Goal: Task Accomplishment & Management: Manage account settings

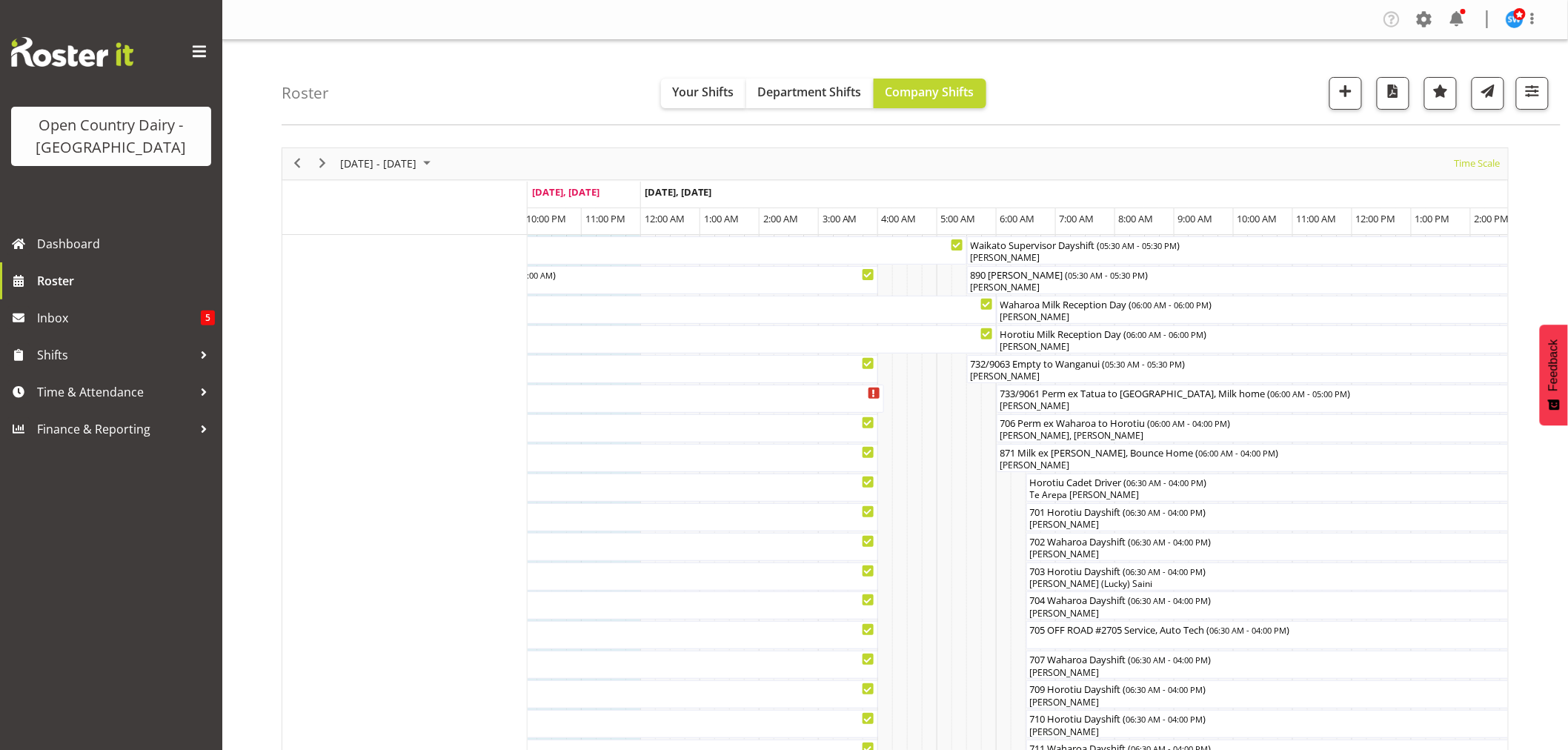
scroll to position [412, 0]
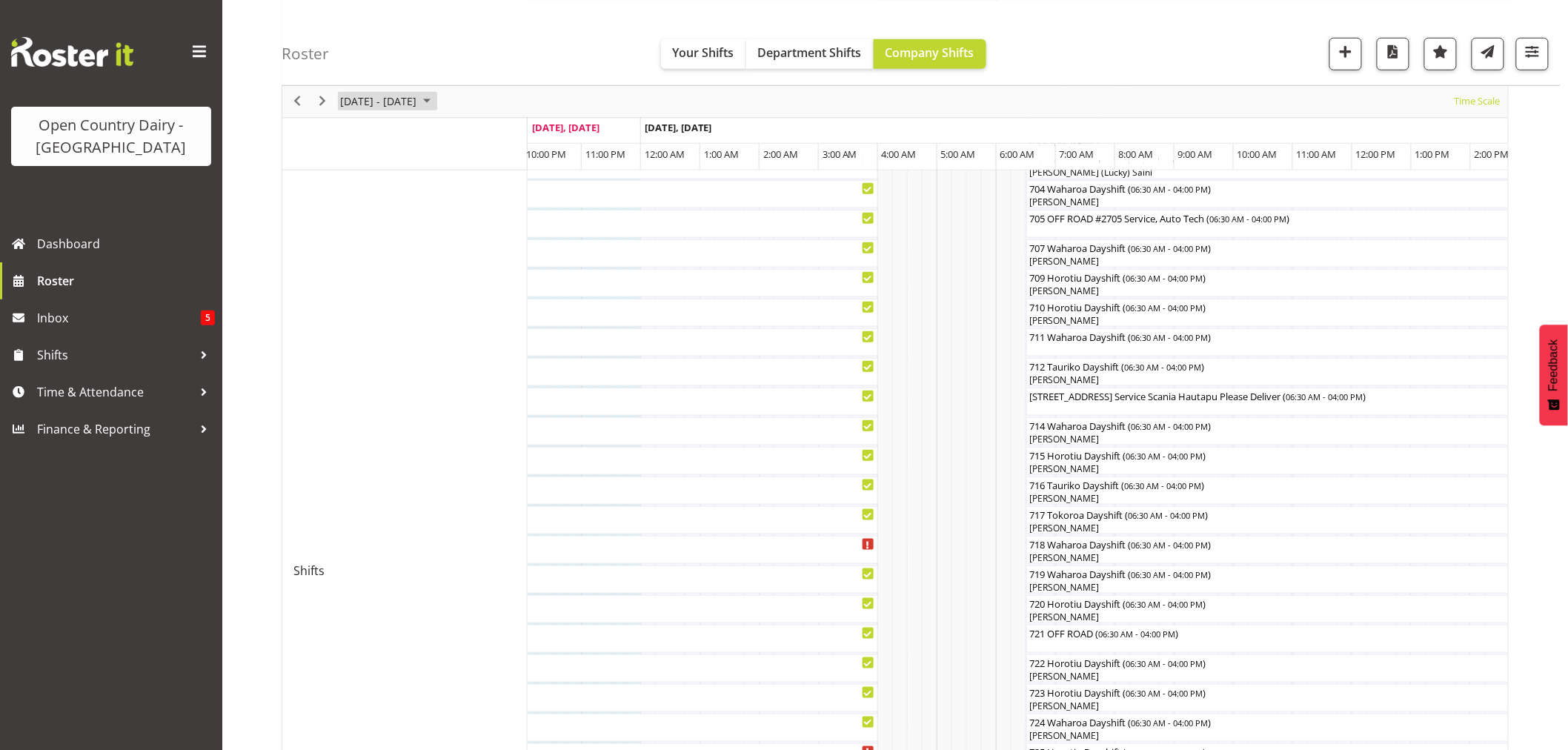
click at [418, 94] on span "August 18 - 24, 2025" at bounding box center [378, 101] width 80 height 18
drag, startPoint x: 504, startPoint y: 269, endPoint x: 483, endPoint y: 267, distance: 21.1
click at [504, 268] on span "24" at bounding box center [498, 265] width 22 height 22
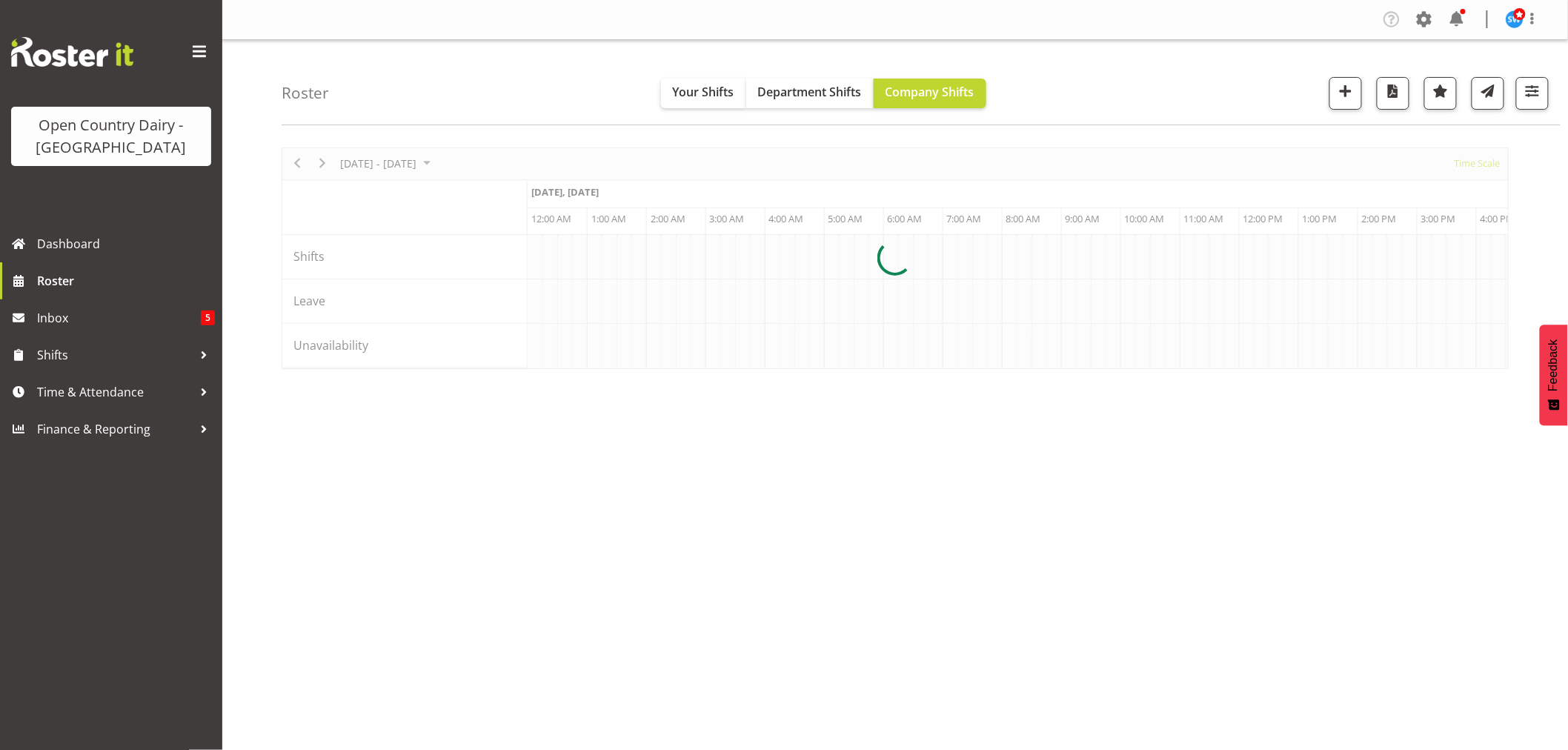
scroll to position [0, 1423]
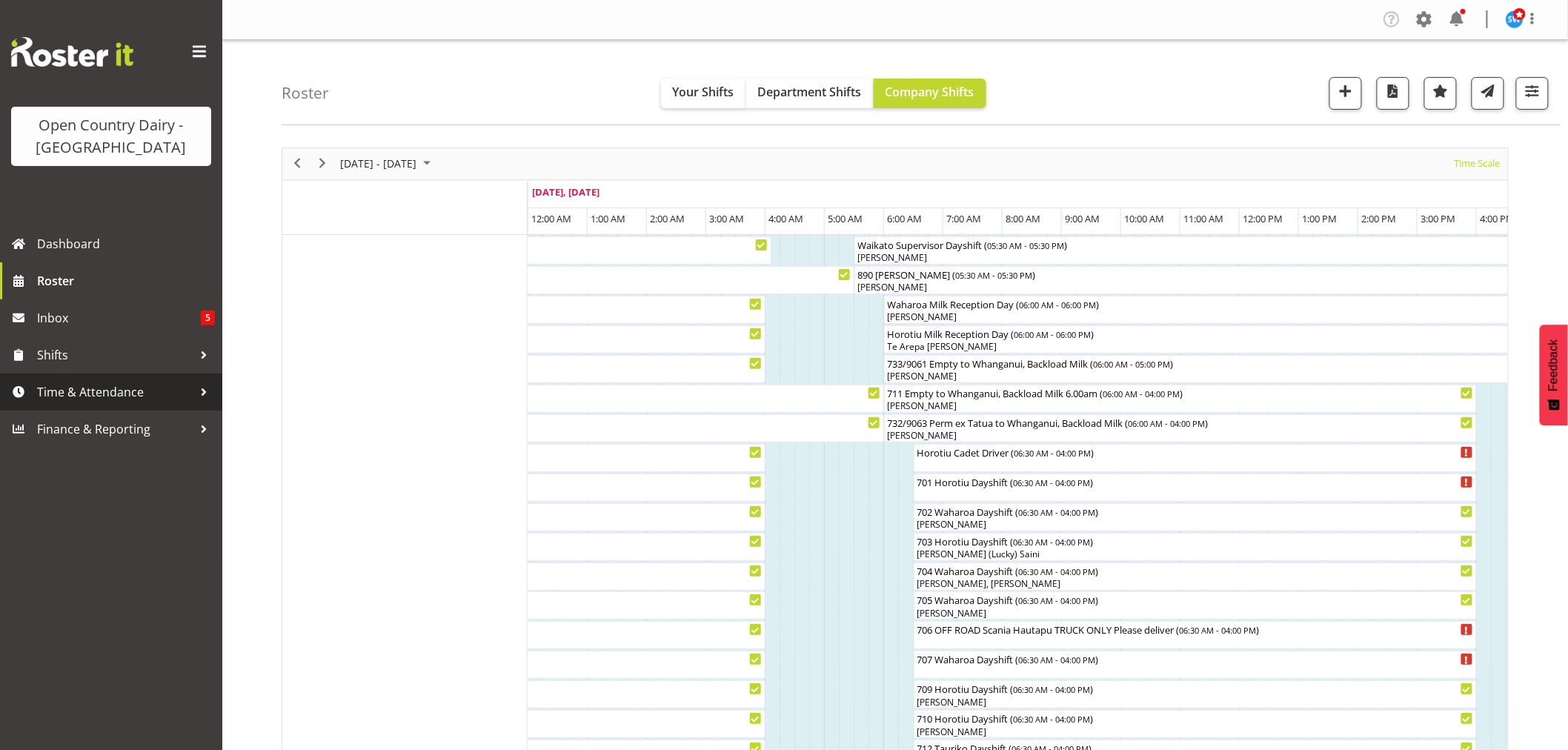
click at [57, 382] on span "Time & Attendance" at bounding box center [115, 392] width 156 height 22
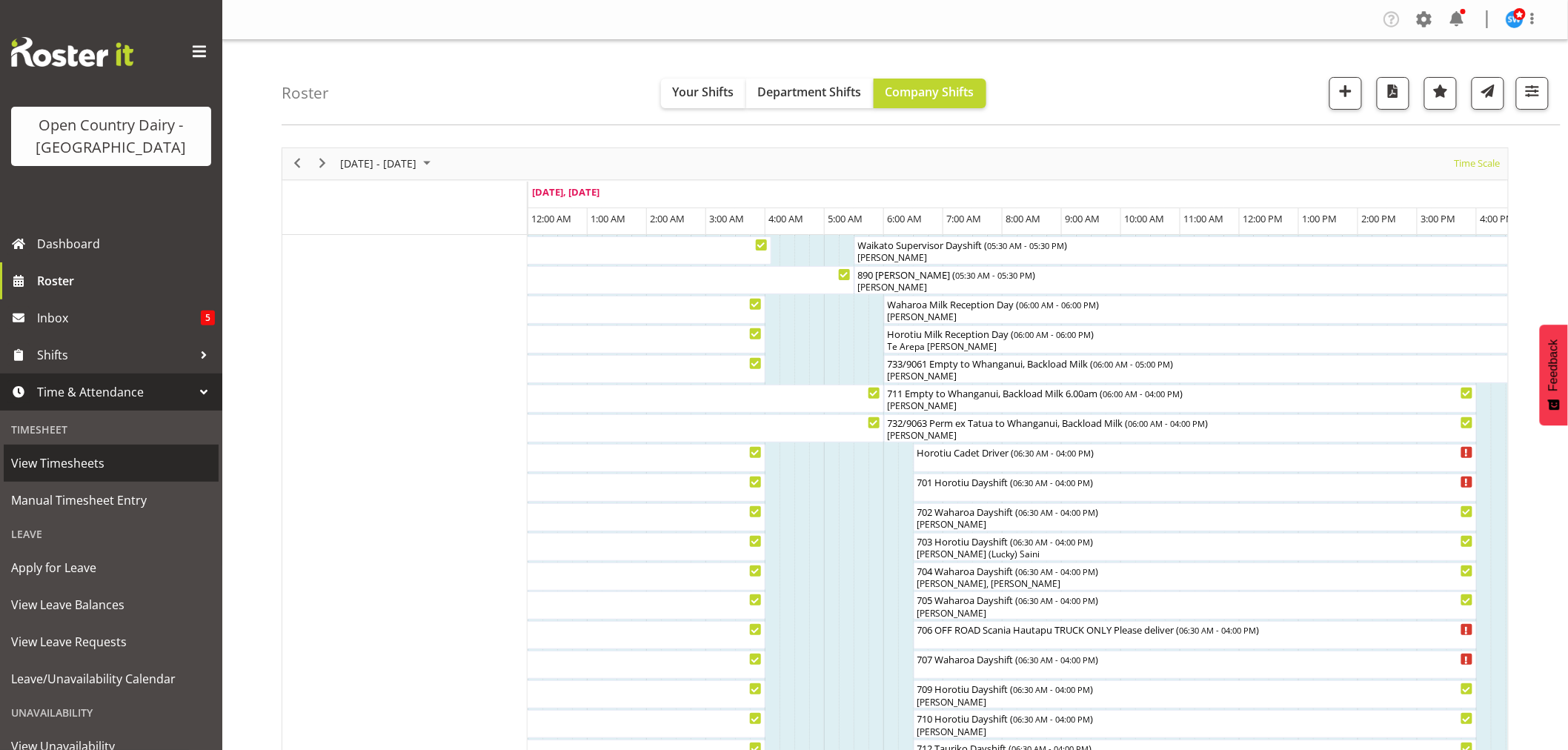
click at [86, 456] on span "View Timesheets" at bounding box center [110, 463] width 200 height 22
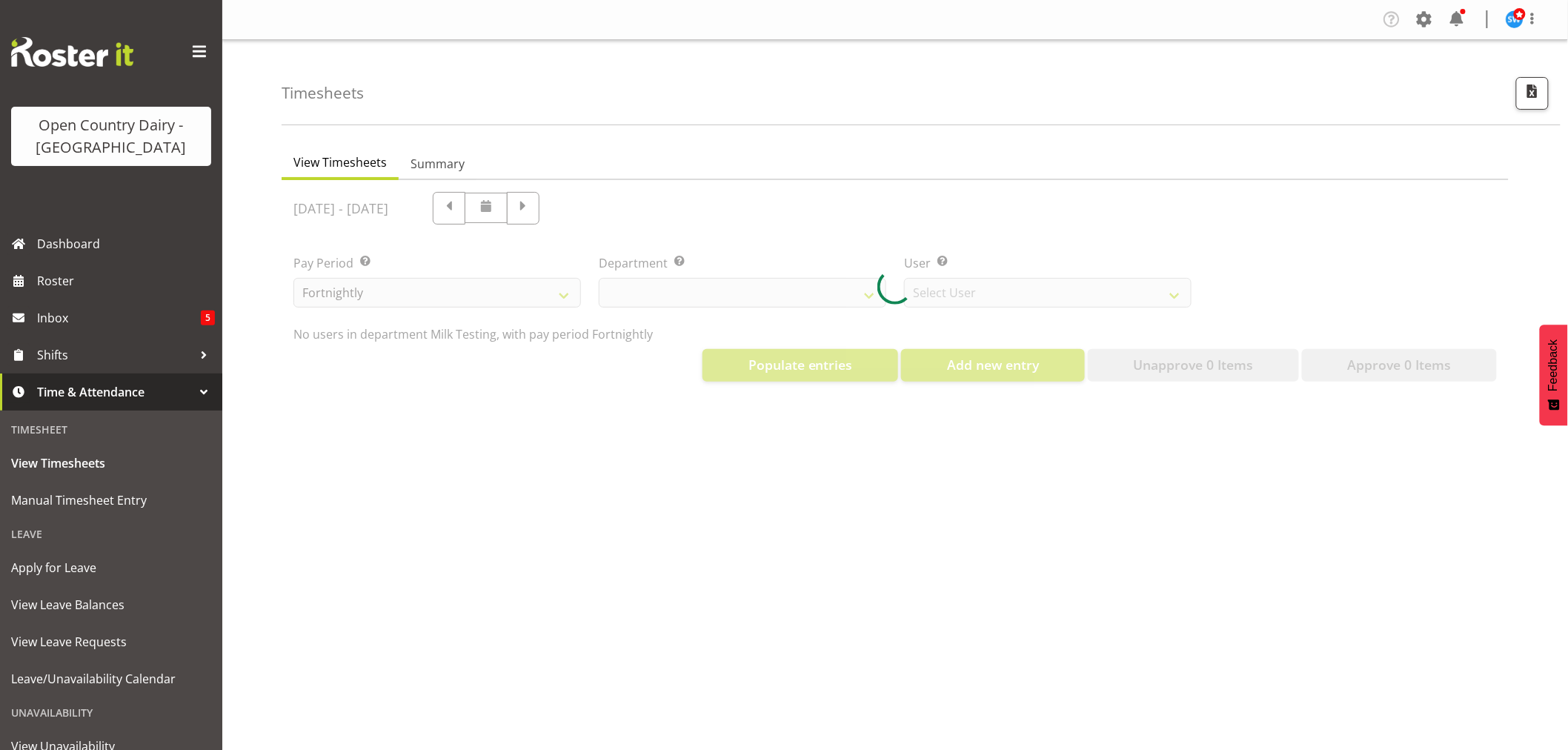
select select "733"
select select "7414"
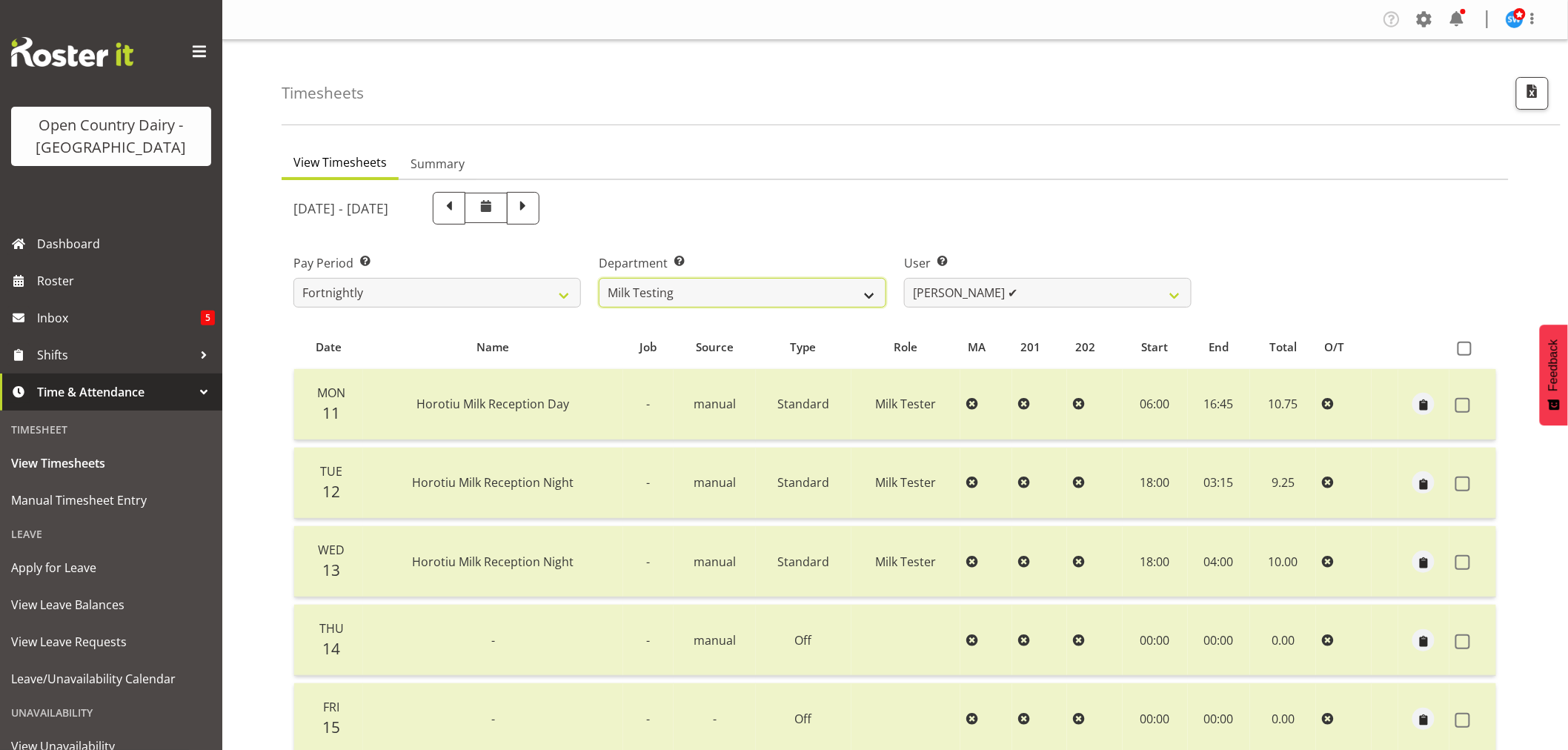
click at [869, 297] on select "701 702 703 704 705 706 707 708 709 710 711 712 713 714 715 716 717 718 719 720" at bounding box center [743, 293] width 288 height 30
click at [599, 278] on select "701 702 703 704 705 706 707 708 709 710 711 712 713 714 715 716 717 718 719 720" at bounding box center [743, 293] width 288 height 30
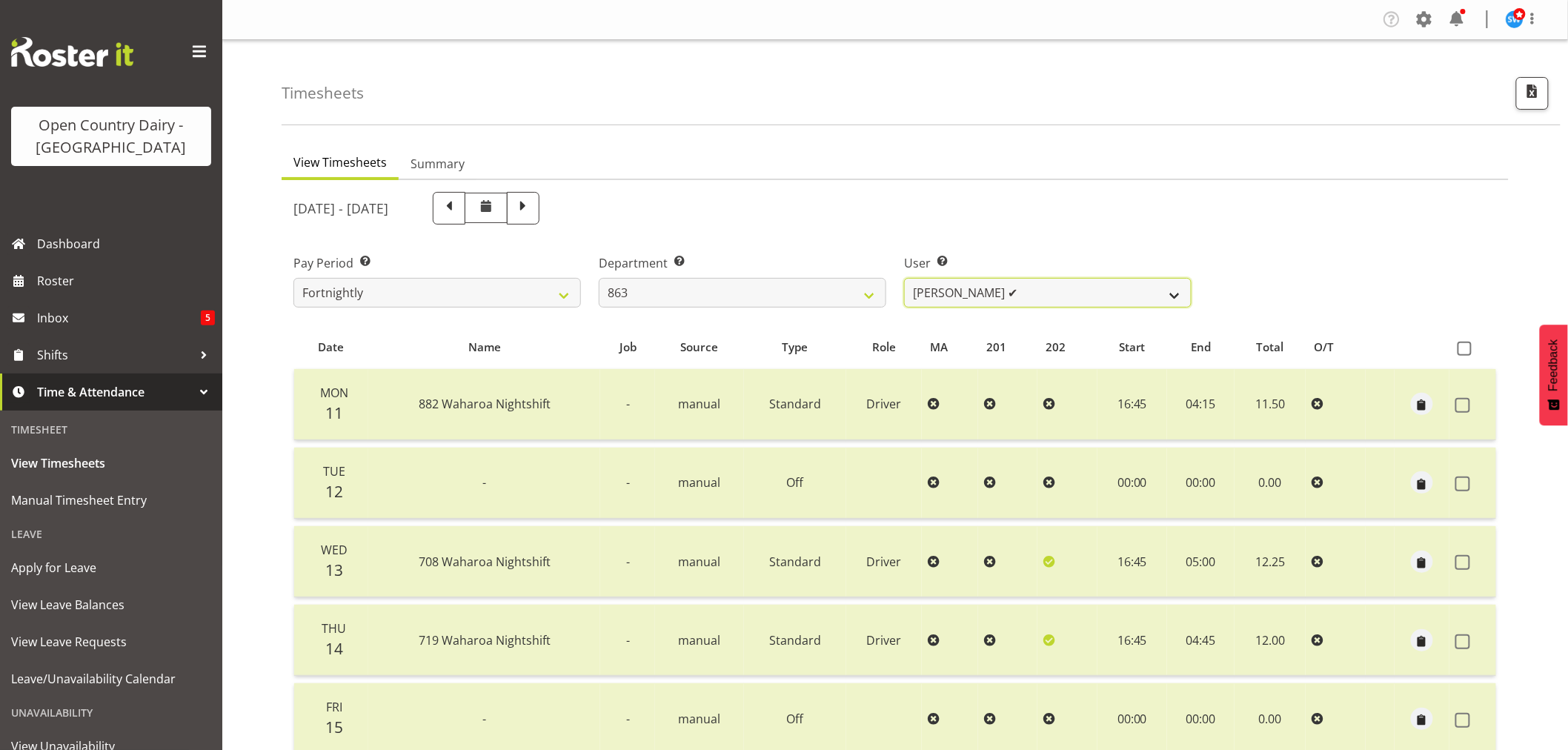
click at [1035, 294] on select "[PERSON_NAME] ✔ [PERSON_NAME] ✔ [PERSON_NAME] ✔ [PERSON_NAME] ✔" at bounding box center [1048, 293] width 288 height 30
drag, startPoint x: 1035, startPoint y: 294, endPoint x: 1027, endPoint y: 292, distance: 8.2
click at [1035, 294] on select "[PERSON_NAME] ✔ [PERSON_NAME] ✔ [PERSON_NAME] ✔ [PERSON_NAME] ✔" at bounding box center [1048, 293] width 288 height 30
click at [753, 289] on select "701 702 703 704 705 706 707 708 709 710 711 712 713 714 715 716 717 718 719 720" at bounding box center [743, 293] width 288 height 30
click at [599, 278] on select "701 702 703 704 705 706 707 708 709 710 711 712 713 714 715 716 717 718 719 720" at bounding box center [743, 293] width 288 height 30
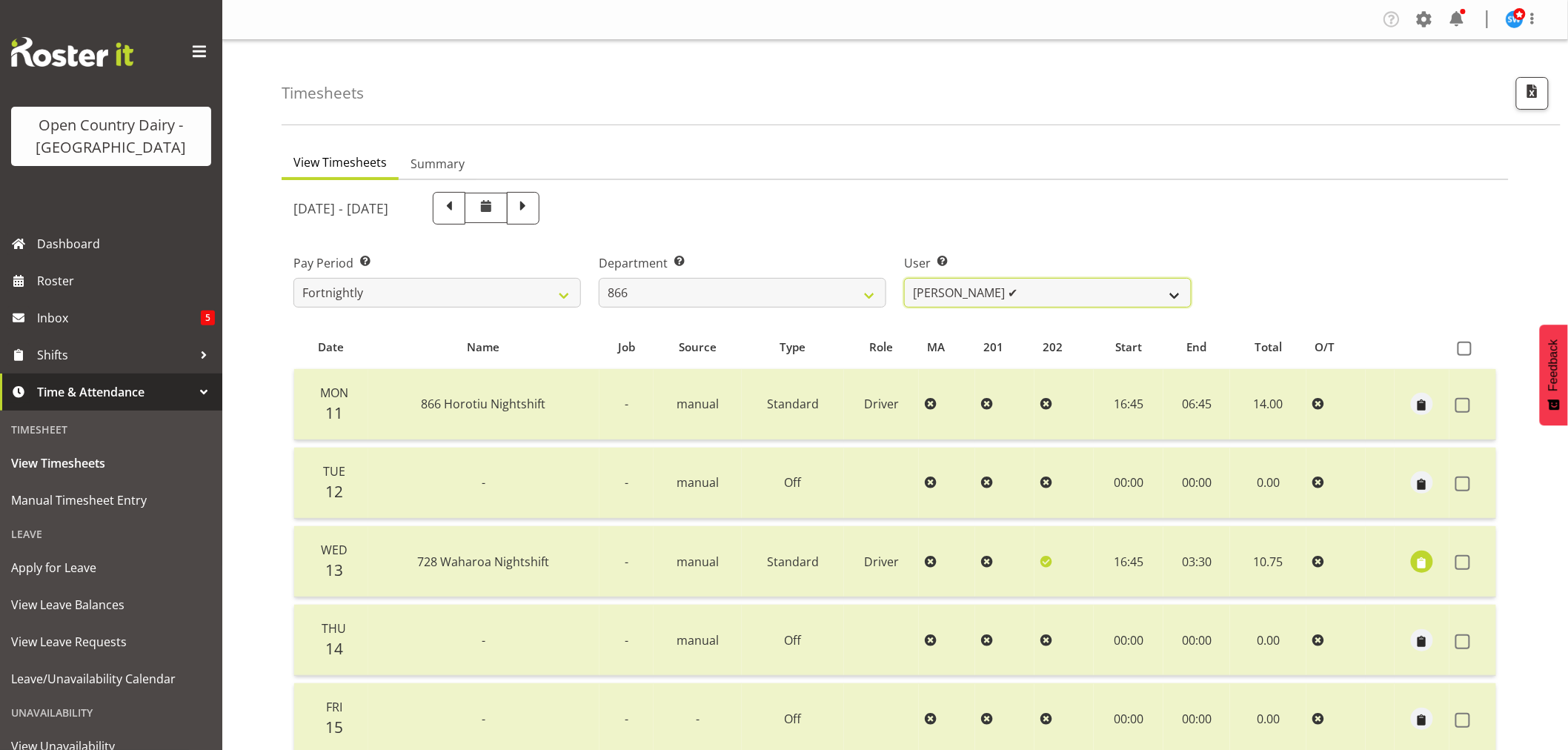
click at [1048, 290] on select "[PERSON_NAME] ✔ [PERSON_NAME] ✔ [PERSON_NAME] ✔ [PERSON_NAME] ✔" at bounding box center [1048, 293] width 288 height 30
drag, startPoint x: 1048, startPoint y: 290, endPoint x: 1035, endPoint y: 290, distance: 13.0
click at [1048, 290] on select "[PERSON_NAME] ✔ [PERSON_NAME] ✔ [PERSON_NAME] ✔ [PERSON_NAME] ✔" at bounding box center [1048, 293] width 288 height 30
click at [709, 292] on select "701 702 703 704 705 706 707 708 709 710 711 712 713 714 715 716 717 718 719 720" at bounding box center [743, 293] width 288 height 30
click at [599, 278] on select "701 702 703 704 705 706 707 708 709 710 711 712 713 714 715 716 717 718 719 720" at bounding box center [743, 293] width 288 height 30
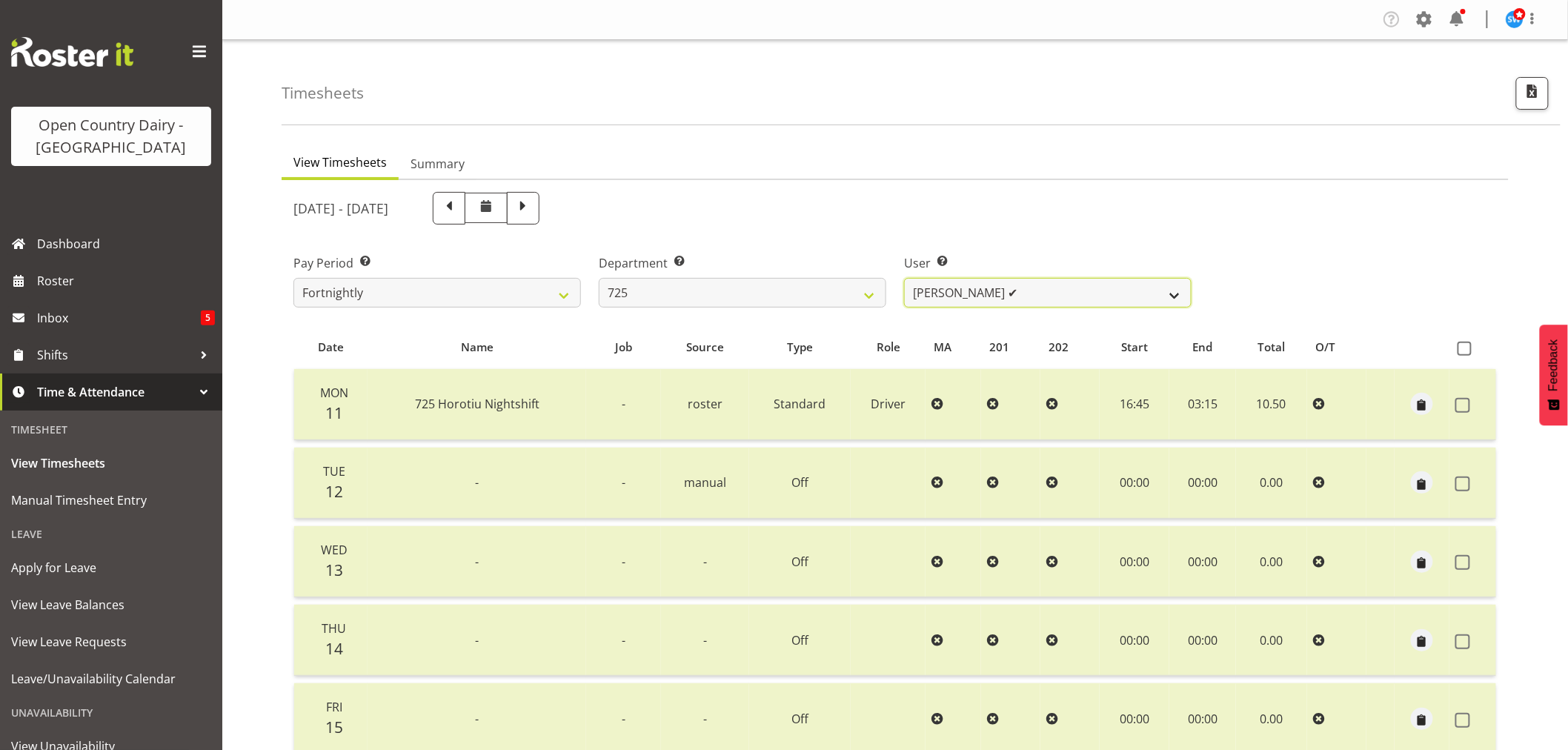
click at [1077, 292] on select "[PERSON_NAME] ✔ [PERSON_NAME] [PERSON_NAME] ✔ [PERSON_NAME] ✔ [PERSON_NAME] ✔" at bounding box center [1048, 293] width 288 height 30
click at [691, 291] on select "701 702 703 704 705 706 707 708 709 710 711 712 713 714 715 716 717 718 719 720" at bounding box center [743, 293] width 288 height 30
click at [599, 278] on select "701 702 703 704 705 706 707 708 709 710 711 712 713 714 715 716 717 718 719 720" at bounding box center [743, 293] width 288 height 30
click at [1066, 288] on select "[PERSON_NAME] ✔ [PERSON_NAME] ✔ [PERSON_NAME] ✔ [PERSON_NAME] ✔" at bounding box center [1048, 293] width 288 height 30
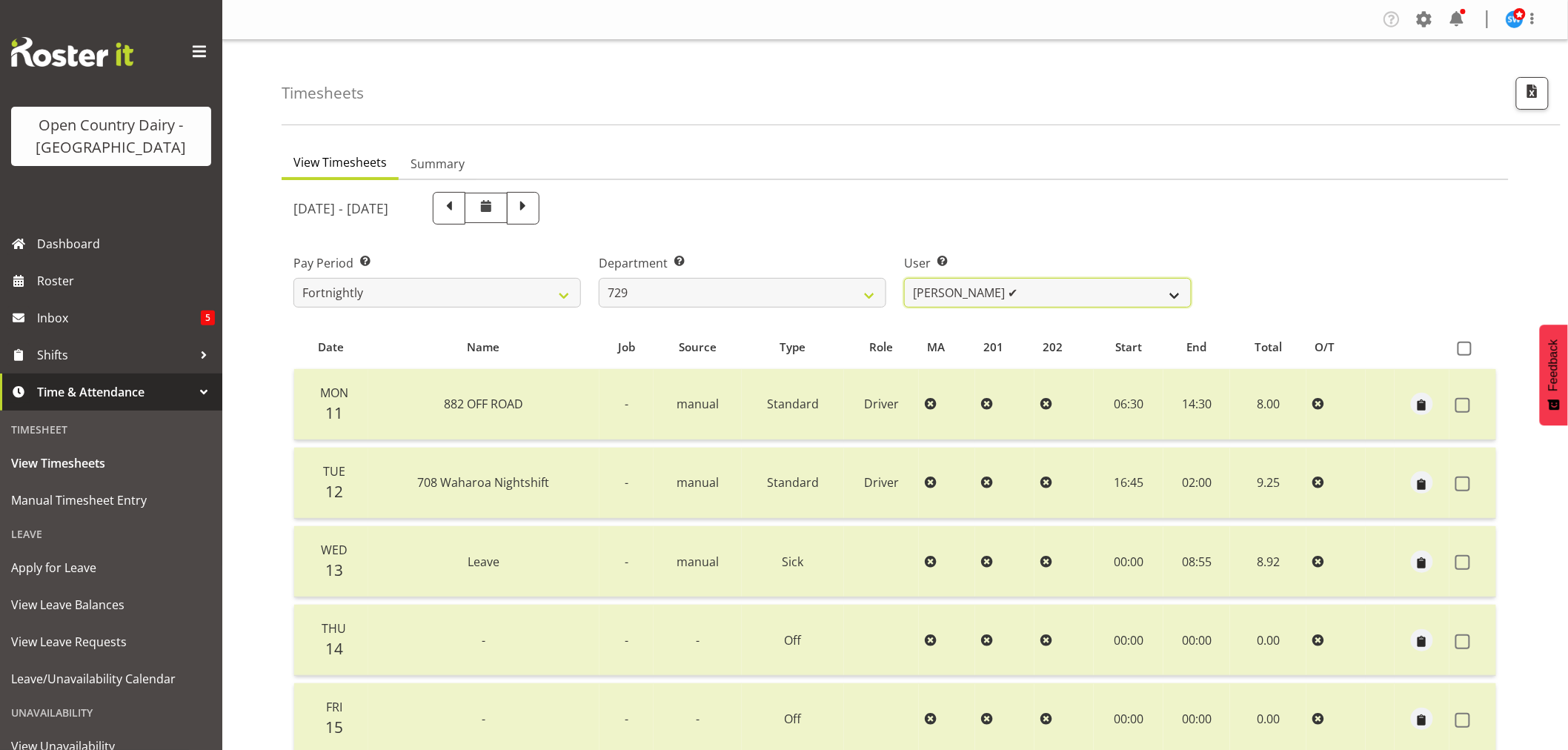
click at [1066, 288] on select "[PERSON_NAME] ✔ [PERSON_NAME] ✔ [PERSON_NAME] ✔ [PERSON_NAME] ✔" at bounding box center [1048, 293] width 288 height 30
click at [749, 284] on select "701 702 703 704 705 706 707 708 709 710 711 712 713 714 715 716 717 718 719 720" at bounding box center [743, 293] width 288 height 30
click at [599, 278] on select "701 702 703 704 705 706 707 708 709 710 711 712 713 714 715 716 717 718 719 720" at bounding box center [743, 293] width 288 height 30
click at [1027, 290] on select "[PERSON_NAME] ✔ [PERSON_NAME] ✔ [PERSON_NAME] ✔" at bounding box center [1048, 293] width 288 height 30
drag, startPoint x: 1027, startPoint y: 290, endPoint x: 953, endPoint y: 294, distance: 74.1
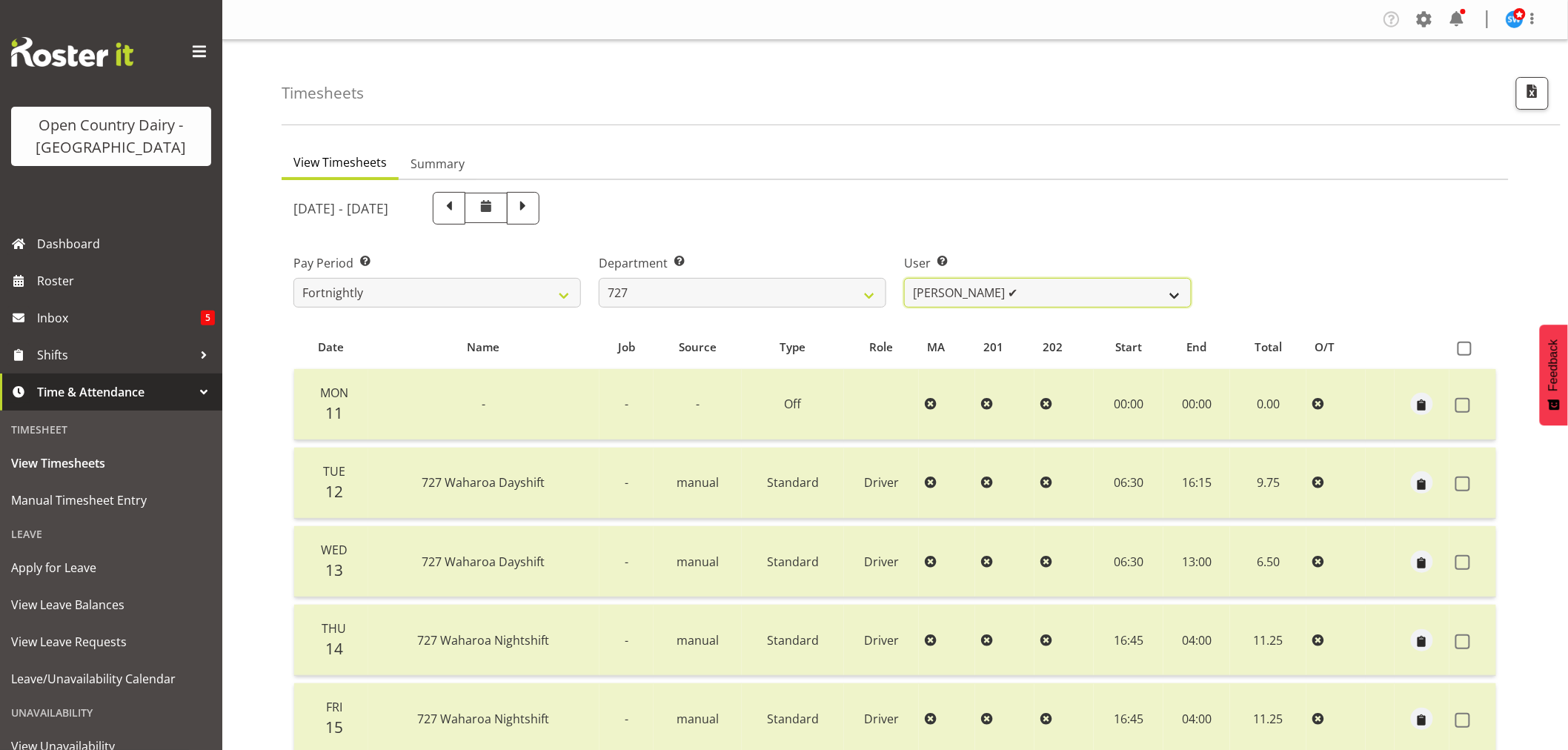
click at [1027, 290] on select "[PERSON_NAME] ✔ [PERSON_NAME] ✔ [PERSON_NAME] ✔" at bounding box center [1048, 293] width 288 height 30
drag, startPoint x: 793, startPoint y: 287, endPoint x: 786, endPoint y: 298, distance: 13.0
click at [793, 287] on select "701 702 703 704 705 706 707 708 709 710 711 712 713 714 715 716 717 718 719 720" at bounding box center [743, 293] width 288 height 30
click at [599, 278] on select "701 702 703 704 705 706 707 708 709 710 711 712 713 714 715 716 717 718 719 720" at bounding box center [743, 293] width 288 height 30
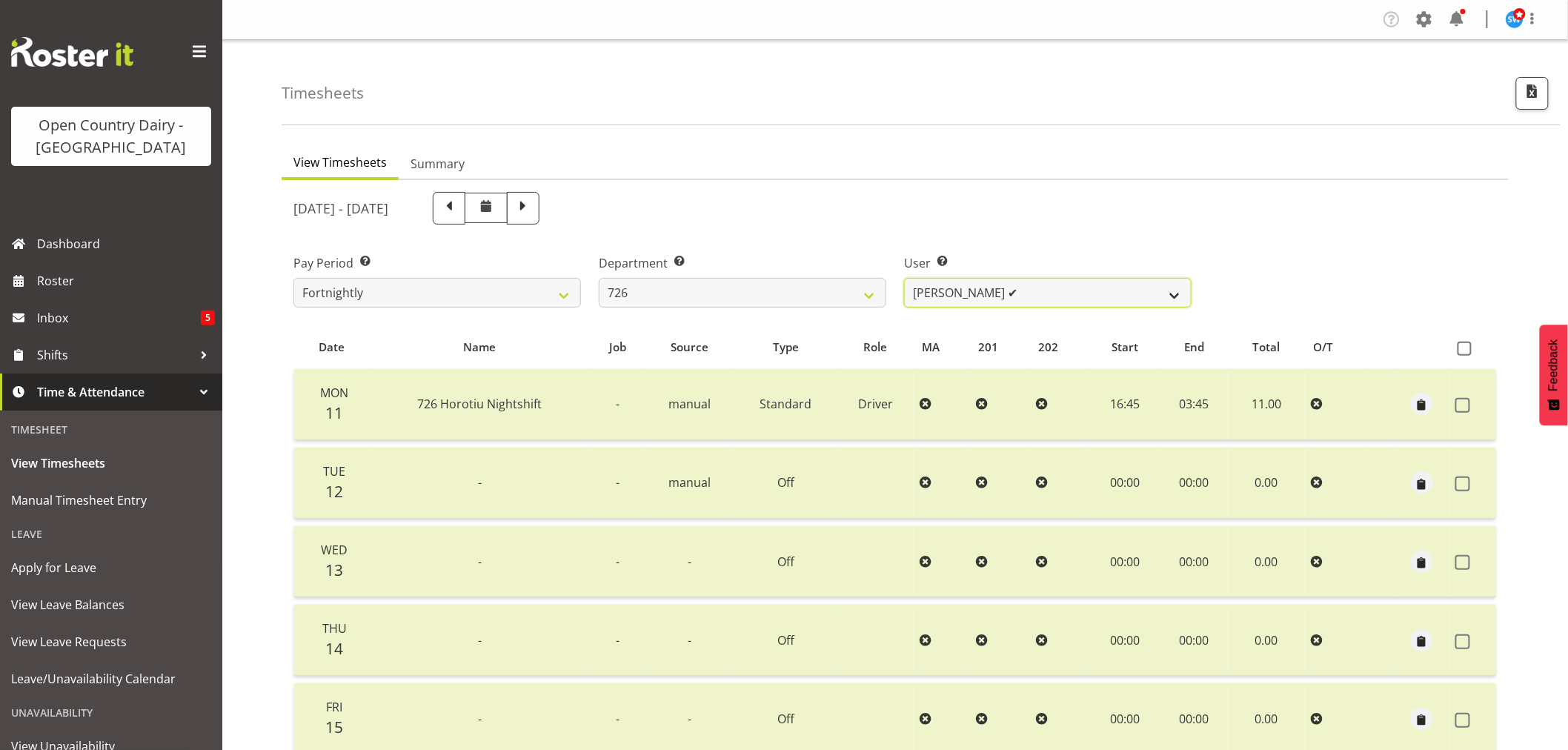
click at [1035, 285] on select "[PERSON_NAME] ✔ [PERSON_NAME] ✔ [PERSON_NAME] ✔ [PERSON_NAME] ✔" at bounding box center [1048, 293] width 288 height 30
drag, startPoint x: 1035, startPoint y: 285, endPoint x: 968, endPoint y: 289, distance: 67.1
click at [1035, 285] on select "[PERSON_NAME] ✔ [PERSON_NAME] ✔ [PERSON_NAME] ✔ [PERSON_NAME] ✔" at bounding box center [1048, 293] width 288 height 30
click at [743, 288] on select "701 702 703 704 705 706 707 708 709 710 711 712 713 714 715 716 717 718 719 720" at bounding box center [743, 293] width 288 height 30
click at [599, 278] on select "701 702 703 704 705 706 707 708 709 710 711 712 713 714 715 716 717 718 719 720" at bounding box center [743, 293] width 288 height 30
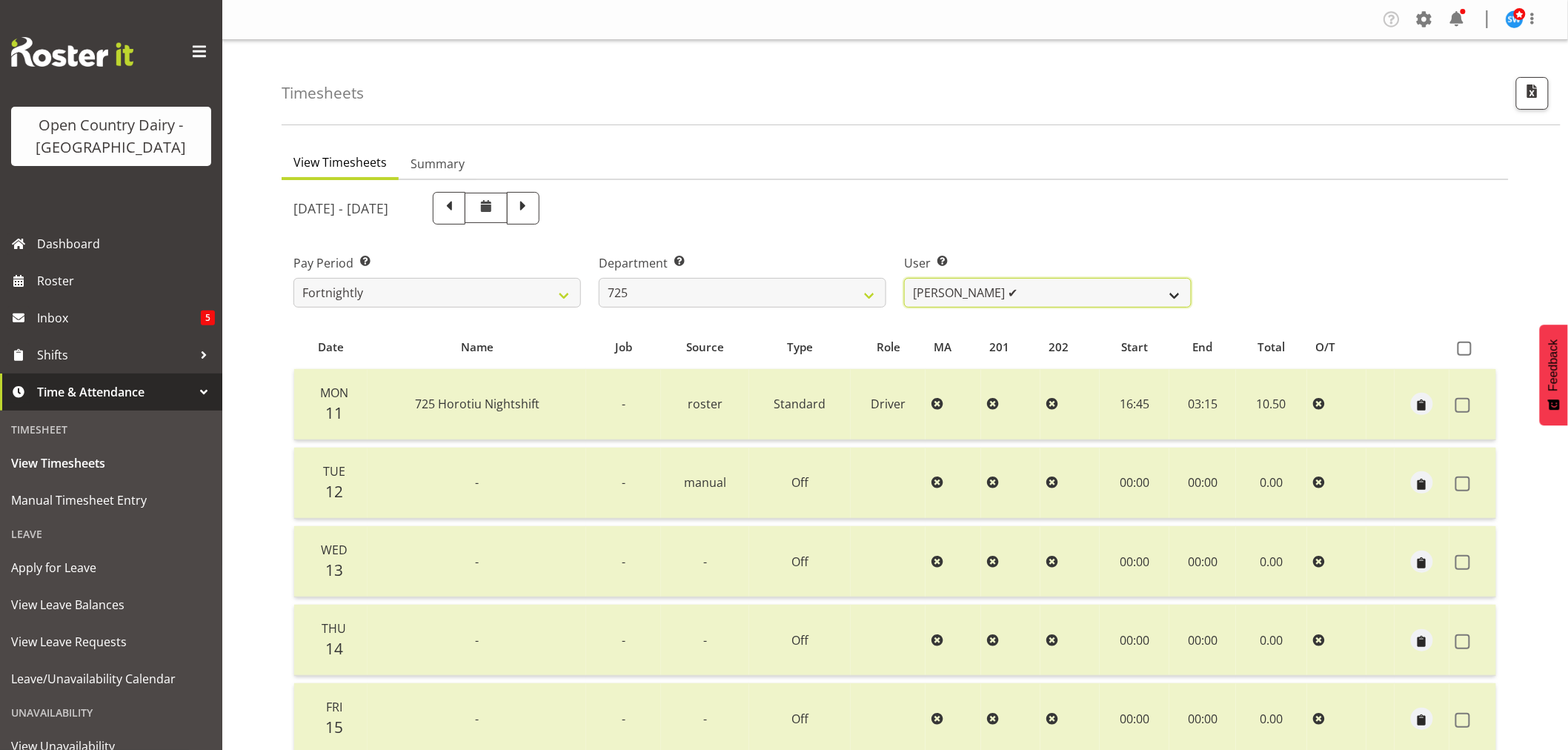
click at [1056, 285] on select "[PERSON_NAME] ✔ [PERSON_NAME] [PERSON_NAME] ✔ [PERSON_NAME] ✔ [PERSON_NAME] ✔" at bounding box center [1048, 293] width 288 height 30
drag, startPoint x: 1056, startPoint y: 285, endPoint x: 989, endPoint y: 285, distance: 67.0
click at [1056, 285] on select "[PERSON_NAME] ✔ [PERSON_NAME] [PERSON_NAME] ✔ [PERSON_NAME] ✔ [PERSON_NAME] ✔" at bounding box center [1048, 293] width 288 height 30
click at [691, 289] on select "701 702 703 704 705 706 707 708 709 710 711 712 713 714 715 716 717 718 719 720" at bounding box center [743, 293] width 288 height 30
click at [599, 278] on select "701 702 703 704 705 706 707 708 709 710 711 712 713 714 715 716 717 718 719 720" at bounding box center [743, 293] width 288 height 30
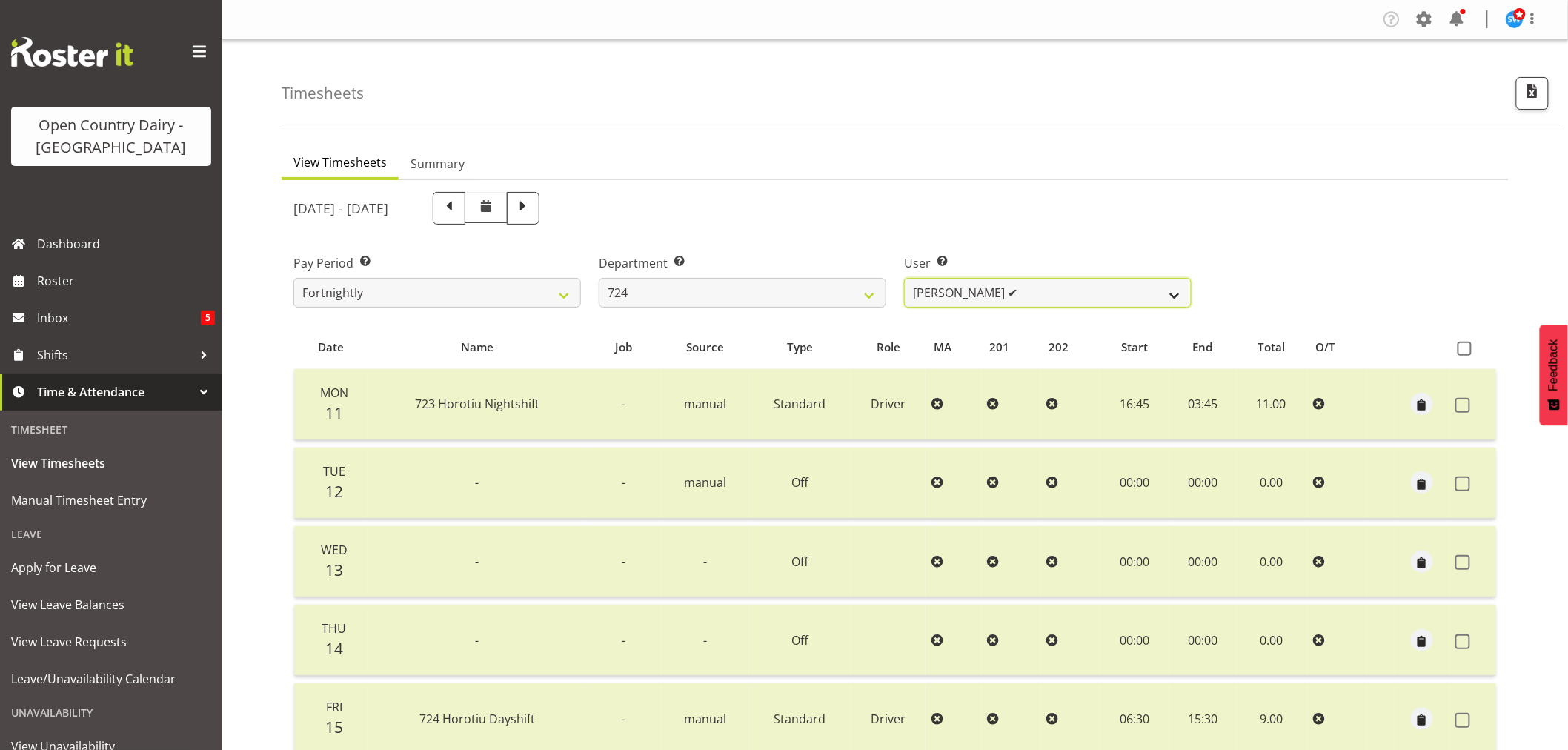
click at [1010, 281] on select "[PERSON_NAME] ✔ [PERSON_NAME] ✔ [PERSON_NAME] ✔" at bounding box center [1048, 293] width 288 height 30
drag, startPoint x: 1010, startPoint y: 281, endPoint x: 845, endPoint y: 275, distance: 165.1
click at [1006, 282] on select "[PERSON_NAME] ✔ [PERSON_NAME] ✔ [PERSON_NAME] ✔" at bounding box center [1048, 293] width 288 height 30
click at [742, 285] on select "701 702 703 704 705 706 707 708 709 710 711 712 713 714 715 716 717 718 719 720" at bounding box center [743, 293] width 288 height 30
click at [599, 278] on select "701 702 703 704 705 706 707 708 709 710 711 712 713 714 715 716 717 718 719 720" at bounding box center [743, 293] width 288 height 30
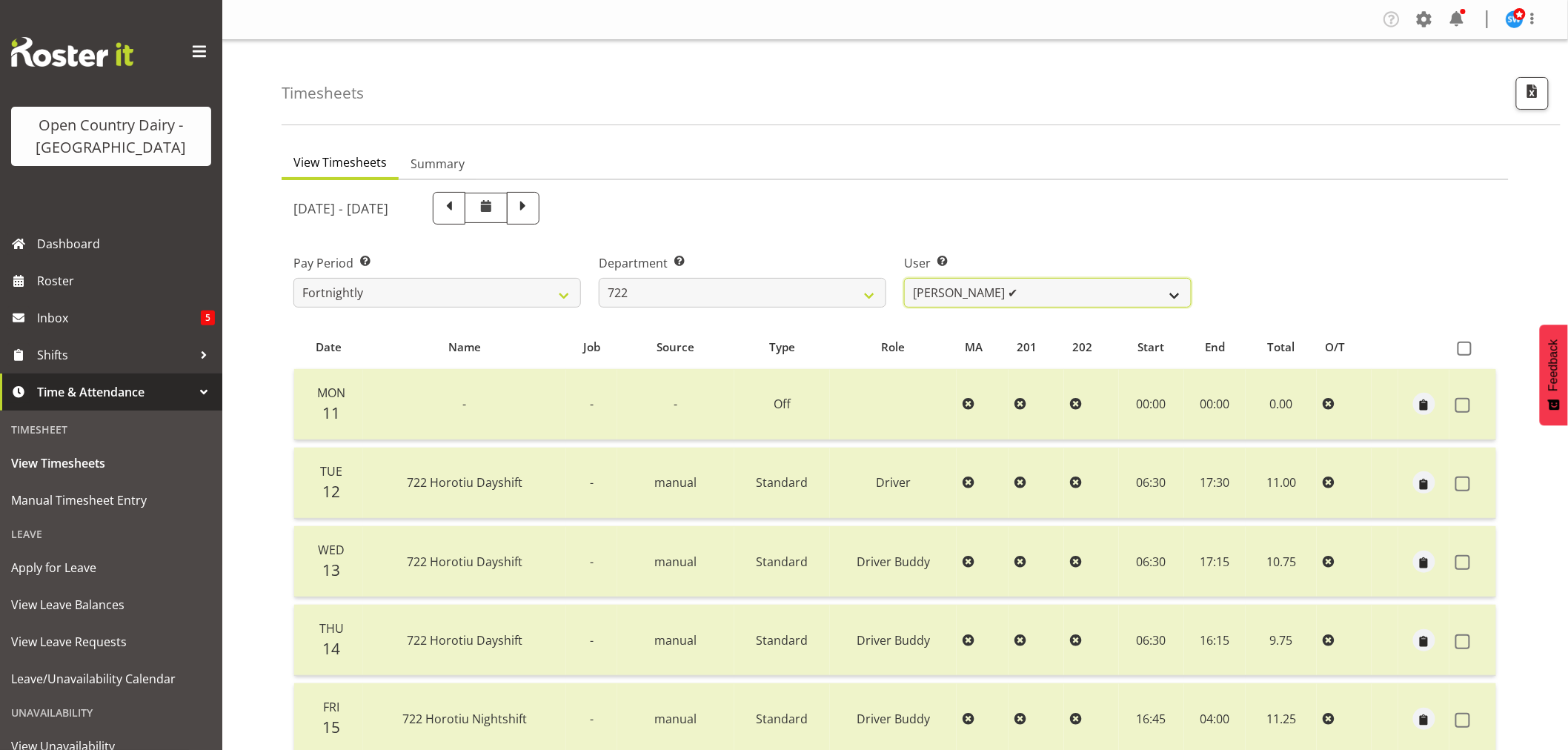
click at [1036, 286] on select "[PERSON_NAME] ✔ [PERSON_NAME] ✔ [PERSON_NAME] ✔" at bounding box center [1048, 293] width 288 height 30
drag, startPoint x: 1036, startPoint y: 286, endPoint x: 930, endPoint y: 286, distance: 106.0
click at [1029, 287] on select "[PERSON_NAME] ✔ [PERSON_NAME] ✔ [PERSON_NAME] ✔" at bounding box center [1048, 293] width 288 height 30
click at [690, 284] on select "701 702 703 704 705 706 707 708 709 710 711 712 713 714 715 716 717 718 719 720" at bounding box center [743, 293] width 288 height 30
click at [599, 278] on select "701 702 703 704 705 706 707 708 709 710 711 712 713 714 715 716 717 718 719 720" at bounding box center [743, 293] width 288 height 30
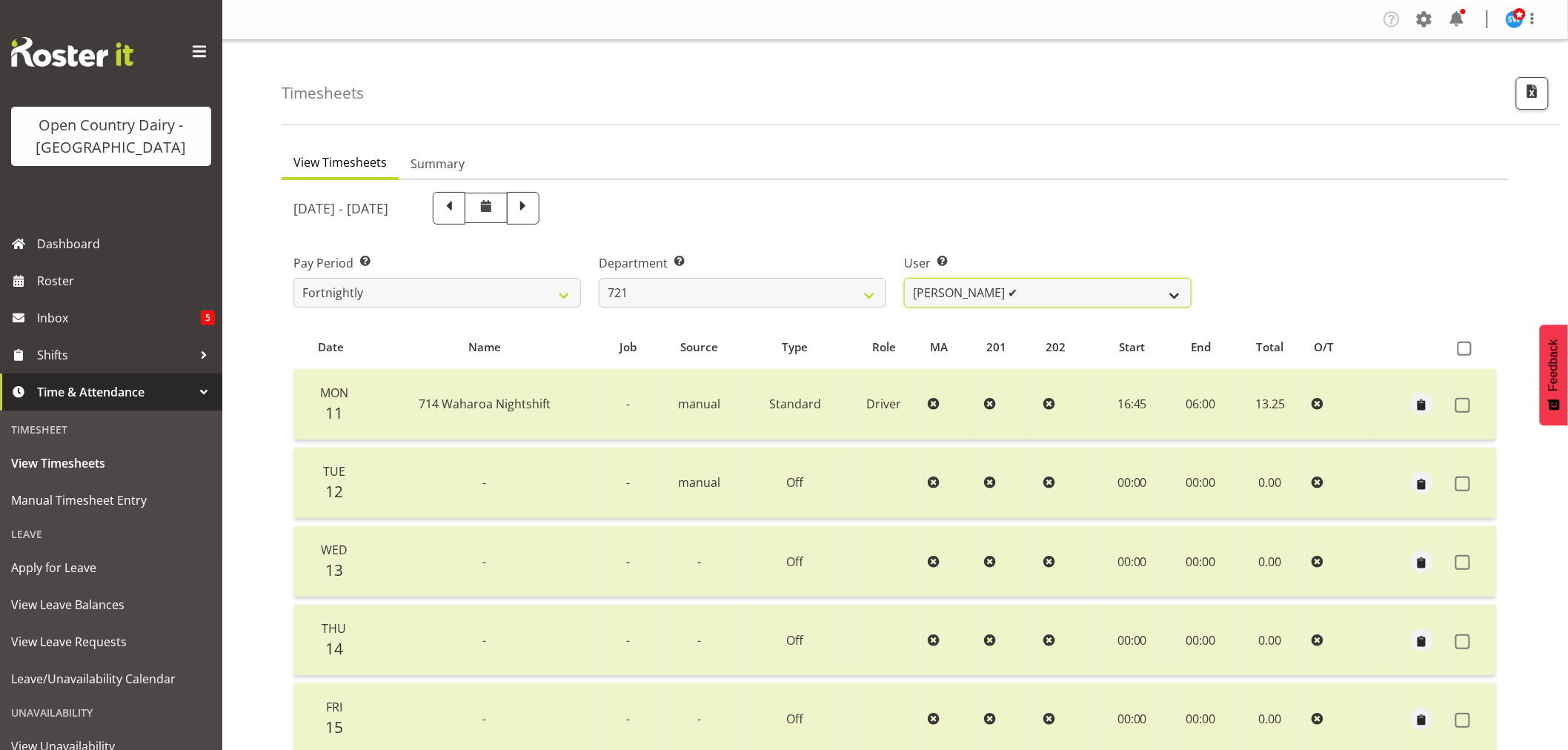
click at [1059, 294] on select "[PERSON_NAME] ✔ [PERSON_NAME] ✔" at bounding box center [1048, 293] width 288 height 30
click at [753, 293] on select "701 702 703 704 705 706 707 708 709 710 711 712 713 714 715 716 717 718 719 720" at bounding box center [743, 293] width 288 height 30
click at [599, 278] on select "701 702 703 704 705 706 707 708 709 710 711 712 713 714 715 716 717 718 719 720" at bounding box center [743, 293] width 288 height 30
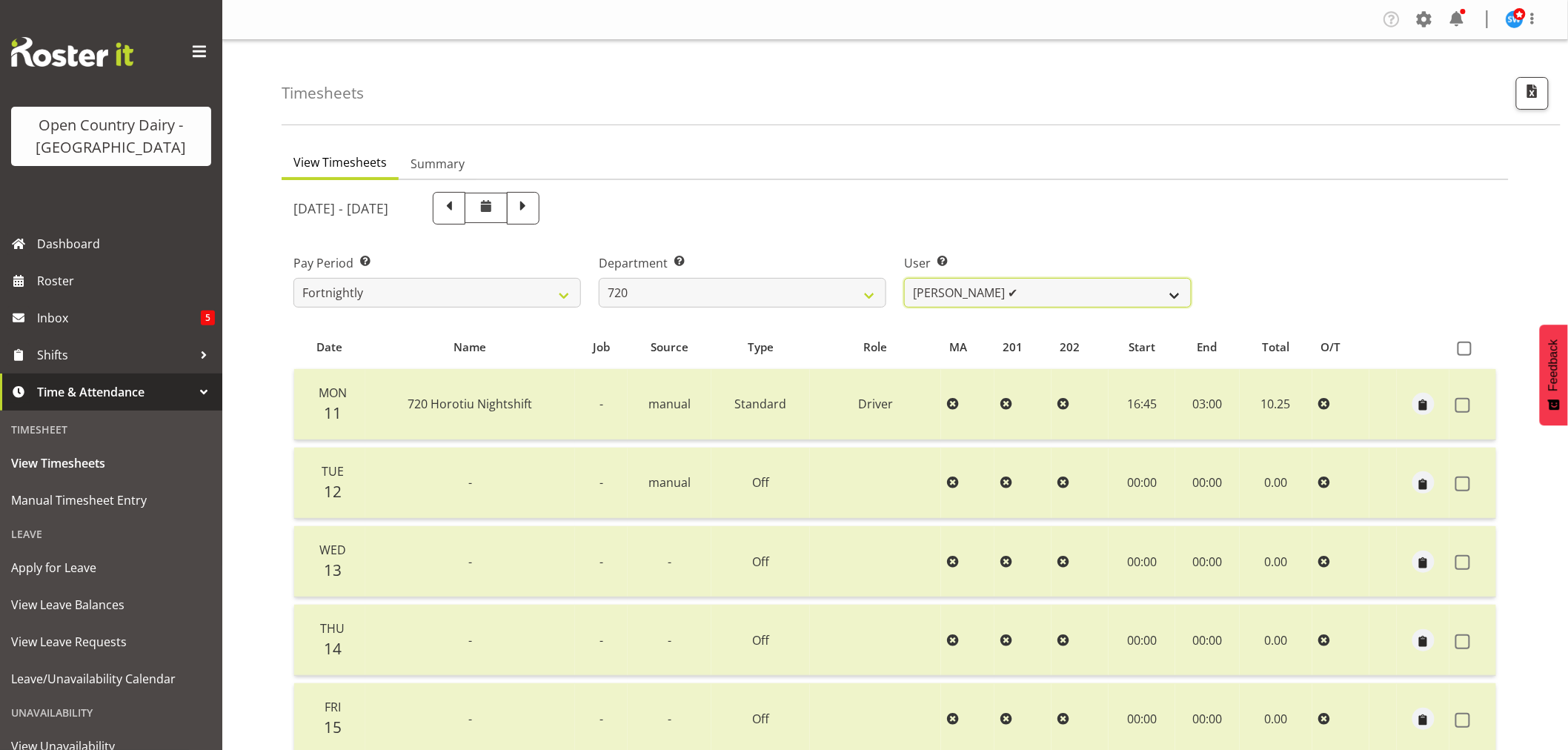
click at [1024, 285] on select "[PERSON_NAME] ✔ [PERSON_NAME] ✔ [PERSON_NAME] ✔ [PERSON_NAME] ✔" at bounding box center [1048, 293] width 288 height 30
click at [733, 286] on select "701 702 703 704 705 706 707 708 709 710 711 712 713 714 715 716 717 718 719 720" at bounding box center [743, 293] width 288 height 30
click at [599, 278] on select "701 702 703 704 705 706 707 708 709 710 711 712 713 714 715 716 717 718 719 720" at bounding box center [743, 293] width 288 height 30
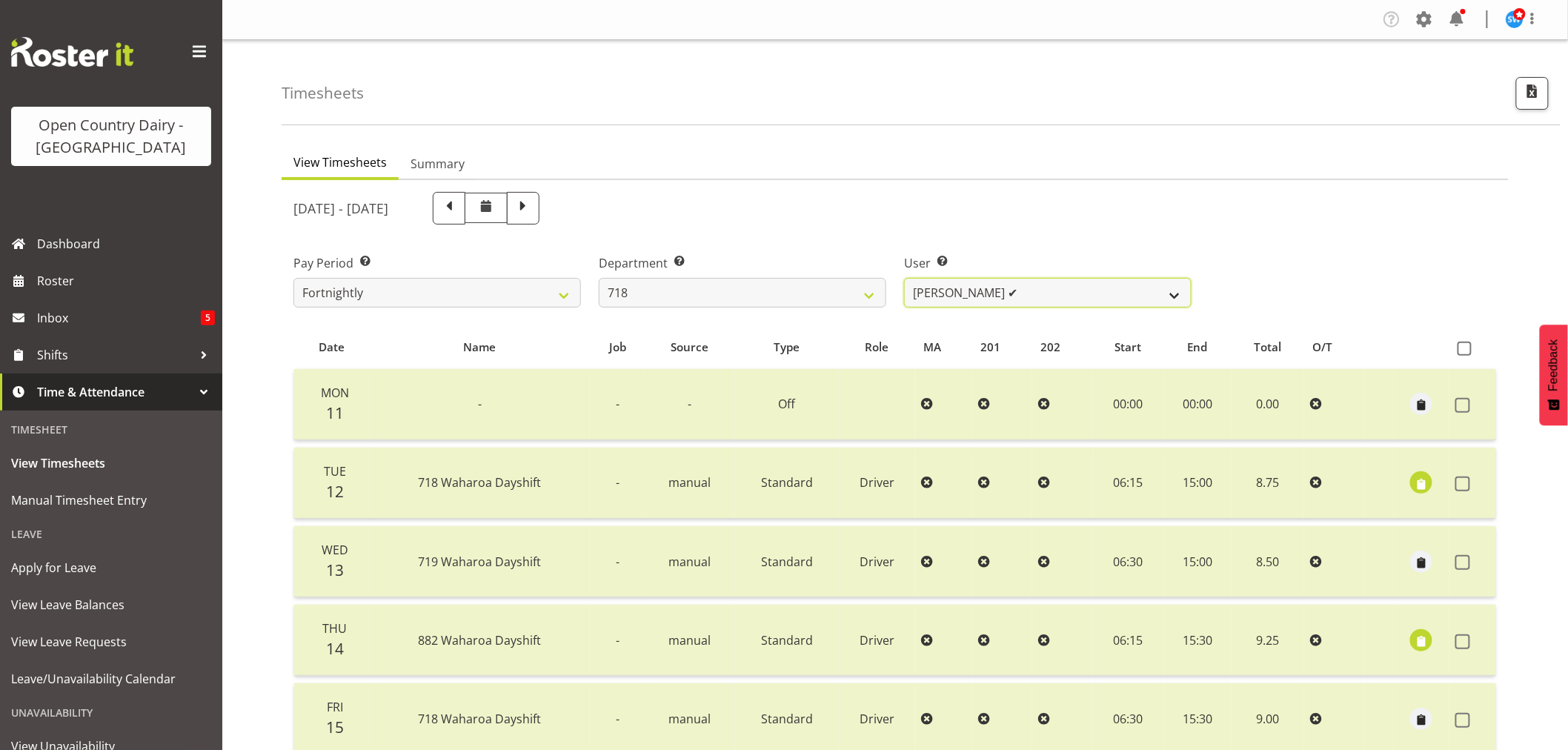
click at [1069, 285] on select "[PERSON_NAME] ✔ [PERSON_NAME] ✔ [PERSON_NAME] ✔ [PERSON_NAME] ✔" at bounding box center [1048, 293] width 288 height 30
drag, startPoint x: 1069, startPoint y: 285, endPoint x: 891, endPoint y: 288, distance: 178.0
click at [1069, 285] on select "[PERSON_NAME] ✔ [PERSON_NAME] ✔ [PERSON_NAME] ✔ [PERSON_NAME] ✔" at bounding box center [1048, 293] width 288 height 30
click at [737, 294] on select "701 702 703 704 705 706 707 708 709 710 711 712 713 714 715 716 717 718 719 720" at bounding box center [743, 293] width 288 height 30
click at [599, 278] on select "701 702 703 704 705 706 707 708 709 710 711 712 713 714 715 716 717 718 719 720" at bounding box center [743, 293] width 288 height 30
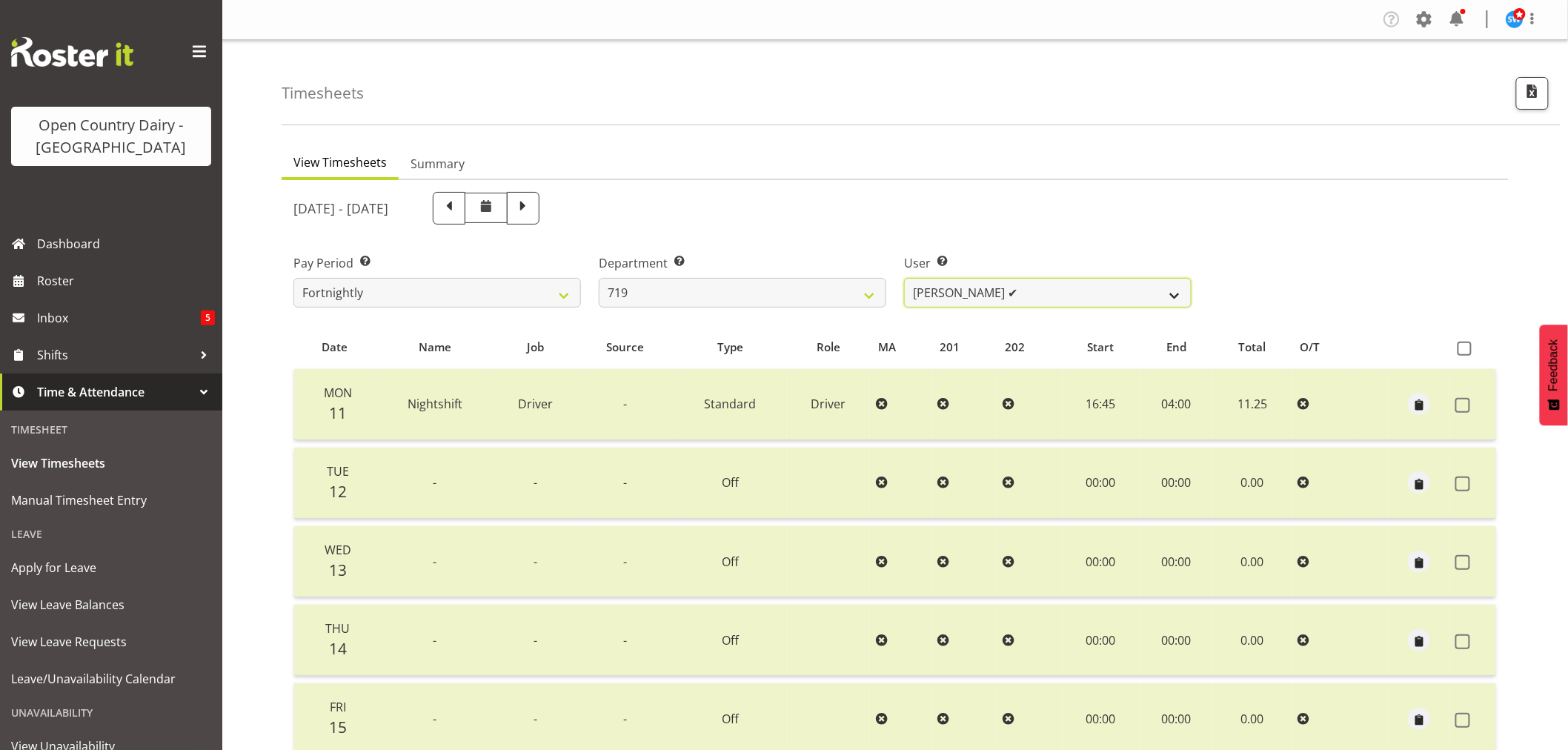
click at [1054, 293] on select "[PERSON_NAME] ✔ [PERSON_NAME] ✔ [PERSON_NAME] ✔" at bounding box center [1048, 293] width 288 height 30
drag, startPoint x: 1054, startPoint y: 293, endPoint x: 925, endPoint y: 289, distance: 129.1
click at [1054, 293] on select "[PERSON_NAME] ✔ [PERSON_NAME] ✔ [PERSON_NAME] ✔" at bounding box center [1048, 293] width 288 height 30
click at [774, 290] on select "701 702 703 704 705 706 707 708 709 710 711 712 713 714 715 716 717 718 719 720" at bounding box center [743, 293] width 288 height 30
click at [599, 278] on select "701 702 703 704 705 706 707 708 709 710 711 712 713 714 715 716 717 718 719 720" at bounding box center [743, 293] width 288 height 30
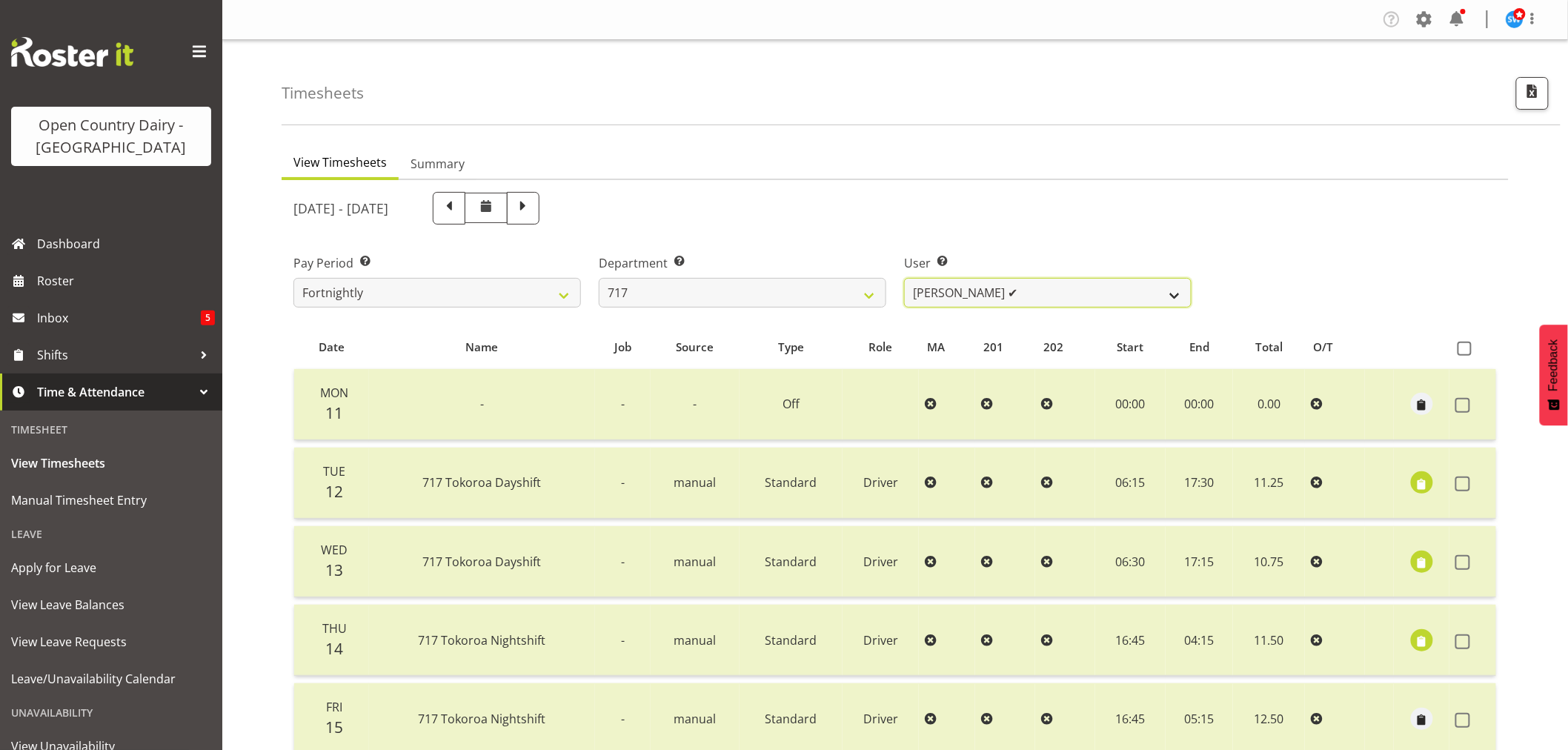
click at [1039, 285] on select "[PERSON_NAME] ✔ Dodge [PERSON_NAME] ✔ [PERSON_NAME] ✔ [PERSON_NAME] ✔" at bounding box center [1048, 293] width 288 height 30
drag, startPoint x: 1039, startPoint y: 285, endPoint x: 1006, endPoint y: 286, distance: 33.0
click at [1039, 285] on select "[PERSON_NAME] ✔ Dodge [PERSON_NAME] ✔ [PERSON_NAME] ✔ [PERSON_NAME] ✔" at bounding box center [1048, 293] width 288 height 30
click at [774, 290] on select "701 702 703 704 705 706 707 708 709 710 711 712 713 714 715 716 717 718 719 720" at bounding box center [743, 293] width 288 height 30
click at [599, 278] on select "701 702 703 704 705 706 707 708 709 710 711 712 713 714 715 716 717 718 719 720" at bounding box center [743, 293] width 288 height 30
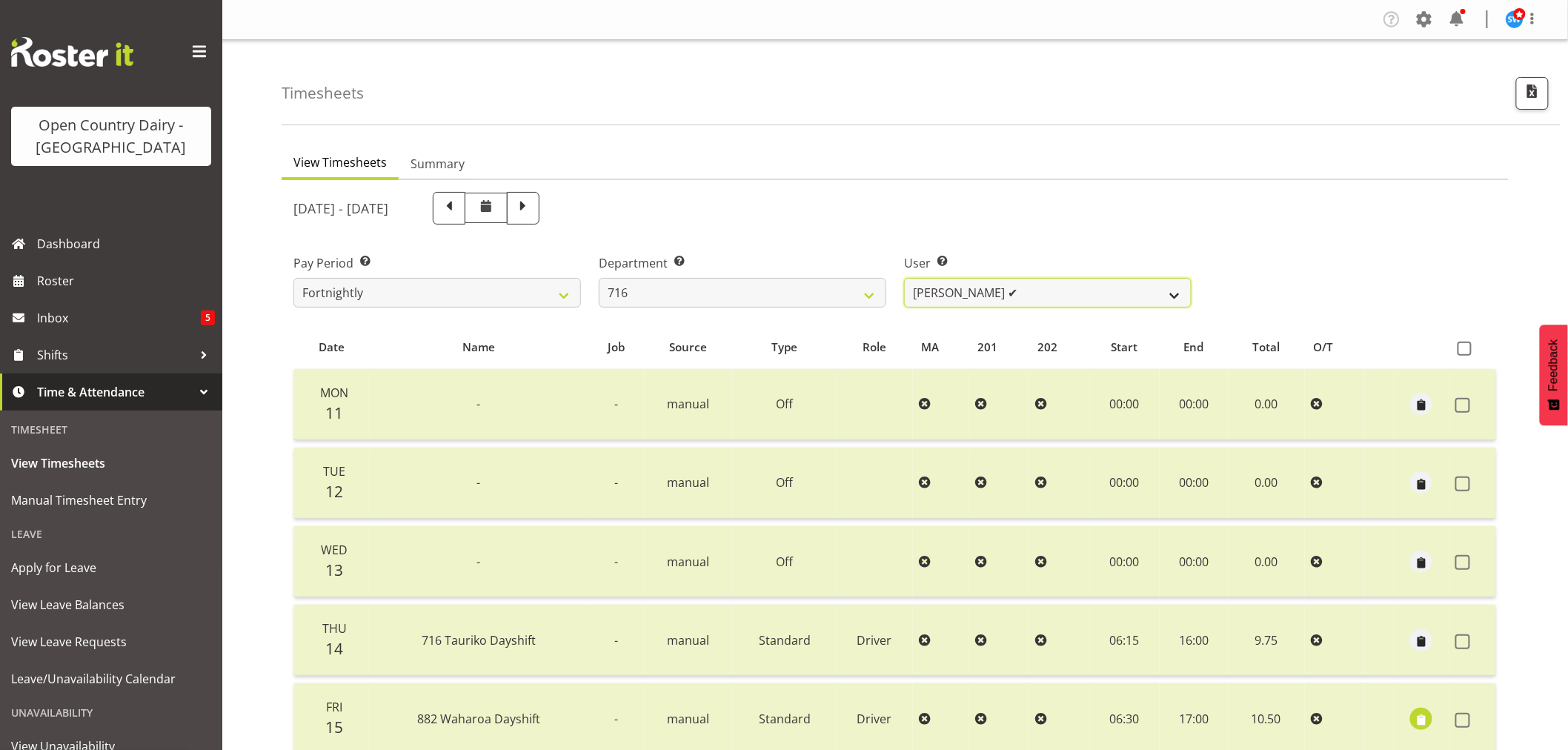
click at [1047, 282] on select "[PERSON_NAME] ✔ [PERSON_NAME] ✔ [PERSON_NAME] ✔ Happy [PERSON_NAME] ❌ [PERSON_N…" at bounding box center [1048, 293] width 288 height 30
drag, startPoint x: 1047, startPoint y: 282, endPoint x: 1017, endPoint y: 289, distance: 30.8
click at [1045, 282] on select "[PERSON_NAME] ✔ [PERSON_NAME] ✔ [PERSON_NAME] ✔ Happy [PERSON_NAME] ❌ [PERSON_N…" at bounding box center [1048, 293] width 288 height 30
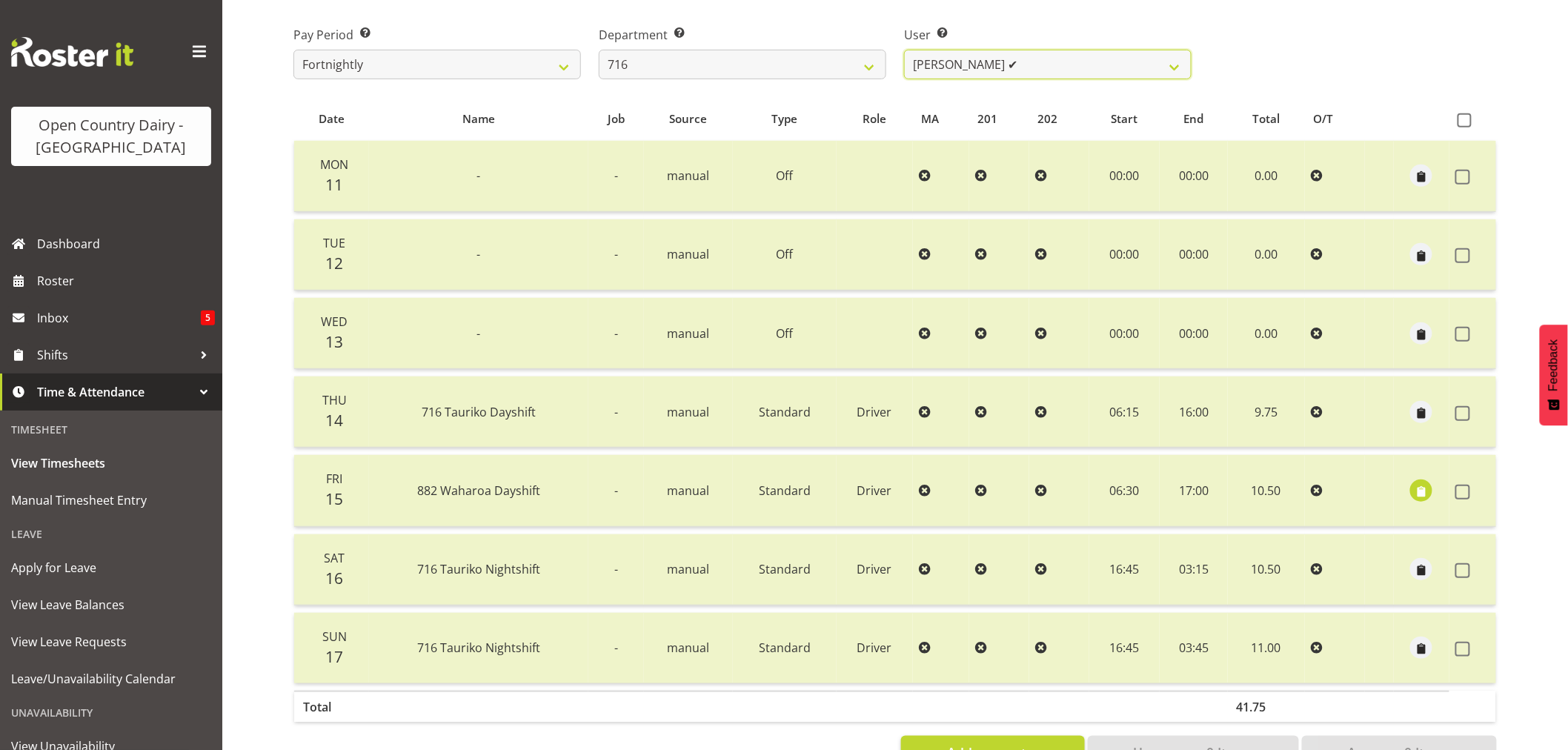
scroll to position [198, 0]
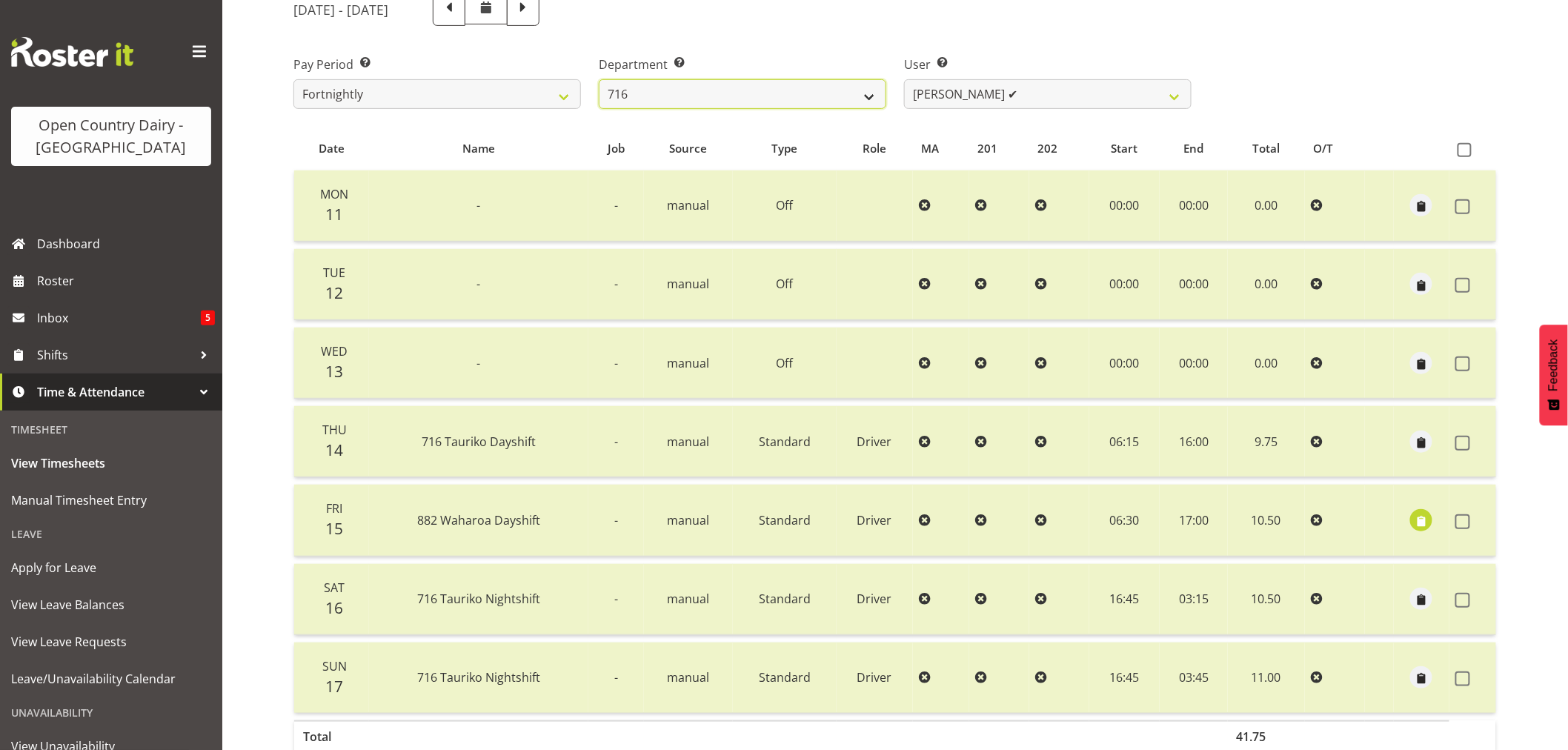
click at [830, 92] on select "701 702 703 704 705 706 707 708 709 710 711 712 713 714 715 716 717 718 719 720" at bounding box center [743, 95] width 288 height 30
click at [599, 80] on select "701 702 703 704 705 706 707 708 709 710 711 712 713 714 715 716 717 718 719 720" at bounding box center [743, 95] width 288 height 30
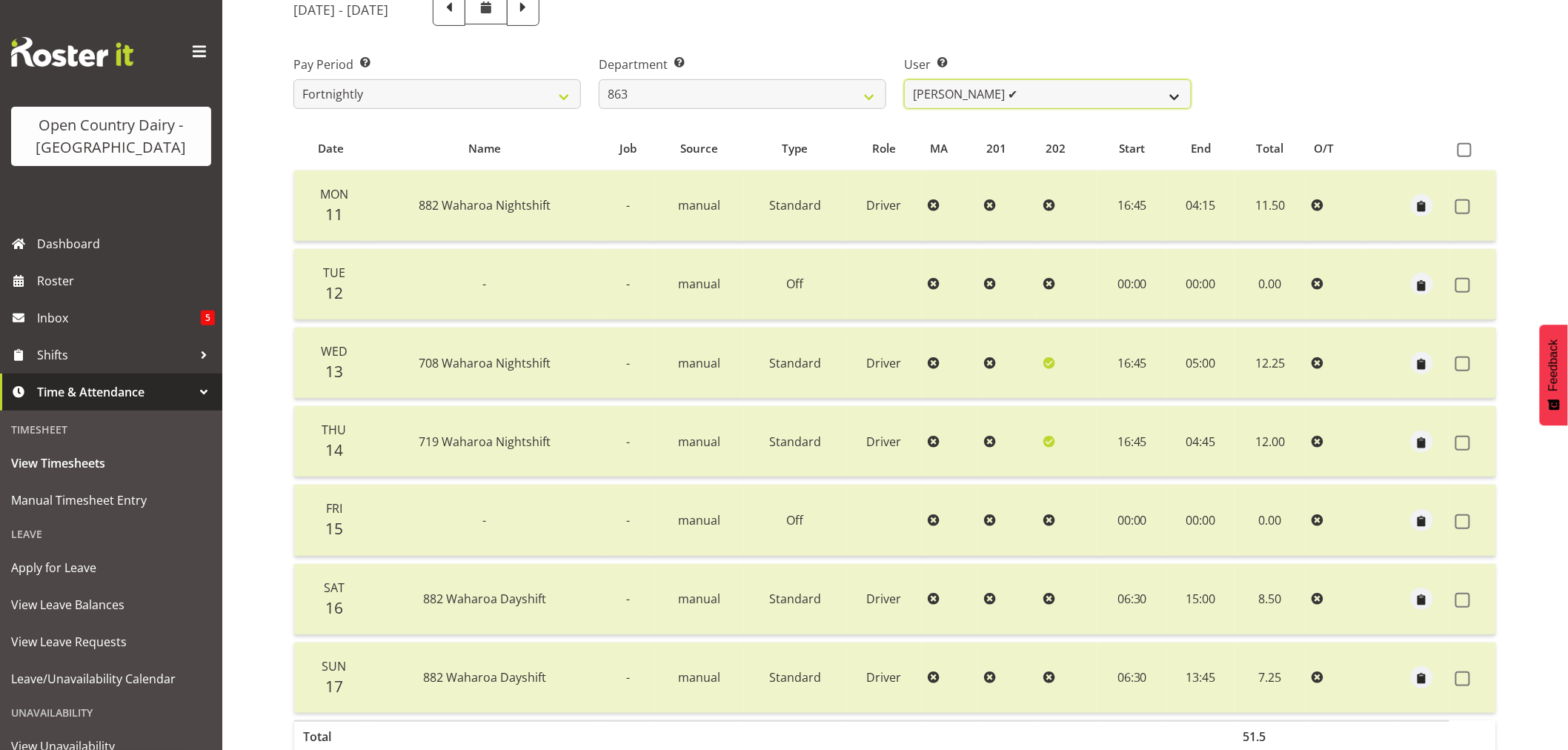
click at [1073, 85] on select "[PERSON_NAME] ✔ [PERSON_NAME] ✔ [PERSON_NAME] ✔ [PERSON_NAME] ✔" at bounding box center [1048, 95] width 288 height 30
click at [817, 92] on select "701 702 703 704 705 706 707 708 709 710 711 712 713 714 715 716 717 718 719 720" at bounding box center [743, 95] width 288 height 30
click at [599, 80] on select "701 702 703 704 705 706 707 708 709 710 711 712 713 714 715 716 717 718 719 720" at bounding box center [743, 95] width 288 height 30
click at [1073, 94] on select "[PERSON_NAME] ✔ [PERSON_NAME] ✔ [PERSON_NAME] ✔ [PERSON_NAME] ✔" at bounding box center [1048, 95] width 288 height 30
drag, startPoint x: 1073, startPoint y: 94, endPoint x: 1049, endPoint y: 94, distance: 24.0
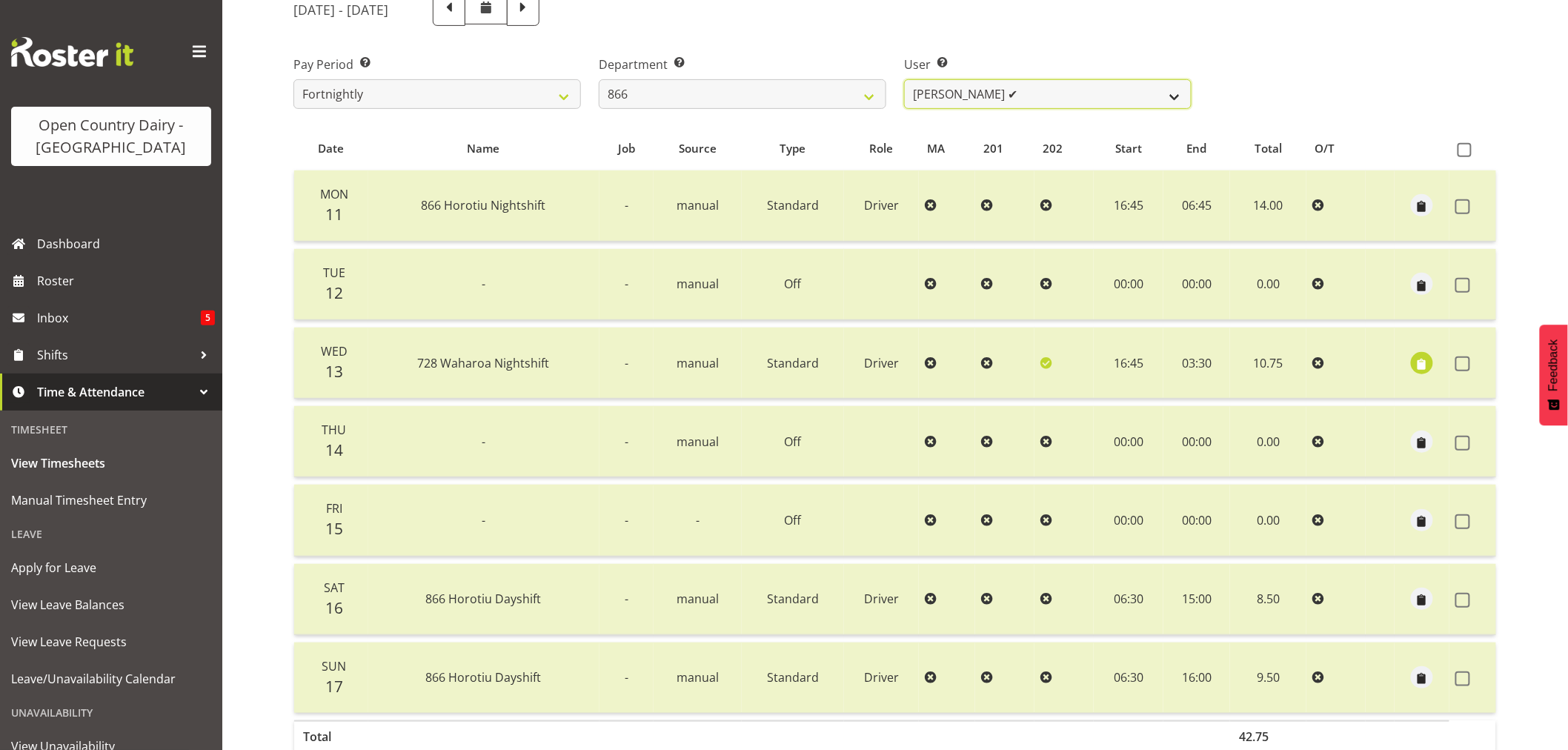
click at [1073, 94] on select "[PERSON_NAME] ✔ [PERSON_NAME] ✔ [PERSON_NAME] ✔ [PERSON_NAME] ✔" at bounding box center [1048, 95] width 288 height 30
click at [749, 85] on select "701 702 703 704 705 706 707 708 709 710 711 712 713 714 715 716 717 718 719 720" at bounding box center [743, 95] width 288 height 30
click at [599, 80] on select "701 702 703 704 705 706 707 708 709 710 711 712 713 714 715 716 717 718 719 720" at bounding box center [743, 95] width 288 height 30
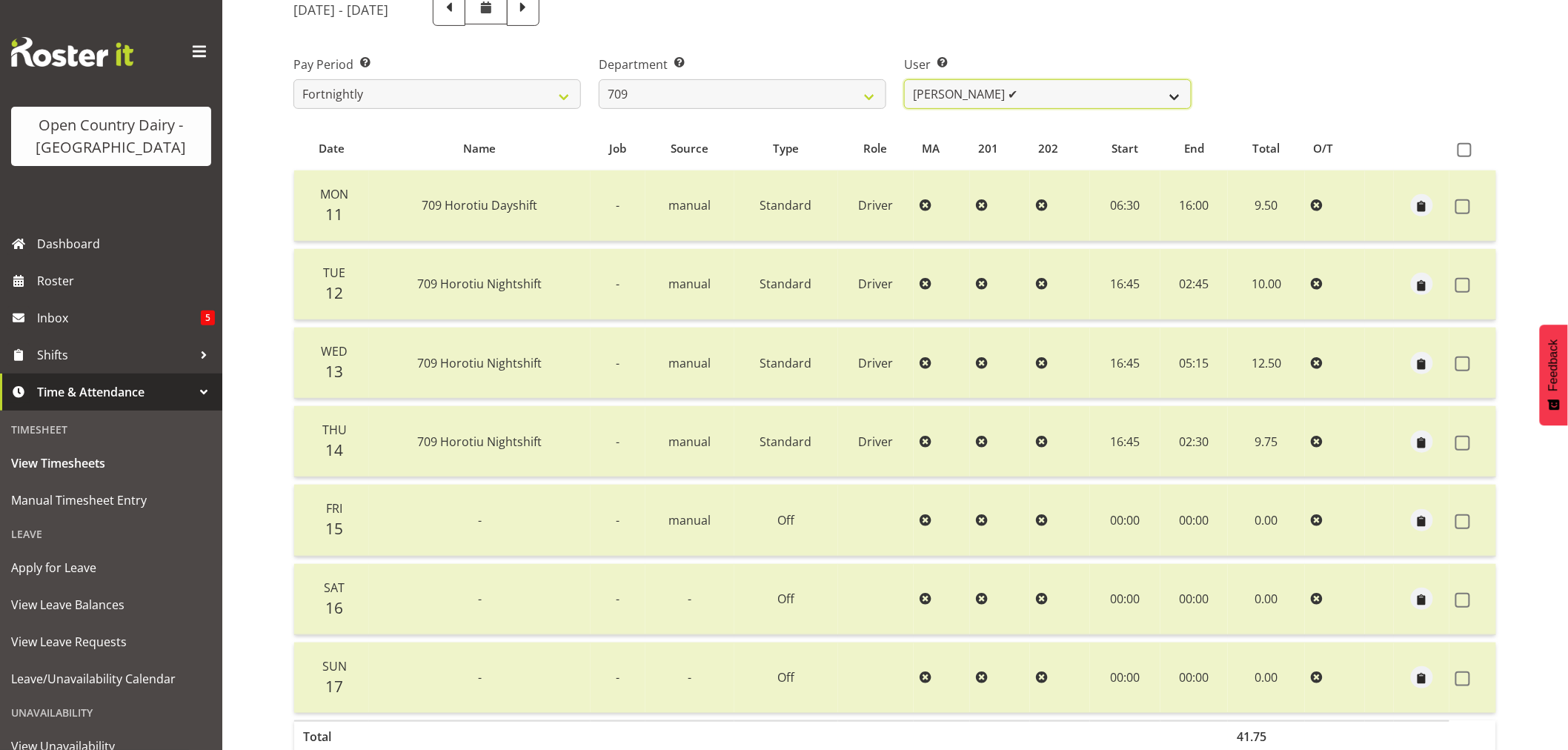
click at [1040, 94] on select "[PERSON_NAME] ✔ [PERSON_NAME] ✔ [PERSON_NAME] ✔ [PERSON_NAME] ✔" at bounding box center [1048, 95] width 288 height 30
click at [714, 93] on select "701 702 703 704 705 706 707 708 709 710 711 712 713 714 715 716 717 718 719 720" at bounding box center [743, 95] width 288 height 30
click at [599, 80] on select "701 702 703 704 705 706 707 708 709 710 711 712 713 714 715 716 717 718 719 720" at bounding box center [743, 95] width 288 height 30
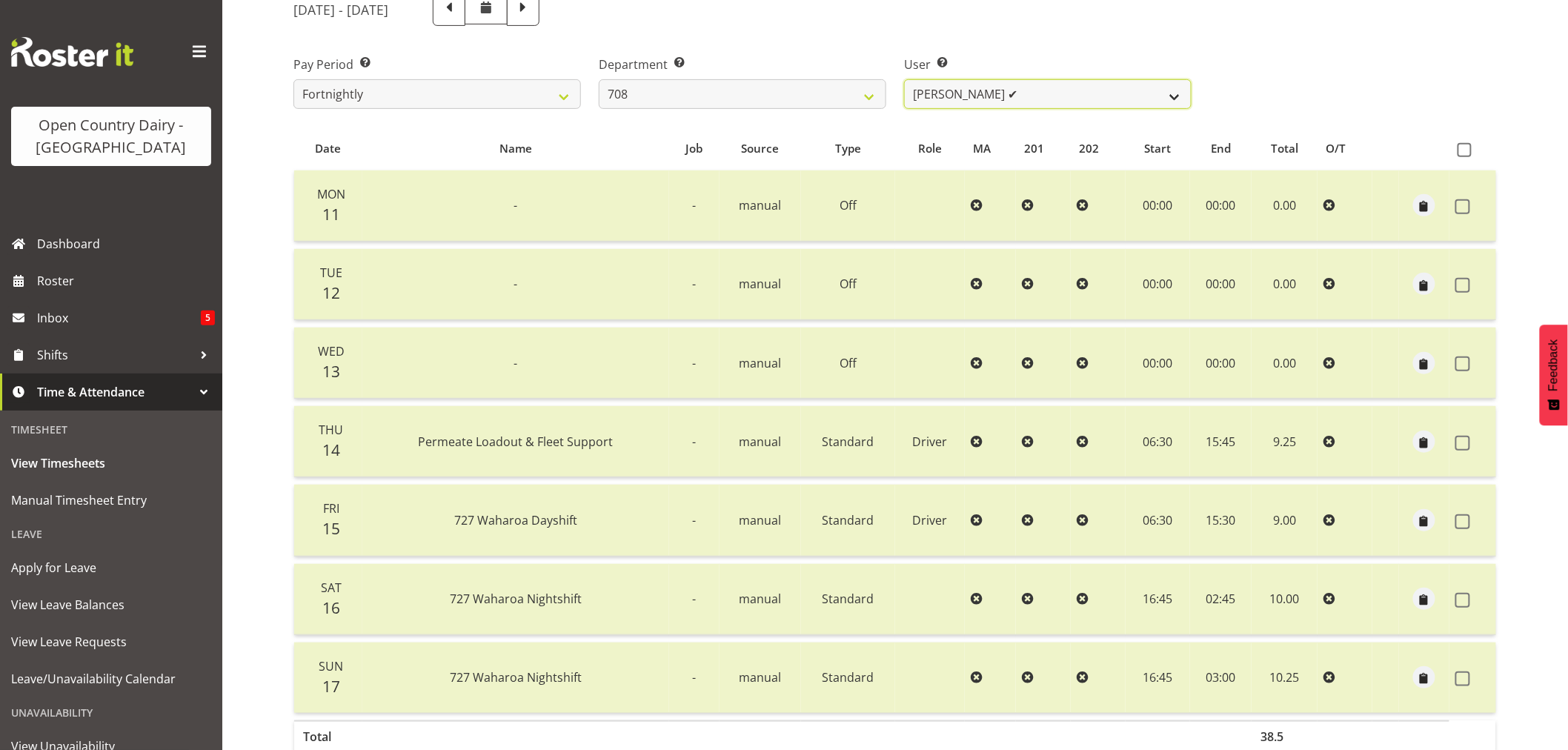
click at [1035, 90] on select "[PERSON_NAME] ✔ [PERSON_NAME] ✔" at bounding box center [1048, 95] width 288 height 30
drag, startPoint x: 1035, startPoint y: 90, endPoint x: 879, endPoint y: 62, distance: 158.5
click at [1035, 90] on select "[PERSON_NAME] ✔ [PERSON_NAME] ✔" at bounding box center [1048, 95] width 288 height 30
click at [692, 92] on select "701 702 703 704 705 706 707 708 709 710 711 712 713 714 715 716 717 718 719 720" at bounding box center [743, 95] width 288 height 30
click at [599, 80] on select "701 702 703 704 705 706 707 708 709 710 711 712 713 714 715 716 717 718 719 720" at bounding box center [743, 95] width 288 height 30
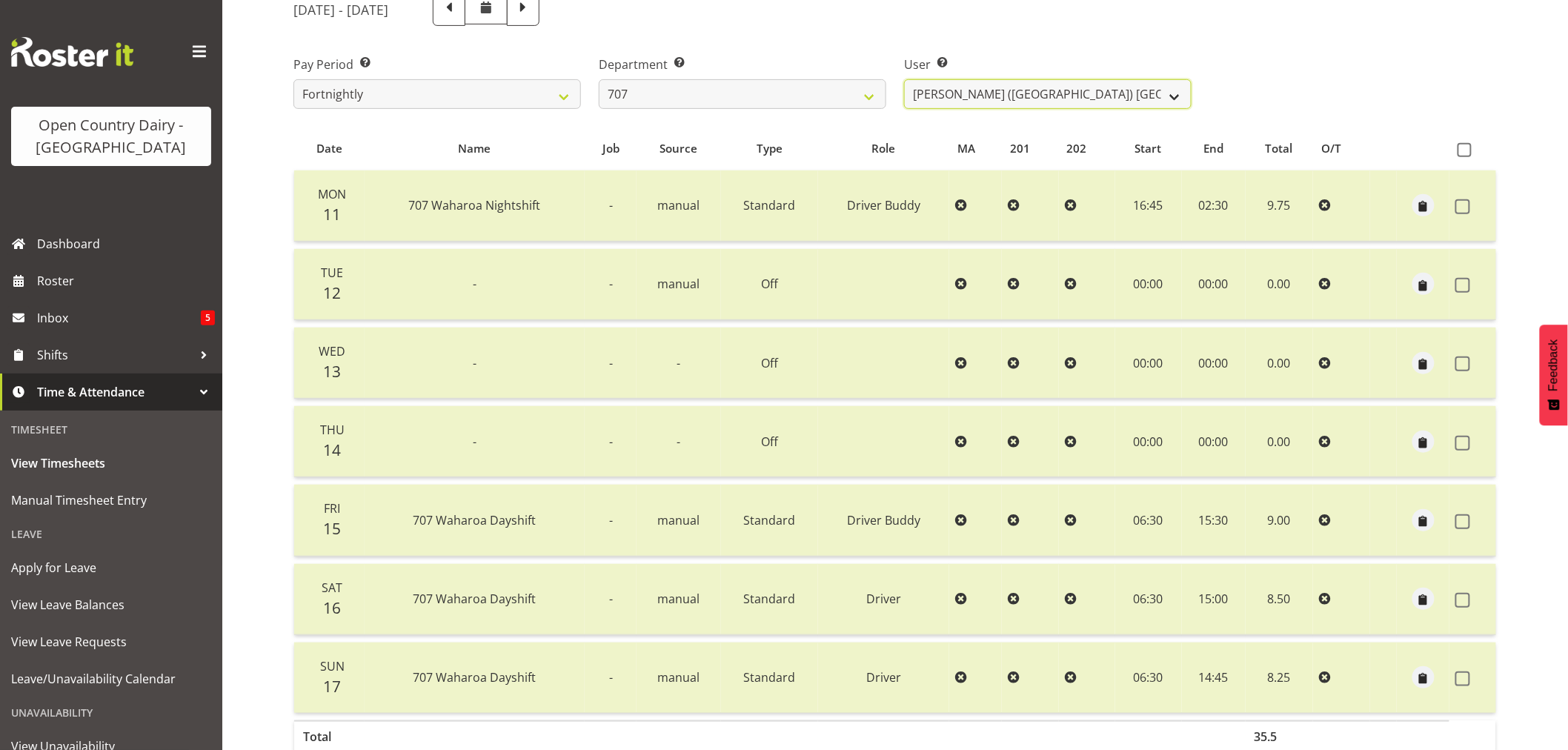
click at [1072, 86] on select "[PERSON_NAME] (TK) [PERSON_NAME] ✔ [PERSON_NAME] ✔" at bounding box center [1048, 95] width 288 height 30
click at [857, 94] on select "701 702 703 704 705 706 707 708 709 710 711 712 713 714 715 716 717 718 719 720" at bounding box center [743, 95] width 288 height 30
click at [599, 80] on select "701 702 703 704 705 706 707 708 709 710 711 712 713 714 715 716 717 718 719 720" at bounding box center [743, 95] width 288 height 30
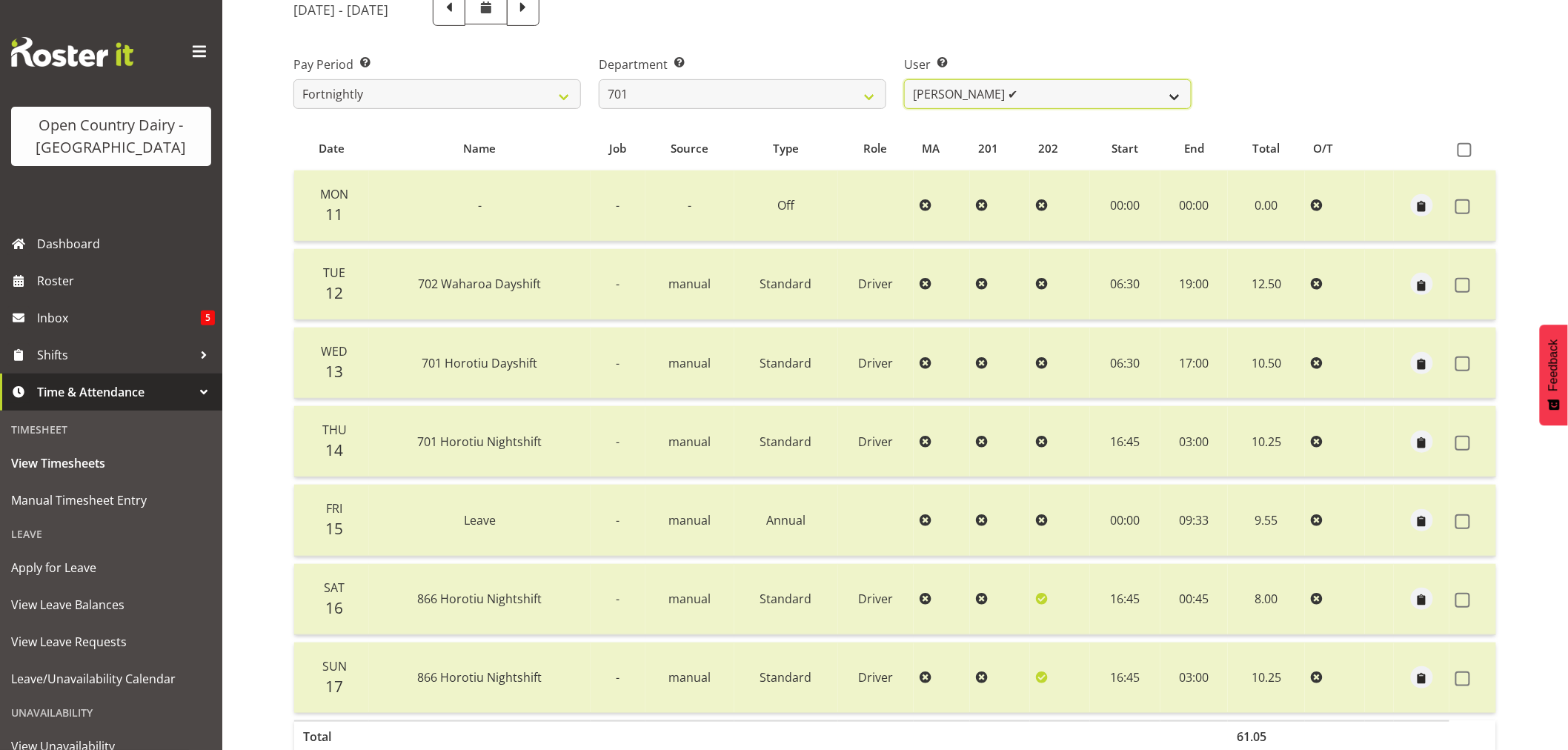
click at [1059, 91] on select "[PERSON_NAME] ✔ [PERSON_NAME] ✔ [PERSON_NAME] ✔ [PERSON_NAME] ✔" at bounding box center [1048, 95] width 288 height 30
drag, startPoint x: 1059, startPoint y: 91, endPoint x: 913, endPoint y: 85, distance: 146.1
click at [1059, 91] on select "[PERSON_NAME] ✔ [PERSON_NAME] ✔ [PERSON_NAME] ✔ [PERSON_NAME] ✔" at bounding box center [1048, 95] width 288 height 30
click at [787, 90] on select "701 702 703 704 705 706 707 708 709 710 711 712 713 714 715 716 717 718 719 720" at bounding box center [743, 95] width 288 height 30
click at [599, 80] on select "701 702 703 704 705 706 707 708 709 710 711 712 713 714 715 716 717 718 719 720" at bounding box center [743, 95] width 288 height 30
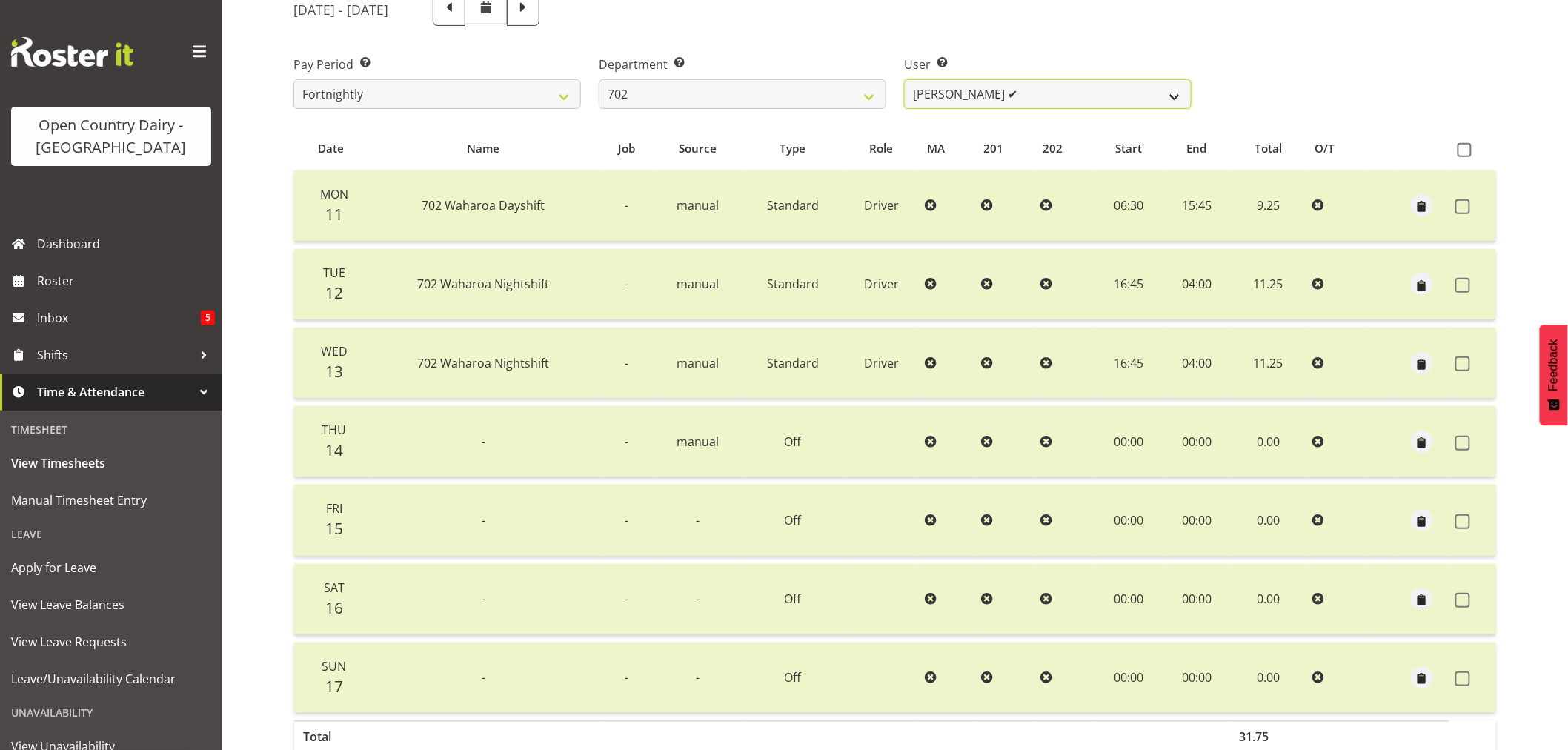
click at [1087, 90] on select "[PERSON_NAME] ✔ [PERSON_NAME] ✔ [PERSON_NAME] ✔ [PERSON_NAME] ✔" at bounding box center [1048, 95] width 288 height 30
drag, startPoint x: 1087, startPoint y: 90, endPoint x: 993, endPoint y: 91, distance: 94.0
click at [1087, 90] on select "[PERSON_NAME] ✔ [PERSON_NAME] ✔ [PERSON_NAME] ✔ [PERSON_NAME] ✔" at bounding box center [1048, 95] width 288 height 30
click at [761, 94] on select "701 702 703 704 705 706 707 708 709 710 711 712 713 714 715 716 717 718 719 720" at bounding box center [743, 95] width 288 height 30
click at [599, 80] on select "701 702 703 704 705 706 707 708 709 710 711 712 713 714 715 716 717 718 719 720" at bounding box center [743, 95] width 288 height 30
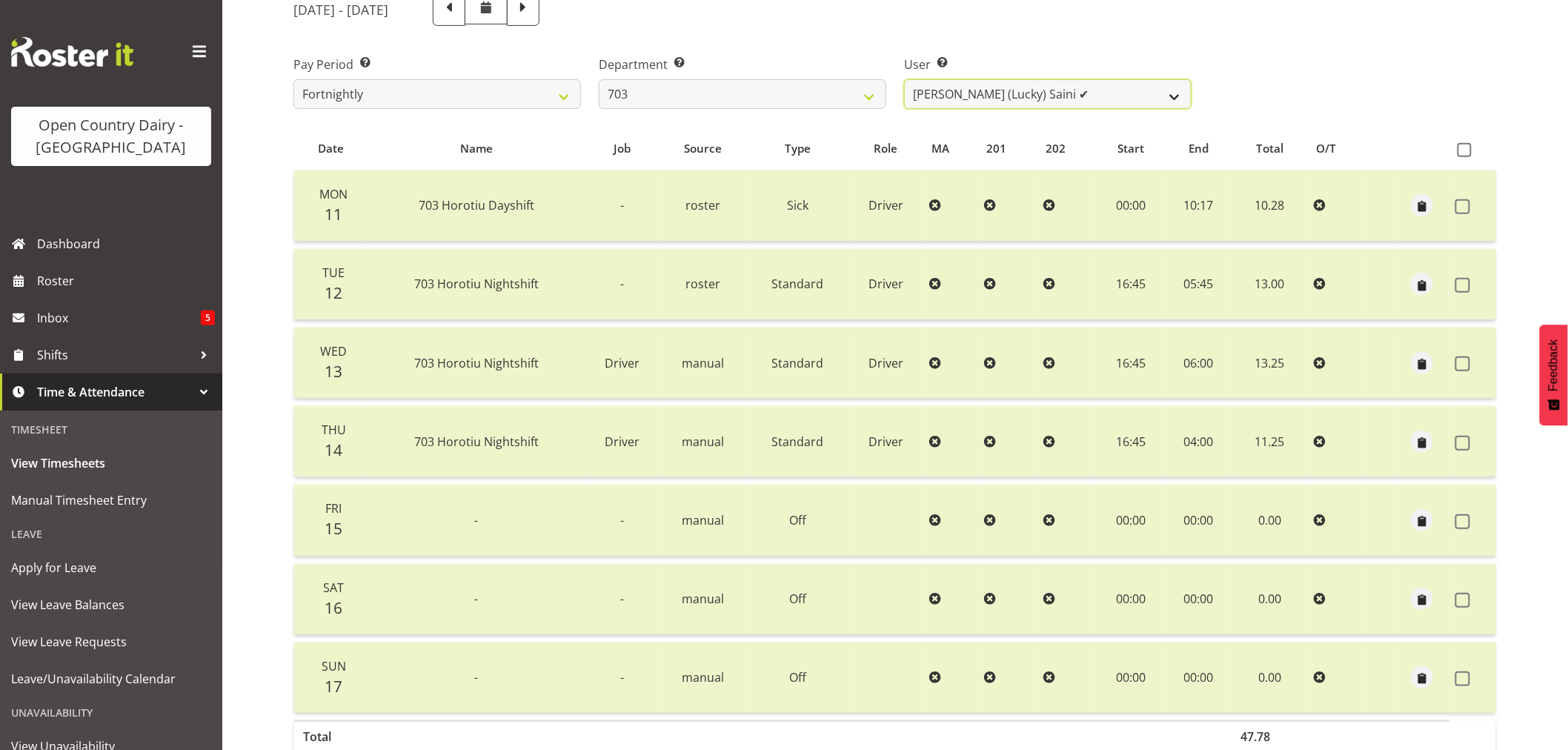
click at [1064, 91] on select "[PERSON_NAME] (Lucky) Saini ✔ [PERSON_NAME] ✔ [PERSON_NAME] ✔" at bounding box center [1048, 95] width 288 height 30
drag, startPoint x: 1064, startPoint y: 91, endPoint x: 842, endPoint y: 83, distance: 222.1
click at [1062, 90] on select "[PERSON_NAME] (Lucky) Saini ✔ [PERSON_NAME] ✔ [PERSON_NAME] ✔" at bounding box center [1048, 95] width 288 height 30
click at [713, 84] on select "701 702 703 704 705 706 707 708 709 710 711 712 713 714 715 716 717 718 719 720" at bounding box center [743, 95] width 288 height 30
click at [599, 80] on select "701 702 703 704 705 706 707 708 709 710 711 712 713 714 715 716 717 718 719 720" at bounding box center [743, 95] width 288 height 30
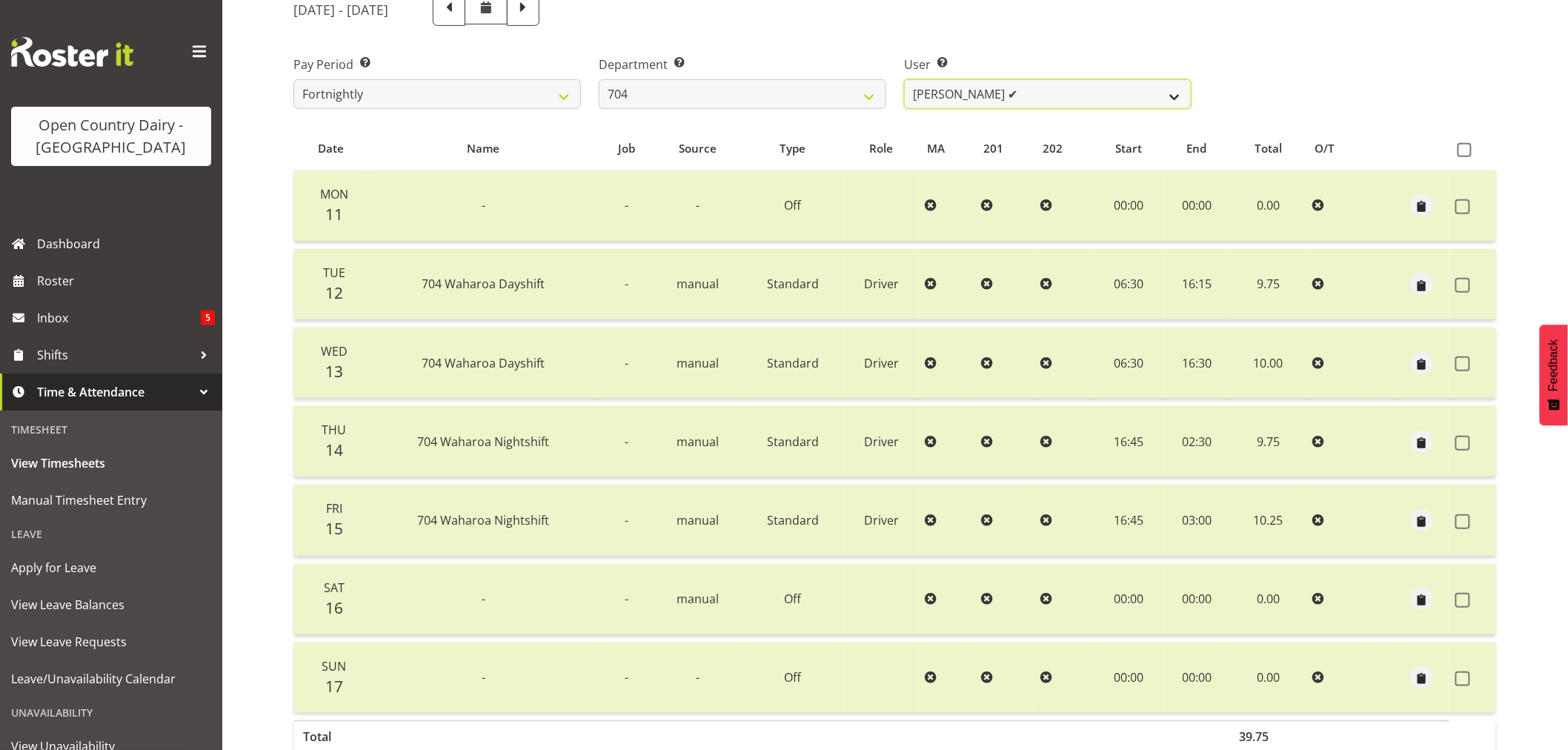
click at [1077, 95] on select "[PERSON_NAME] ✔ [PERSON_NAME] ✔ [PERSON_NAME] ✔" at bounding box center [1048, 95] width 288 height 30
drag, startPoint x: 1077, startPoint y: 95, endPoint x: 938, endPoint y: 95, distance: 139.0
click at [1077, 95] on select "[PERSON_NAME] ✔ [PERSON_NAME] ✔ [PERSON_NAME] ✔" at bounding box center [1048, 95] width 288 height 30
click at [713, 94] on select "701 702 703 704 705 706 707 708 709 710 711 712 713 714 715 716 717 718 719 720" at bounding box center [743, 95] width 288 height 30
click at [599, 80] on select "701 702 703 704 705 706 707 708 709 710 711 712 713 714 715 716 717 718 719 720" at bounding box center [743, 95] width 288 height 30
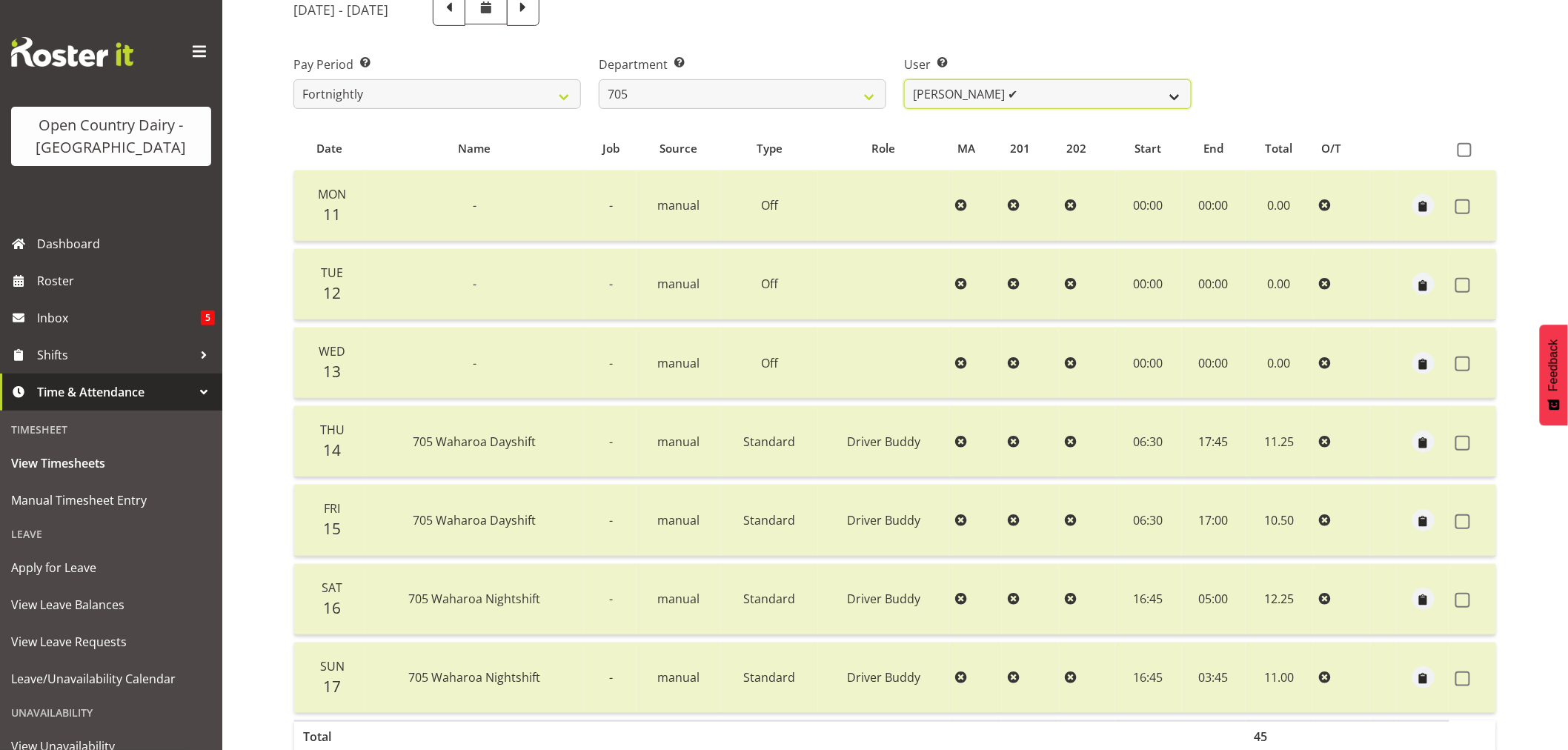
click at [1072, 90] on select "[PERSON_NAME] ✔ [PERSON_NAME] ✔ [PERSON_NAME] ✔" at bounding box center [1048, 95] width 288 height 30
drag, startPoint x: 1072, startPoint y: 90, endPoint x: 928, endPoint y: 90, distance: 144.0
click at [1072, 90] on select "[PERSON_NAME] ✔ [PERSON_NAME] ✔ [PERSON_NAME] ✔" at bounding box center [1048, 95] width 288 height 30
click at [761, 89] on select "701 702 703 704 705 706 707 708 709 710 711 712 713 714 715 716 717 718 719 720" at bounding box center [743, 95] width 288 height 30
click at [599, 80] on select "701 702 703 704 705 706 707 708 709 710 711 712 713 714 715 716 717 718 719 720" at bounding box center [743, 95] width 288 height 30
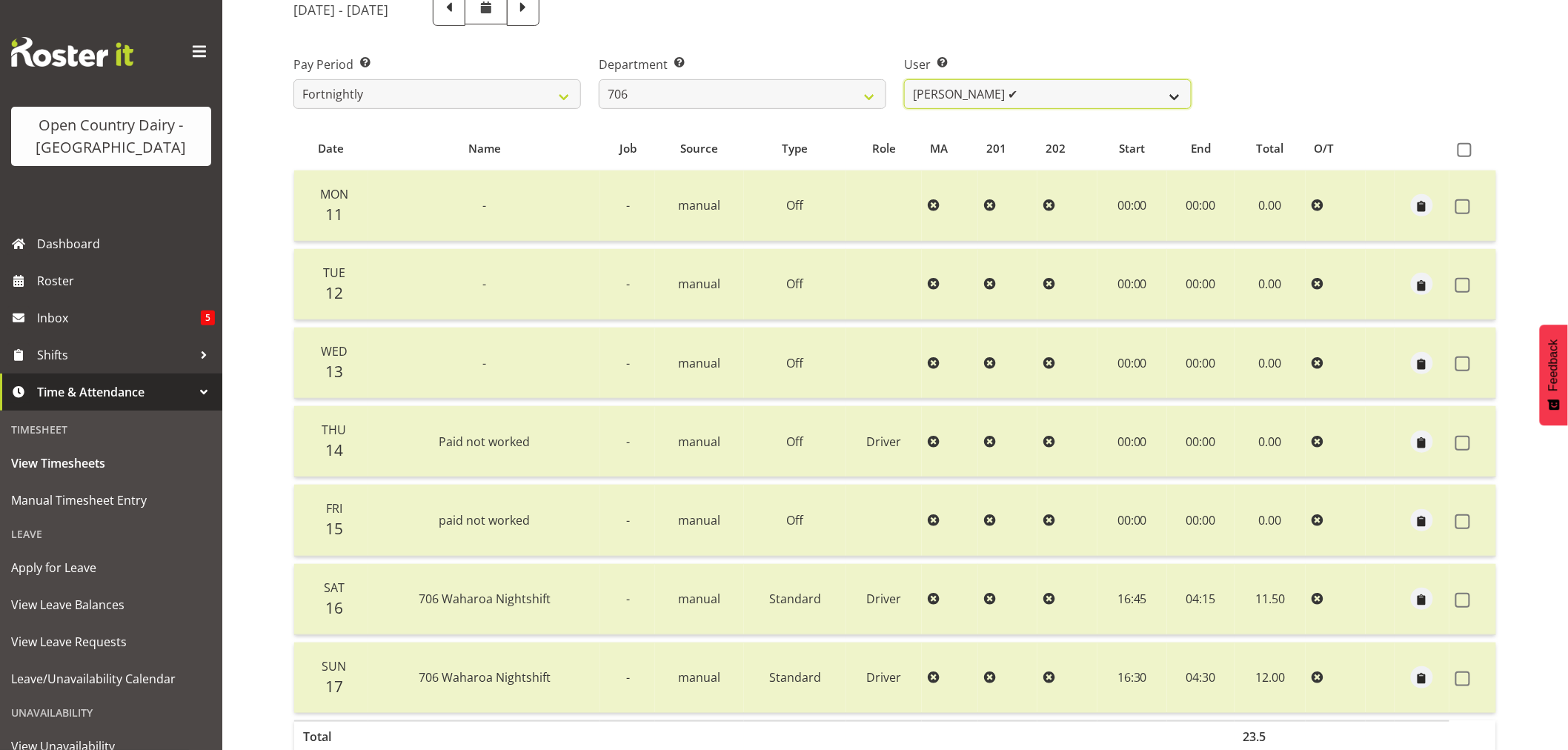
click at [1058, 92] on select "[PERSON_NAME] ✔ [PERSON_NAME] ✔ [PERSON_NAME] ✔ [PERSON_NAME] ✔" at bounding box center [1048, 95] width 288 height 30
drag, startPoint x: 1058, startPoint y: 92, endPoint x: 771, endPoint y: 92, distance: 287.0
click at [1057, 92] on select "[PERSON_NAME] ✔ [PERSON_NAME] ✔ [PERSON_NAME] ✔ [PERSON_NAME] ✔" at bounding box center [1048, 95] width 288 height 30
click at [690, 89] on select "701 702 703 704 705 706 707 708 709 710 711 712 713 714 715 716 717 718 719 720" at bounding box center [743, 95] width 288 height 30
click at [599, 80] on select "701 702 703 704 705 706 707 708 709 710 711 712 713 714 715 716 717 718 719 720" at bounding box center [743, 95] width 288 height 30
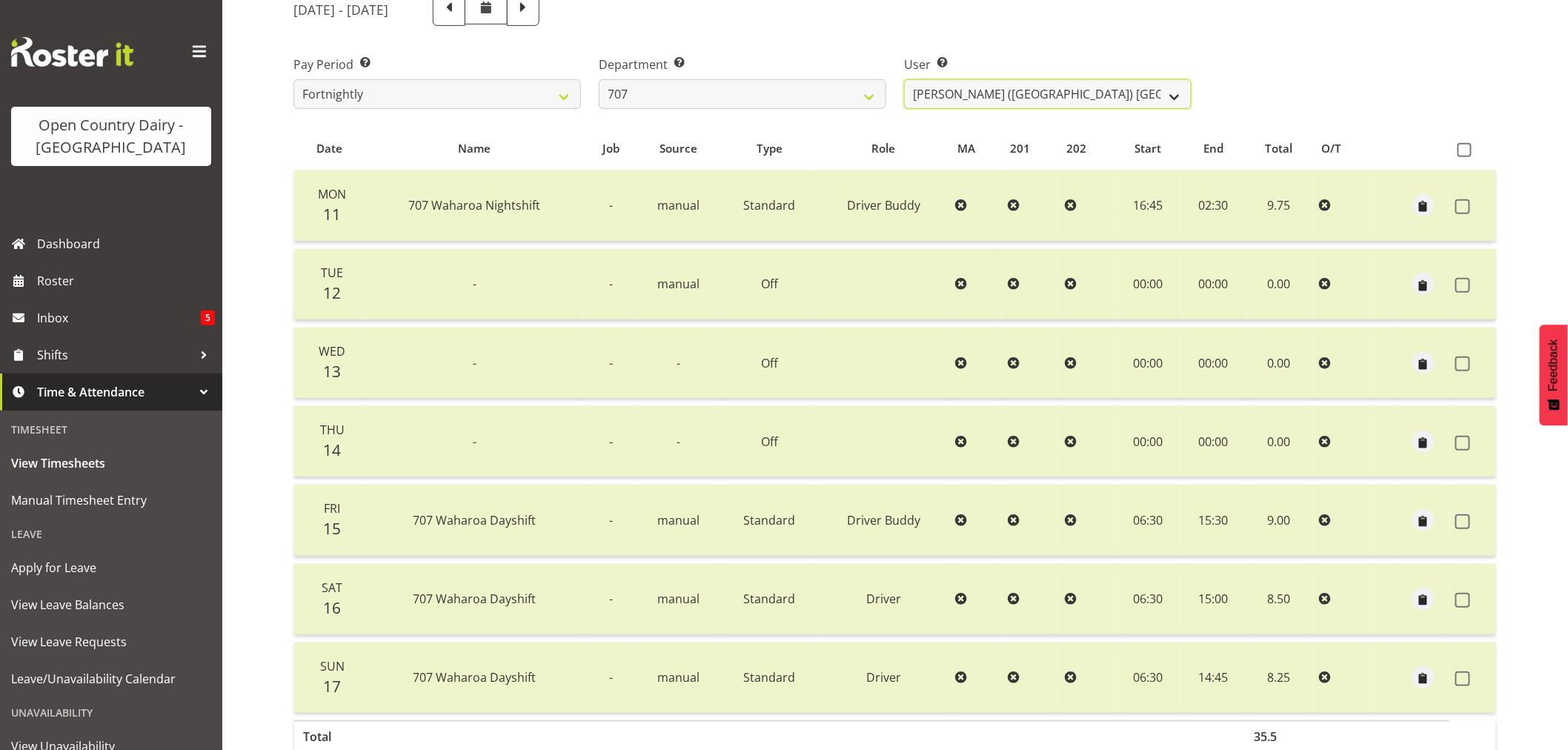
click at [1082, 95] on select "[PERSON_NAME] (TK) [PERSON_NAME] ✔ [PERSON_NAME] ✔" at bounding box center [1048, 95] width 288 height 30
drag, startPoint x: 1082, startPoint y: 95, endPoint x: 963, endPoint y: 66, distance: 122.5
click at [1082, 95] on select "[PERSON_NAME] (TK) [PERSON_NAME] ✔ [PERSON_NAME] ✔" at bounding box center [1048, 95] width 288 height 30
click at [774, 94] on select "701 702 703 704 705 706 707 708 709 710 711 712 713 714 715 716 717 718 719 720" at bounding box center [743, 95] width 288 height 30
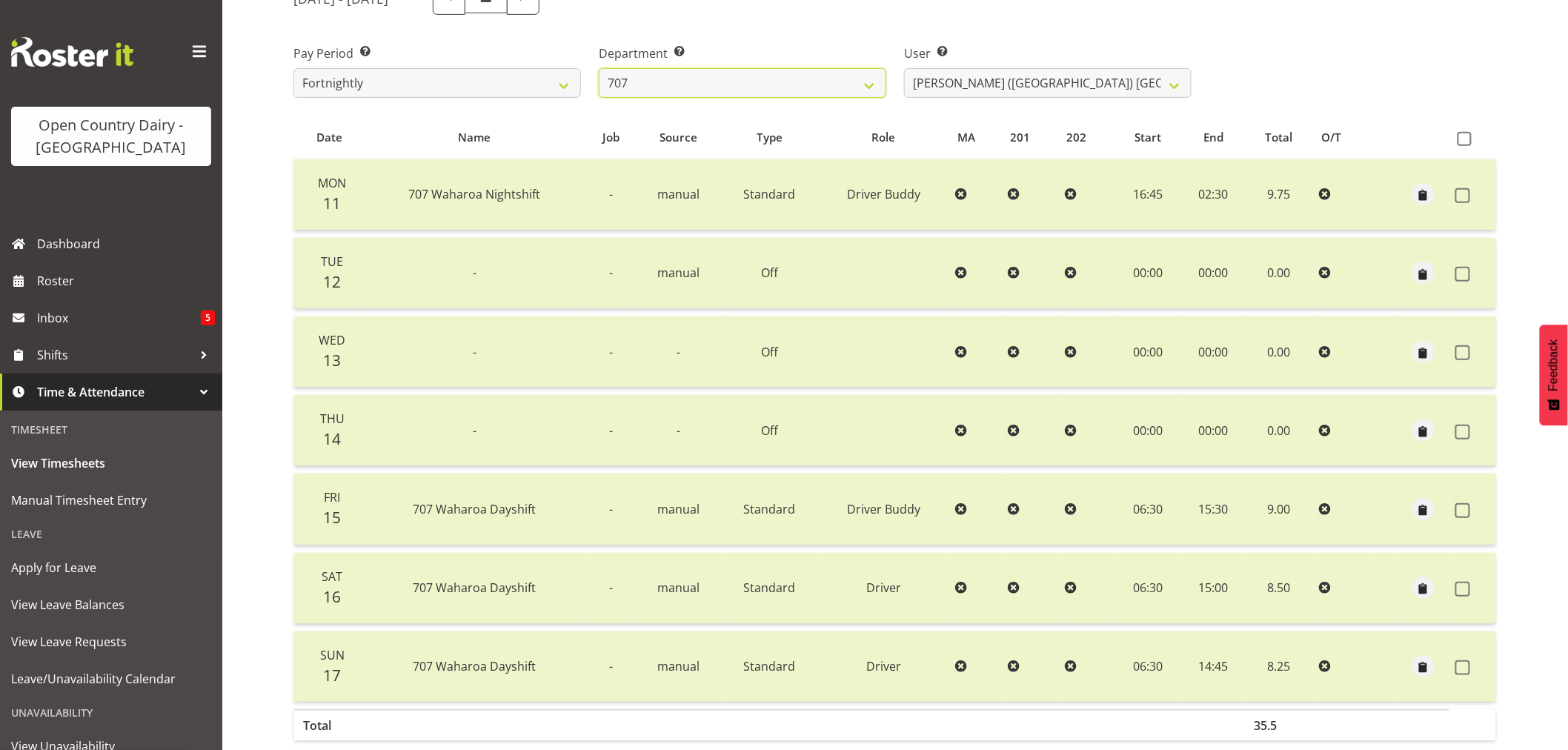
scroll to position [281, 0]
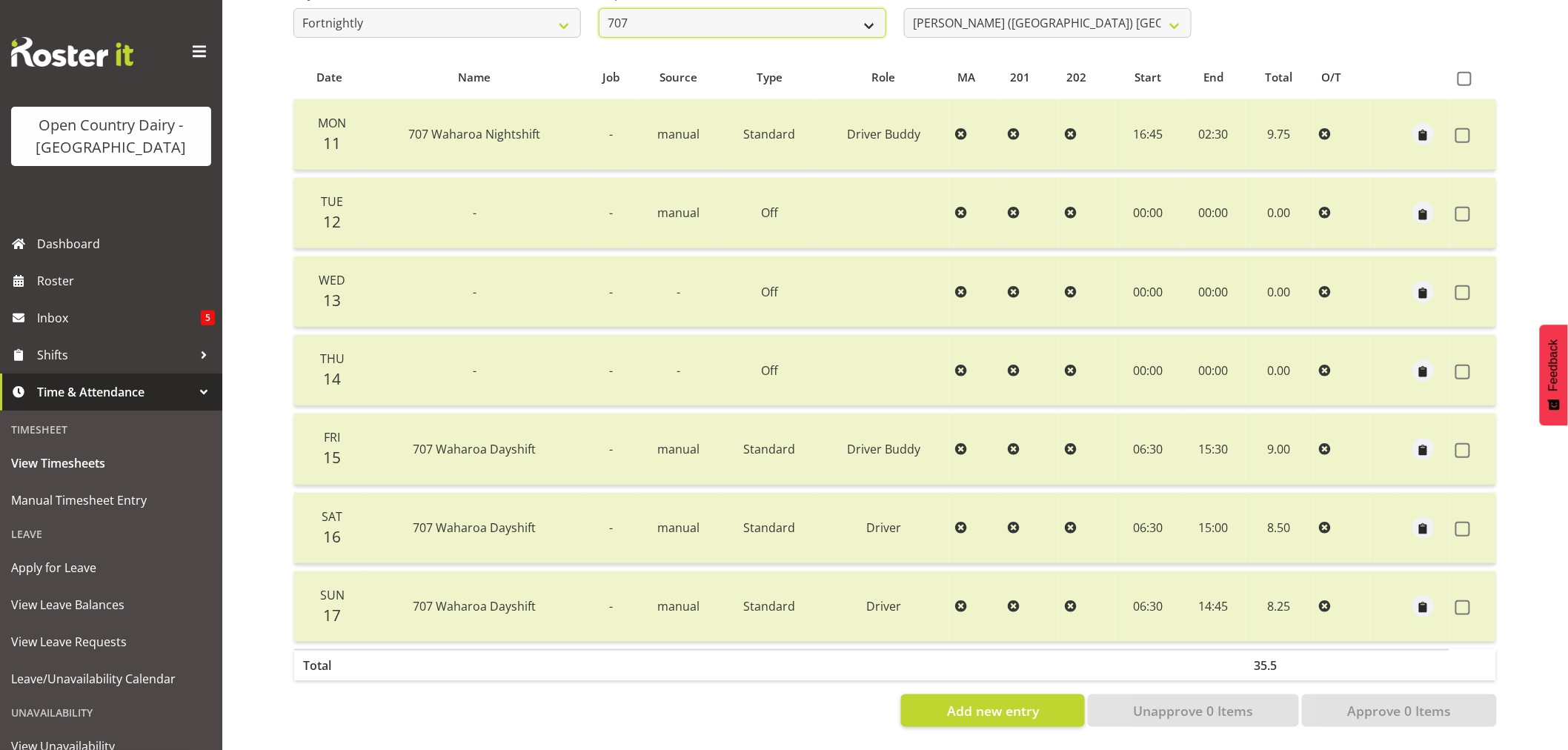
click at [779, 20] on select "701 702 703 704 705 706 707 708 709 710 711 712 713 714 715 716 717 718 719 720" at bounding box center [743, 23] width 288 height 30
click at [599, 8] on select "701 702 703 704 705 706 707 708 709 710 711 712 713 714 715 716 717 718 719 720" at bounding box center [743, 23] width 288 height 30
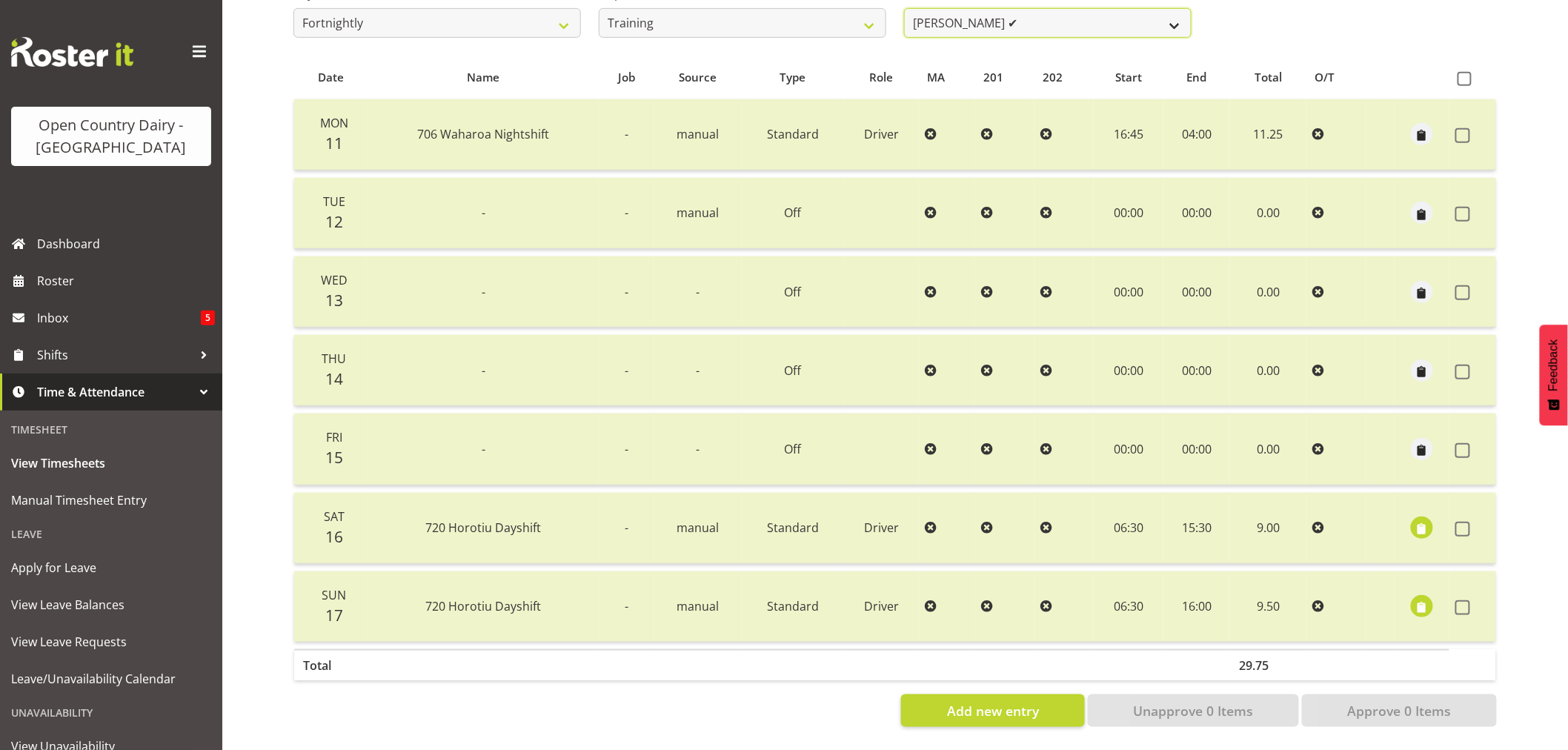
click at [1043, 8] on select "[PERSON_NAME] ✔ [PERSON_NAME] ✔ [PERSON_NAME] ([PERSON_NAME]) ✔ [PERSON_NAME] ✔…" at bounding box center [1048, 23] width 288 height 30
click at [830, 17] on select "701 702 703 704 705 706 707 708 709 710 711 712 713 714 715 716 717 718 719 720" at bounding box center [743, 23] width 288 height 30
click at [599, 8] on select "701 702 703 704 705 706 707 708 709 710 711 712 713 714 715 716 717 718 719 720" at bounding box center [743, 23] width 288 height 30
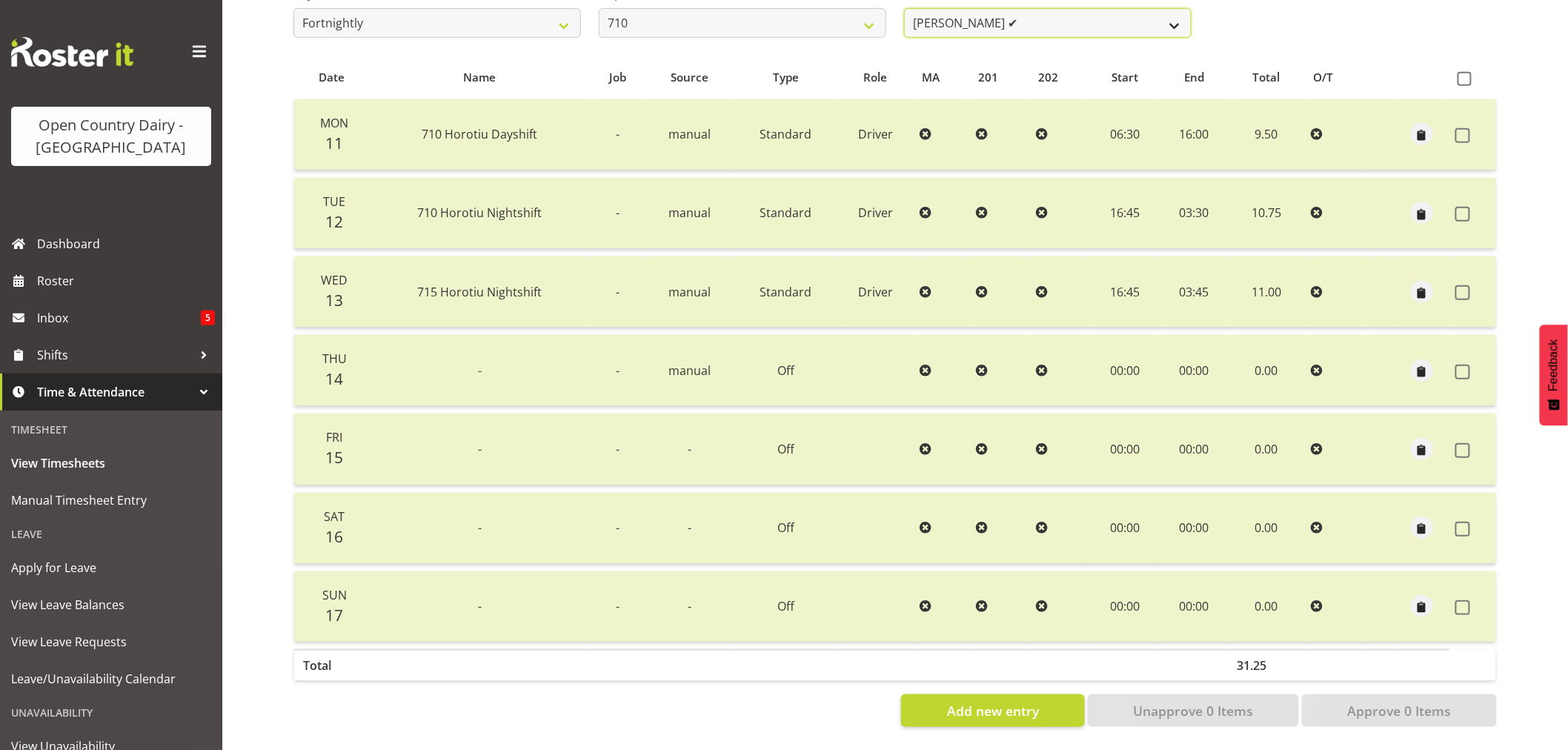
click at [1044, 17] on select "[PERSON_NAME] ✔ [PERSON_NAME] ✔ [PERSON_NAME] ✔ [PERSON_NAME] ✔" at bounding box center [1048, 23] width 288 height 30
click at [1043, 17] on select "[PERSON_NAME] ✔ [PERSON_NAME] ✔ [PERSON_NAME] ✔ [PERSON_NAME] ✔" at bounding box center [1048, 23] width 288 height 30
click at [840, 22] on select "701 702 703 704 705 706 707 708 709 710 711 712 713 714 715 716 717 718 719 720" at bounding box center [743, 23] width 288 height 30
click at [599, 8] on select "701 702 703 704 705 706 707 708 709 710 711 712 713 714 715 716 717 718 719 720" at bounding box center [743, 23] width 288 height 30
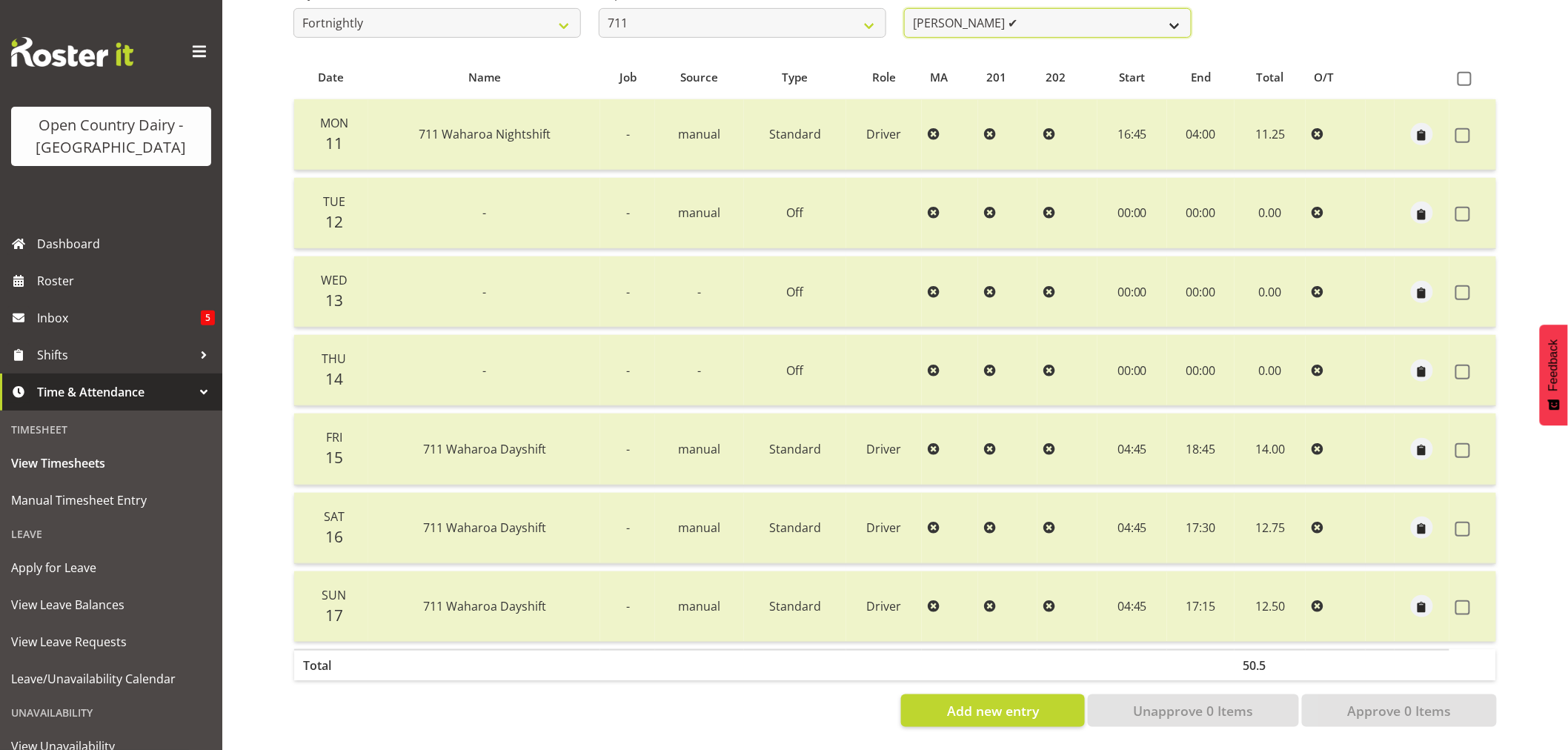
click at [1049, 13] on select "[PERSON_NAME] ✔ [PERSON_NAME] ✔ [PERSON_NAME] ✔" at bounding box center [1048, 23] width 288 height 30
drag, startPoint x: 1049, startPoint y: 13, endPoint x: 816, endPoint y: 17, distance: 233.0
click at [1049, 13] on select "[PERSON_NAME] ✔ [PERSON_NAME] ✔ [PERSON_NAME] ✔" at bounding box center [1048, 23] width 288 height 30
click at [768, 13] on select "701 702 703 704 705 706 707 708 709 710 711 712 713 714 715 716 717 718 719 720" at bounding box center [743, 23] width 288 height 30
click at [599, 8] on select "701 702 703 704 705 706 707 708 709 710 711 712 713 714 715 716 717 718 719 720" at bounding box center [743, 23] width 288 height 30
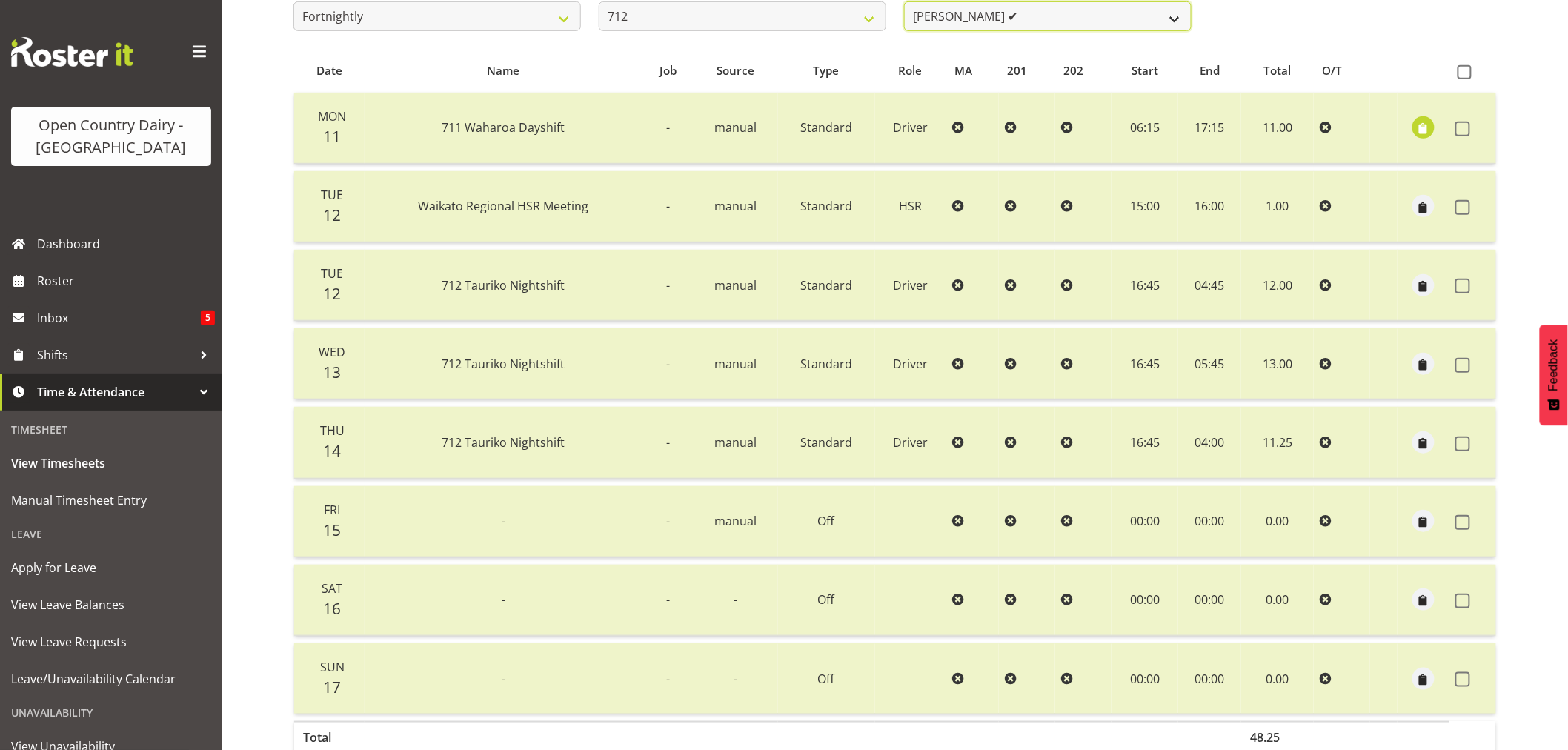
click at [1045, 13] on select "[PERSON_NAME] ✔ [PERSON_NAME] ✔ Lucky Kau Kau ✔" at bounding box center [1048, 17] width 288 height 30
drag, startPoint x: 1045, startPoint y: 13, endPoint x: 1018, endPoint y: 18, distance: 27.5
click at [1045, 13] on select "[PERSON_NAME] ✔ [PERSON_NAME] ✔ Lucky Kau Kau ✔" at bounding box center [1048, 17] width 288 height 30
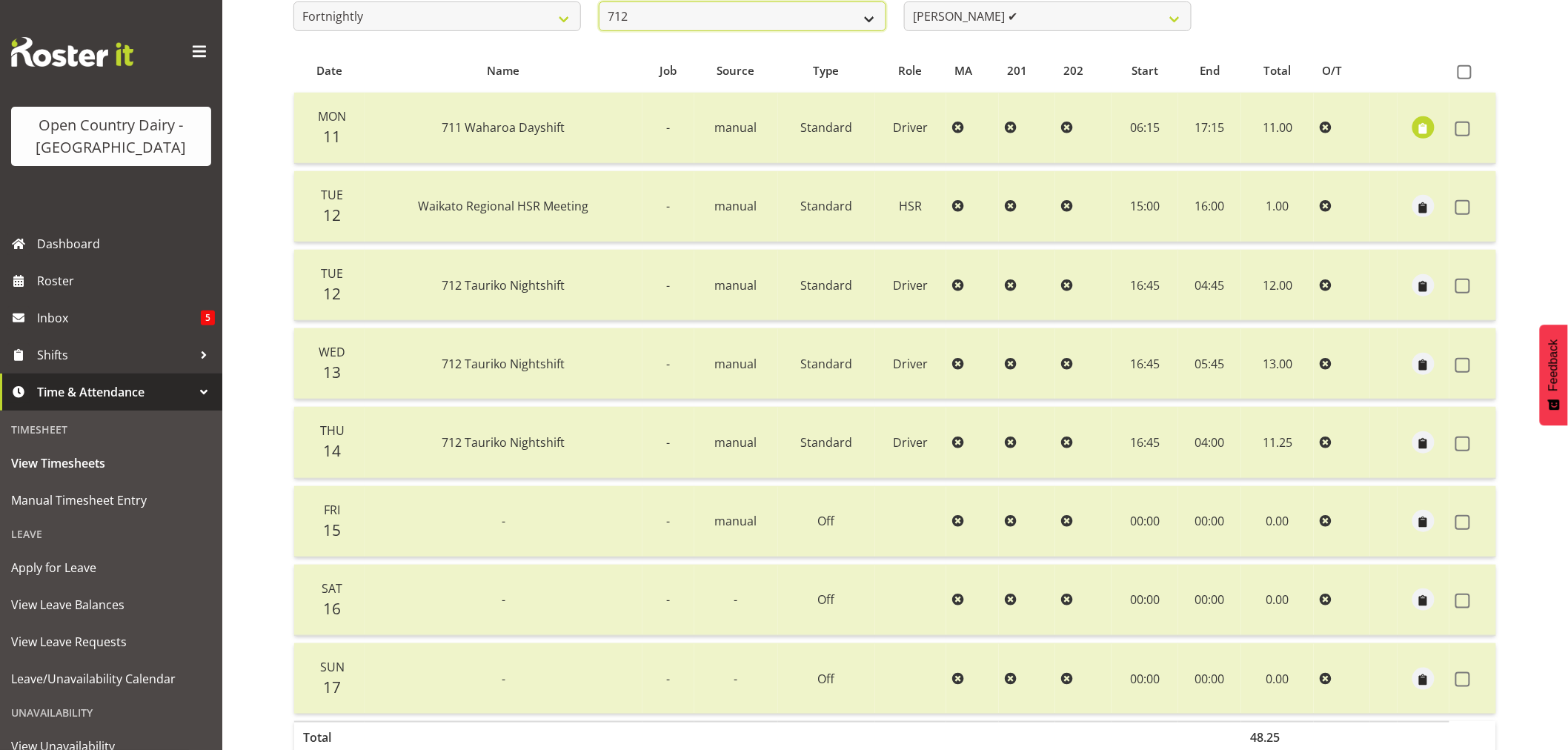
click at [782, 17] on select "701 702 703 704 705 706 707 708 709 710 711 712 713 714 715 716 717 718 719 720" at bounding box center [743, 17] width 288 height 30
click at [599, 2] on select "701 702 703 704 705 706 707 708 709 710 711 712 713 714 715 716 717 718 719 720" at bounding box center [743, 17] width 288 height 30
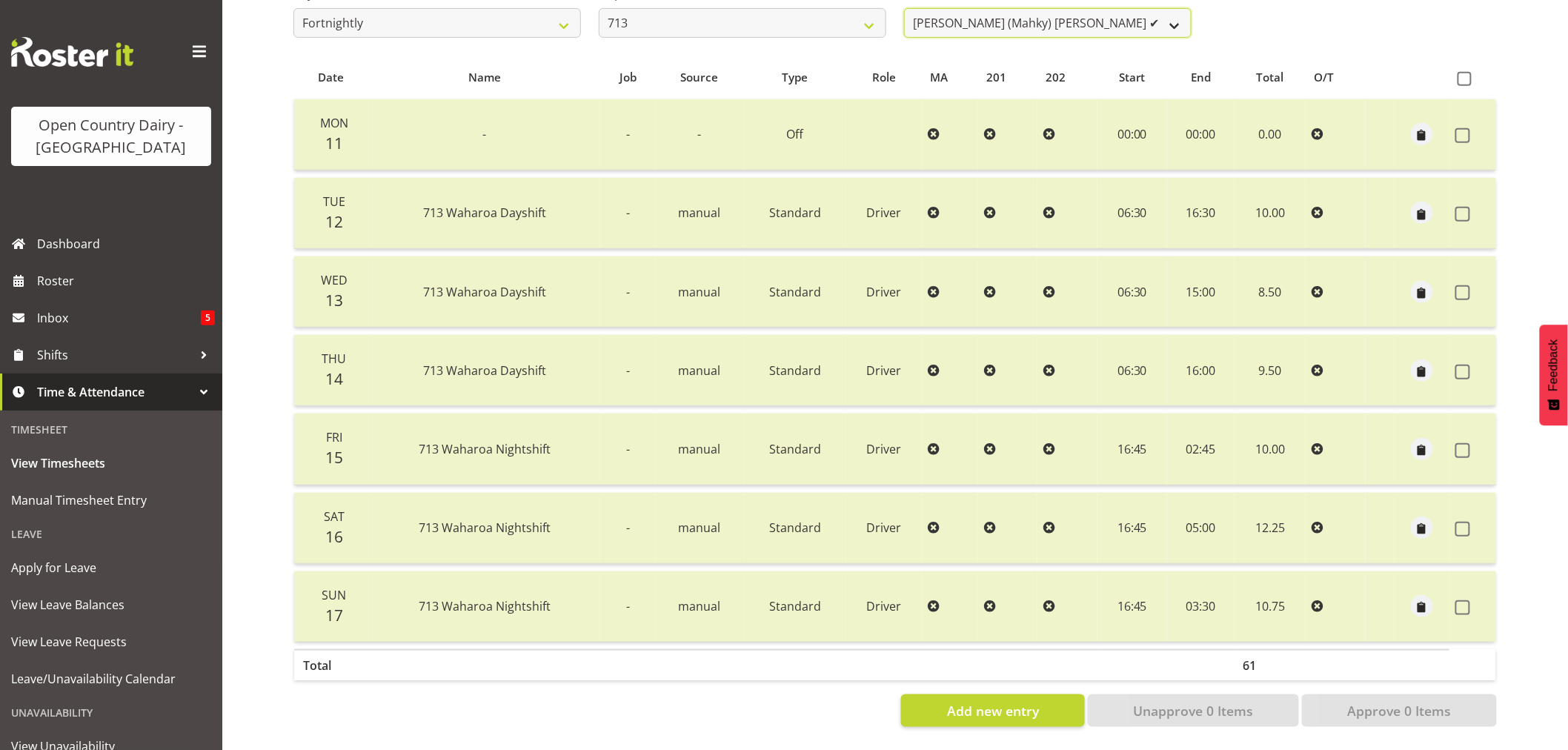
click at [1104, 12] on select "[PERSON_NAME] (Mahky) [PERSON_NAME] ✔ [PERSON_NAME] ✔ [PERSON_NAME] ✔" at bounding box center [1048, 23] width 288 height 30
drag, startPoint x: 1104, startPoint y: 12, endPoint x: 739, endPoint y: 47, distance: 366.7
click at [1098, 12] on select "[PERSON_NAME] (Mahky) [PERSON_NAME] ✔ [PERSON_NAME] ✔ [PERSON_NAME] ✔" at bounding box center [1048, 23] width 288 height 30
click at [674, 12] on select "701 702 703 704 705 706 707 708 709 710 711 712 713 714 715 716 717 718 719 720" at bounding box center [743, 23] width 288 height 30
click at [599, 8] on select "701 702 703 704 705 706 707 708 709 710 711 712 713 714 715 716 717 718 719 720" at bounding box center [743, 23] width 288 height 30
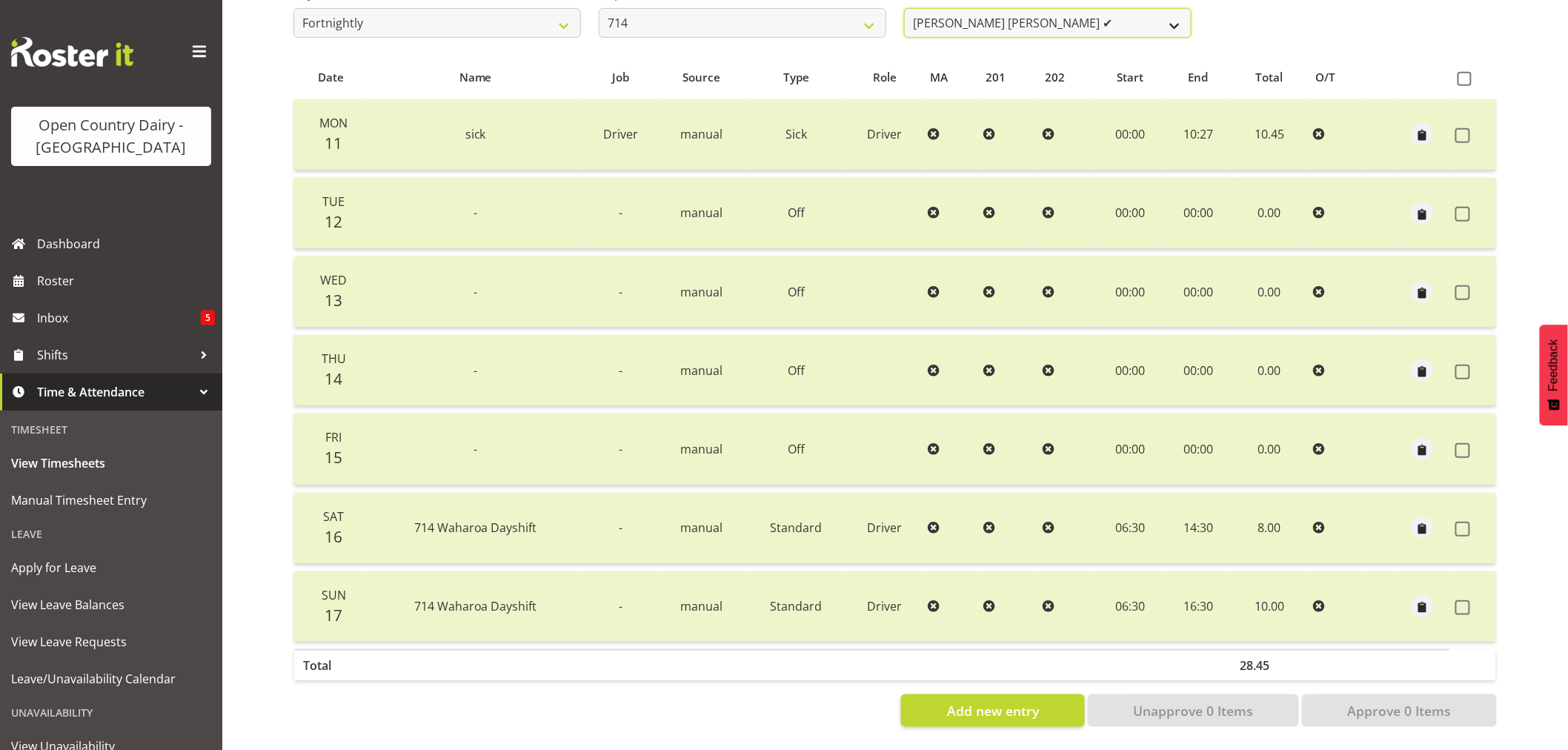
click at [1041, 10] on select "[PERSON_NAME] [PERSON_NAME] ✔ [PERSON_NAME] ✔ [PERSON_NAME] ✔ [PERSON_NAME] ✔" at bounding box center [1048, 23] width 288 height 30
drag, startPoint x: 1041, startPoint y: 10, endPoint x: 884, endPoint y: 17, distance: 157.2
click at [1041, 10] on select "[PERSON_NAME] [PERSON_NAME] ✔ [PERSON_NAME] ✔ [PERSON_NAME] ✔ [PERSON_NAME] ✔" at bounding box center [1048, 23] width 288 height 30
click at [751, 15] on select "701 702 703 704 705 706 707 708 709 710 711 712 713 714 715 716 717 718 719 720" at bounding box center [743, 23] width 288 height 30
click at [599, 8] on select "701 702 703 704 705 706 707 708 709 710 711 712 713 714 715 716 717 718 719 720" at bounding box center [743, 23] width 288 height 30
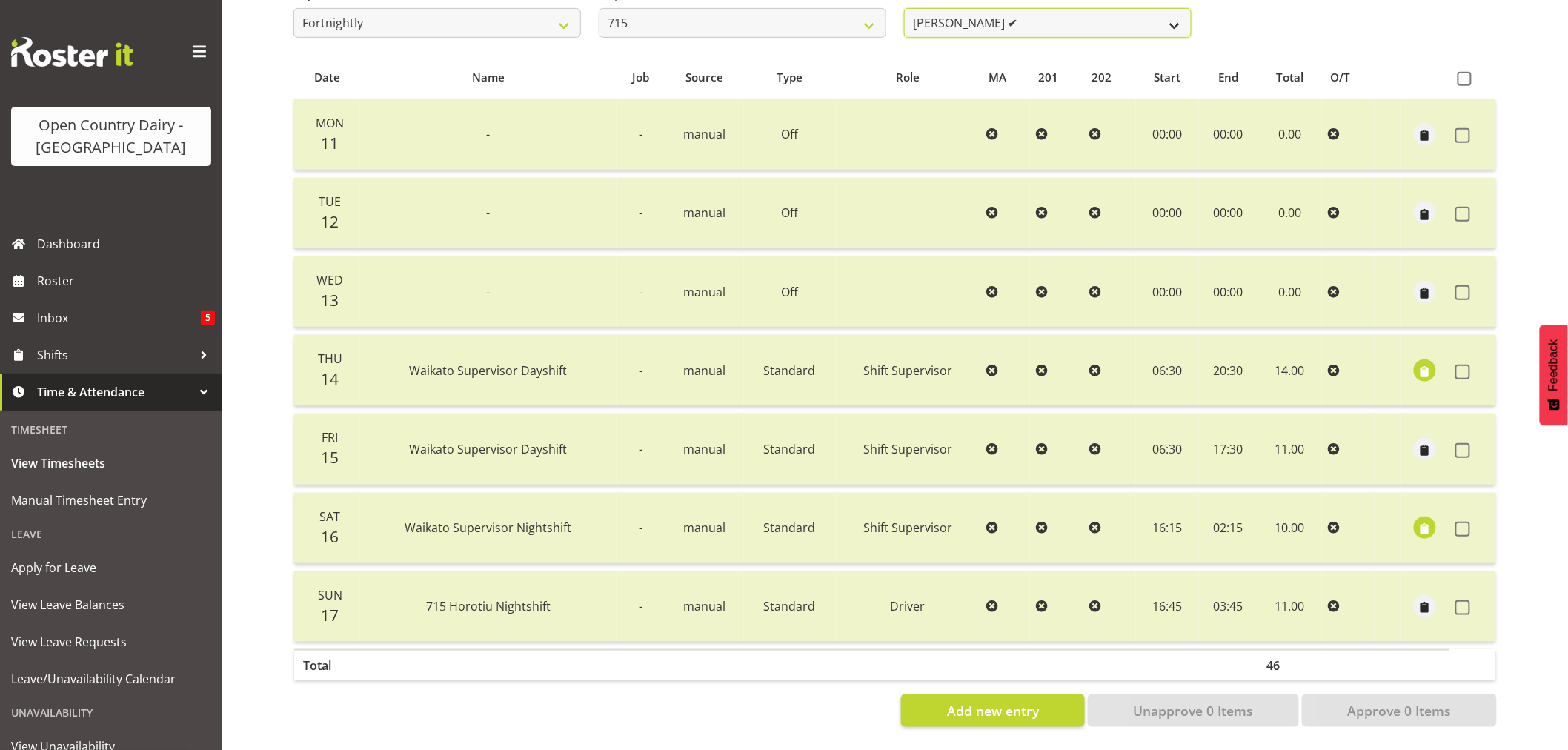
click at [1045, 16] on select "[PERSON_NAME] ✔ [PERSON_NAME] ✔ [PERSON_NAME] ✔ [PERSON_NAME] ✔" at bounding box center [1048, 23] width 288 height 30
click at [1044, 16] on select "[PERSON_NAME] ✔ [PERSON_NAME] ✔ [PERSON_NAME] ✔ [PERSON_NAME] ✔" at bounding box center [1048, 23] width 288 height 30
click at [793, 8] on select "701 702 703 704 705 706 707 708 709 710 711 712 713 714 715 716 717 718 719 720" at bounding box center [743, 23] width 288 height 30
click at [599, 8] on select "701 702 703 704 705 706 707 708 709 710 711 712 713 714 715 716 717 718 719 720" at bounding box center [743, 23] width 288 height 30
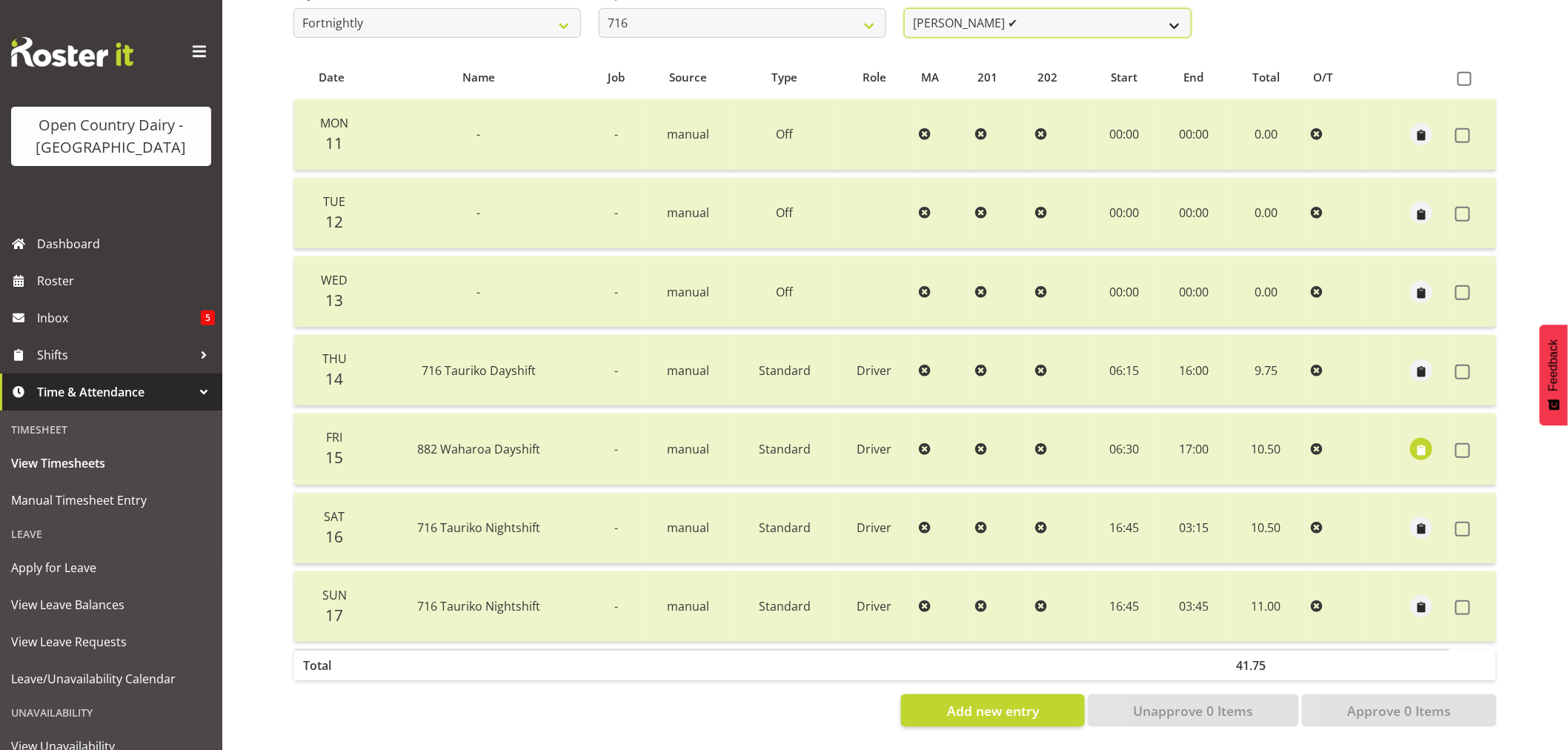
click at [1049, 12] on select "[PERSON_NAME] ✔ [PERSON_NAME] ✔ [PERSON_NAME] ✔ Happy [PERSON_NAME] ❌ [PERSON_N…" at bounding box center [1048, 23] width 288 height 30
drag, startPoint x: 1049, startPoint y: 12, endPoint x: 1033, endPoint y: 17, distance: 16.8
click at [1049, 12] on select "[PERSON_NAME] ✔ [PERSON_NAME] ✔ [PERSON_NAME] ✔ Happy [PERSON_NAME] ❌ [PERSON_N…" at bounding box center [1048, 23] width 288 height 30
click at [772, 10] on select "701 702 703 704 705 706 707 708 709 710 711 712 713 714 715 716 717 718 719 720" at bounding box center [743, 23] width 288 height 30
click at [599, 8] on select "701 702 703 704 705 706 707 708 709 710 711 712 713 714 715 716 717 718 719 720" at bounding box center [743, 23] width 288 height 30
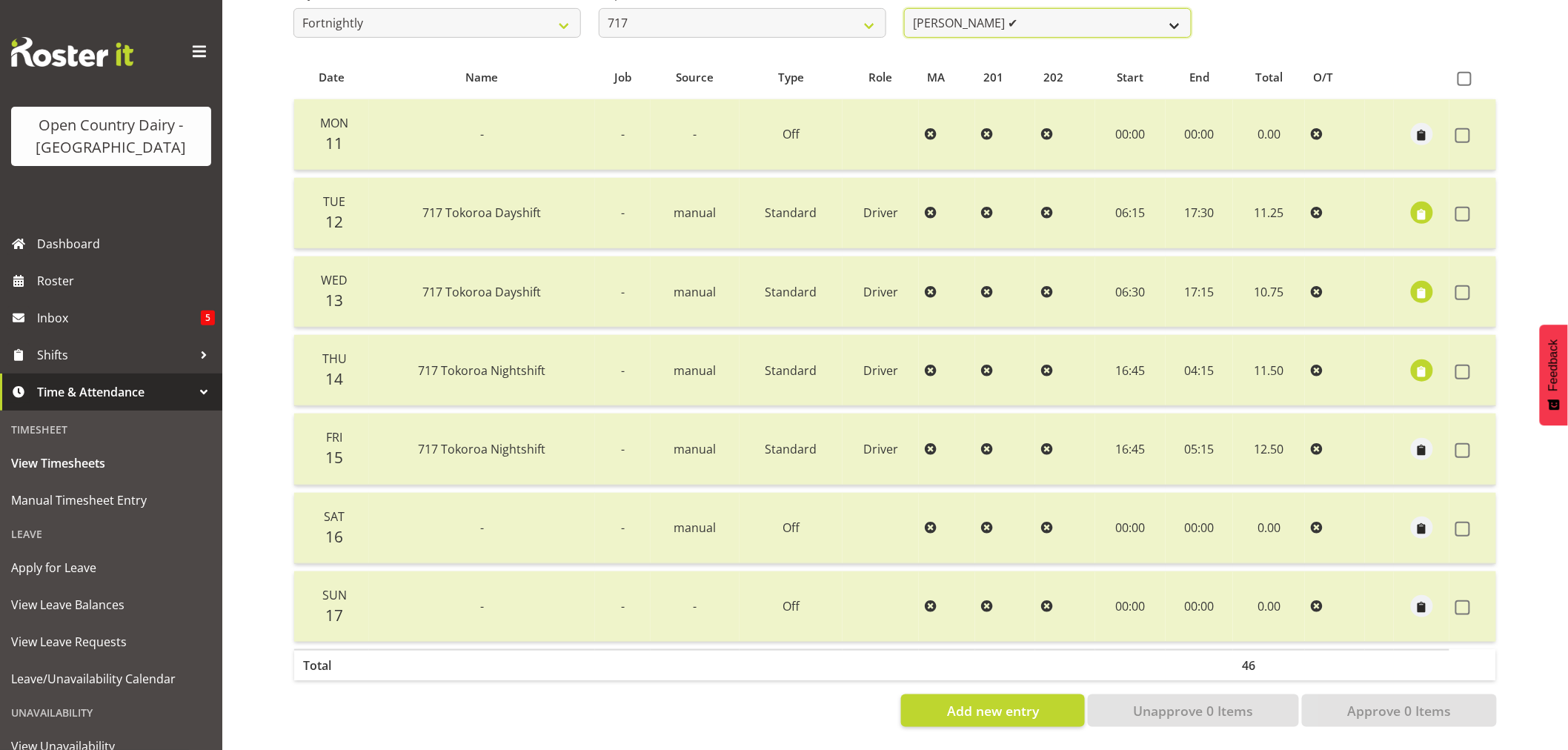
click at [1040, 16] on select "[PERSON_NAME] ✔ Dodge [PERSON_NAME] ✔ [PERSON_NAME] ✔ [PERSON_NAME] ✔" at bounding box center [1048, 23] width 288 height 30
drag, startPoint x: 1040, startPoint y: 16, endPoint x: 925, endPoint y: 31, distance: 116.0
click at [1040, 16] on select "[PERSON_NAME] ✔ Dodge [PERSON_NAME] ✔ [PERSON_NAME] ✔ [PERSON_NAME] ✔" at bounding box center [1048, 23] width 288 height 30
drag, startPoint x: 768, startPoint y: 16, endPoint x: 762, endPoint y: 25, distance: 10.8
click at [768, 16] on select "701 702 703 704 705 706 707 708 709 710 711 712 713 714 715 716 717 718 719 720" at bounding box center [743, 23] width 288 height 30
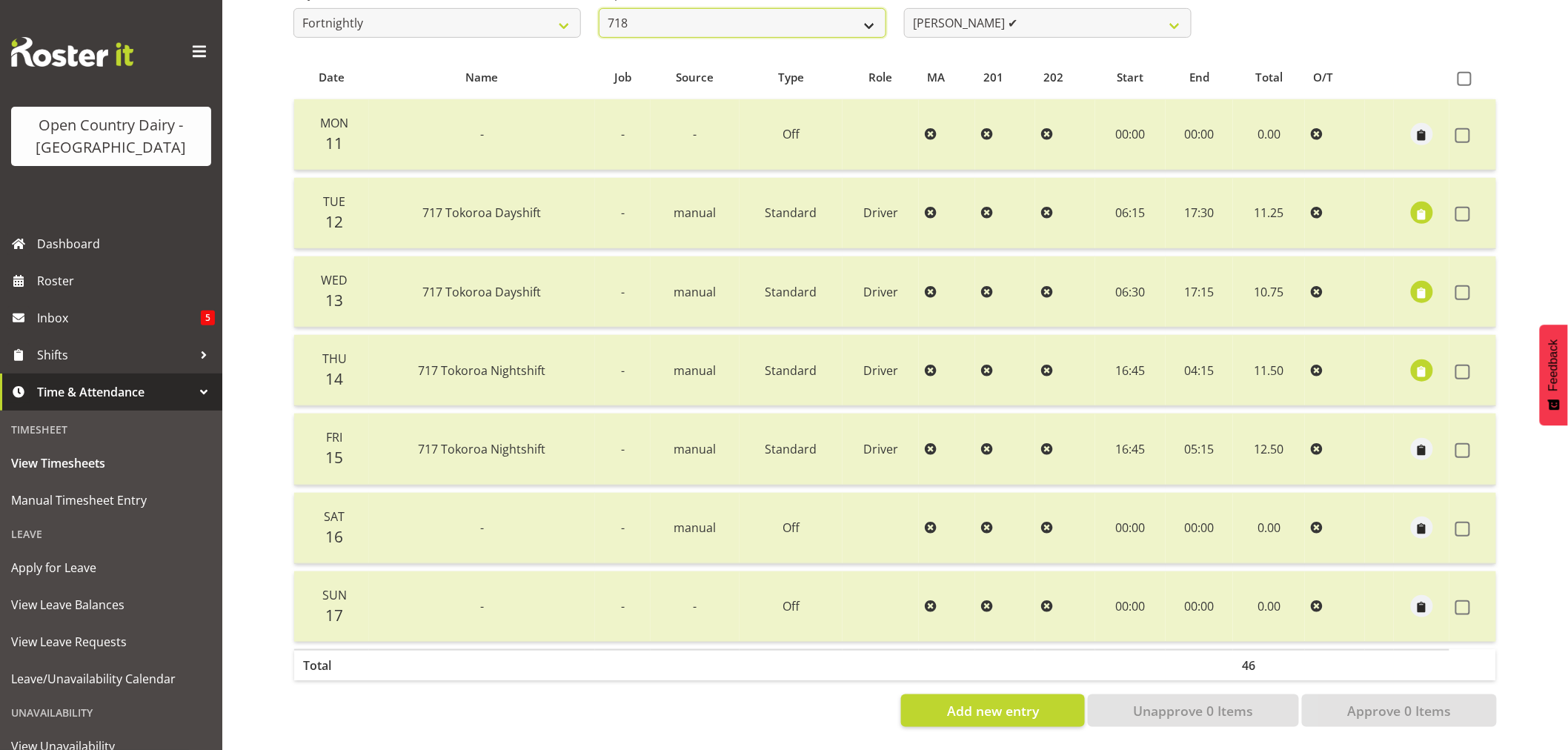
click at [599, 8] on select "701 702 703 704 705 706 707 708 709 710 711 712 713 714 715 716 717 718 719 720" at bounding box center [743, 23] width 288 height 30
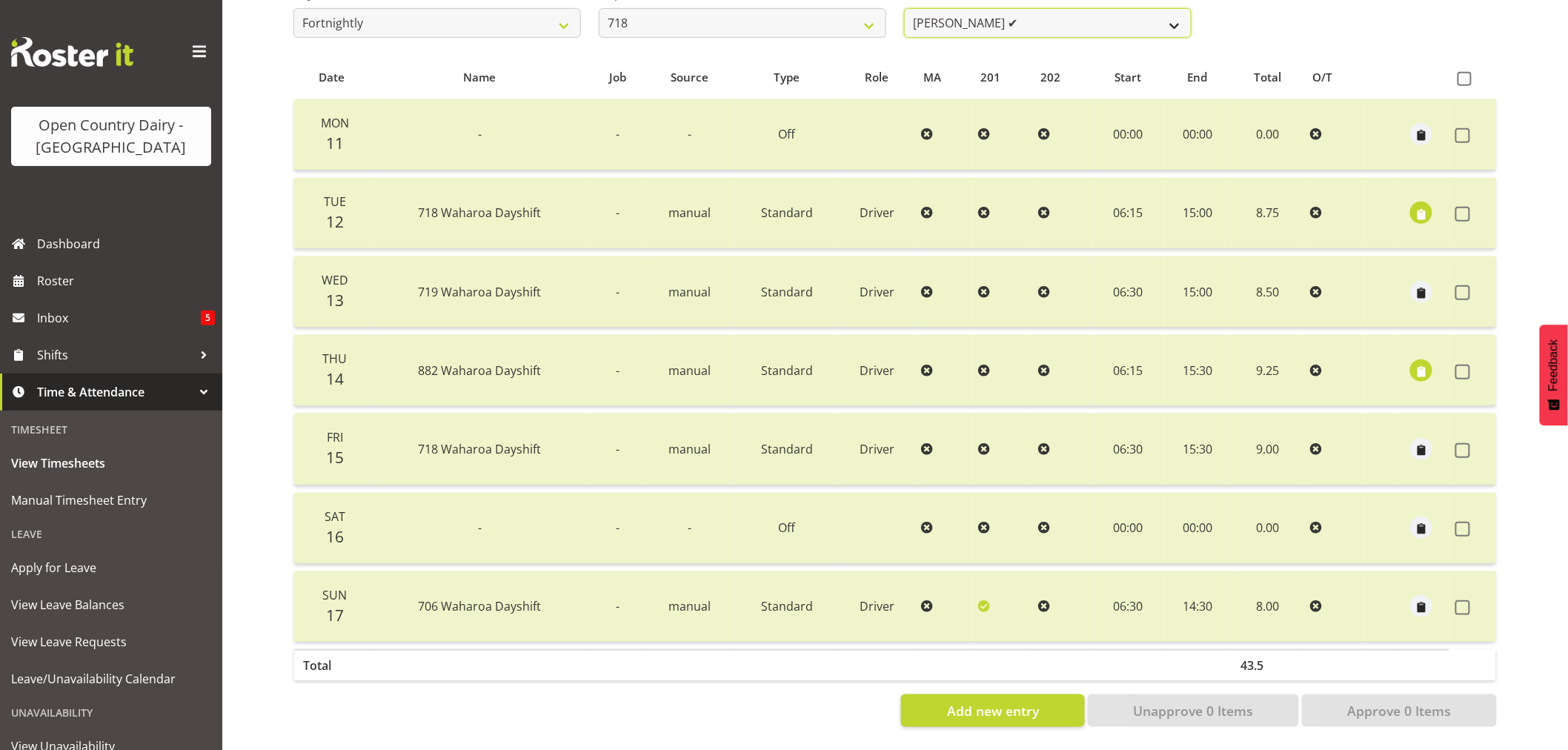
click at [1041, 17] on select "[PERSON_NAME] ✔ [PERSON_NAME] ✔ [PERSON_NAME] ✔ [PERSON_NAME] ✔" at bounding box center [1048, 23] width 288 height 30
drag, startPoint x: 1041, startPoint y: 17, endPoint x: 937, endPoint y: 0, distance: 105.4
click at [1041, 17] on select "[PERSON_NAME] ✔ [PERSON_NAME] ✔ [PERSON_NAME] ✔ [PERSON_NAME] ✔" at bounding box center [1048, 23] width 288 height 30
click at [707, 8] on select "701 702 703 704 705 706 707 708 709 710 711 712 713 714 715 716 717 718 719 720" at bounding box center [743, 23] width 288 height 30
click at [599, 8] on select "701 702 703 704 705 706 707 708 709 710 711 712 713 714 715 716 717 718 719 720" at bounding box center [743, 23] width 288 height 30
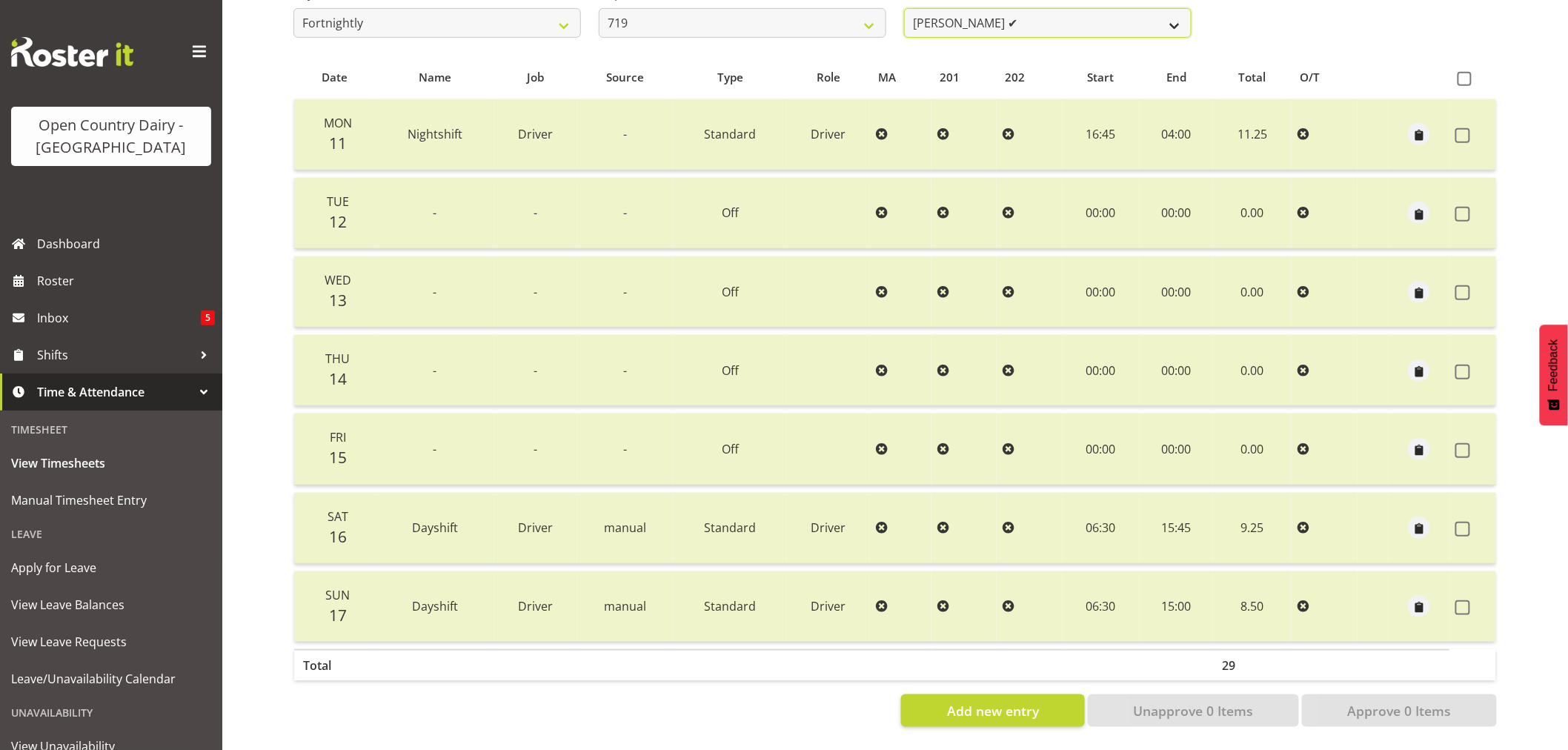
click at [1052, 11] on select "[PERSON_NAME] ✔ [PERSON_NAME] ✔ [PERSON_NAME] ✔" at bounding box center [1048, 23] width 288 height 30
drag, startPoint x: 1052, startPoint y: 11, endPoint x: 1035, endPoint y: 16, distance: 17.7
click at [1052, 11] on select "[PERSON_NAME] ✔ [PERSON_NAME] ✔ [PERSON_NAME] ✔" at bounding box center [1048, 23] width 288 height 30
click at [832, 11] on select "701 702 703 704 705 706 707 708 709 710 711 712 713 714 715 716 717 718 719 720" at bounding box center [743, 23] width 288 height 30
click at [599, 8] on select "701 702 703 704 705 706 707 708 709 710 711 712 713 714 715 716 717 718 719 720" at bounding box center [743, 23] width 288 height 30
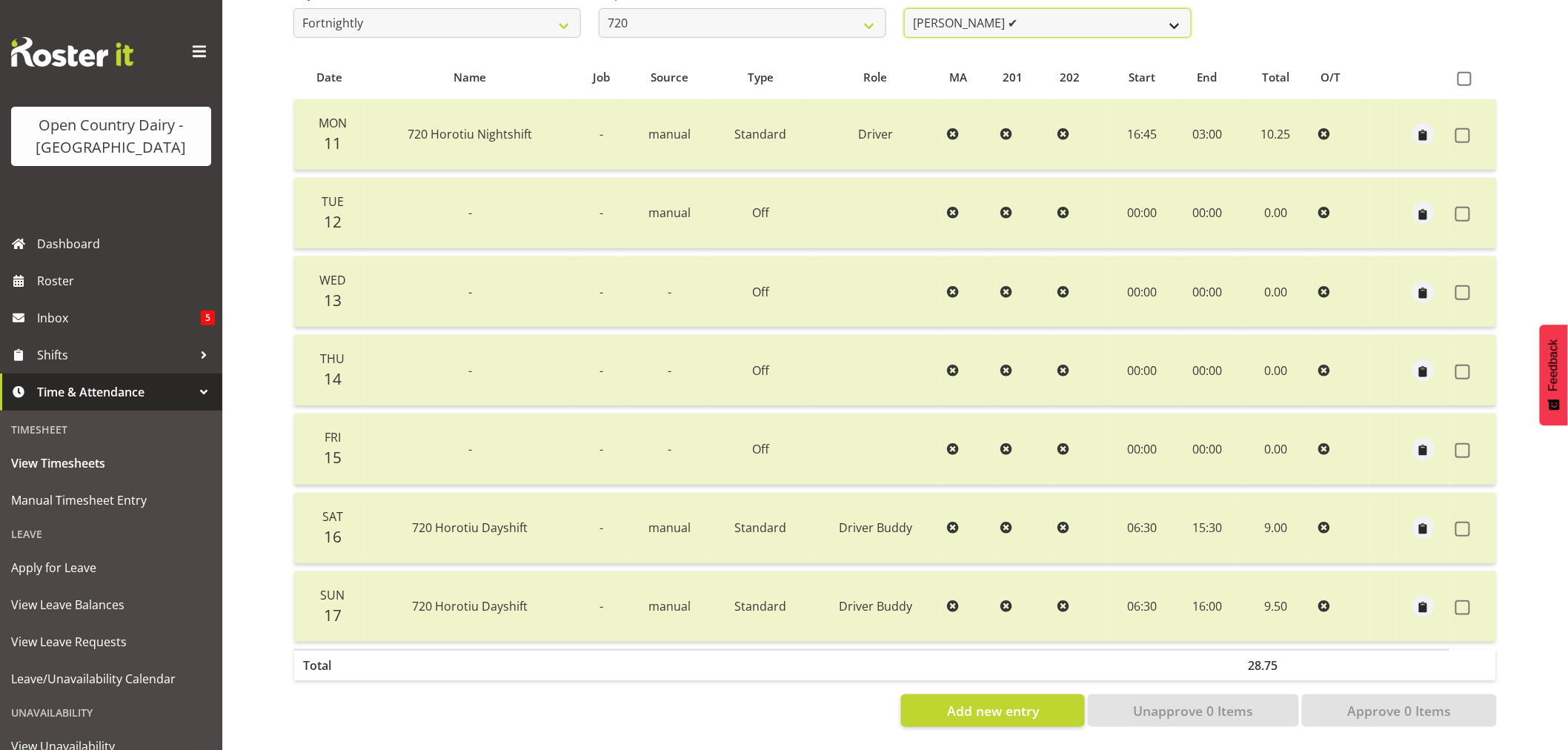
click at [1036, 17] on select "[PERSON_NAME] ✔ [PERSON_NAME] ✔ [PERSON_NAME] ✔ [PERSON_NAME] ✔" at bounding box center [1048, 23] width 288 height 30
drag, startPoint x: 1036, startPoint y: 17, endPoint x: 991, endPoint y: 23, distance: 45.4
click at [1036, 17] on select "[PERSON_NAME] ✔ [PERSON_NAME] ✔ [PERSON_NAME] ✔ [PERSON_NAME] ✔" at bounding box center [1048, 23] width 288 height 30
click at [754, 11] on select "701 702 703 704 705 706 707 708 709 710 711 712 713 714 715 716 717 718 719 720" at bounding box center [743, 23] width 288 height 30
click at [599, 8] on select "701 702 703 704 705 706 707 708 709 710 711 712 713 714 715 716 717 718 719 720" at bounding box center [743, 23] width 288 height 30
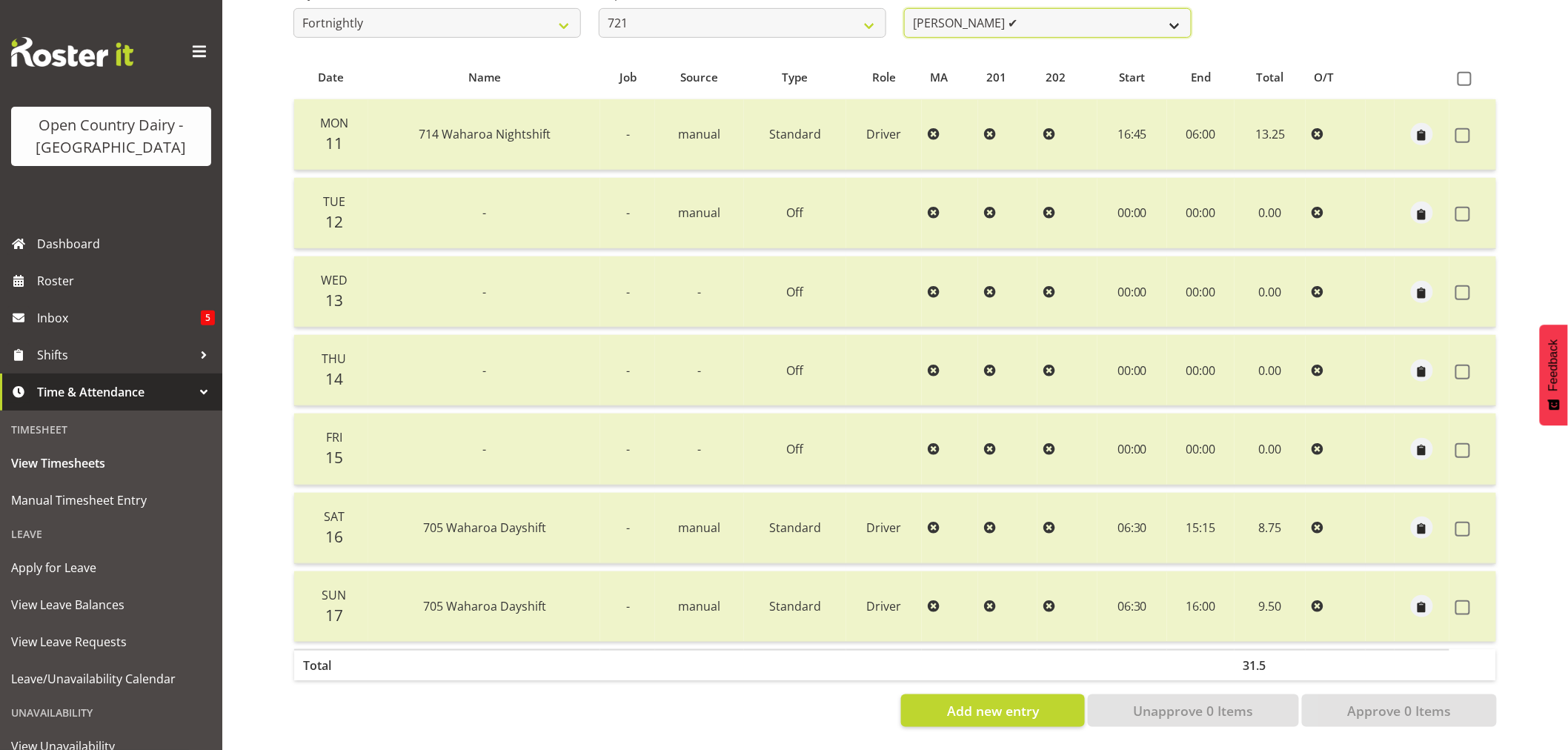
click at [1038, 17] on select "[PERSON_NAME] ✔ [PERSON_NAME] ✔" at bounding box center [1048, 23] width 288 height 30
drag, startPoint x: 1038, startPoint y: 17, endPoint x: 809, endPoint y: 17, distance: 229.0
click at [1038, 17] on select "[PERSON_NAME] ✔ [PERSON_NAME] ✔" at bounding box center [1048, 23] width 288 height 30
click at [713, 12] on select "701 702 703 704 705 706 707 708 709 710 711 712 713 714 715 716 717 718 719 720" at bounding box center [743, 23] width 288 height 30
click at [599, 8] on select "701 702 703 704 705 706 707 708 709 710 711 712 713 714 715 716 717 718 719 720" at bounding box center [743, 23] width 288 height 30
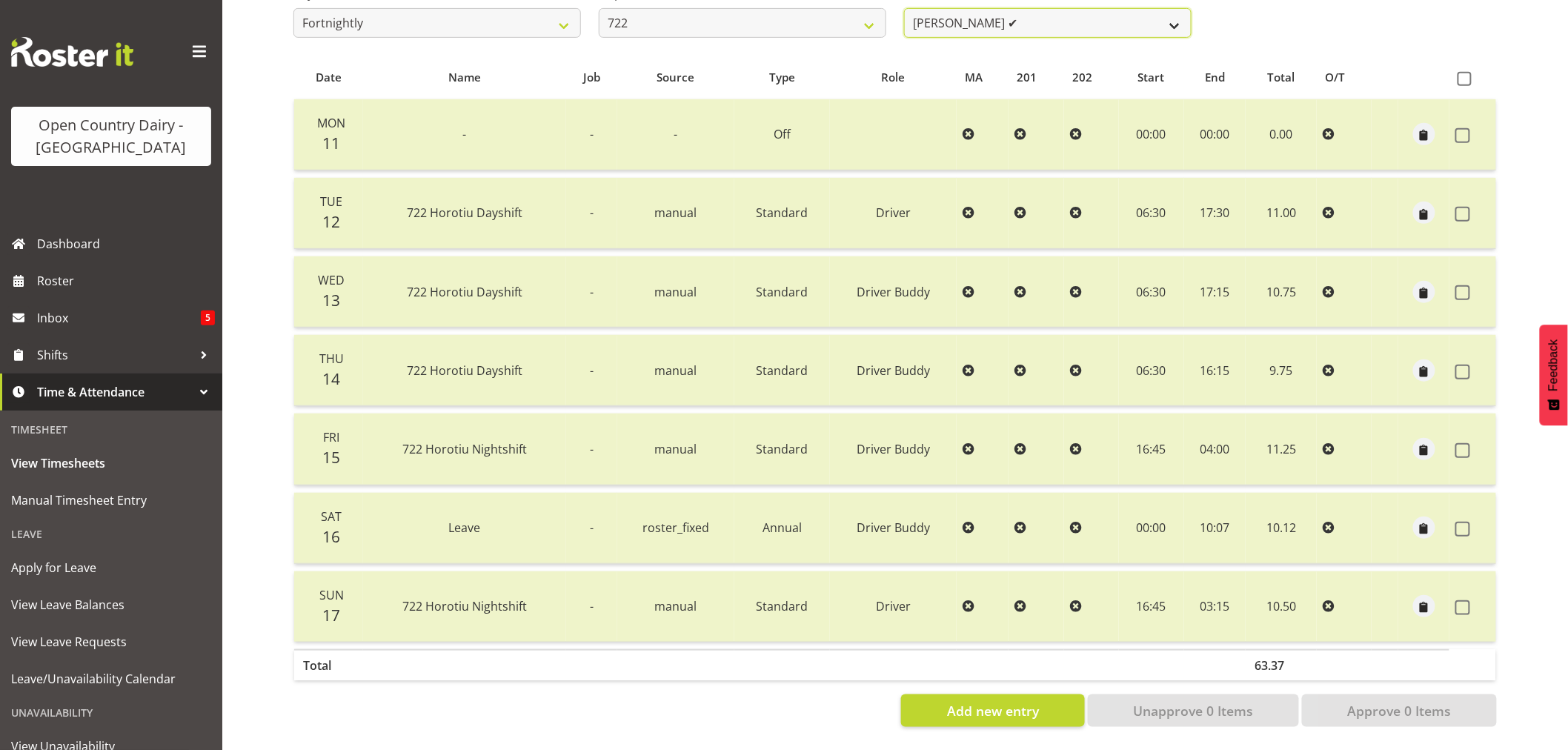
click at [1057, 8] on select "[PERSON_NAME] ✔ [PERSON_NAME] ✔ [PERSON_NAME] ✔" at bounding box center [1048, 23] width 288 height 30
click at [1058, 8] on select "[PERSON_NAME] ✔ [PERSON_NAME] ✔ [PERSON_NAME] ✔" at bounding box center [1048, 23] width 288 height 30
click at [875, 18] on select "701 702 703 704 705 706 707 708 709 710 711 712 713 714 715 716 717 718 719 720" at bounding box center [743, 23] width 288 height 30
select select "819"
click at [599, 8] on select "701 702 703 704 705 706 707 708 709 710 711 712 713 714 715 716 717 718 719 720" at bounding box center [743, 23] width 288 height 30
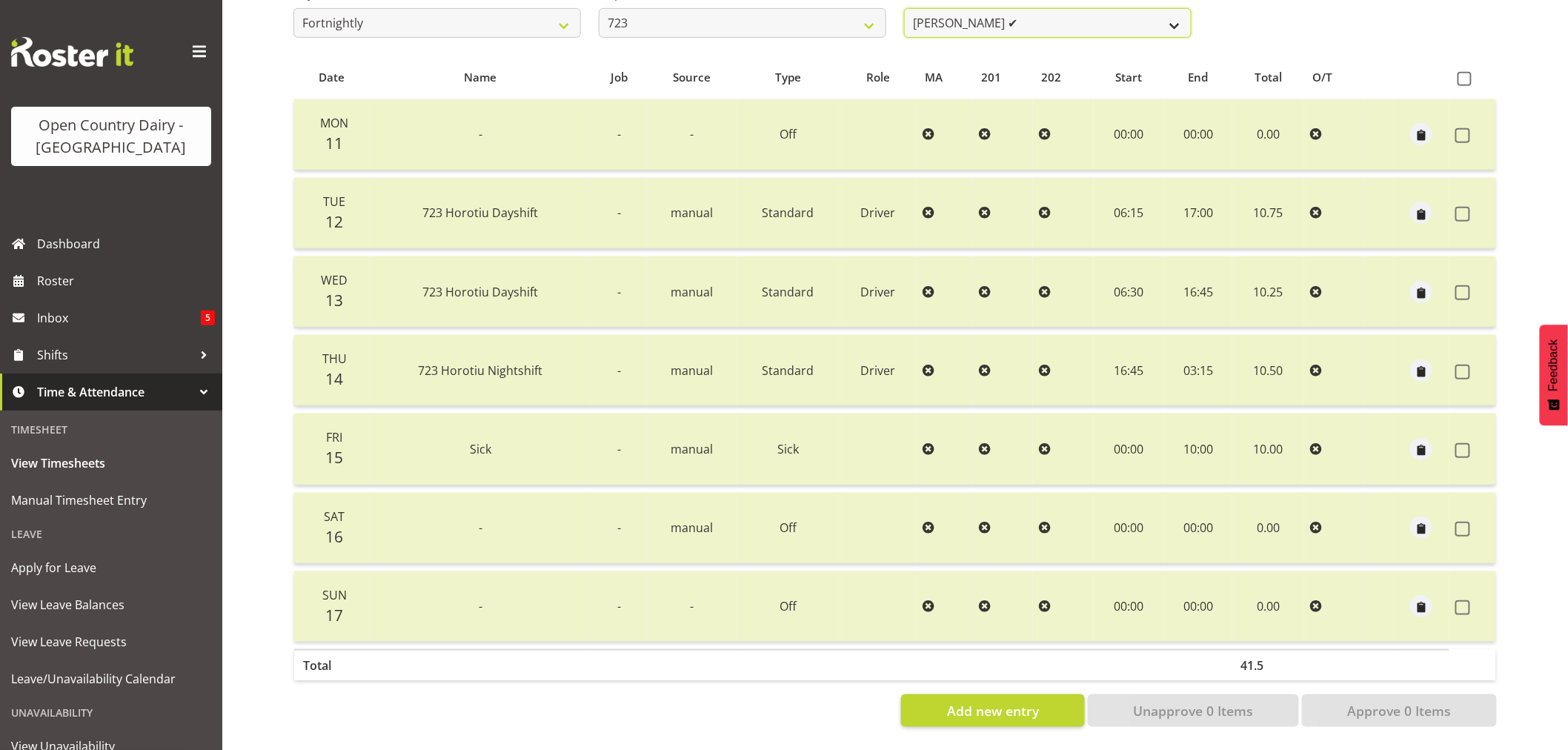
click at [1041, 12] on select "[PERSON_NAME] ✔ [PERSON_NAME] ✔ [PERSON_NAME] ✔ [PERSON_NAME] ✔" at bounding box center [1048, 23] width 288 height 30
select select "11212"
click at [904, 8] on select "[PERSON_NAME] ✔ [PERSON_NAME] ✔ [PERSON_NAME] ✔ [PERSON_NAME] ✔" at bounding box center [1048, 23] width 288 height 30
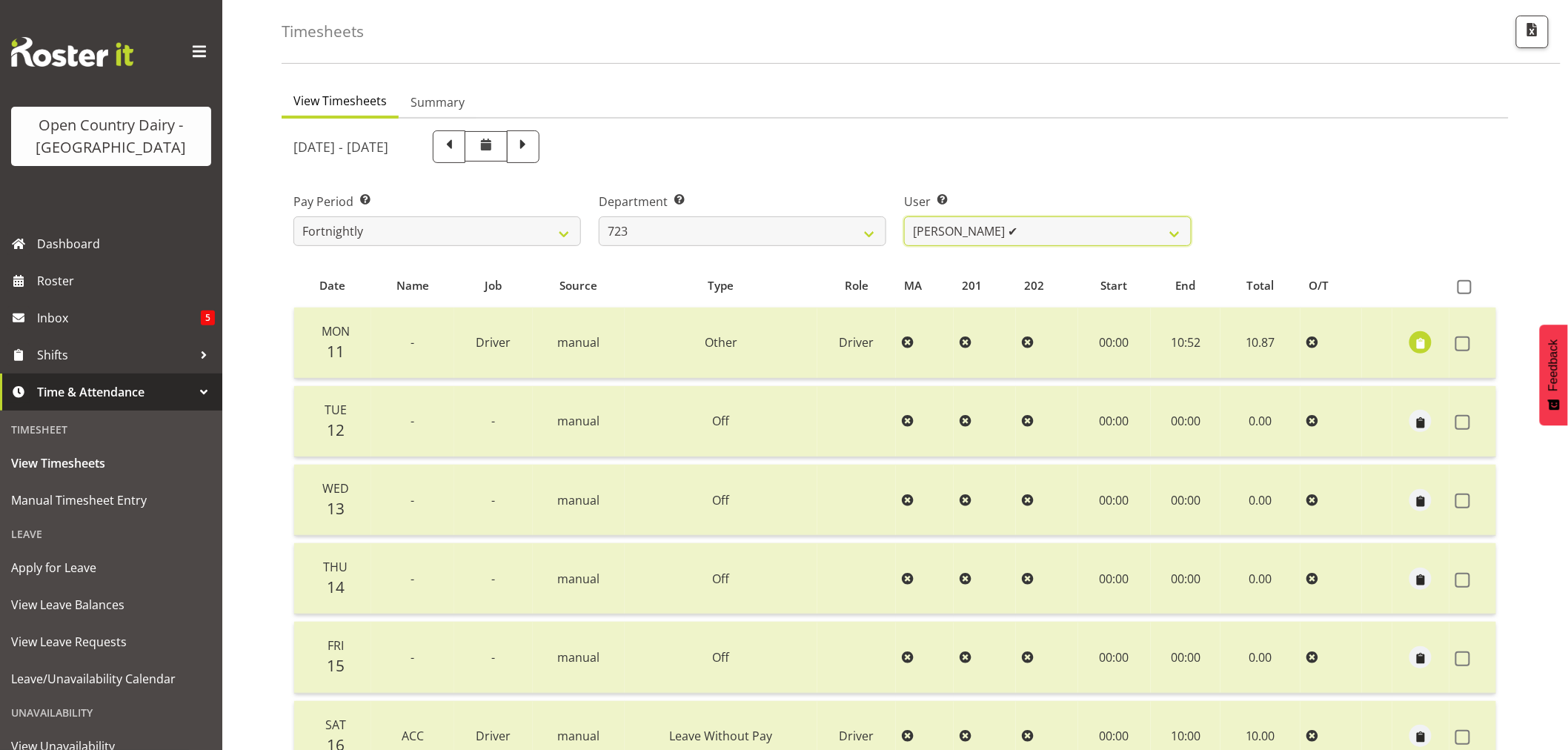
scroll to position [164, 0]
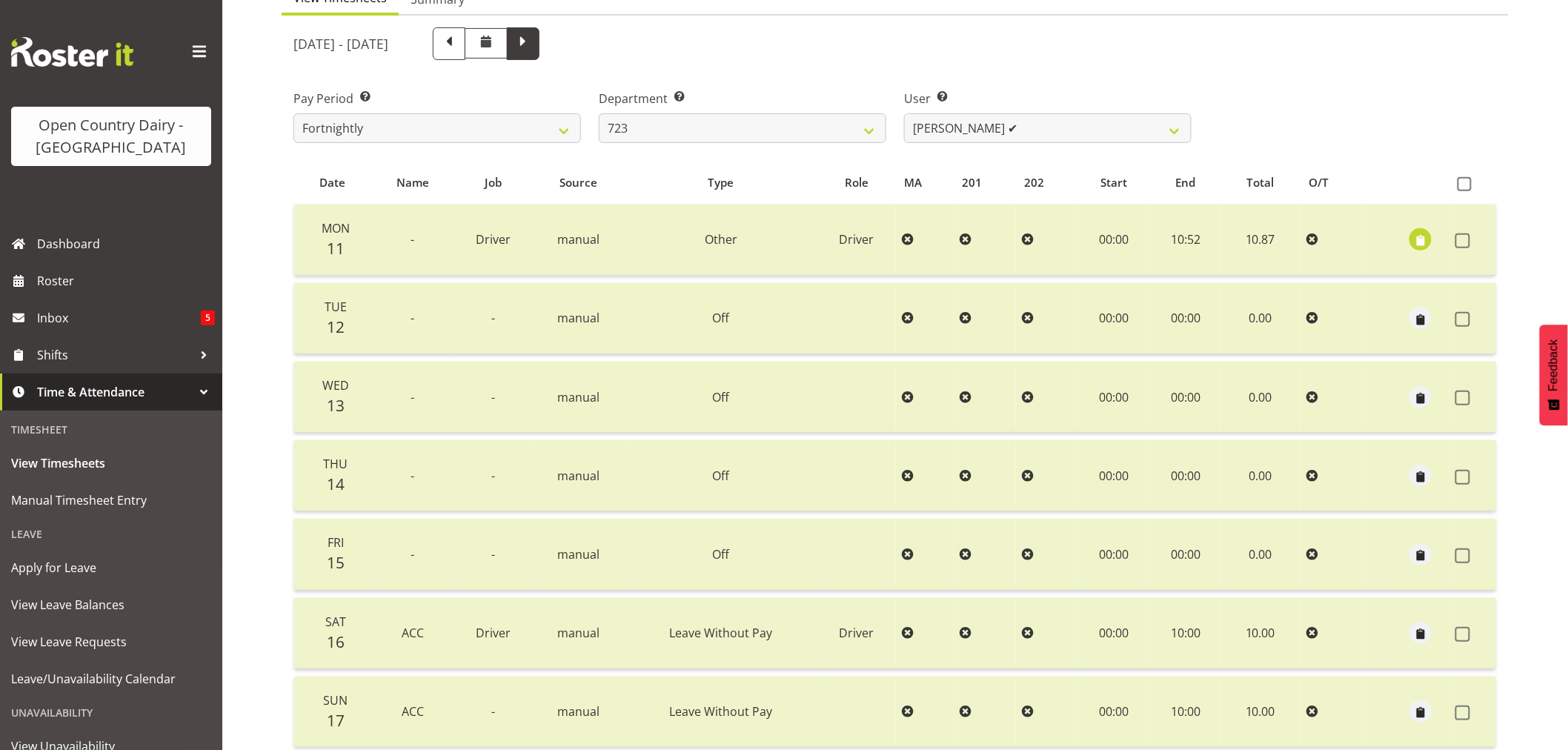
click at [533, 46] on span at bounding box center [523, 41] width 19 height 19
select select
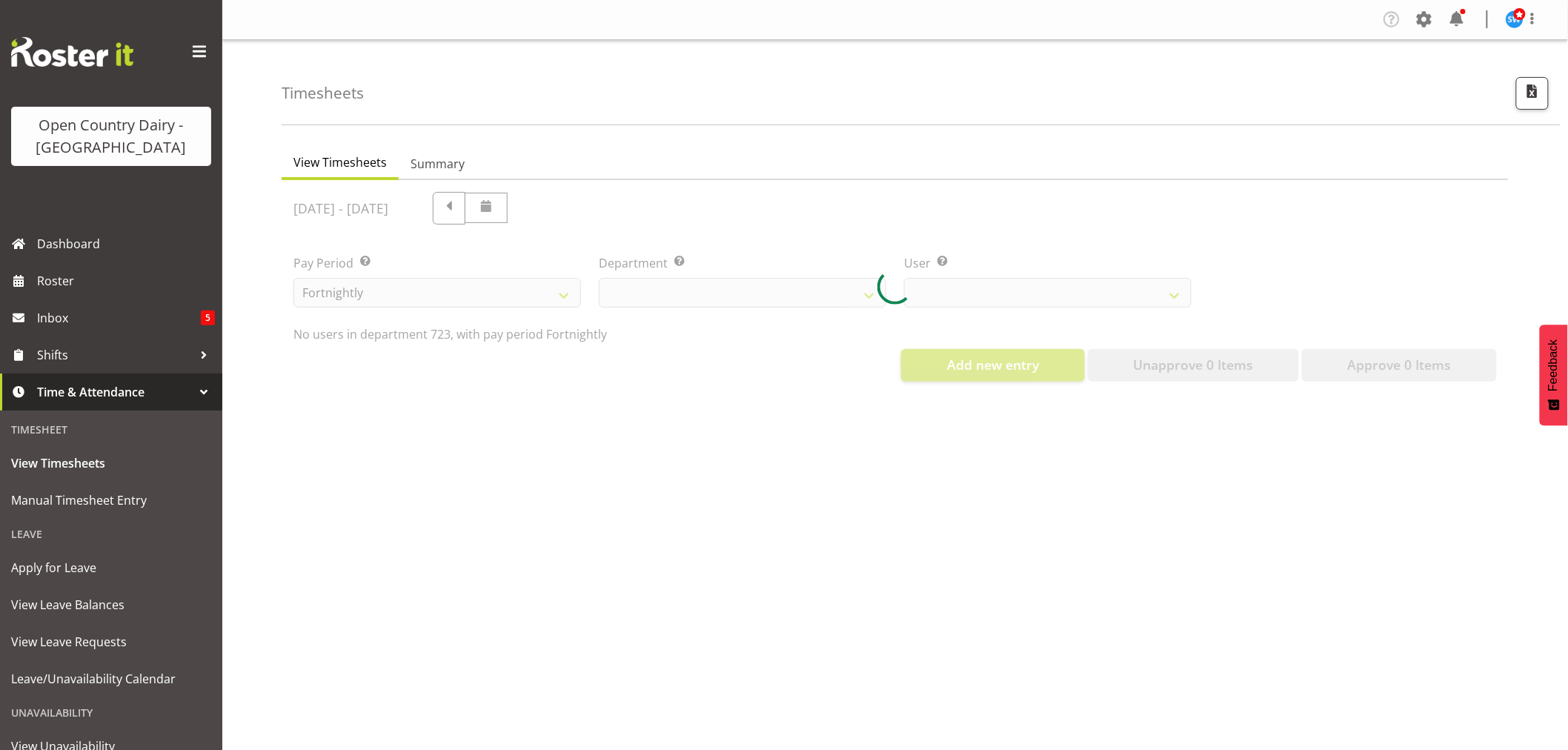
scroll to position [0, 0]
select select "819"
select select "11212"
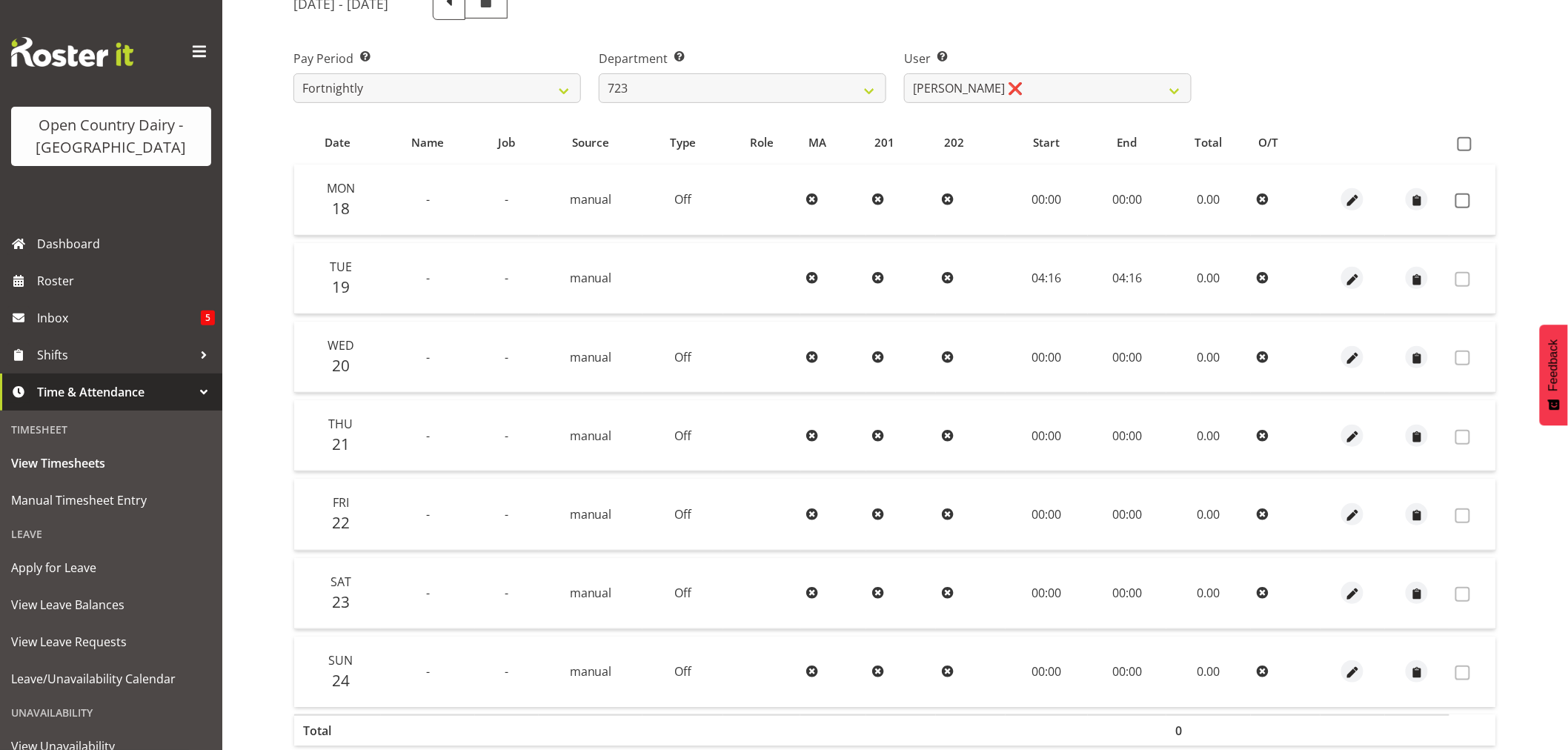
scroll to position [116, 0]
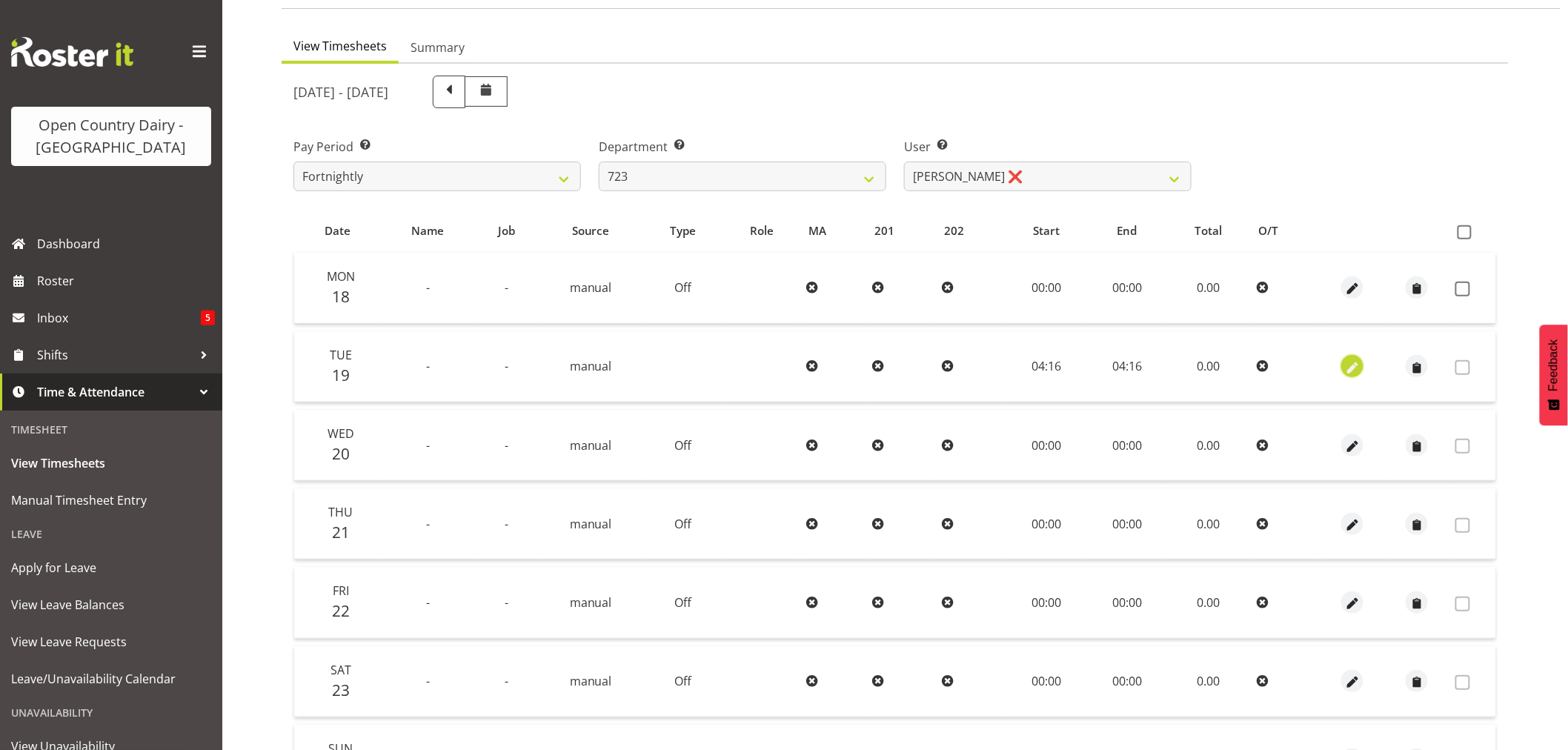
click at [1351, 369] on span "button" at bounding box center [1352, 368] width 17 height 17
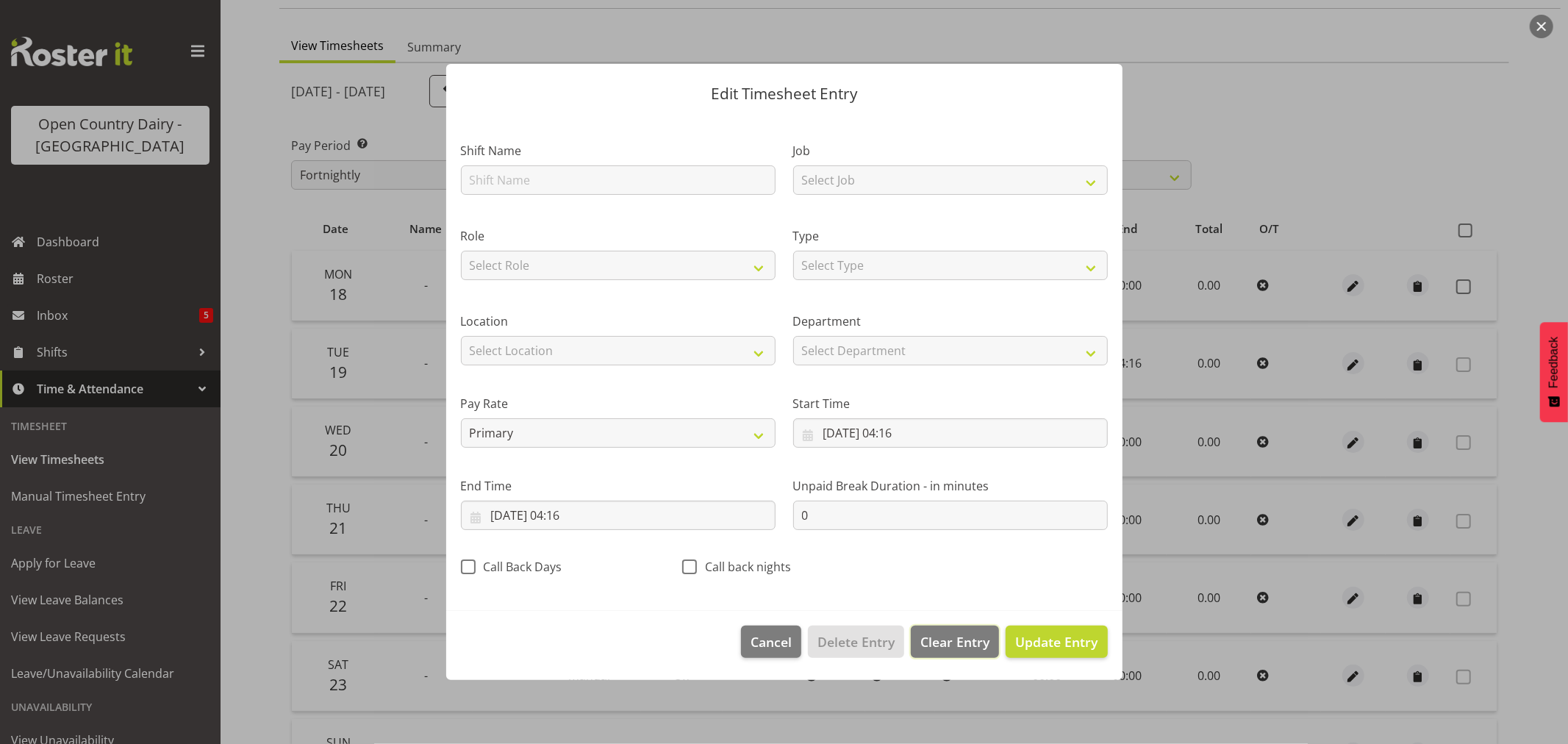
click at [973, 647] on span "Clear Entry" at bounding box center [955, 641] width 69 height 19
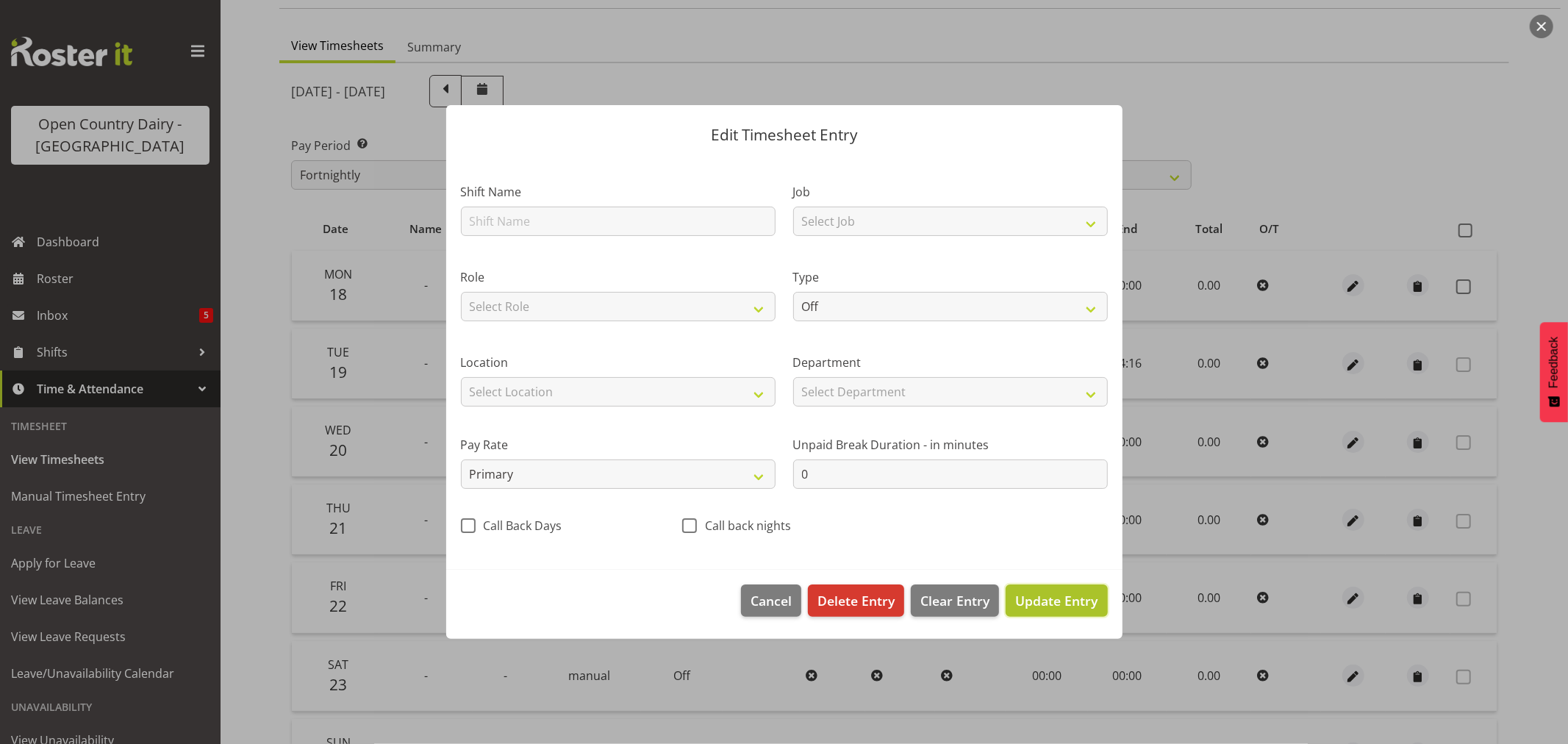
click at [1037, 607] on span "Update Entry" at bounding box center [1057, 600] width 82 height 17
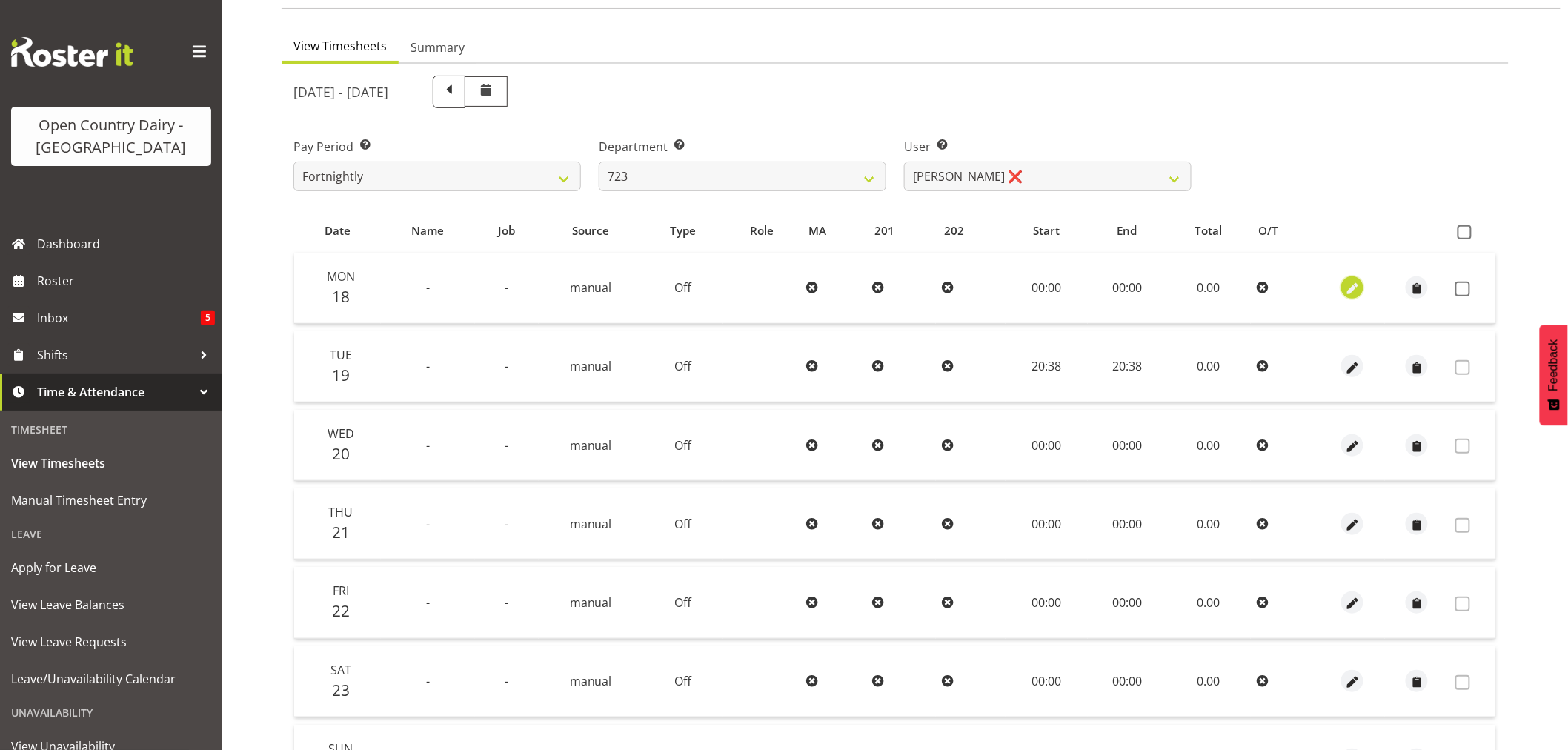
click at [1352, 290] on span "button" at bounding box center [1352, 290] width 17 height 17
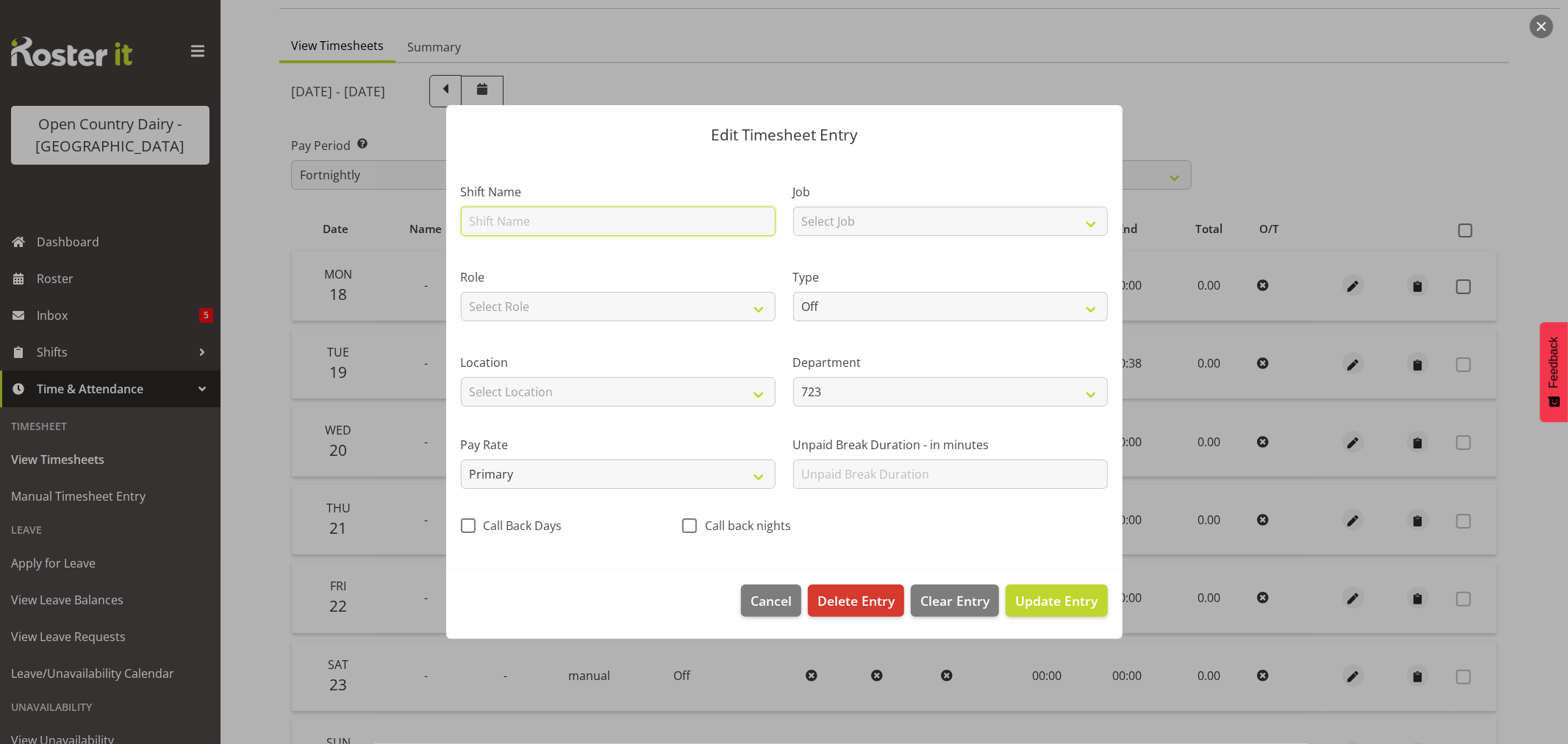
drag, startPoint x: 512, startPoint y: 219, endPoint x: 525, endPoint y: 229, distance: 16.4
click at [512, 219] on input "text" at bounding box center [618, 221] width 314 height 30
type input "Night shift"
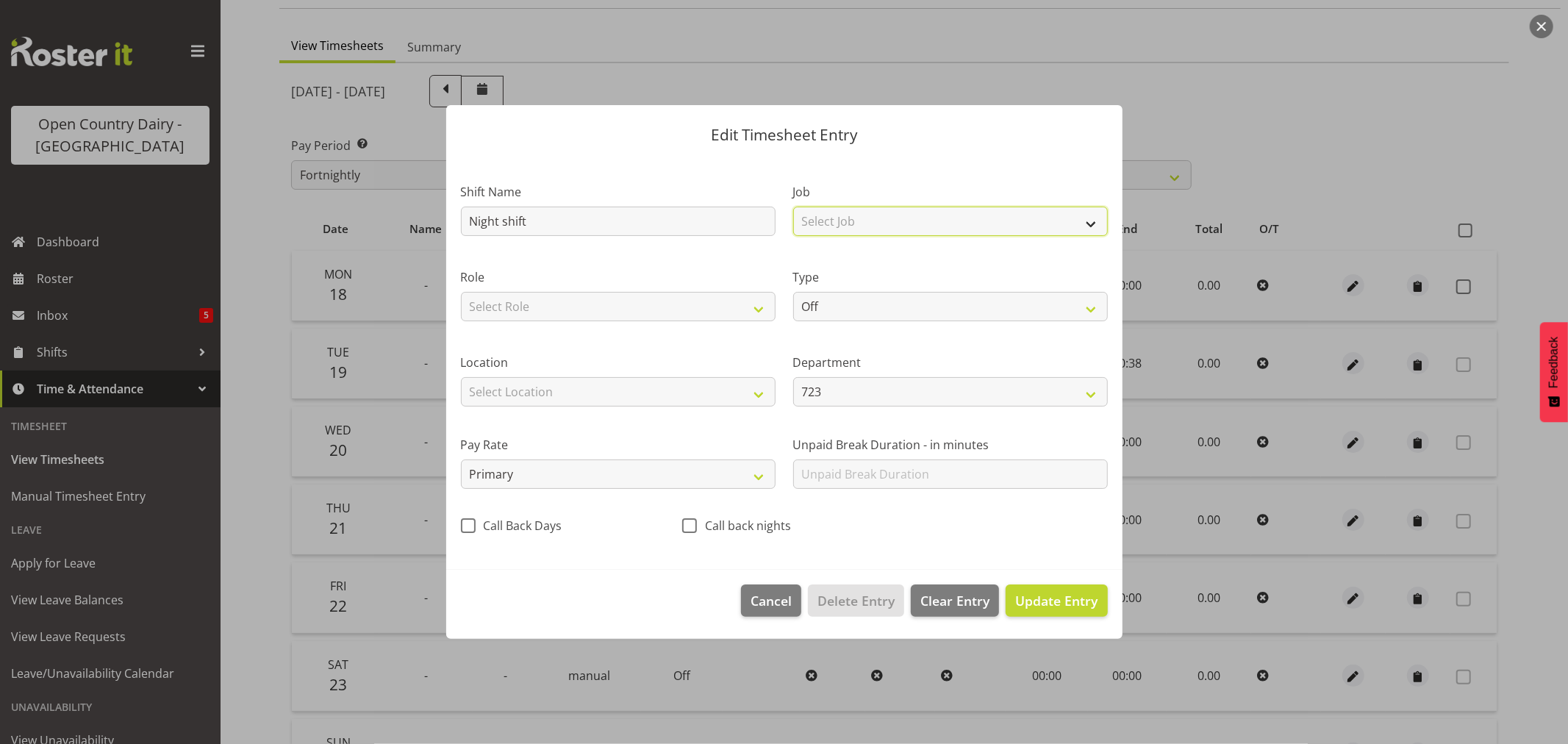
click at [899, 229] on select "Select Job Driver Driver supervisor Support" at bounding box center [951, 221] width 314 height 30
select select "9052"
click at [793, 207] on select "Select Job Driver Driver supervisor Support" at bounding box center [951, 221] width 314 height 30
click at [675, 309] on select "Select Role Driver" at bounding box center [618, 307] width 314 height 30
select select "1166"
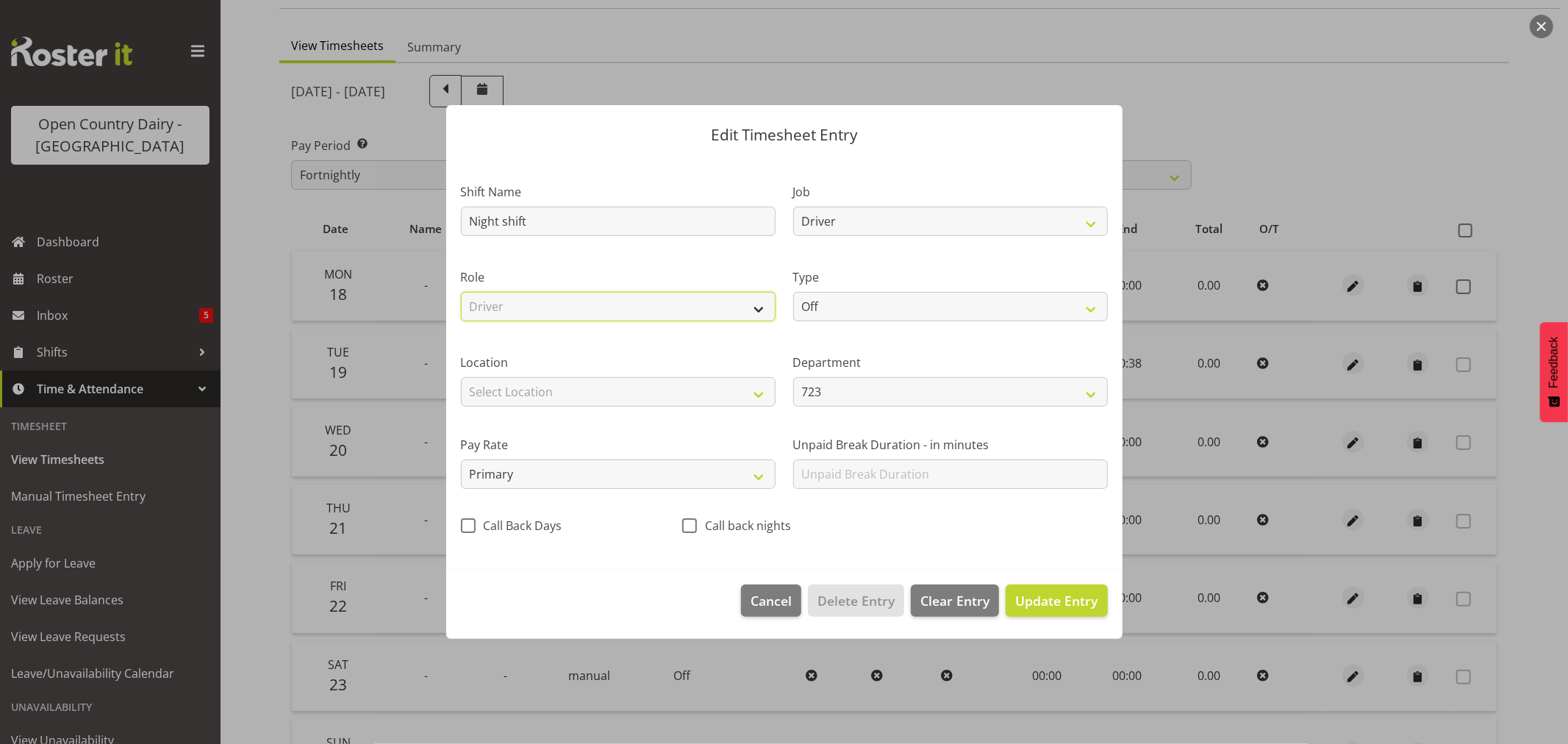
click at [461, 292] on select "Select Role Driver" at bounding box center [618, 307] width 314 height 30
click at [872, 302] on select "Off Standard Public Holiday Public Holiday (Worked) Day In Lieu Annual Leave Si…" at bounding box center [951, 307] width 314 height 30
select select "Standard"
click at [793, 292] on select "Off Standard Public Holiday Public Holiday (Worked) Day In Lieu Annual Leave Si…" at bounding box center [951, 307] width 314 height 30
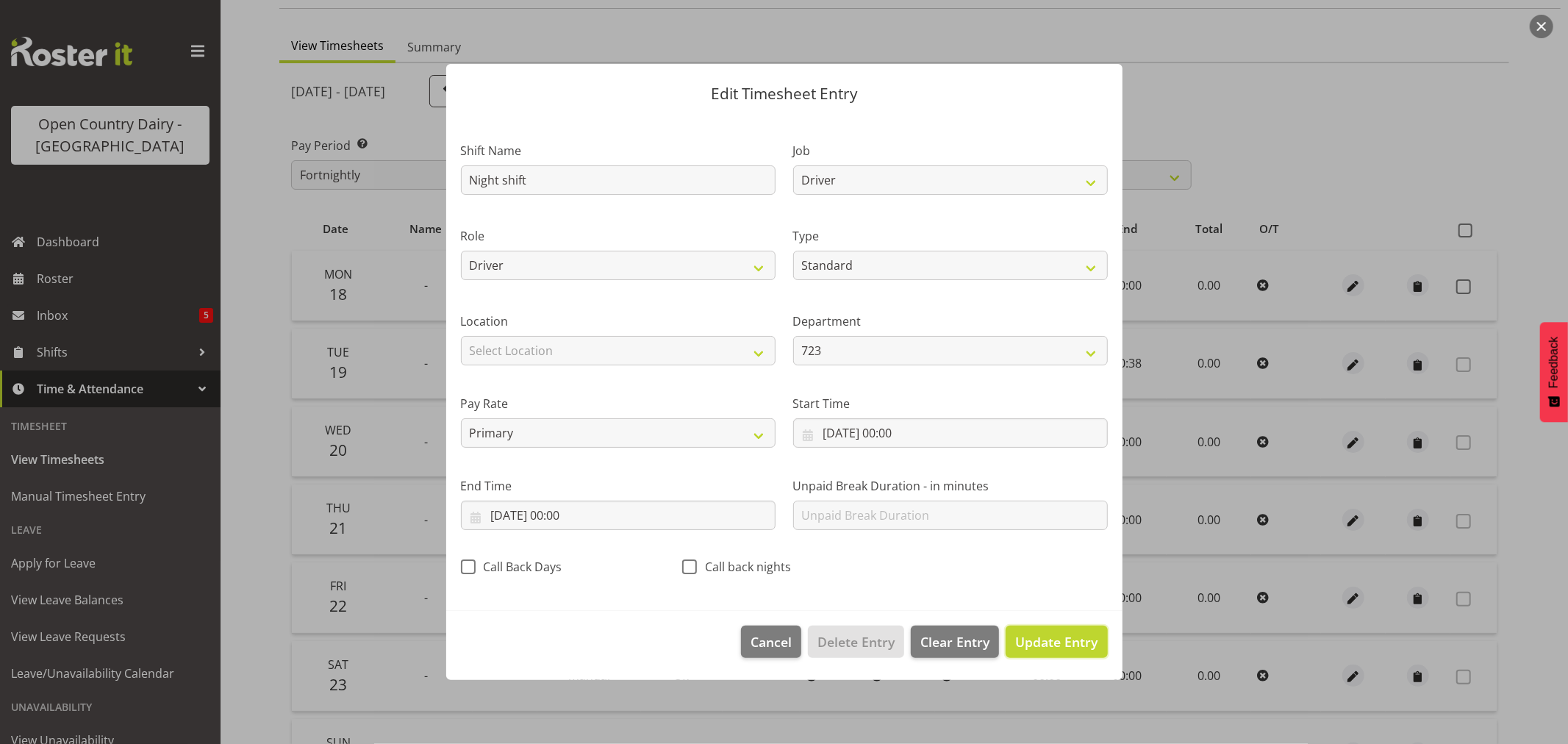
click at [1055, 643] on span "Update Entry" at bounding box center [1057, 641] width 82 height 17
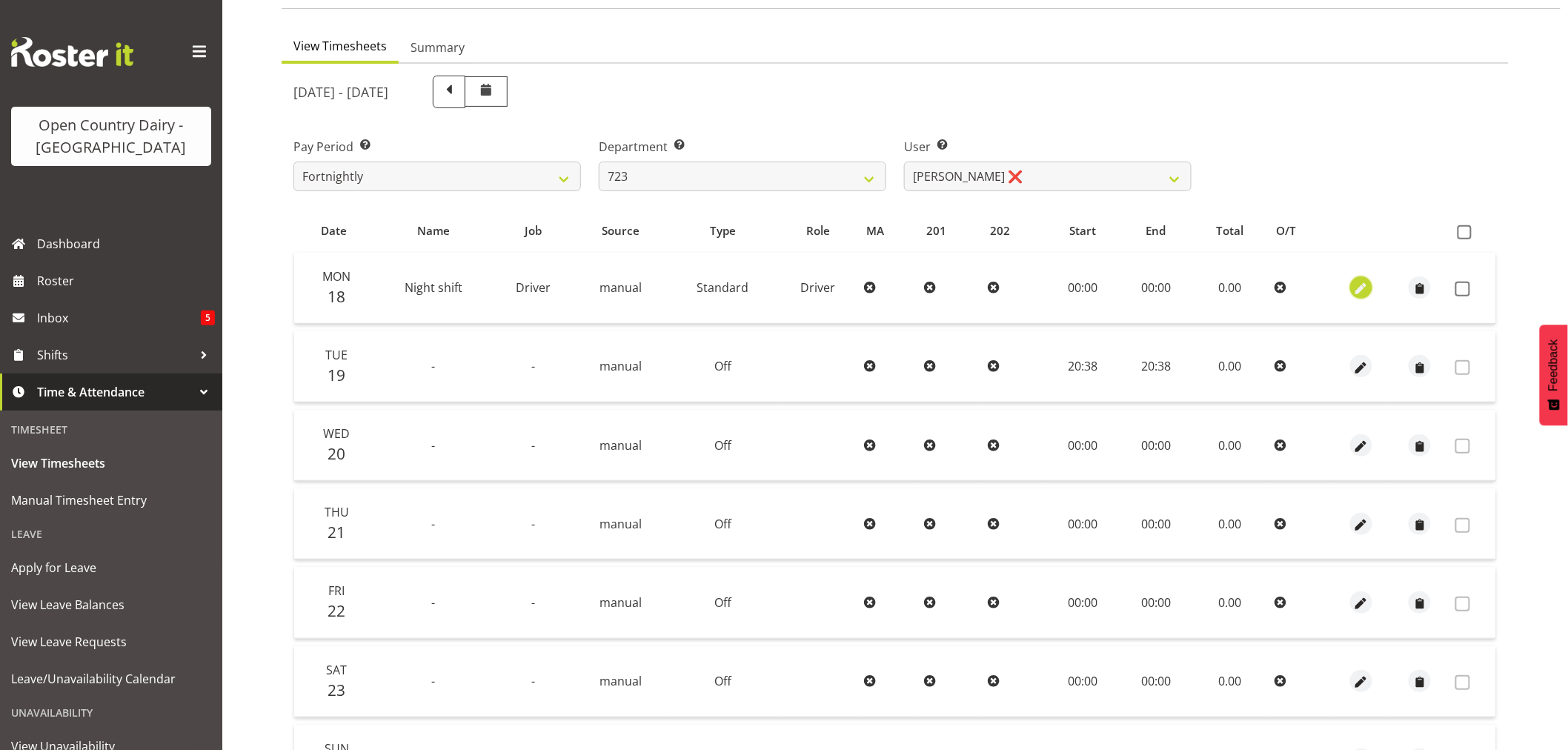
click at [1362, 289] on span "button" at bounding box center [1361, 290] width 17 height 17
select select "Standard"
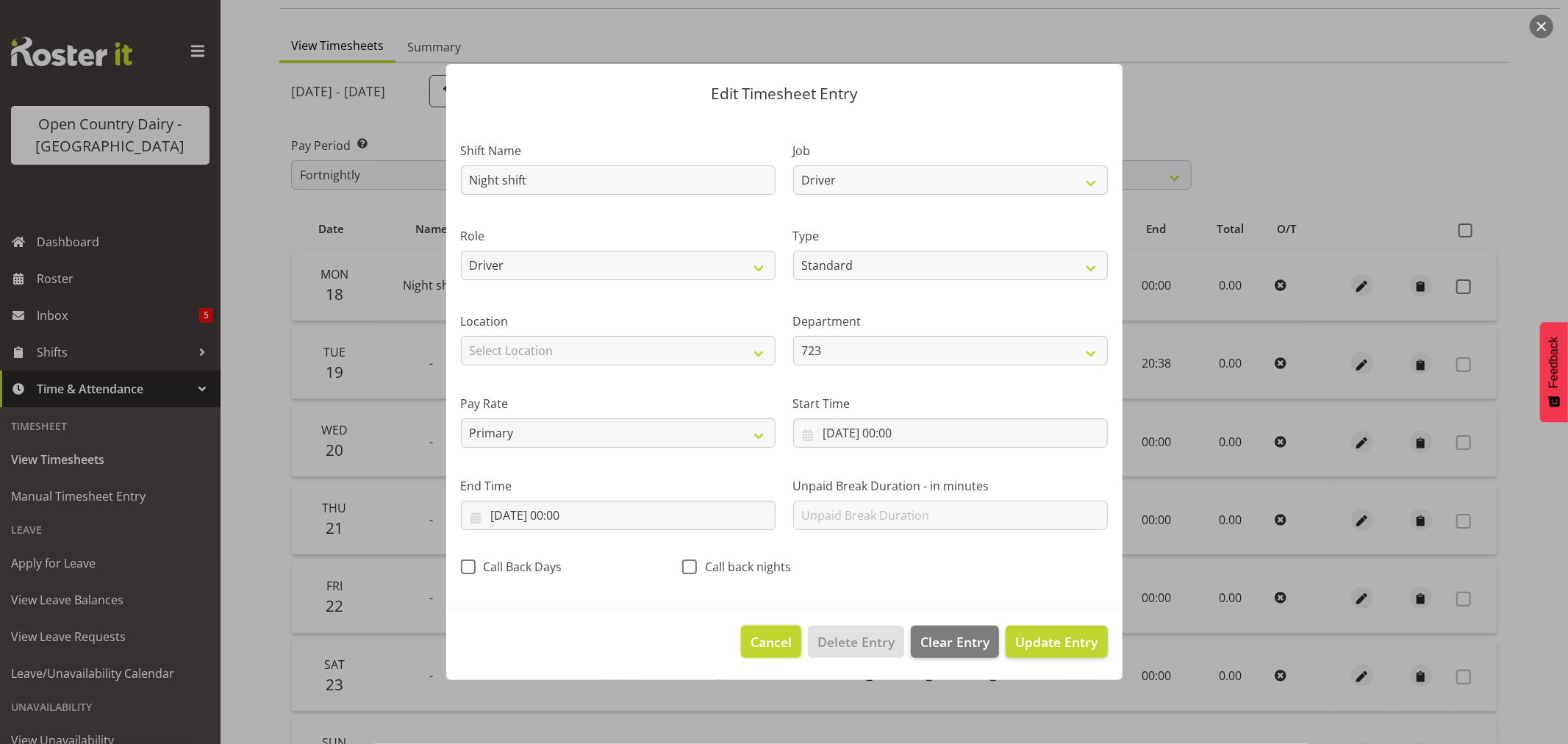
click at [769, 637] on span "Cancel" at bounding box center [771, 641] width 41 height 19
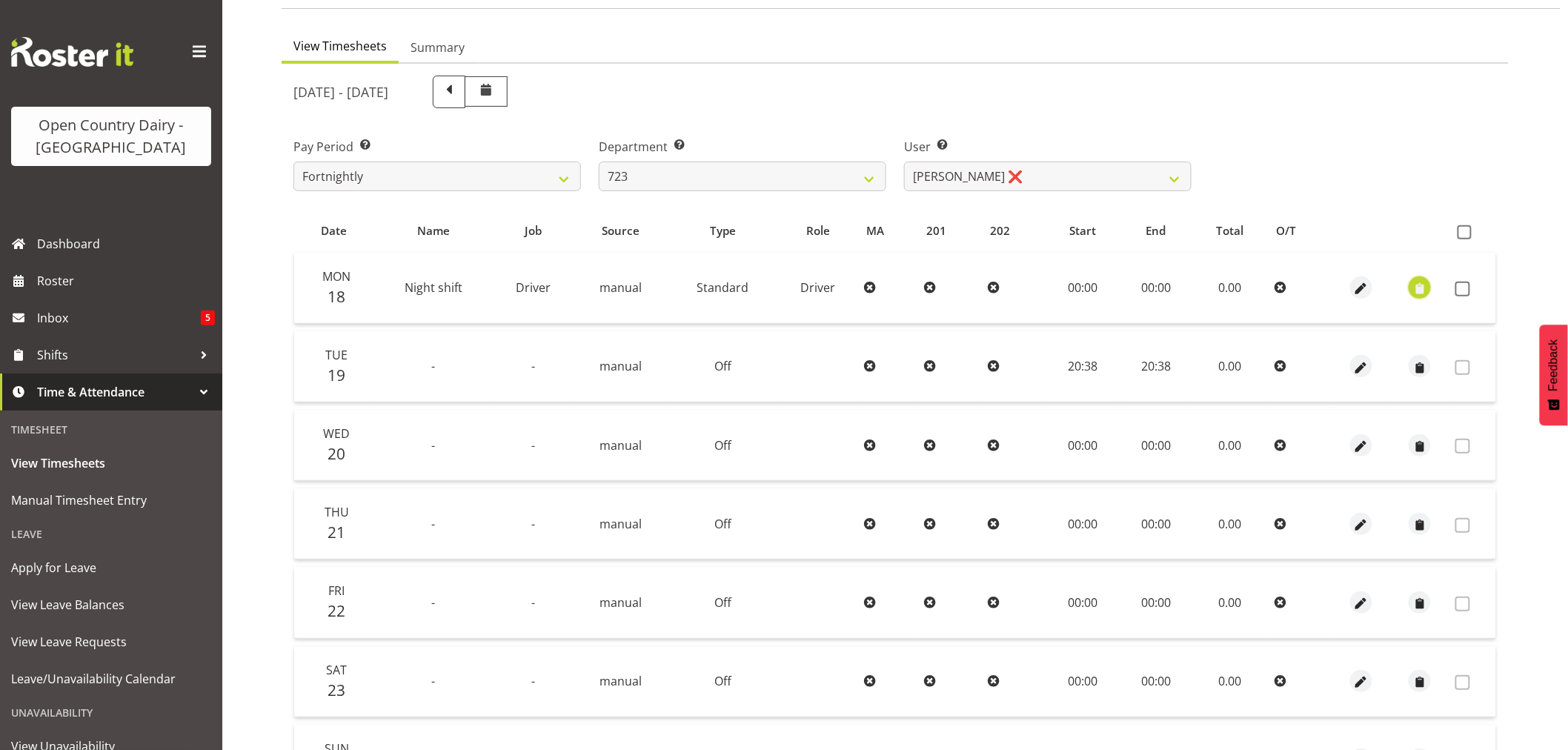
click at [1419, 286] on span "button" at bounding box center [1420, 290] width 17 height 17
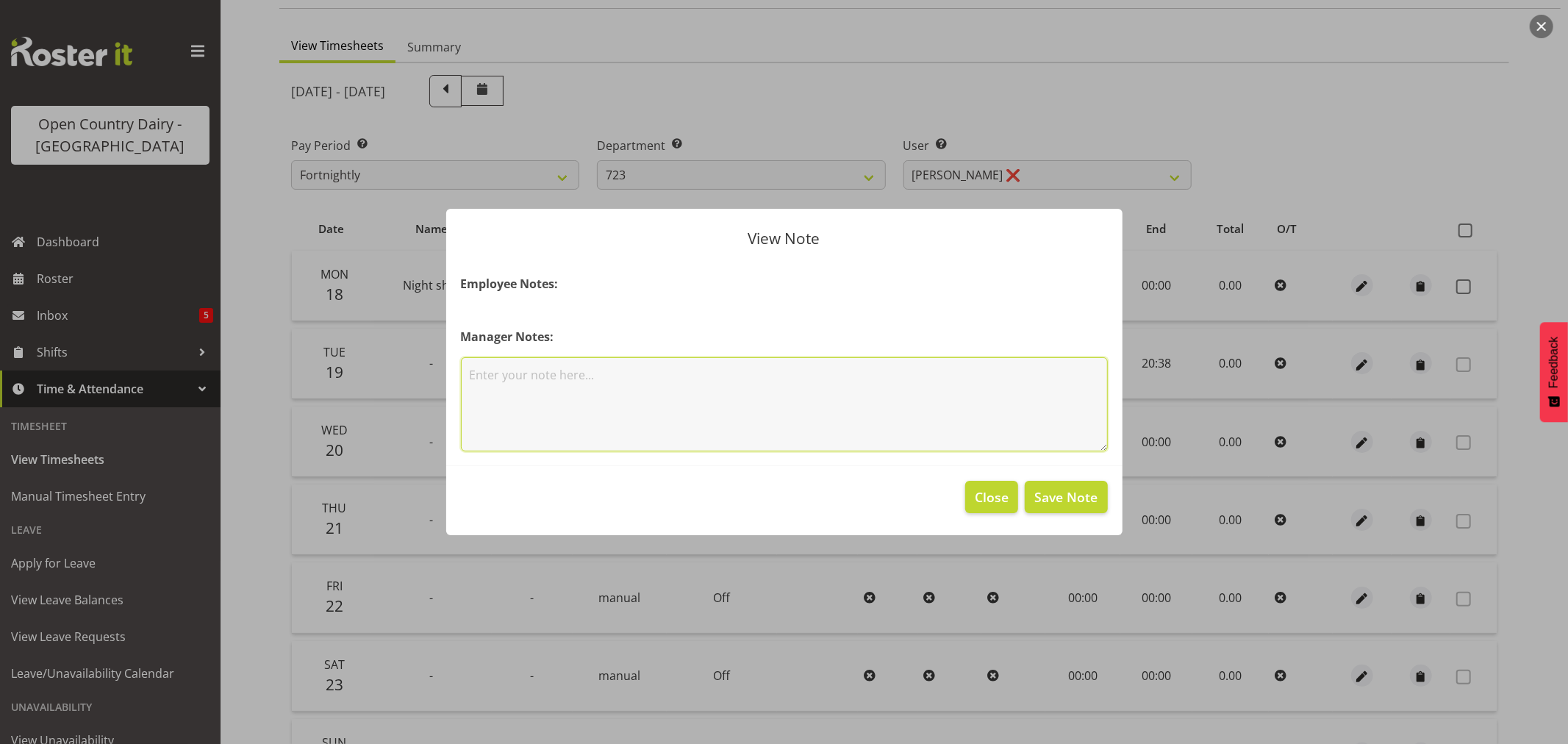
click at [630, 377] on textarea at bounding box center [784, 404] width 647 height 94
click at [650, 373] on textarea "unsure what we are allocating, Stve and [PERSON_NAME] informed." at bounding box center [784, 404] width 647 height 94
type textarea "unsure what we are allocating, [PERSON_NAME] and [PERSON_NAME] informed."
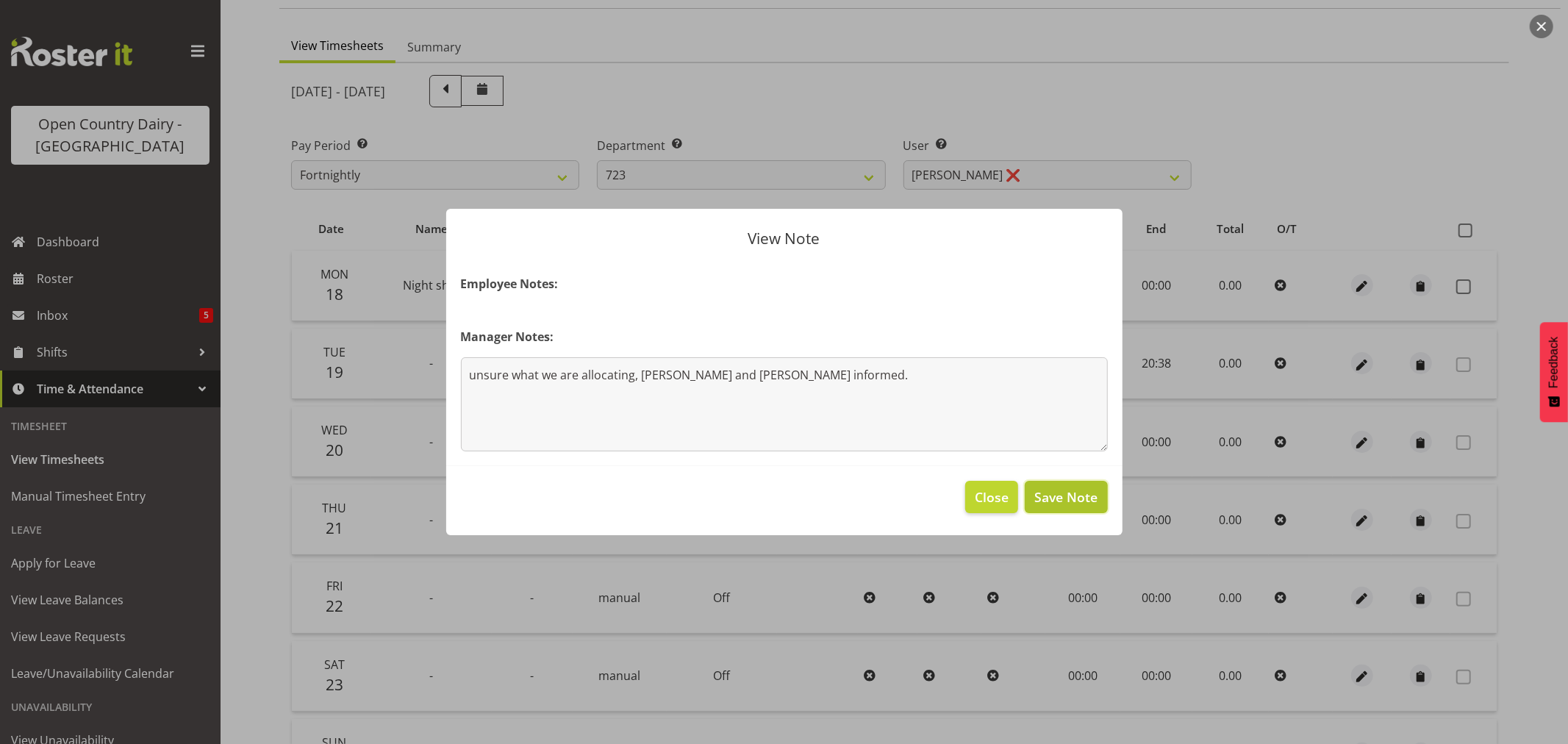
click at [1079, 499] on span "Save Note" at bounding box center [1066, 496] width 63 height 19
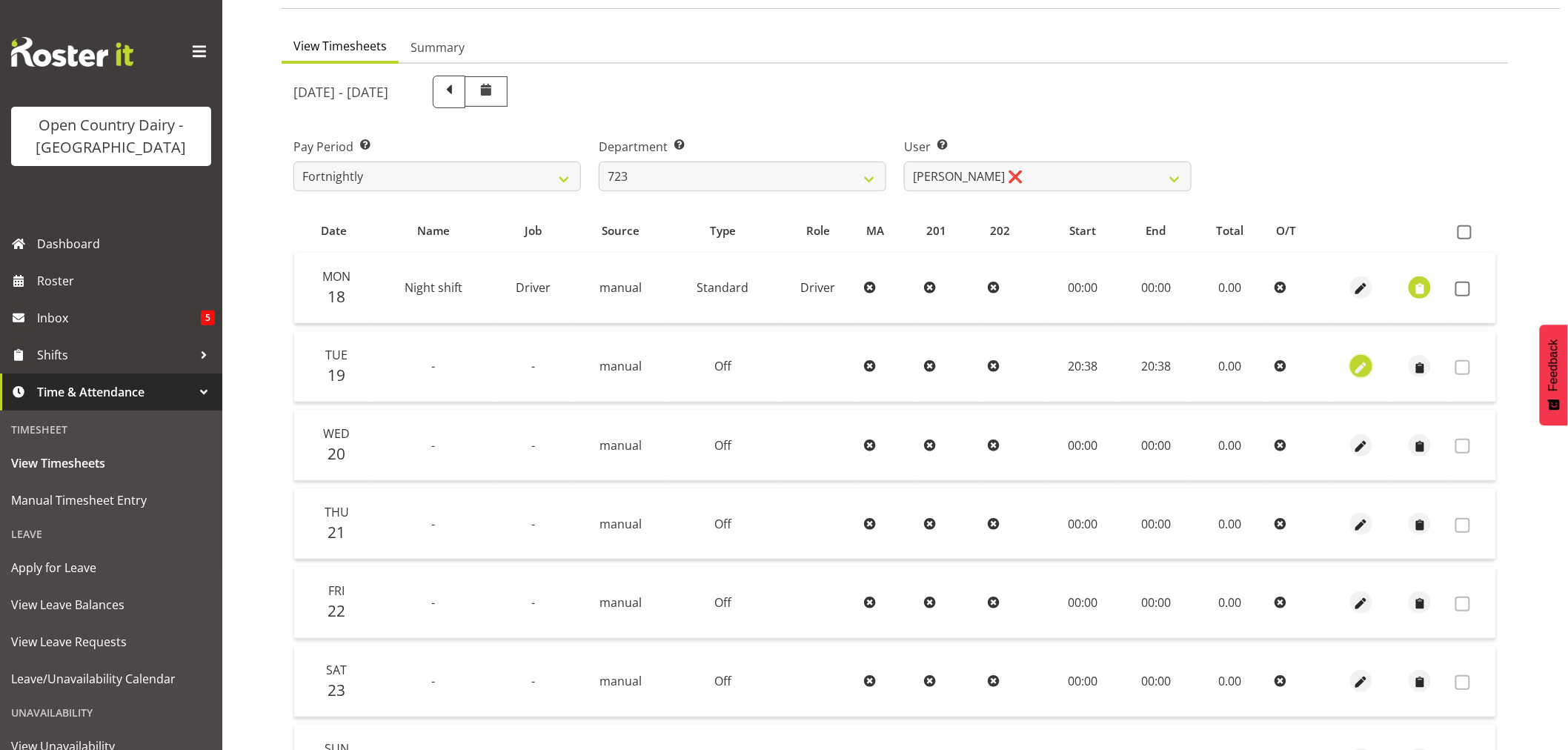
click at [1358, 361] on span "button" at bounding box center [1361, 368] width 17 height 17
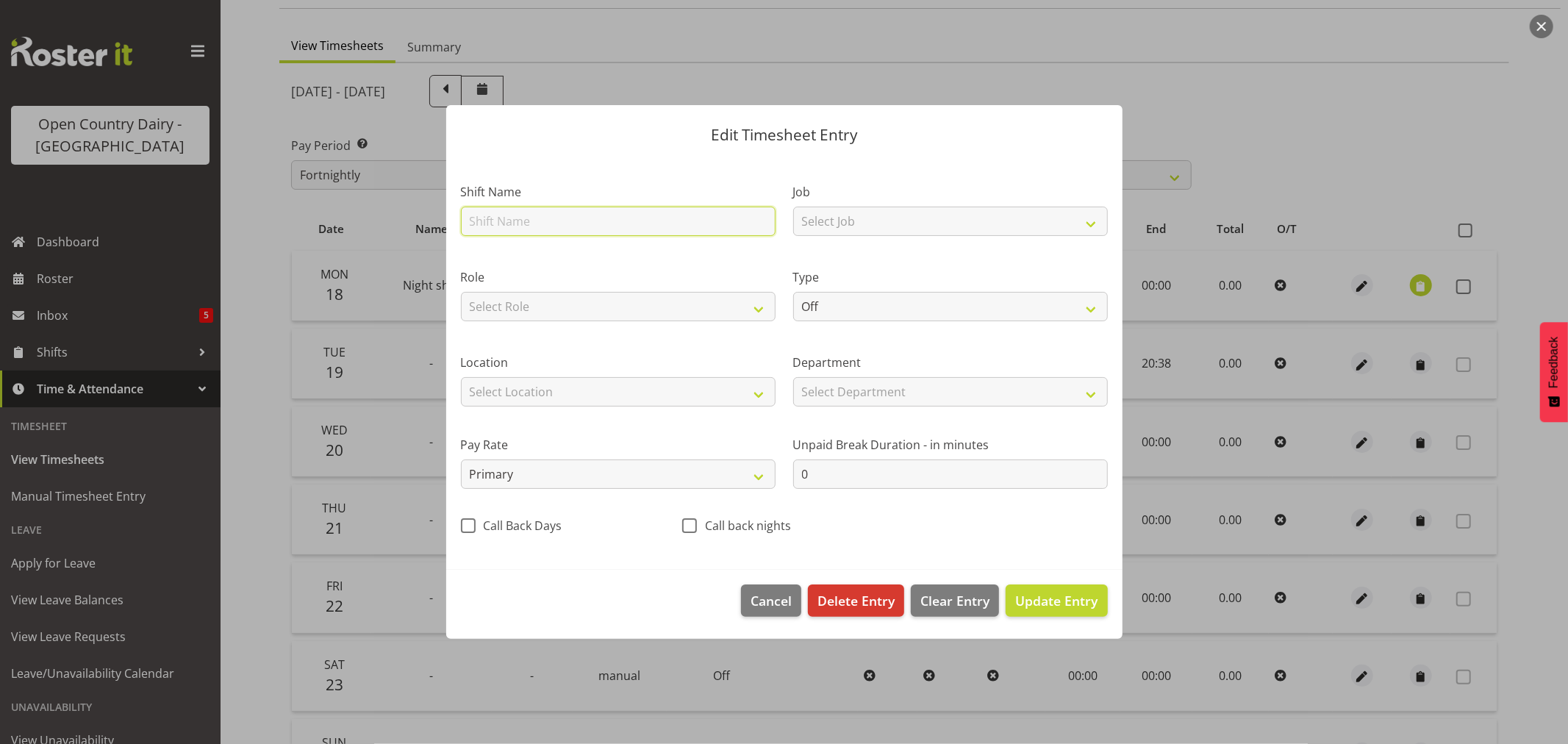
click at [561, 217] on input "text" at bounding box center [618, 221] width 314 height 30
type input "Night shift"
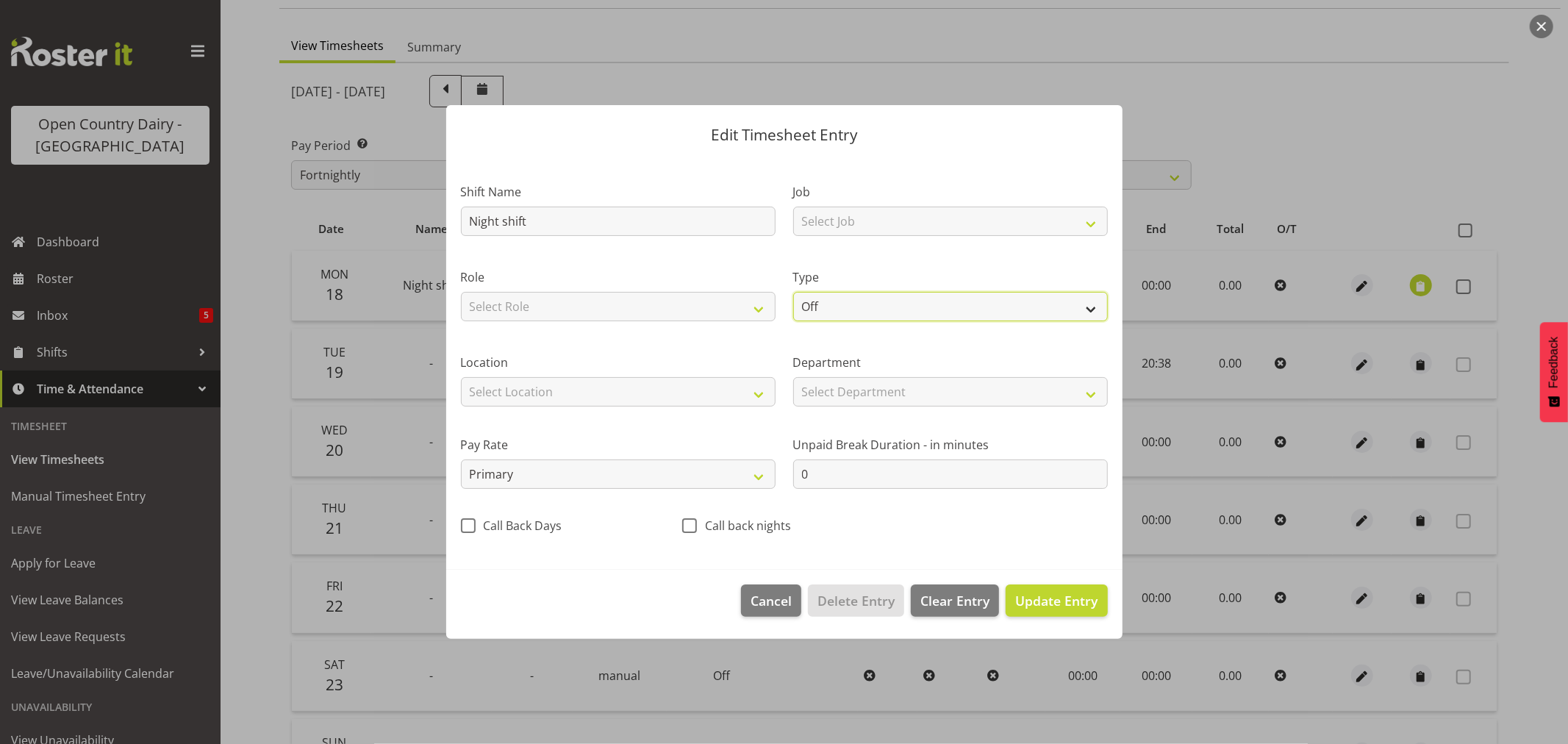
click at [835, 312] on select "Off Standard Public Holiday Public Holiday (Worked) Day In Lieu Annual Leave Si…" at bounding box center [951, 307] width 314 height 30
select select "Standard"
click at [793, 292] on select "Off Standard Public Holiday Public Holiday (Worked) Day In Lieu Annual Leave Si…" at bounding box center [951, 307] width 314 height 30
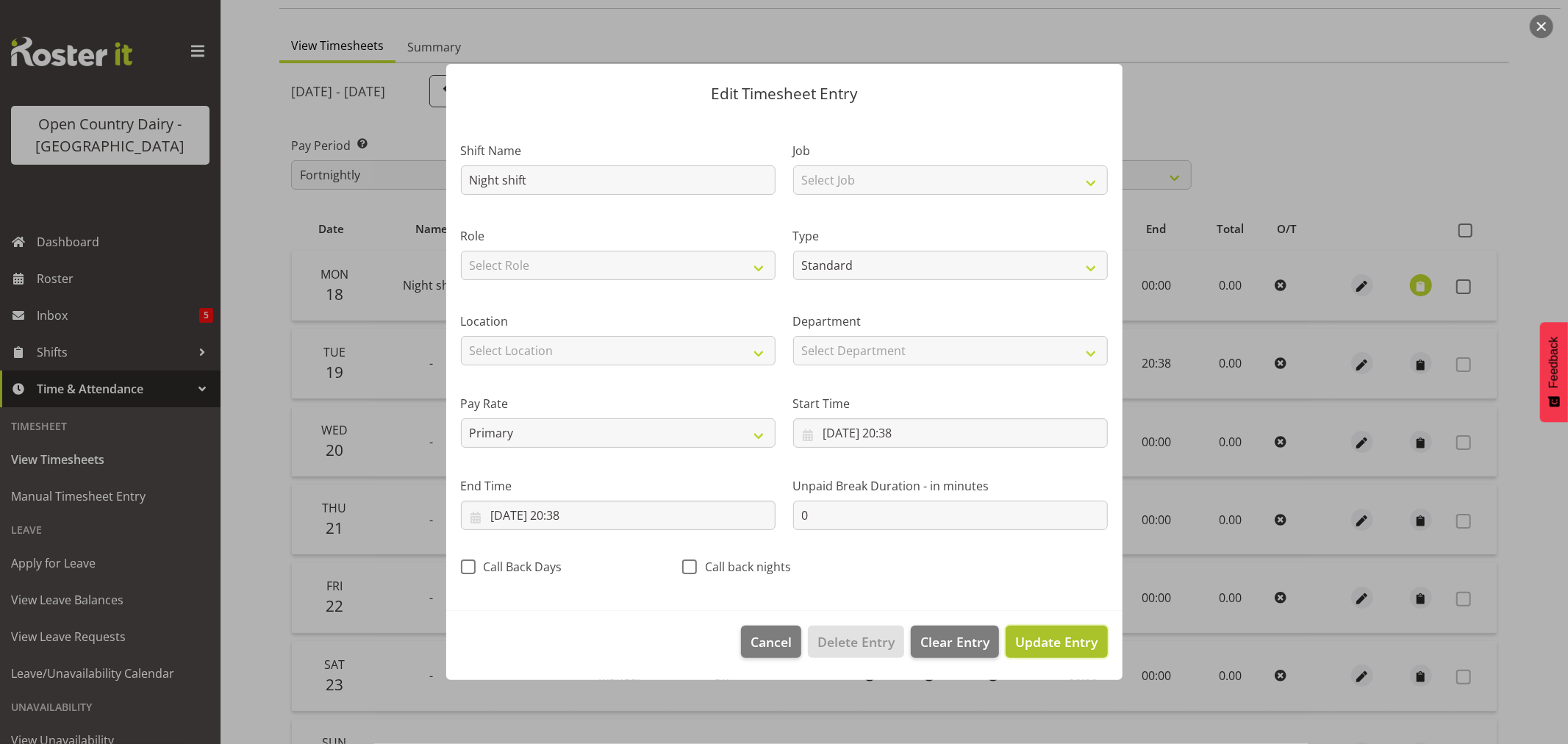
click at [1064, 644] on span "Update Entry" at bounding box center [1057, 641] width 82 height 17
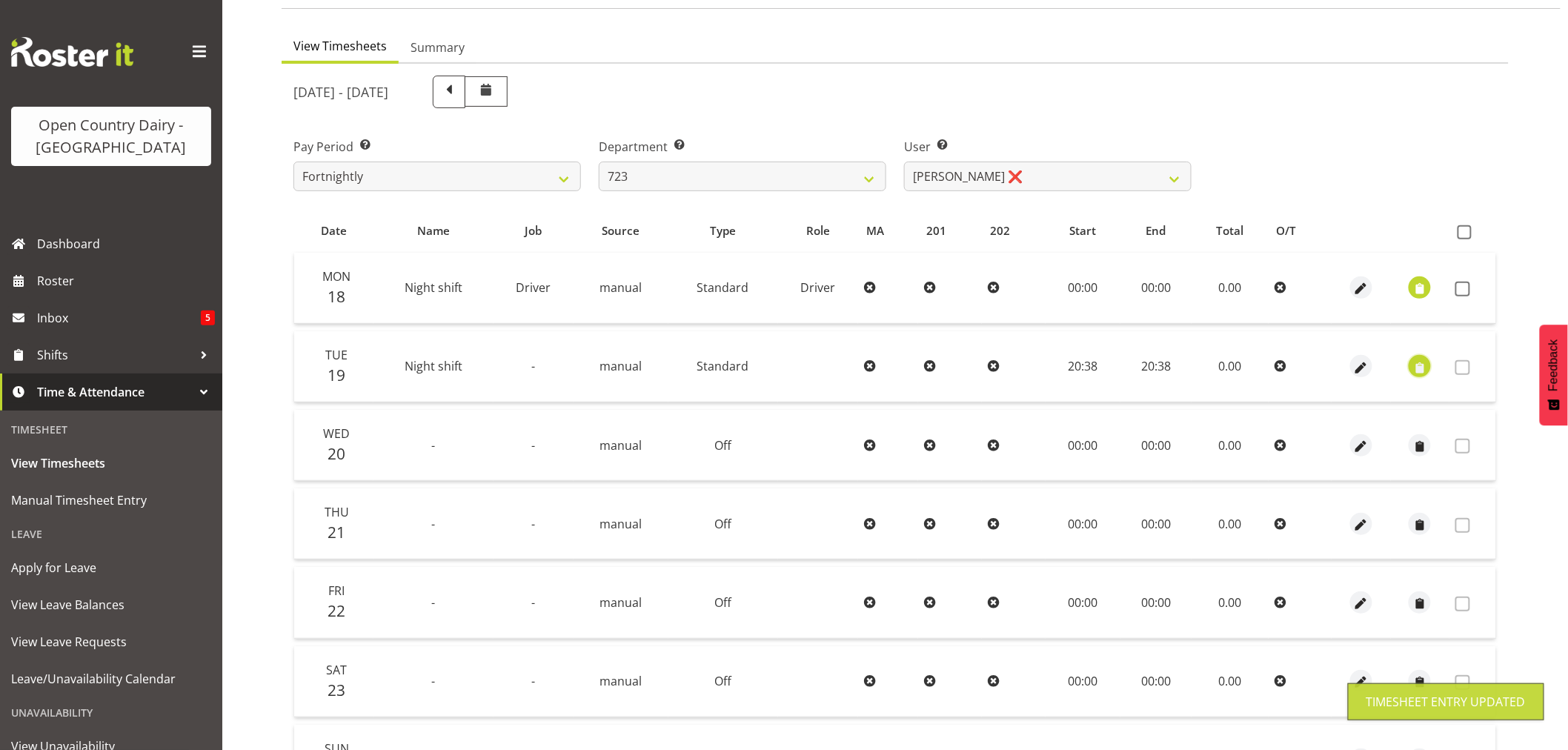
click at [1420, 363] on span "button" at bounding box center [1420, 368] width 17 height 17
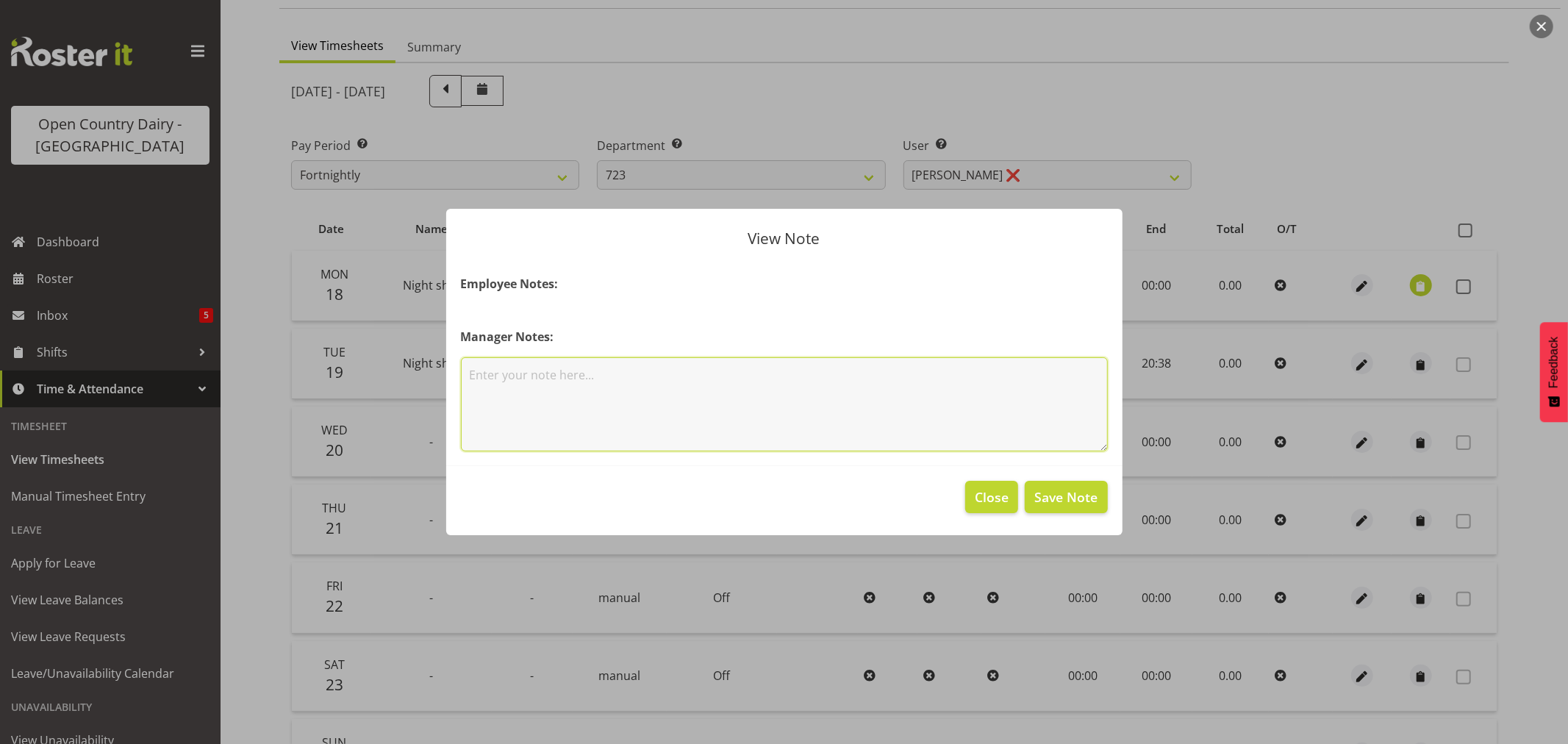
click at [524, 379] on textarea at bounding box center [784, 404] width 647 height 94
click at [649, 374] on textarea "Unsure what we are allocating Stve and [PERSON_NAME] informed" at bounding box center [784, 404] width 647 height 94
type textarea "Unsure what we are allocating [PERSON_NAME] and [PERSON_NAME] informed"
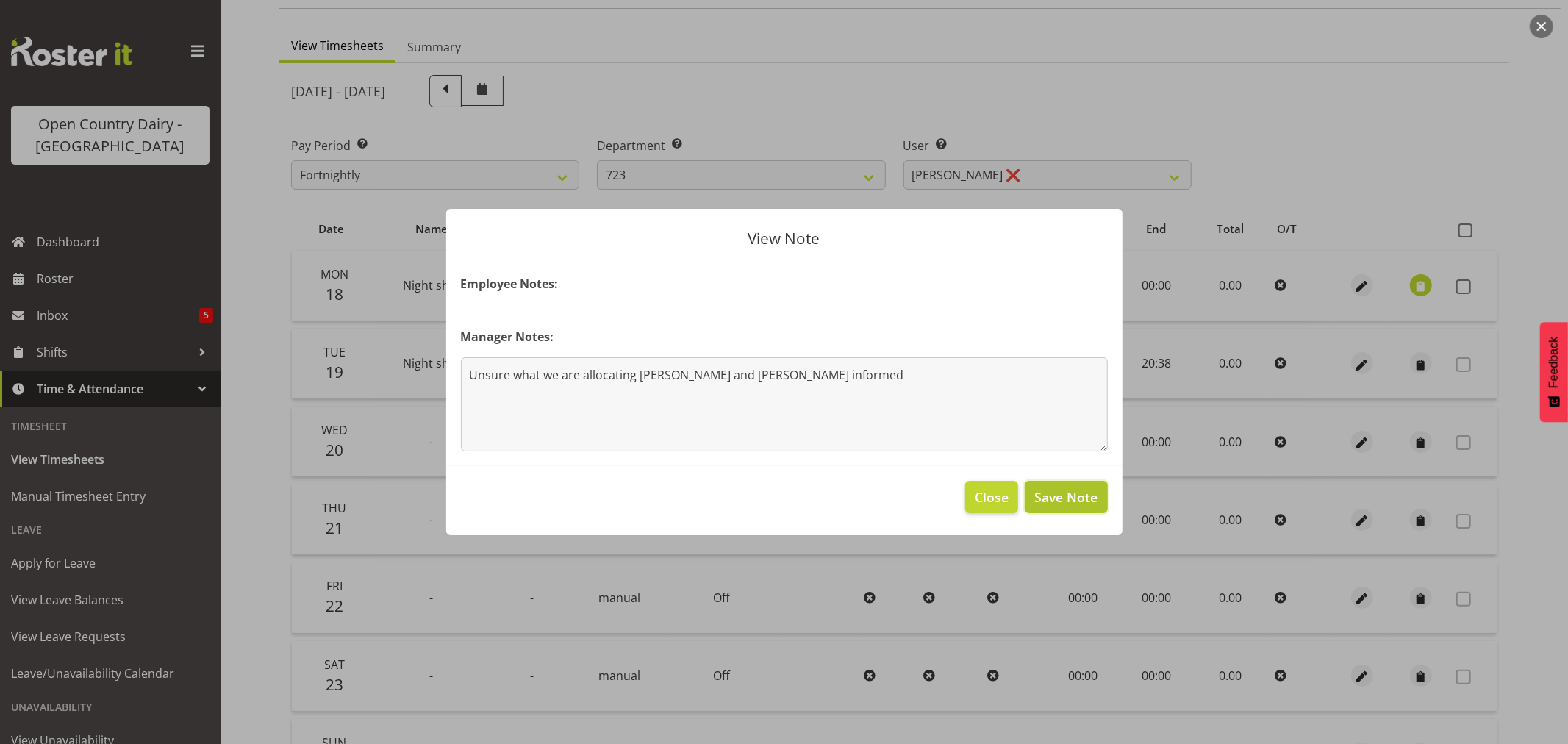
click at [1075, 506] on span "Save Note" at bounding box center [1066, 496] width 63 height 19
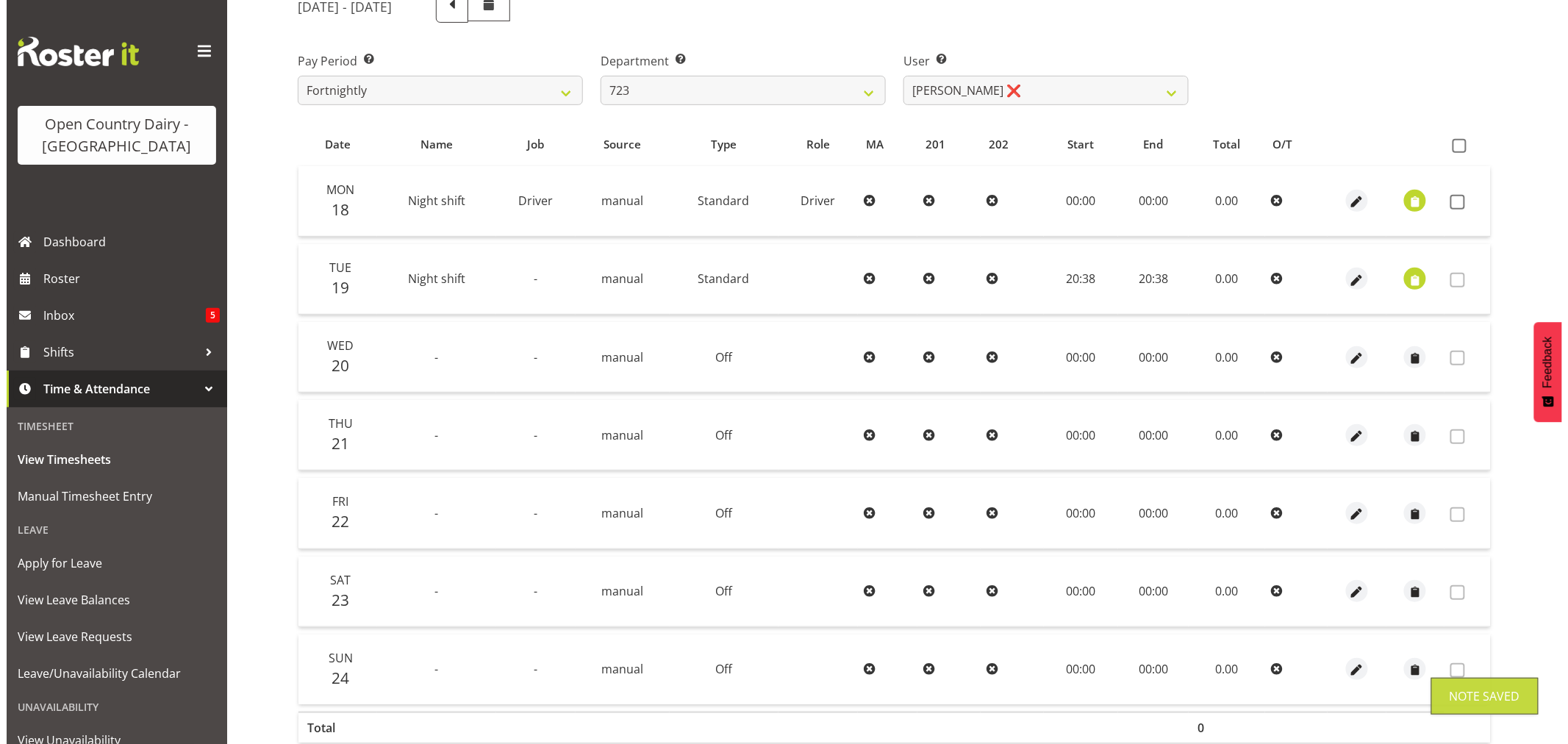
scroll to position [279, 0]
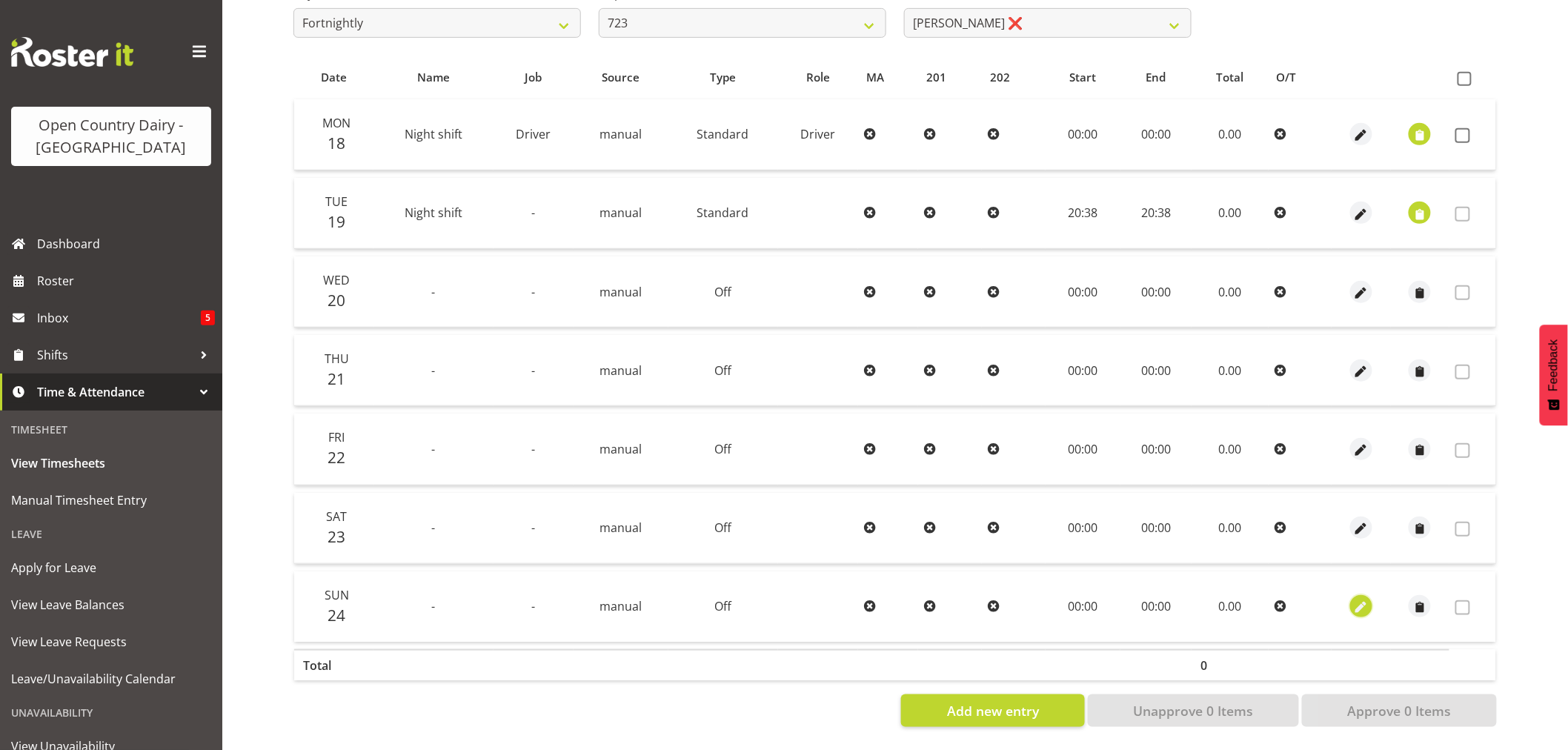
click at [1361, 600] on span "button" at bounding box center [1361, 608] width 17 height 17
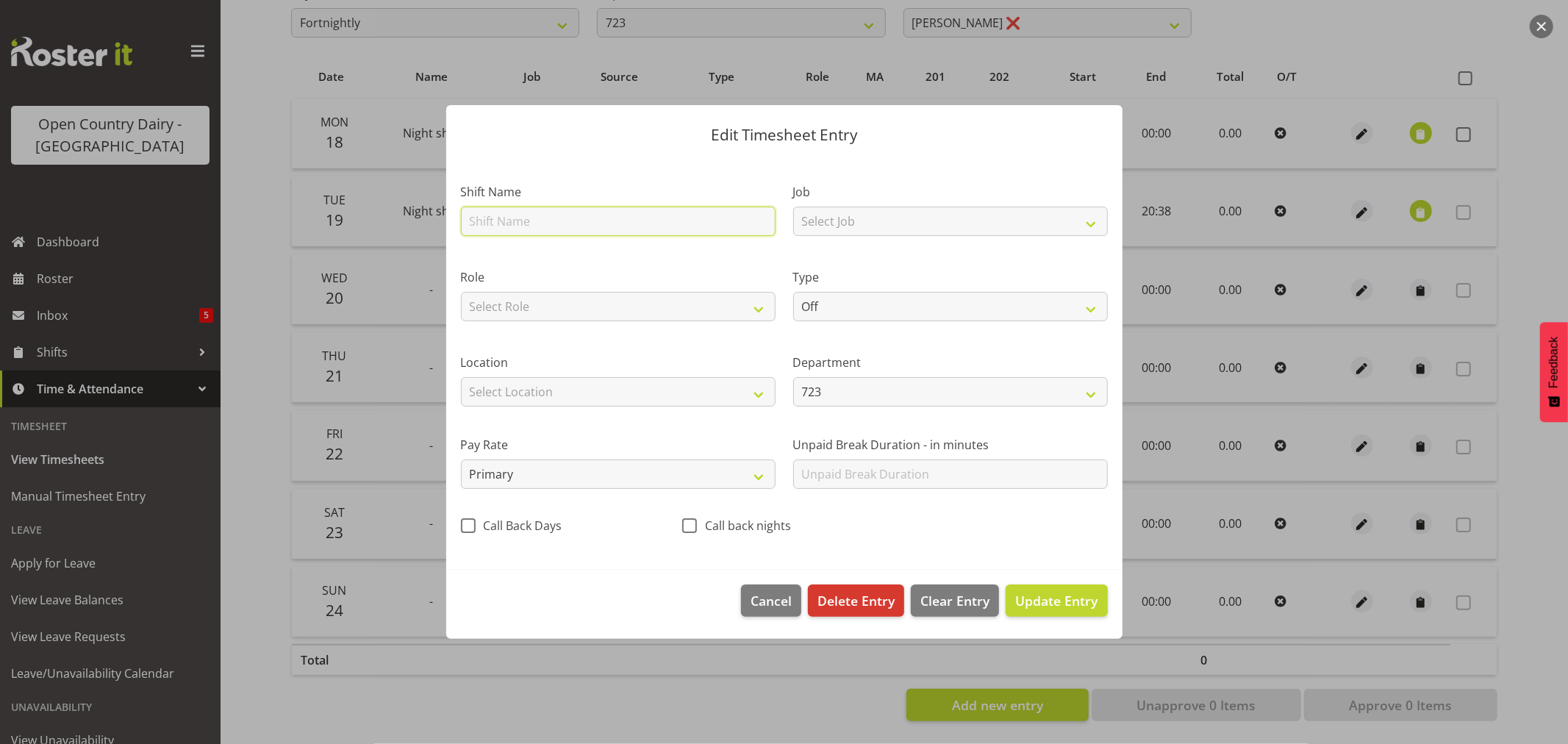
click at [576, 218] on input "text" at bounding box center [618, 221] width 314 height 30
type input "Day shift"
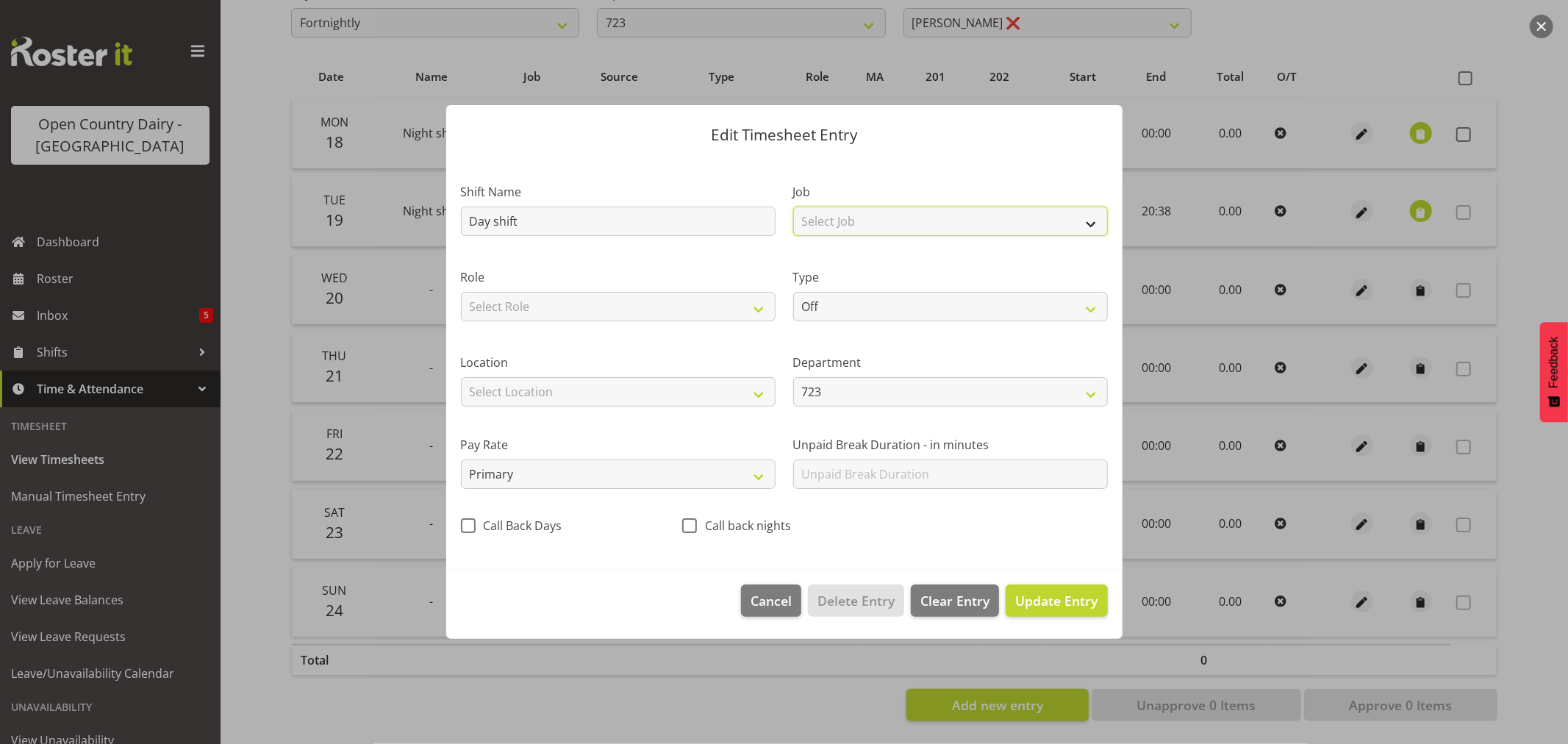
click at [872, 222] on select "Select Job Driver Driver supervisor Support" at bounding box center [951, 221] width 314 height 30
click at [851, 221] on select "Select Job Driver Driver supervisor Support" at bounding box center [951, 221] width 314 height 30
click at [880, 305] on select "Off Standard Public Holiday Public Holiday (Worked) Day In Lieu Annual Leave Si…" at bounding box center [951, 307] width 314 height 30
select select "Standard"
click at [793, 292] on select "Off Standard Public Holiday Public Holiday (Worked) Day In Lieu Annual Leave Si…" at bounding box center [951, 307] width 314 height 30
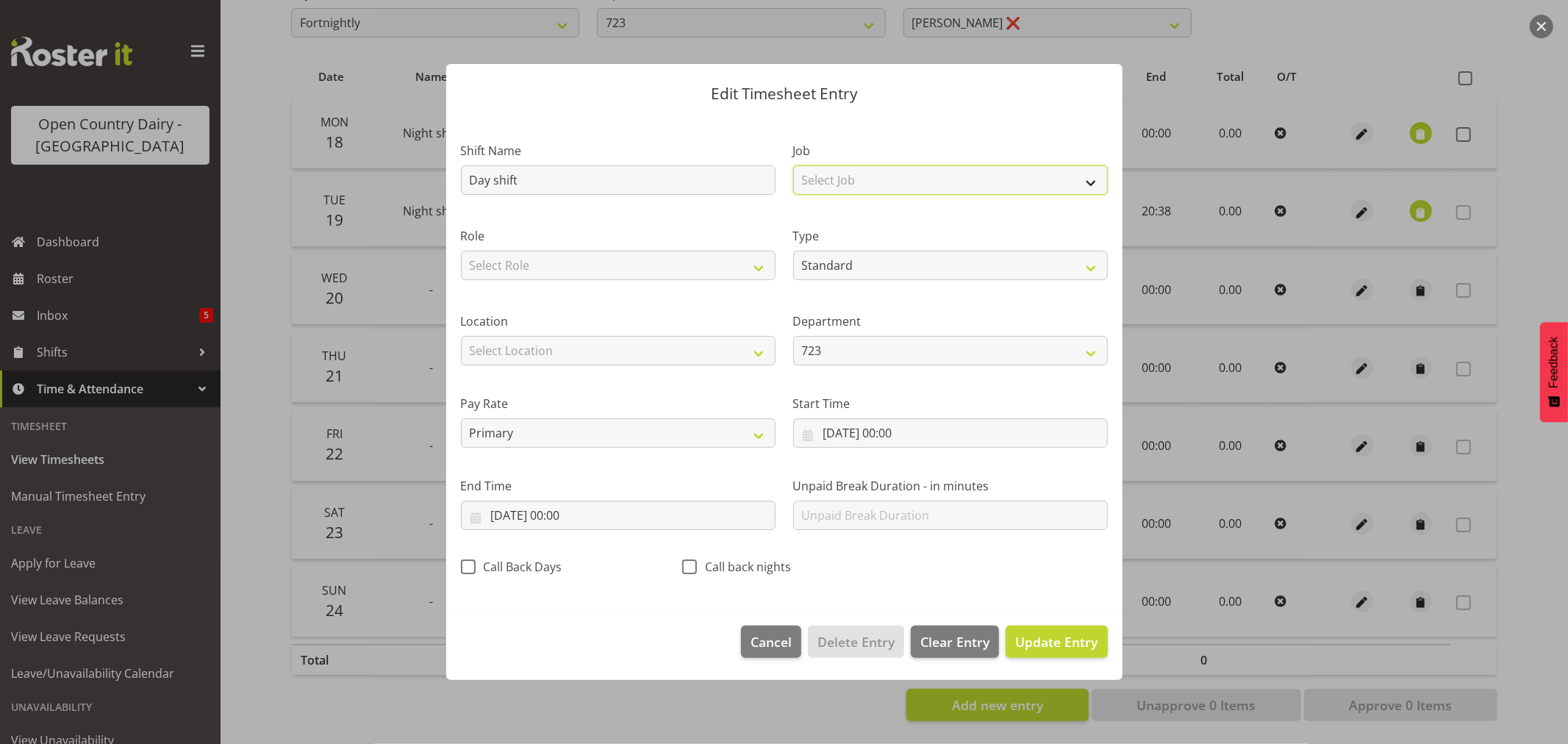
click at [831, 181] on select "Select Job Driver Driver supervisor Support" at bounding box center [951, 180] width 314 height 30
select select "9052"
click at [793, 165] on select "Select Job Driver Driver supervisor Support" at bounding box center [951, 180] width 314 height 30
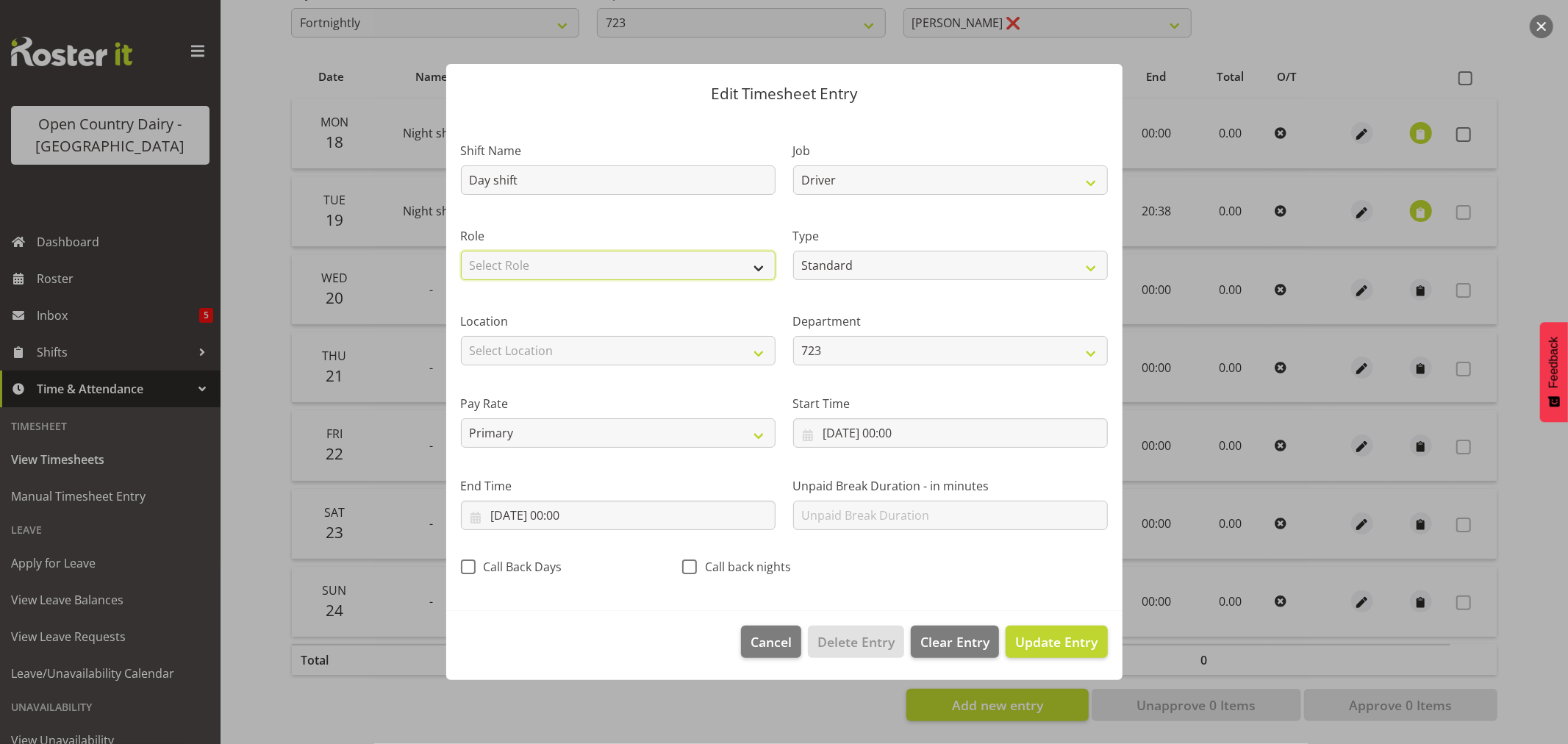
click at [535, 267] on select "Select Role Driver" at bounding box center [618, 266] width 314 height 30
select select "1166"
click at [461, 251] on select "Select Role Driver" at bounding box center [618, 266] width 314 height 30
click at [896, 438] on input "[DATE] 00:00" at bounding box center [951, 433] width 314 height 30
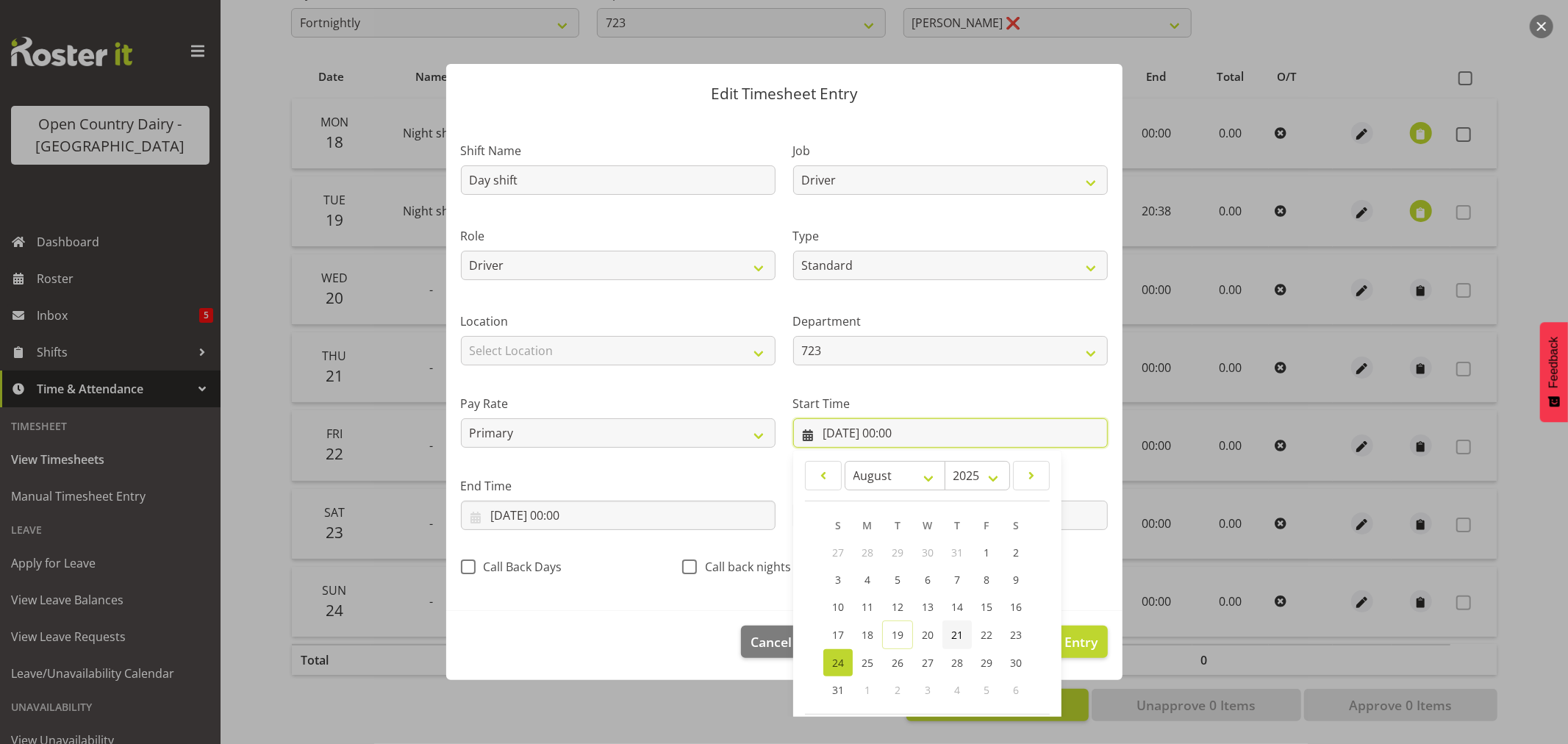
scroll to position [67, 0]
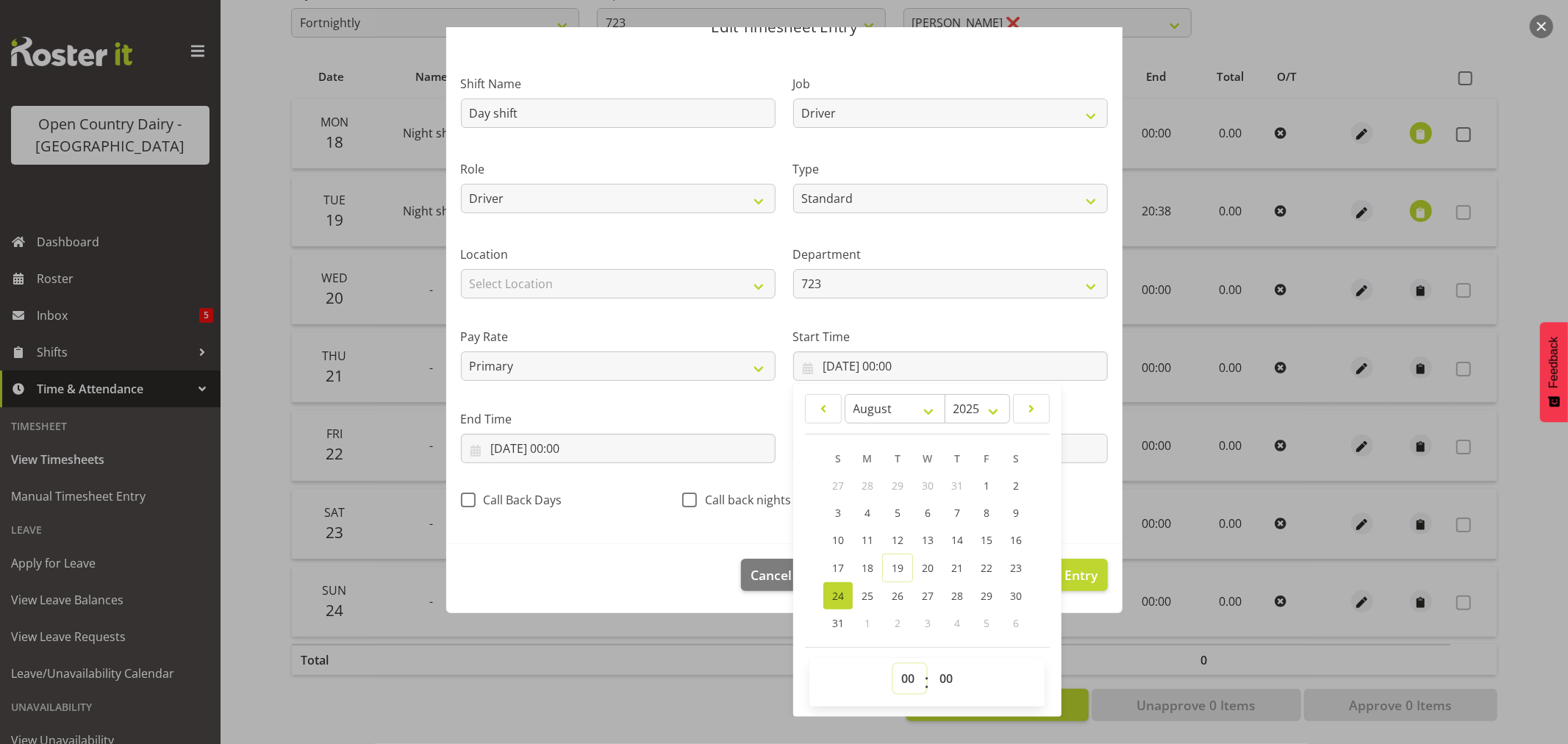
click at [906, 678] on select "00 01 02 03 04 05 06 07 08 09 10 11 12 13 14 15 16 17 18 19 20 21 22 23" at bounding box center [910, 679] width 33 height 30
select select "6"
click at [893, 664] on select "00 01 02 03 04 05 06 07 08 09 10 11 12 13 14 15 16 17 18 19 20 21 22 23" at bounding box center [910, 679] width 33 height 30
type input "[DATE] 06:00"
click at [940, 674] on select "00 01 02 03 04 05 06 07 08 09 10 11 12 13 14 15 16 17 18 19 20 21 22 23 24 25 2…" at bounding box center [948, 679] width 33 height 30
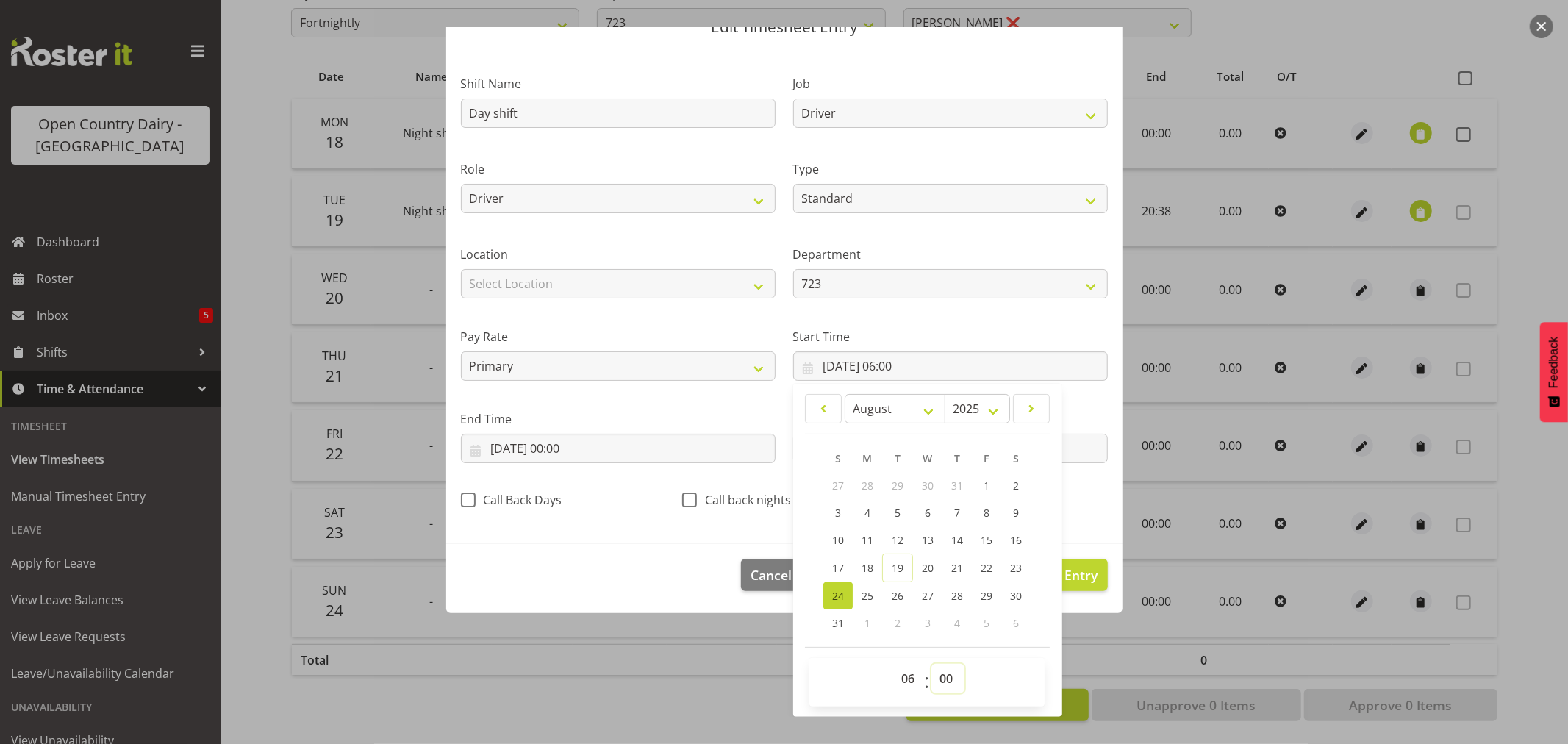
select select "30"
click at [932, 664] on select "00 01 02 03 04 05 06 07 08 09 10 11 12 13 14 15 16 17 18 19 20 21 22 23 24 25 2…" at bounding box center [948, 679] width 33 height 30
type input "[DATE] 06:30"
click at [1027, 328] on label "Start Time" at bounding box center [951, 336] width 314 height 17
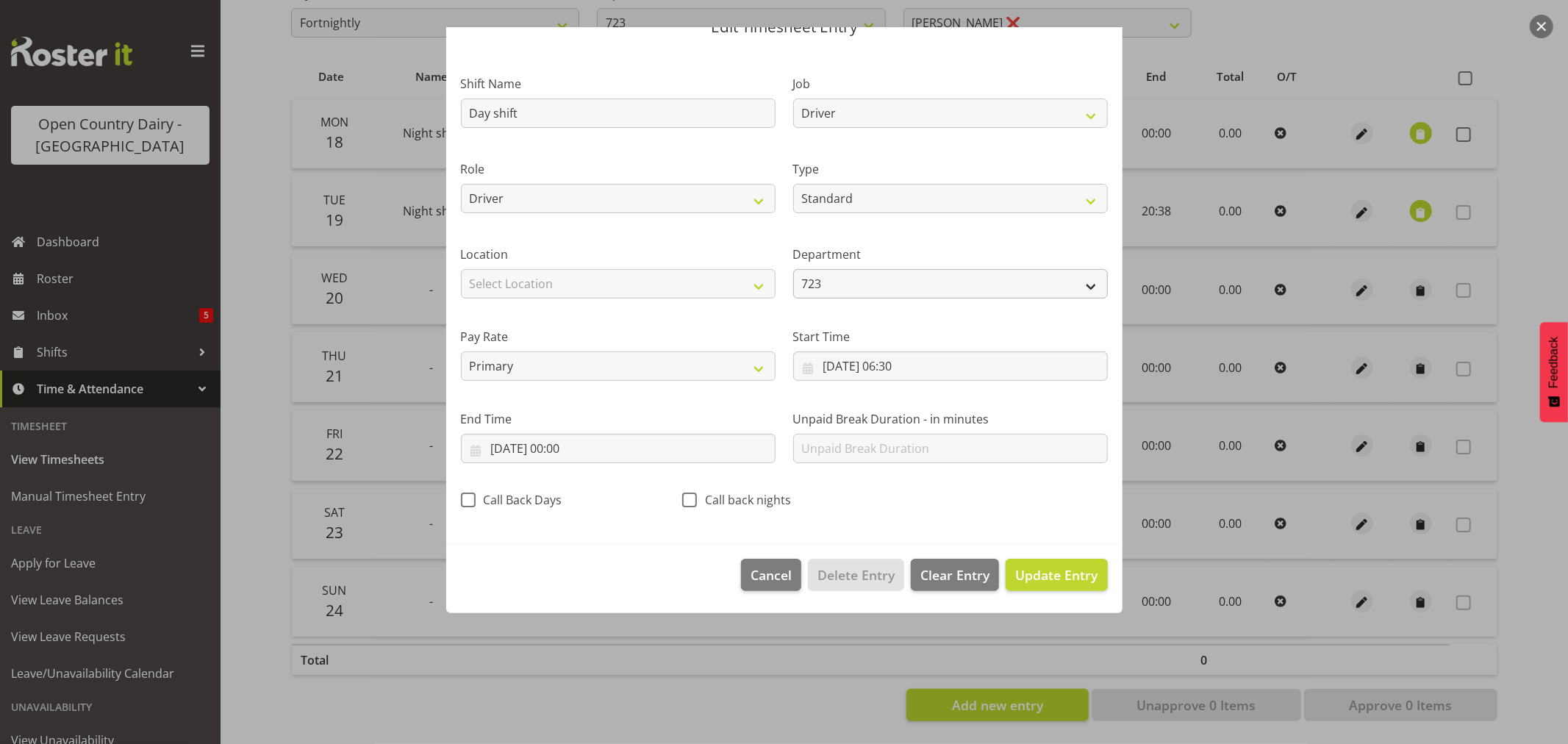
scroll to position [0, 0]
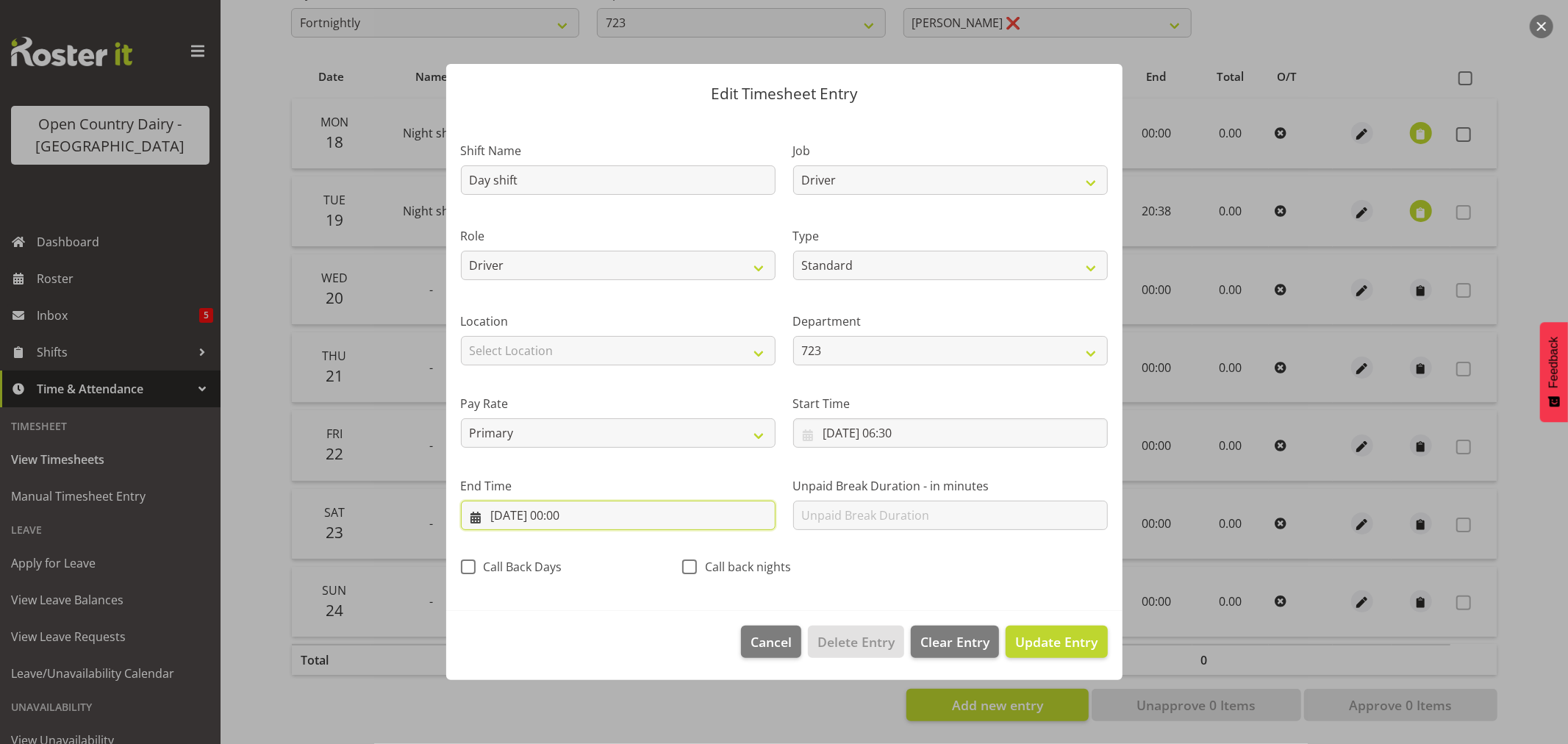
click at [547, 515] on input "[DATE] 00:00" at bounding box center [618, 515] width 314 height 30
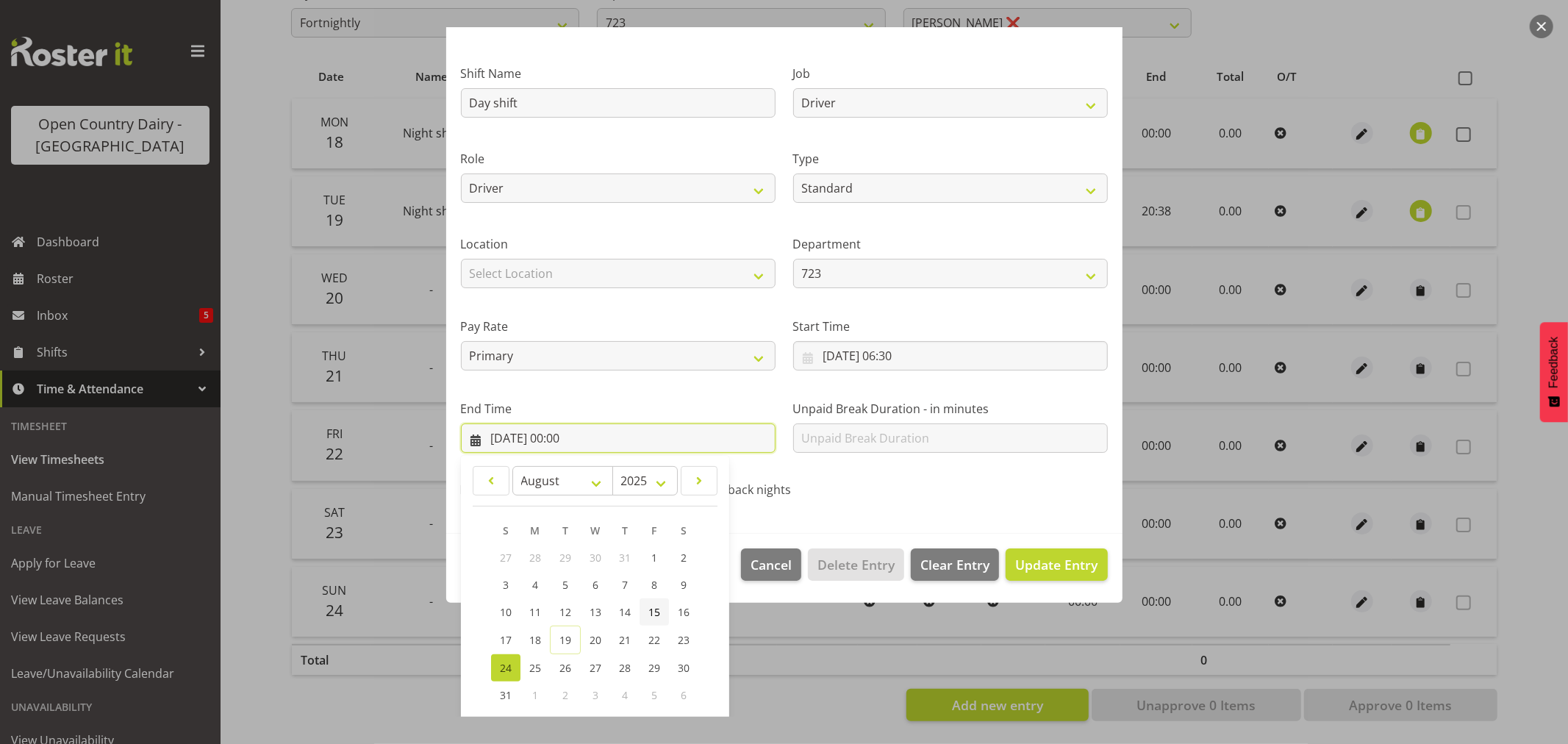
scroll to position [149, 0]
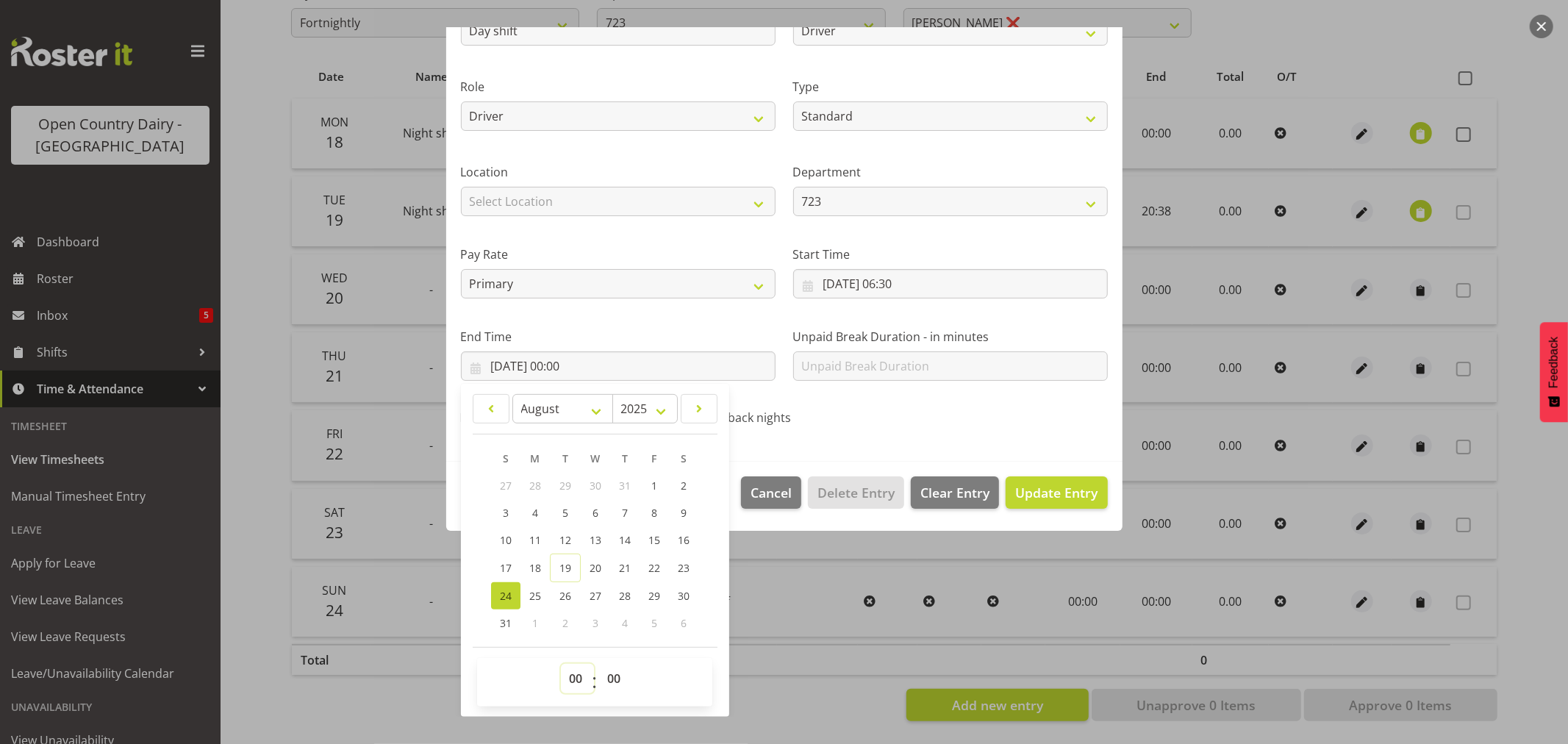
click at [571, 680] on select "00 01 02 03 04 05 06 07 08 09 10 11 12 13 14 15 16 17 18 19 20 21 22 23" at bounding box center [578, 679] width 33 height 30
select select "16"
click at [561, 664] on select "00 01 02 03 04 05 06 07 08 09 10 11 12 13 14 15 16 17 18 19 20 21 22 23" at bounding box center [578, 679] width 33 height 30
type input "[DATE] 16:00"
click at [1047, 496] on span "Update Entry" at bounding box center [1057, 492] width 82 height 17
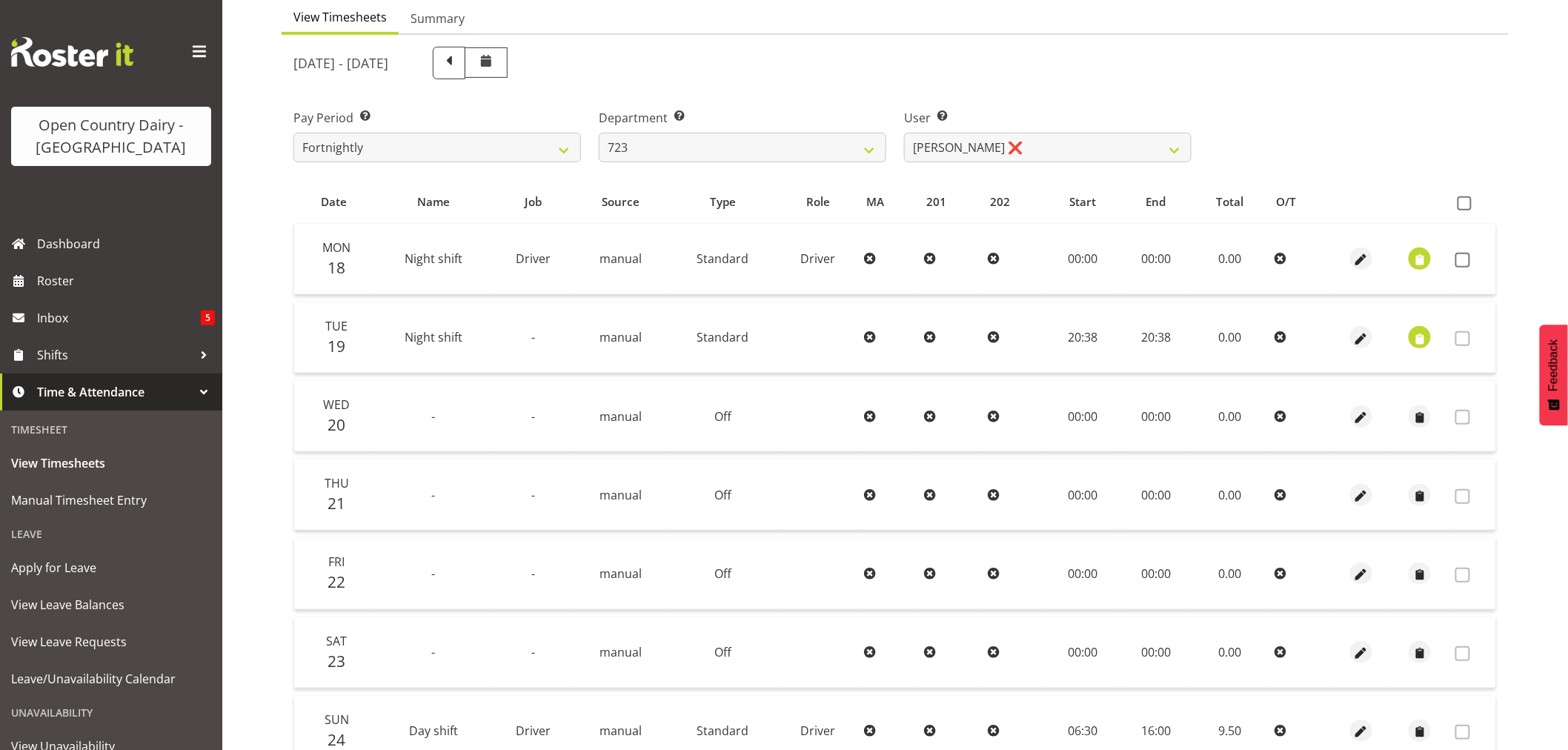
scroll to position [0, 0]
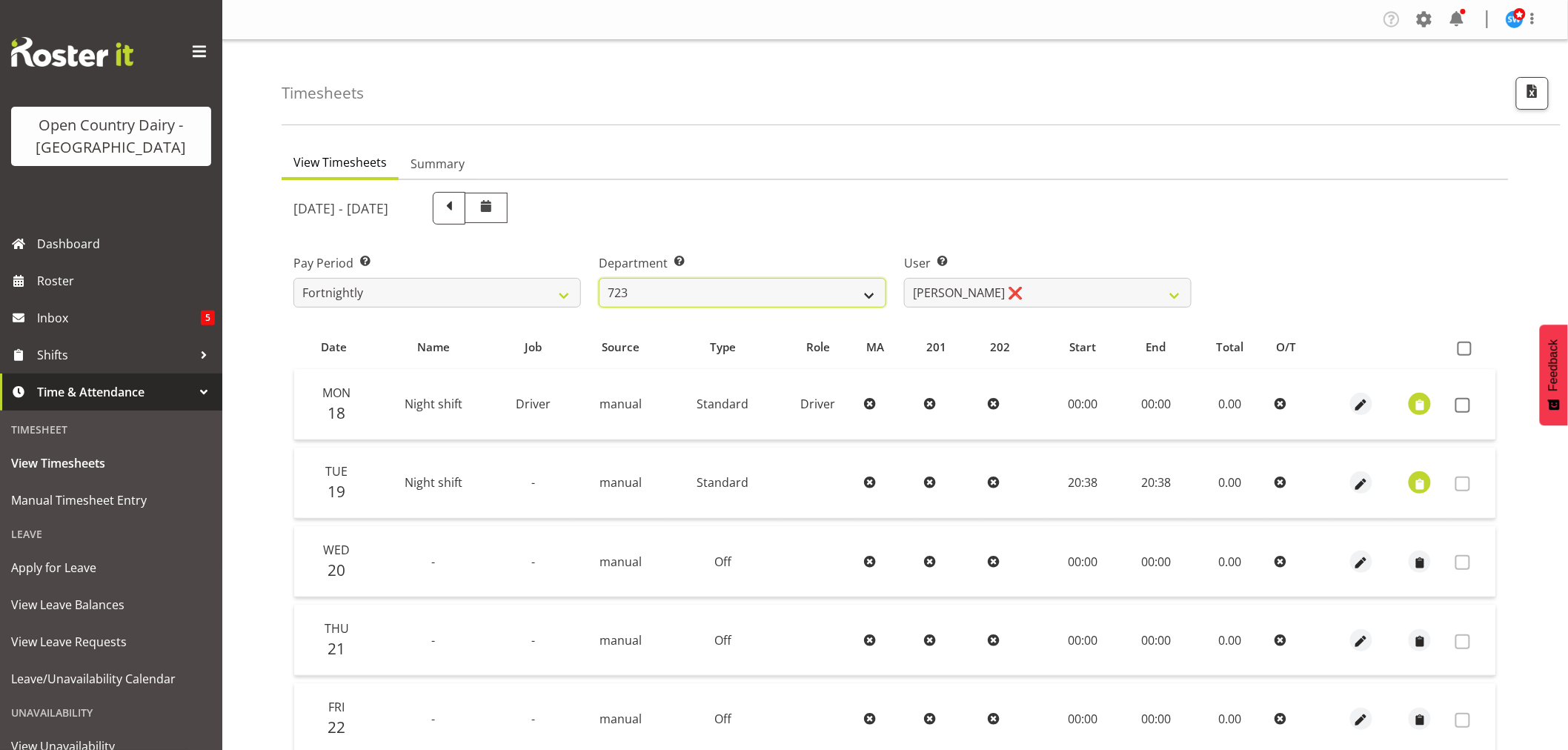
click at [836, 287] on select "701 702 703 704 705 706 707 708 709 710 711 712 713 714 715 716 717 718 719 720" at bounding box center [743, 293] width 288 height 30
select select "720"
click at [599, 278] on select "701 702 703 704 705 706 707 708 709 710 711 712 713 714 715 716 717 718 719 720" at bounding box center [743, 293] width 288 height 30
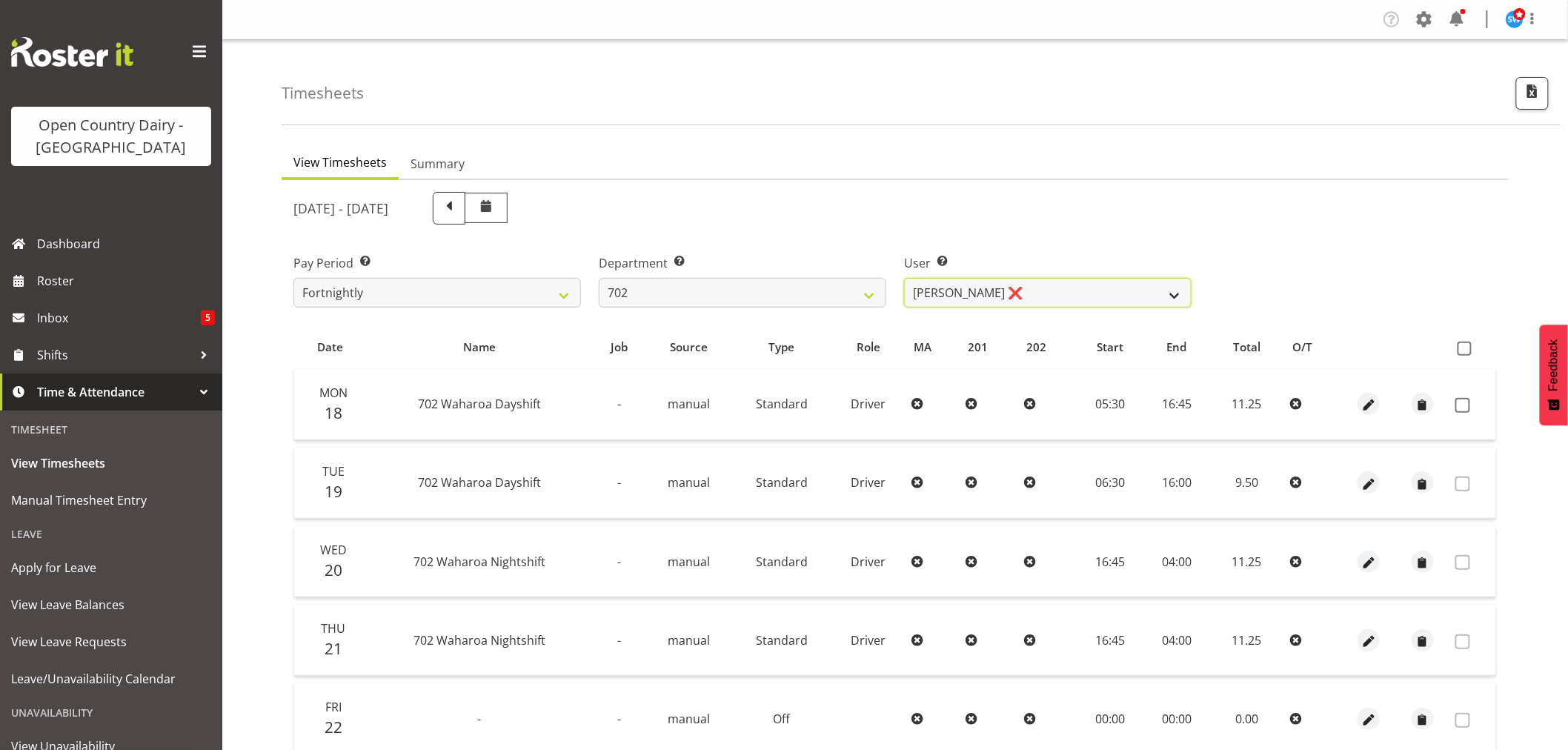
click at [1010, 285] on select "[PERSON_NAME] ❌ [PERSON_NAME] ❌ [PERSON_NAME] ❌ [PERSON_NAME] ❌" at bounding box center [1048, 293] width 288 height 30
select select "9996"
click at [904, 278] on select "[PERSON_NAME] ❌ [PERSON_NAME] ❌ [PERSON_NAME] ❌ [PERSON_NAME] ❌" at bounding box center [1048, 293] width 288 height 30
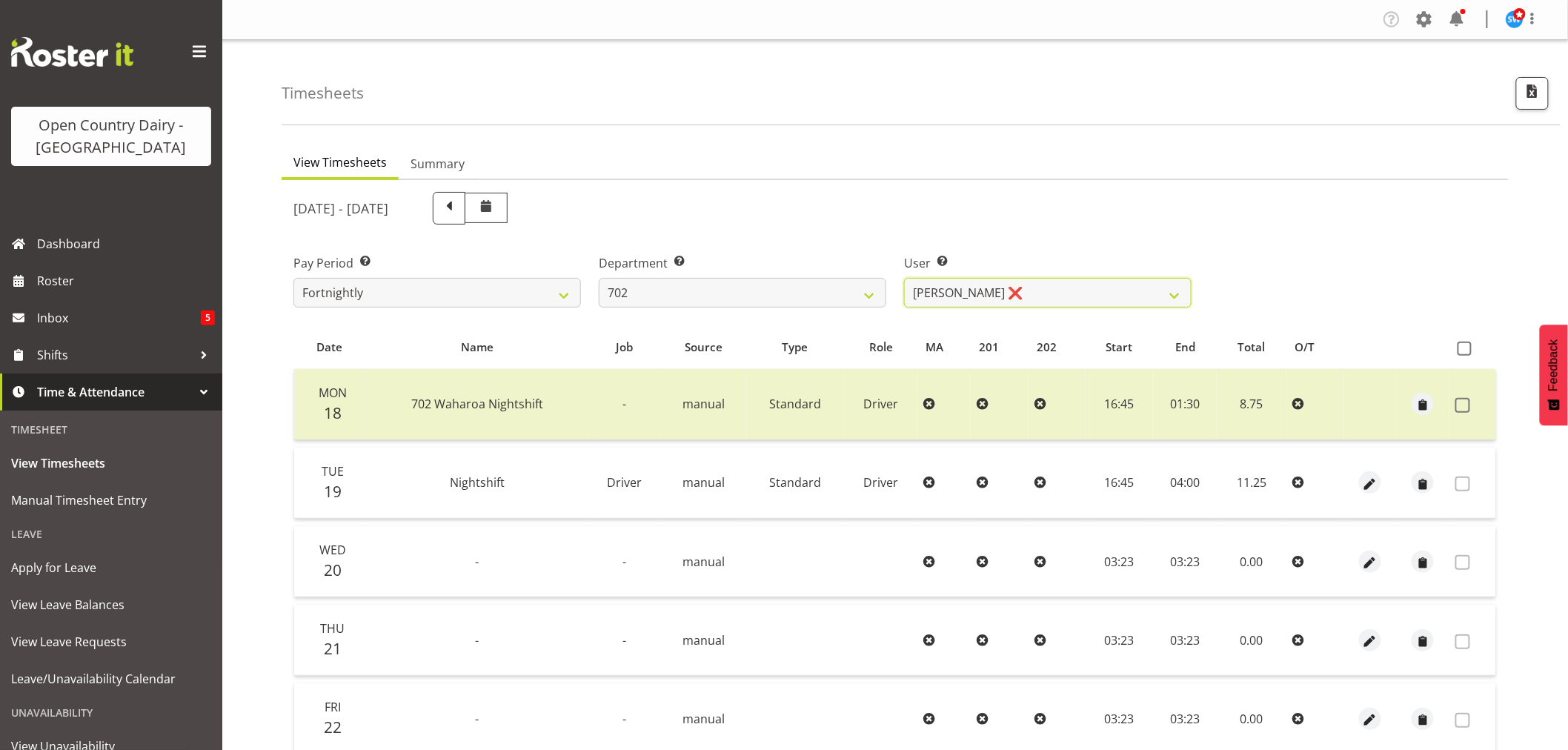
scroll to position [202, 0]
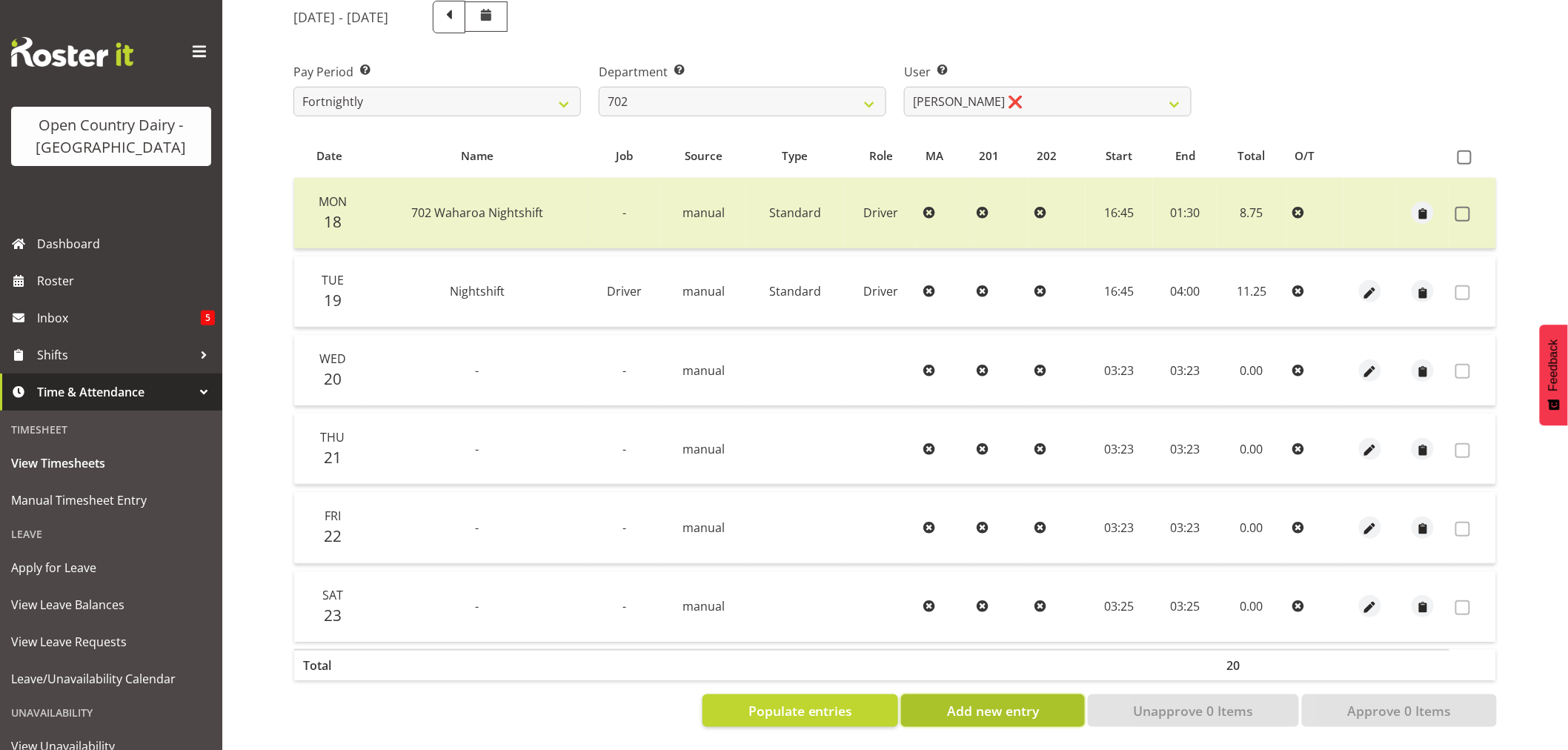
click at [993, 701] on span "Add new entry" at bounding box center [993, 710] width 92 height 19
select select
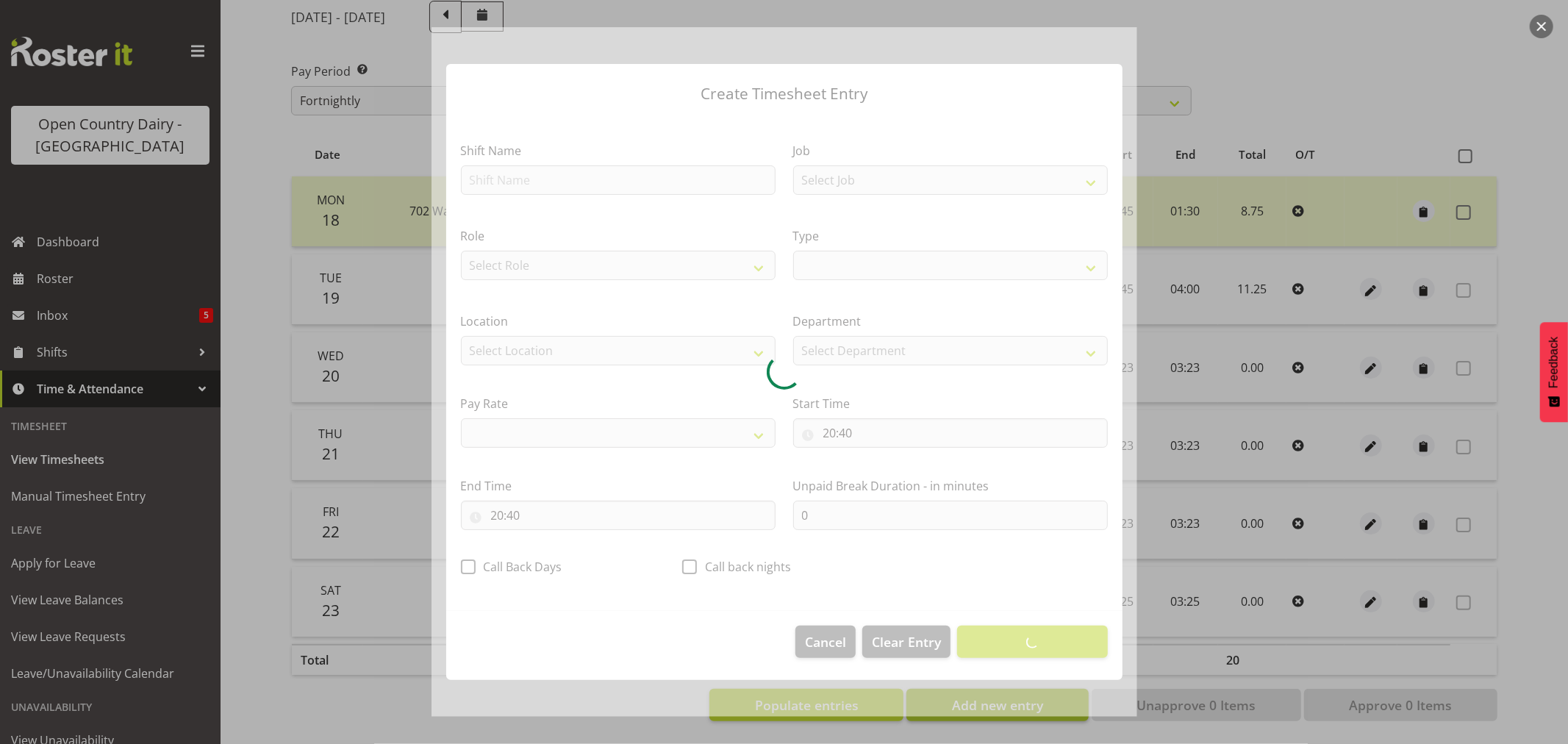
select select
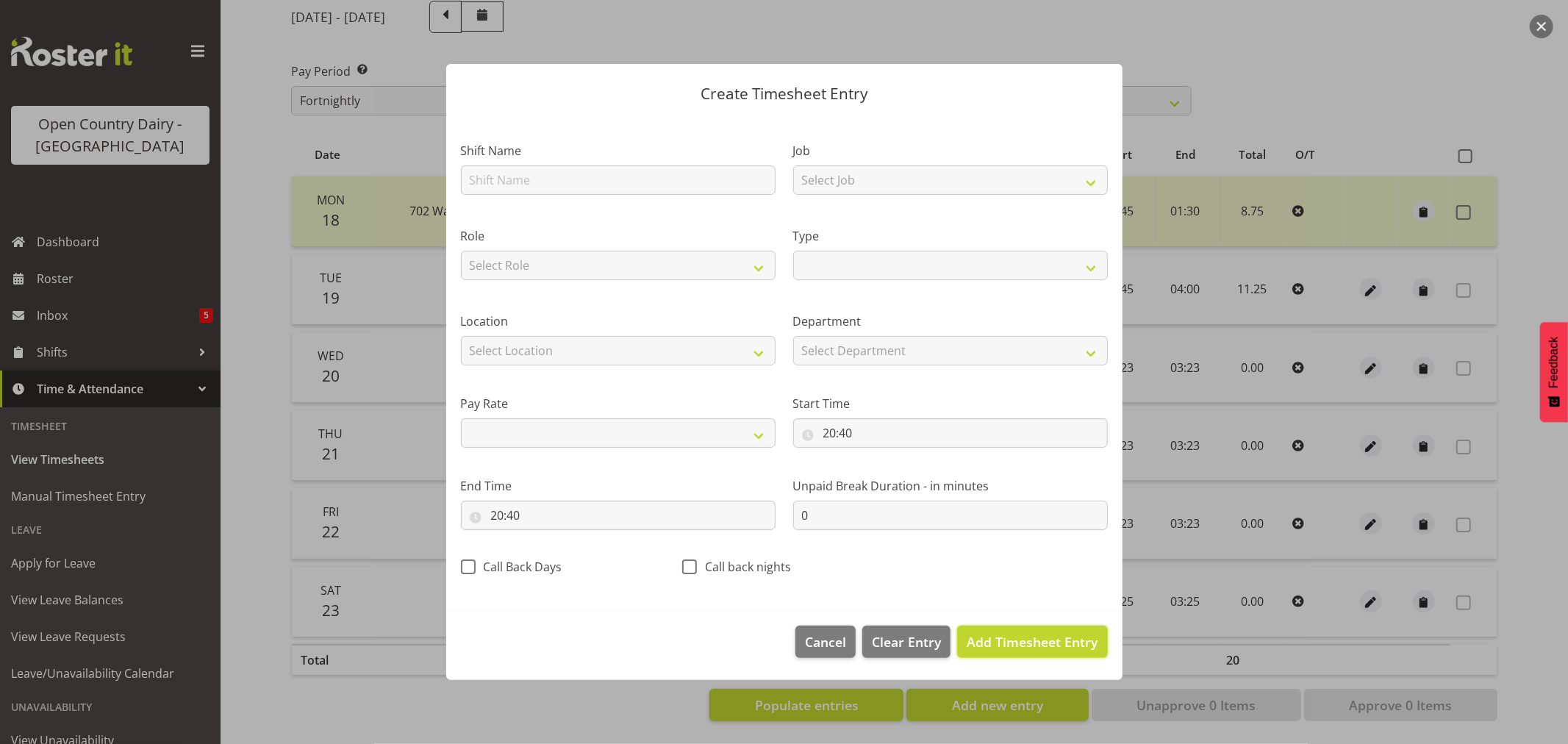
click at [1034, 644] on span "Add Timesheet Entry" at bounding box center [1032, 641] width 131 height 17
select select
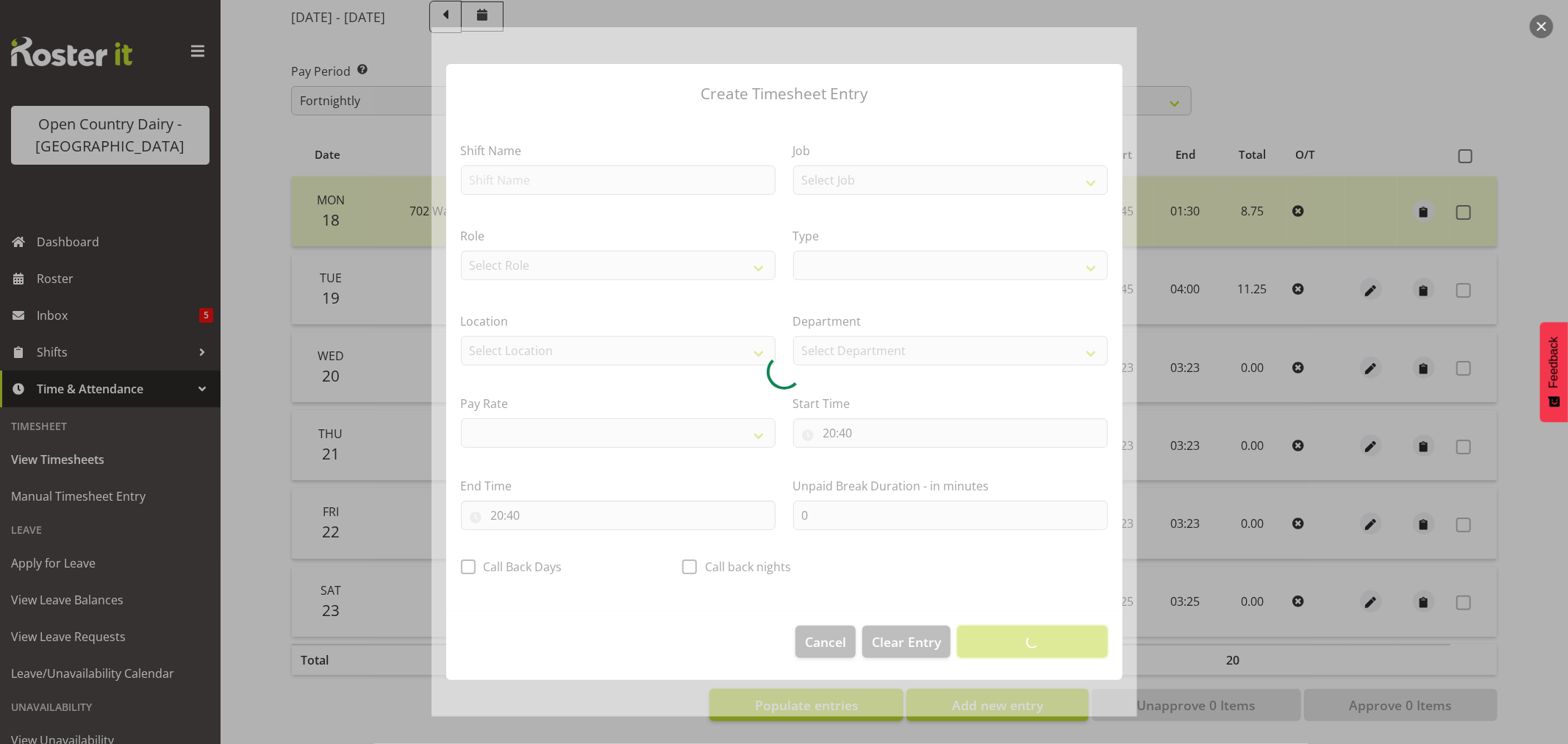
select select
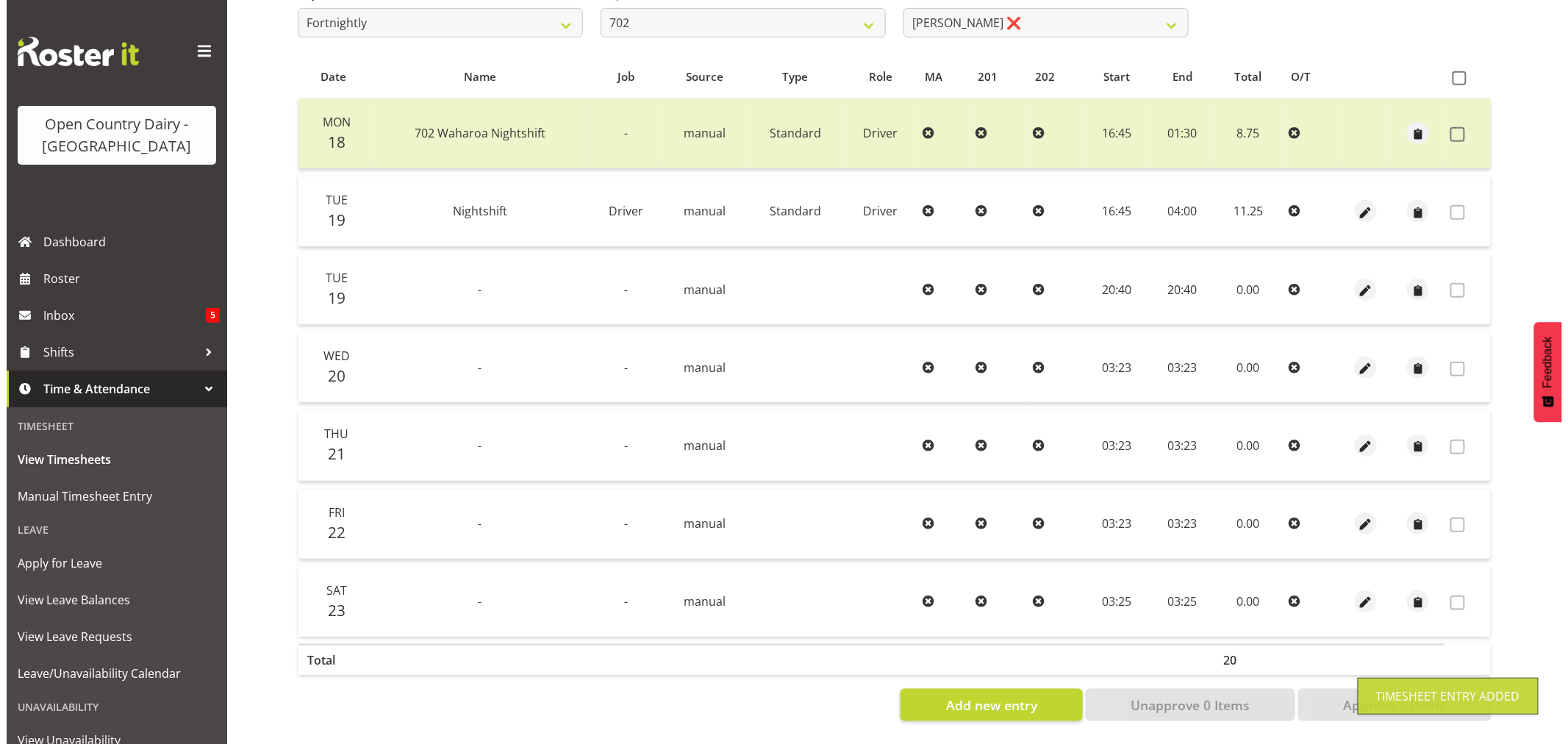
scroll to position [279, 0]
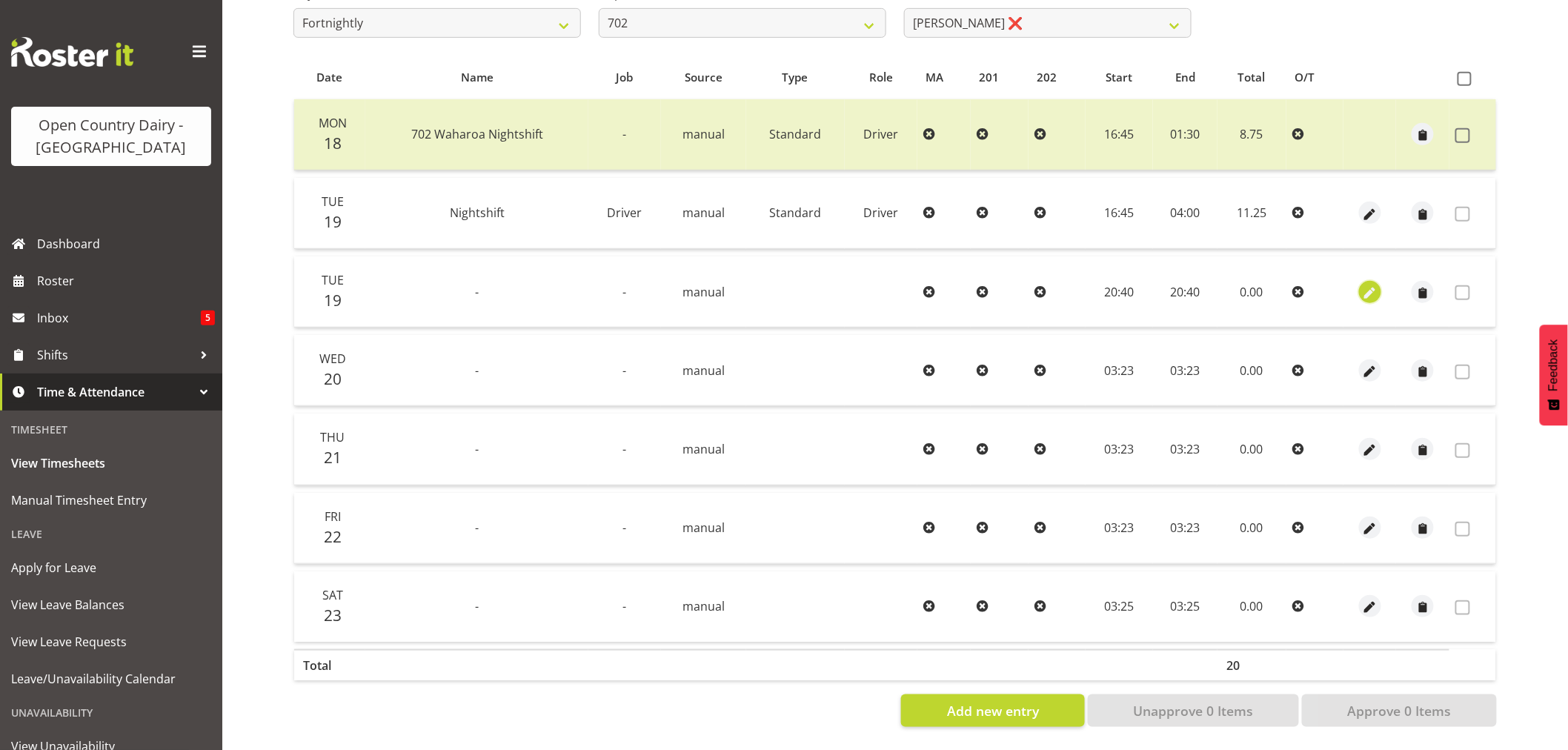
click at [1372, 285] on span "button" at bounding box center [1371, 293] width 17 height 17
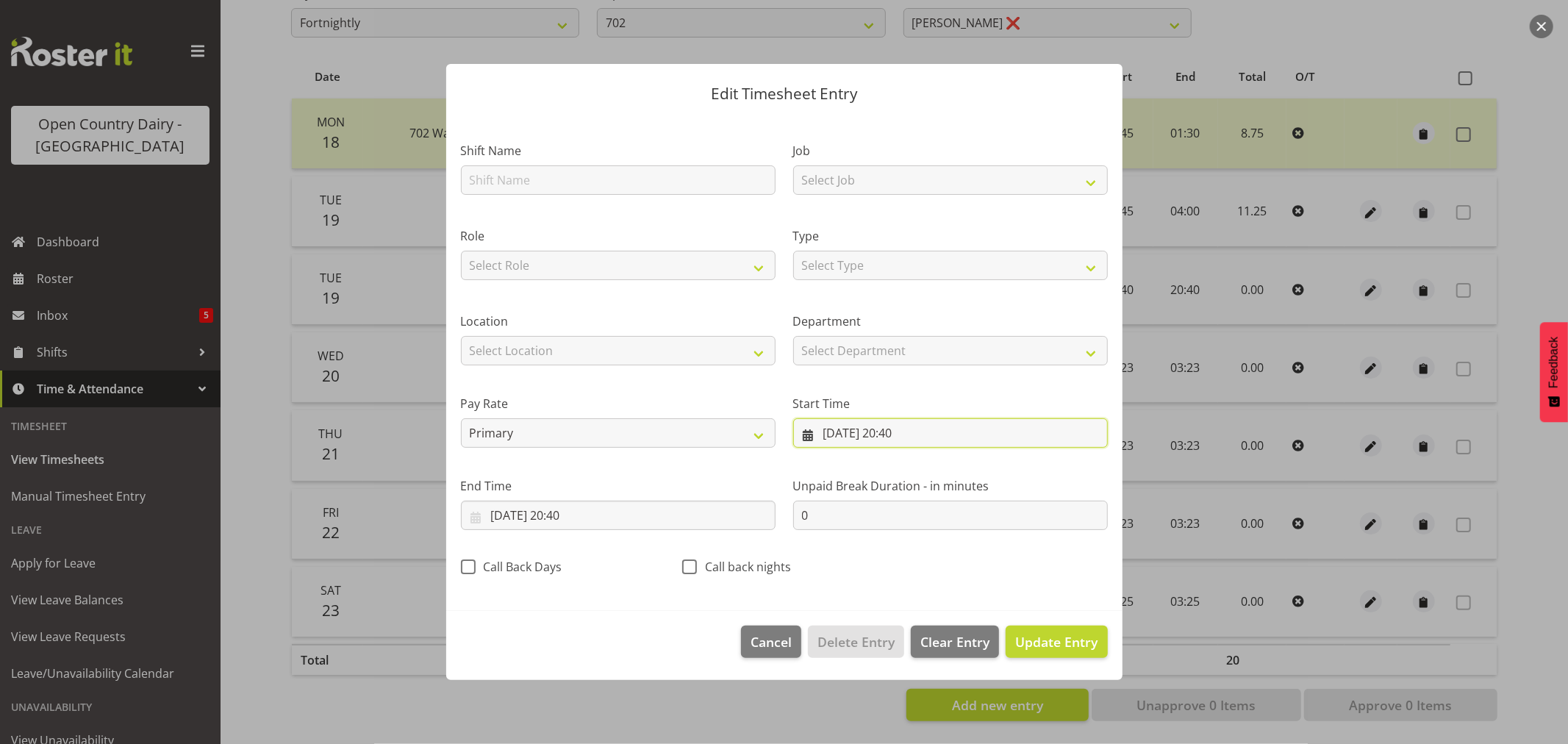
click at [870, 430] on input "[DATE] 20:40" at bounding box center [951, 433] width 314 height 30
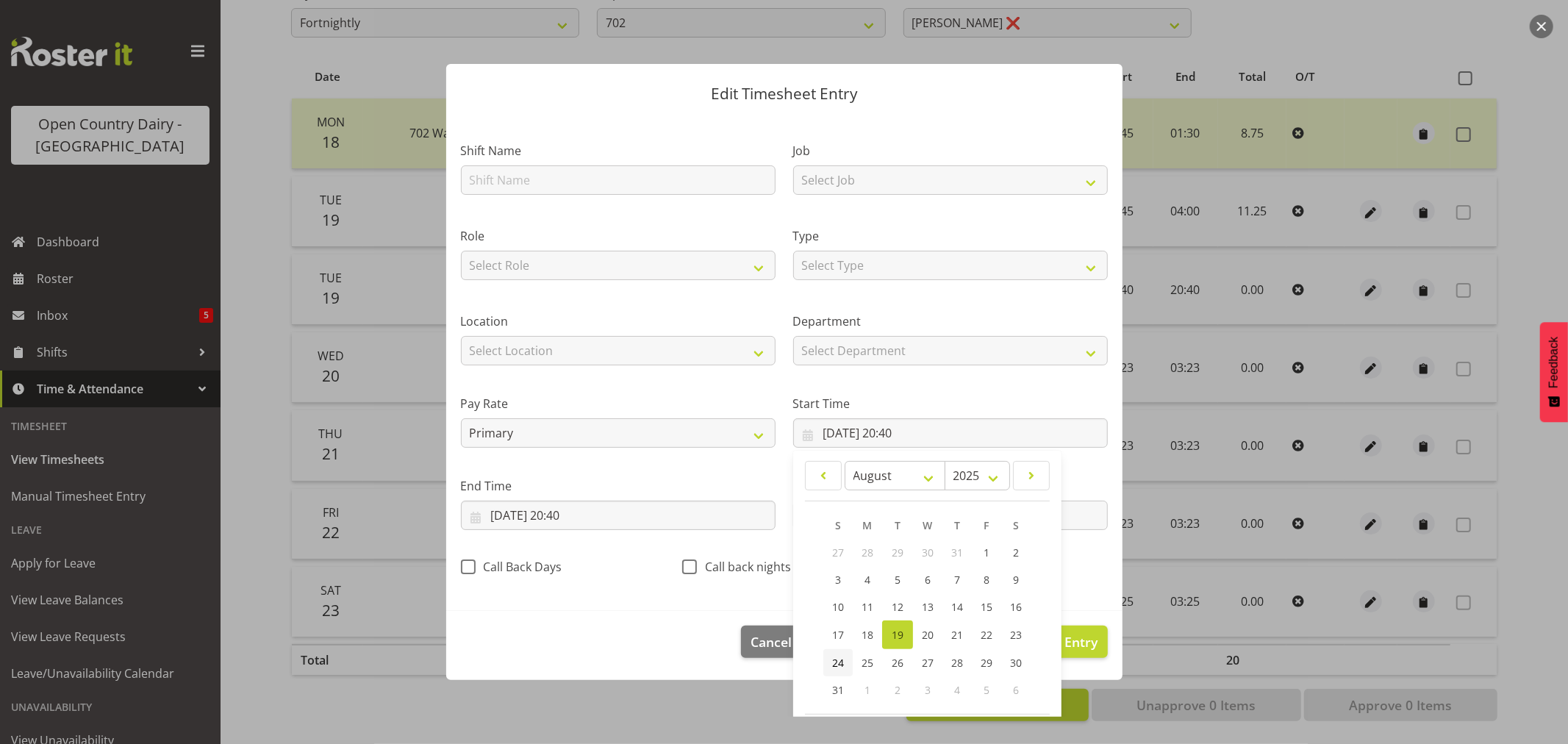
drag, startPoint x: 834, startPoint y: 664, endPoint x: 803, endPoint y: 654, distance: 32.6
click at [834, 664] on span "24" at bounding box center [838, 663] width 12 height 14
type input "[DATE] 20:40"
click at [526, 508] on input "[DATE] 20:40" at bounding box center [618, 515] width 314 height 30
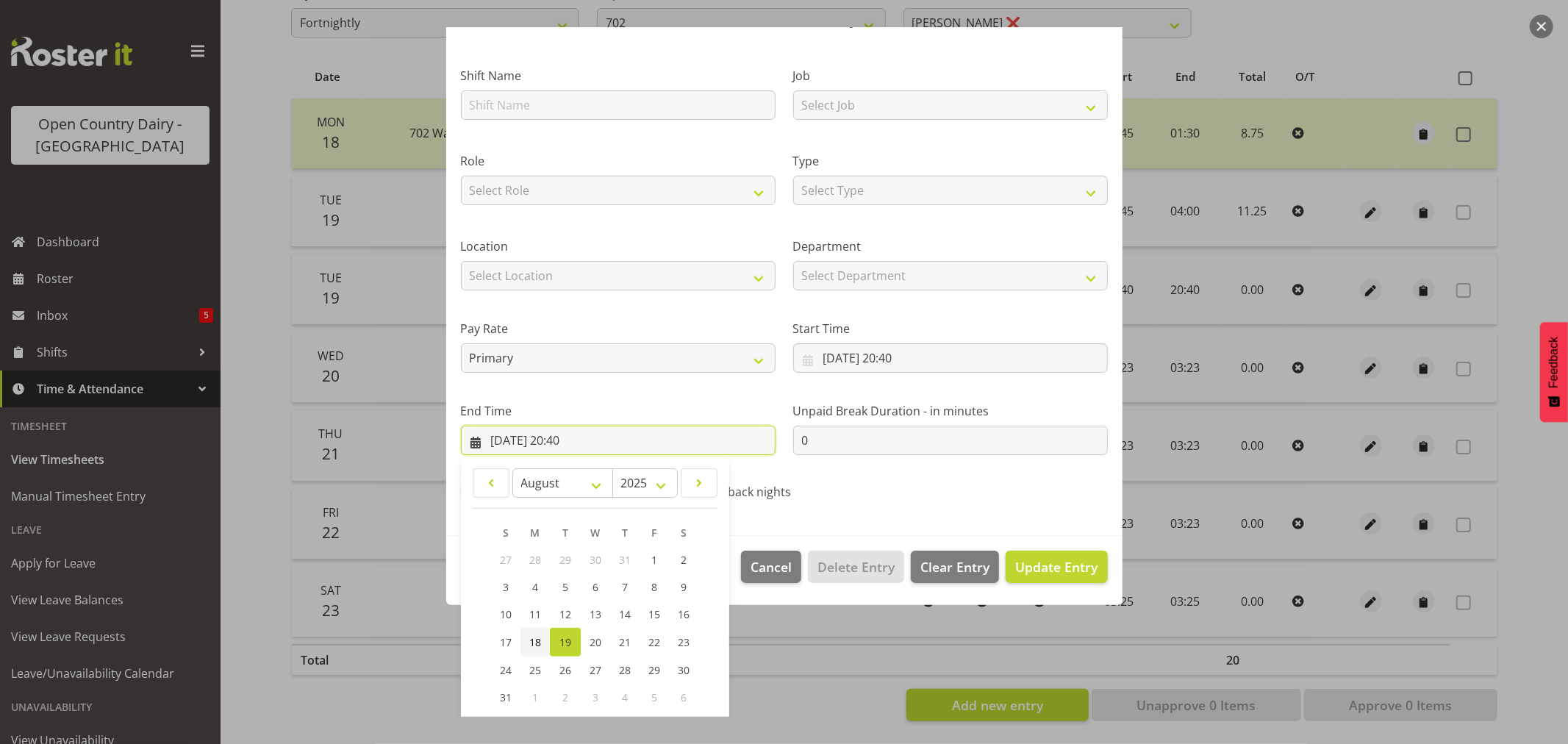
scroll to position [149, 0]
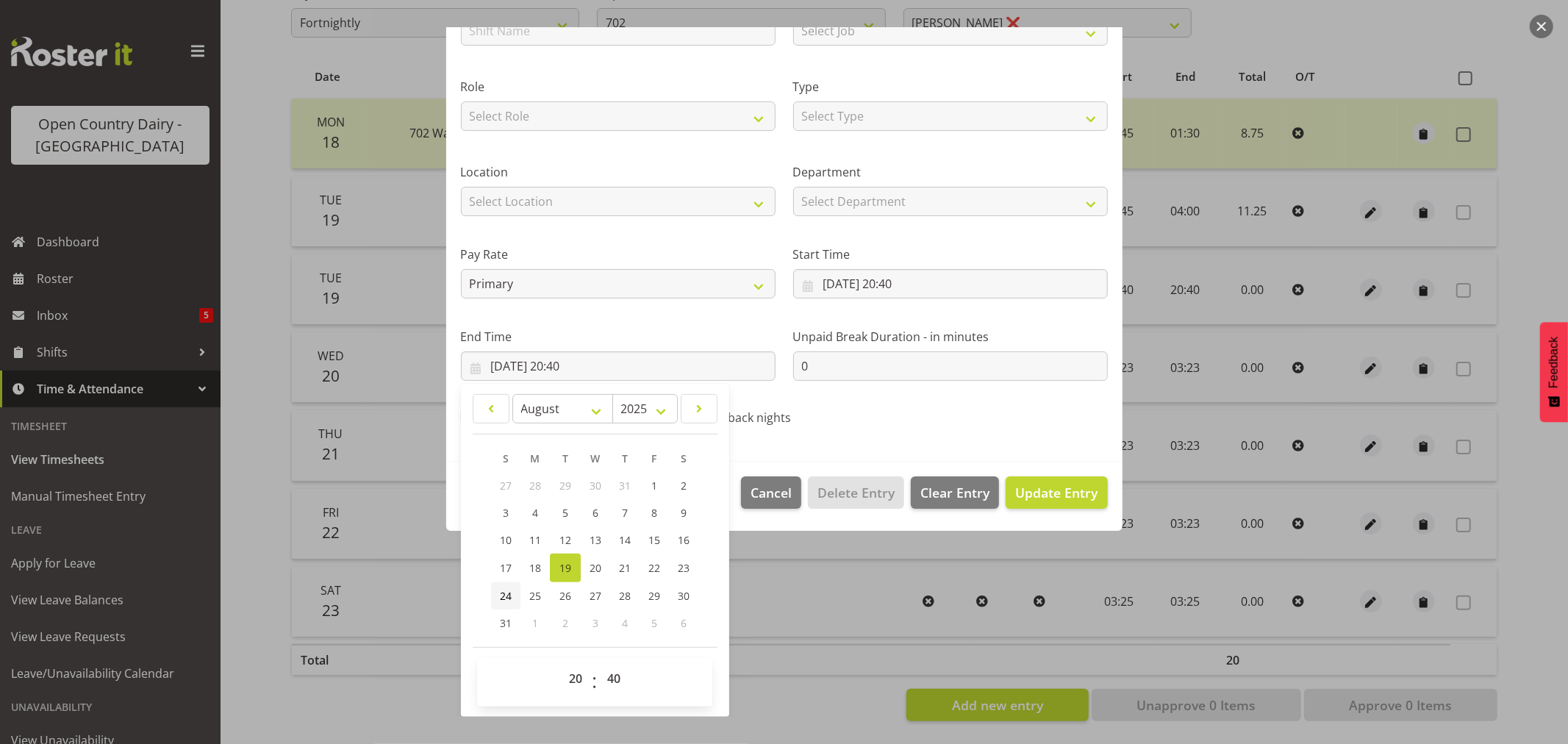
click at [501, 597] on span "24" at bounding box center [505, 596] width 12 height 14
type input "[DATE] 20:40"
click at [1069, 495] on span "Update Entry" at bounding box center [1057, 492] width 82 height 17
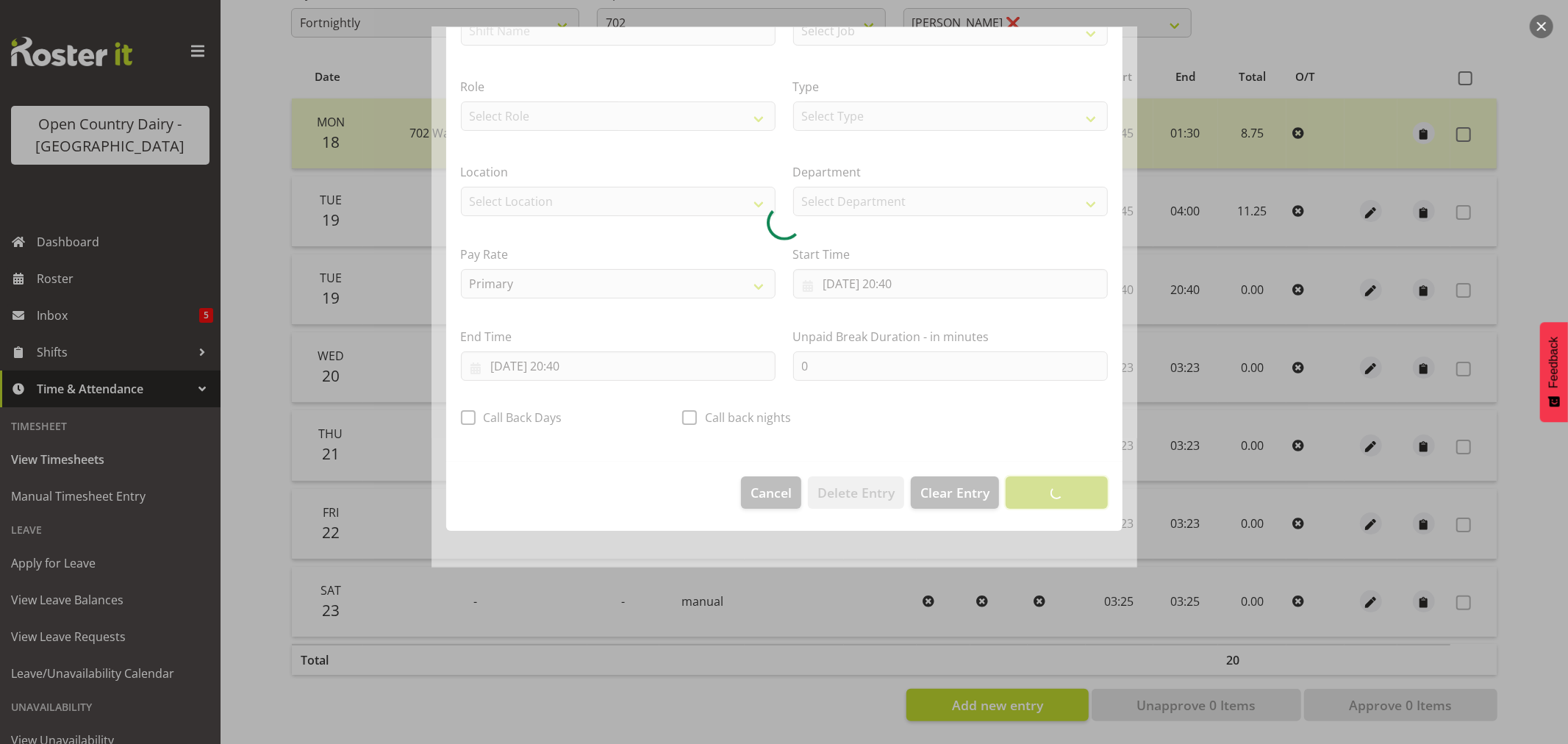
scroll to position [0, 0]
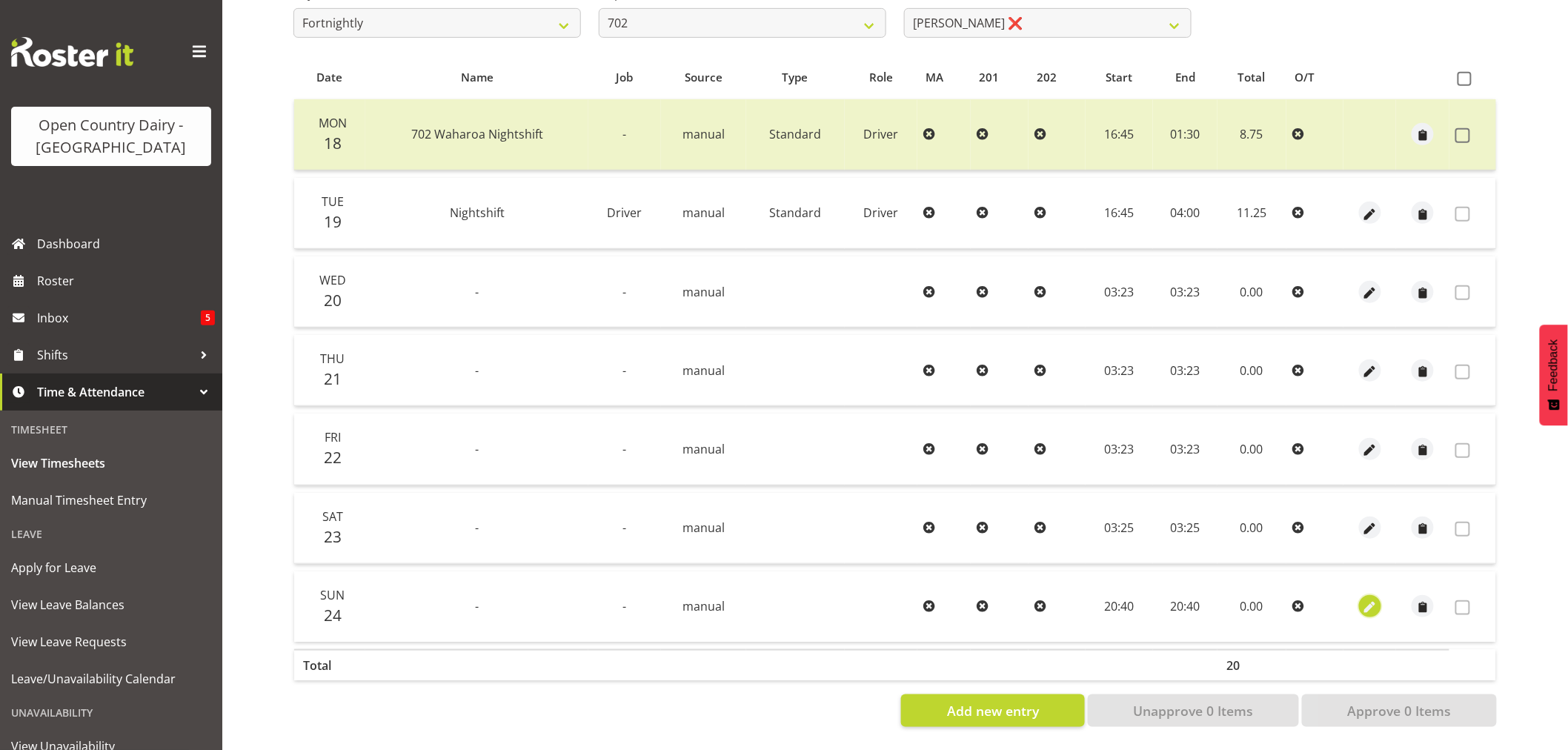
click at [1372, 600] on span "button" at bounding box center [1371, 608] width 17 height 17
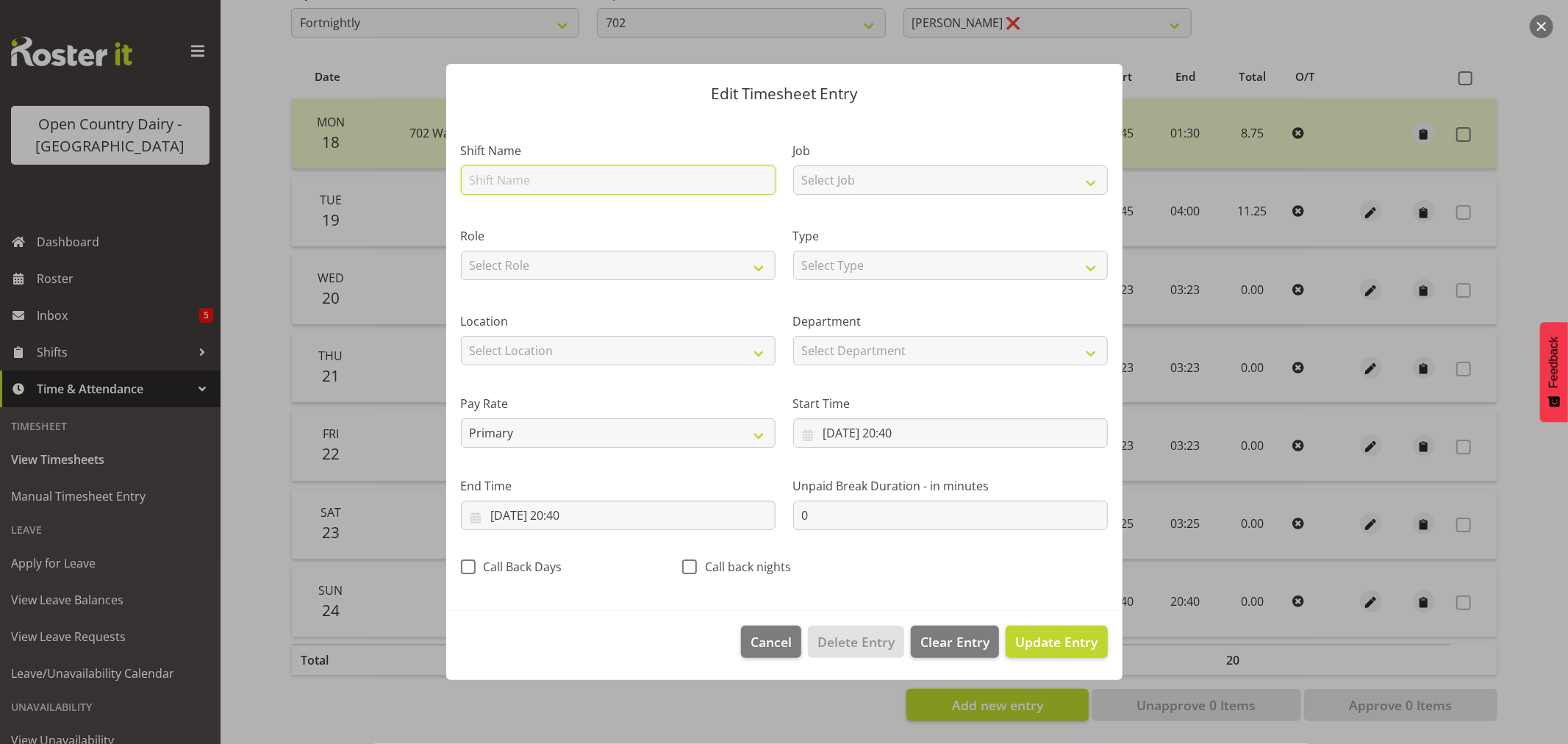
click at [555, 179] on input "text" at bounding box center [618, 180] width 314 height 30
type input "Day shift"
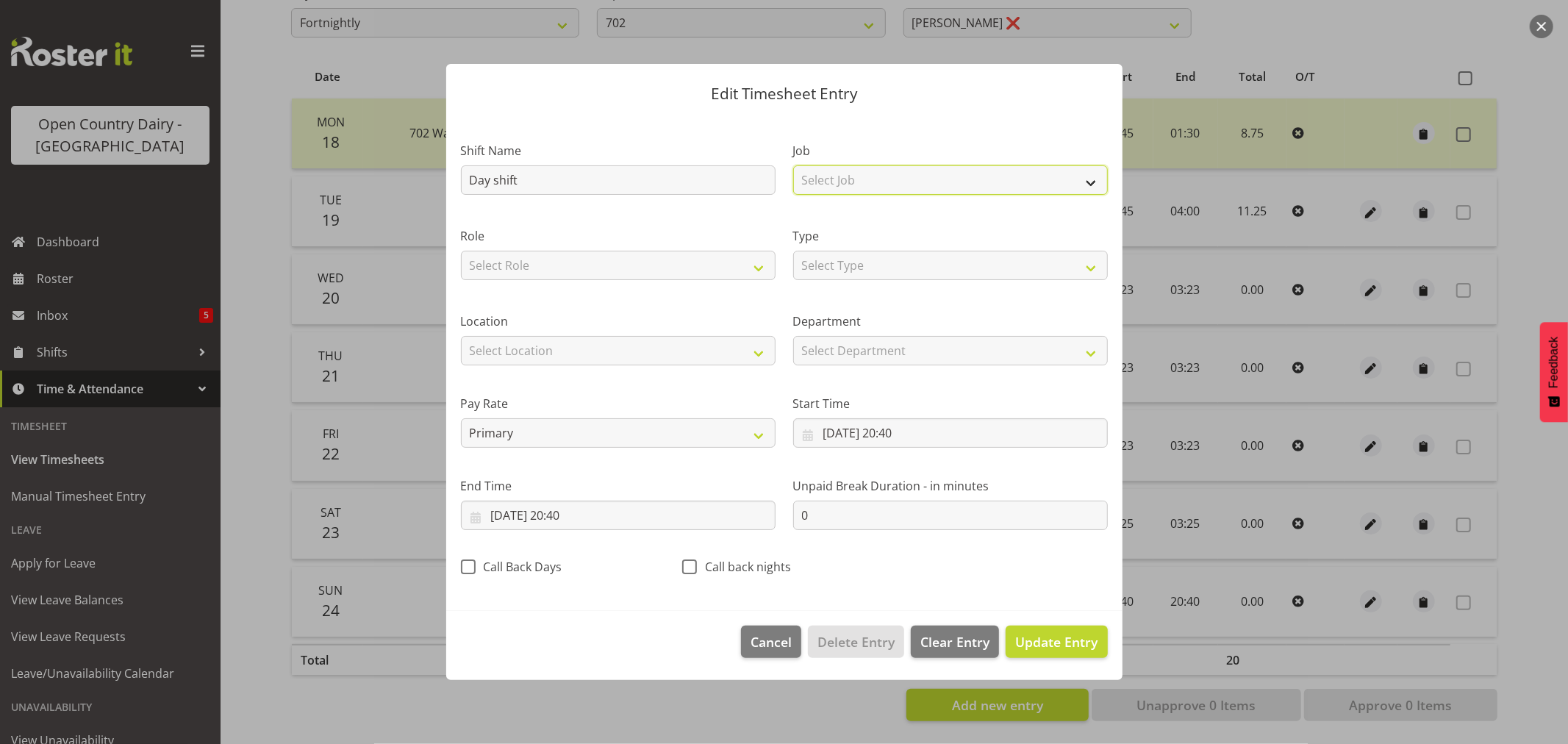
click at [906, 181] on select "Select Job Driver Driver supervisor Support" at bounding box center [951, 180] width 314 height 30
select select "9052"
click at [793, 165] on select "Select Job Driver Driver supervisor Support" at bounding box center [951, 180] width 314 height 30
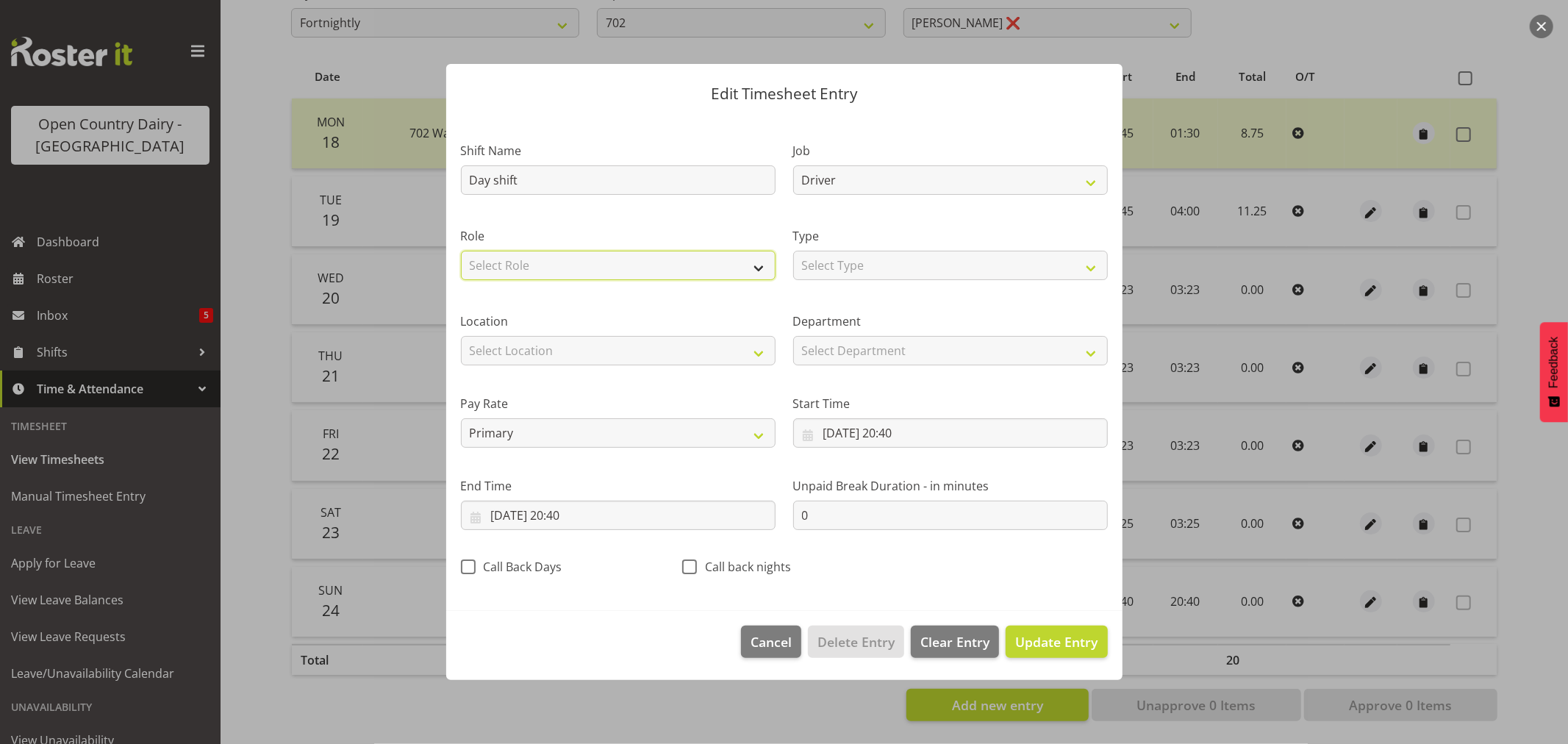
click at [612, 266] on select "Select Role Driver Crew Leader Shift Supervisor" at bounding box center [618, 266] width 314 height 30
select select "1166"
click at [461, 251] on select "Select Role Driver Crew Leader Shift Supervisor" at bounding box center [618, 266] width 314 height 30
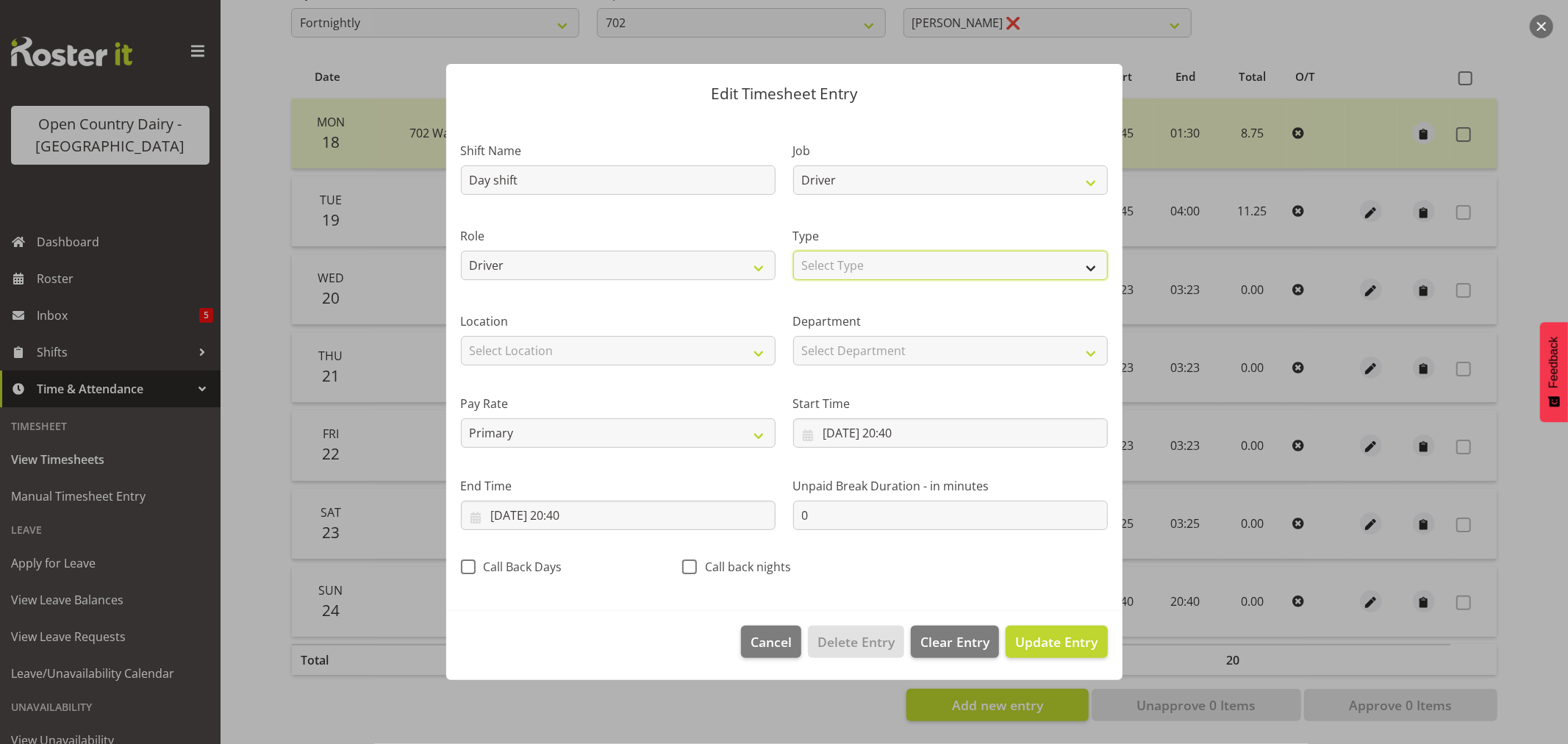
click at [906, 267] on select "Select Type Off Standard Public Holiday Public Holiday (Worked) Day In Lieu Ann…" at bounding box center [951, 266] width 314 height 30
select select "Standard"
click at [793, 251] on select "Select Type Off Standard Public Holiday Public Holiday (Worked) Day In Lieu Ann…" at bounding box center [951, 266] width 314 height 30
click at [1064, 641] on span "Update Entry" at bounding box center [1057, 641] width 82 height 17
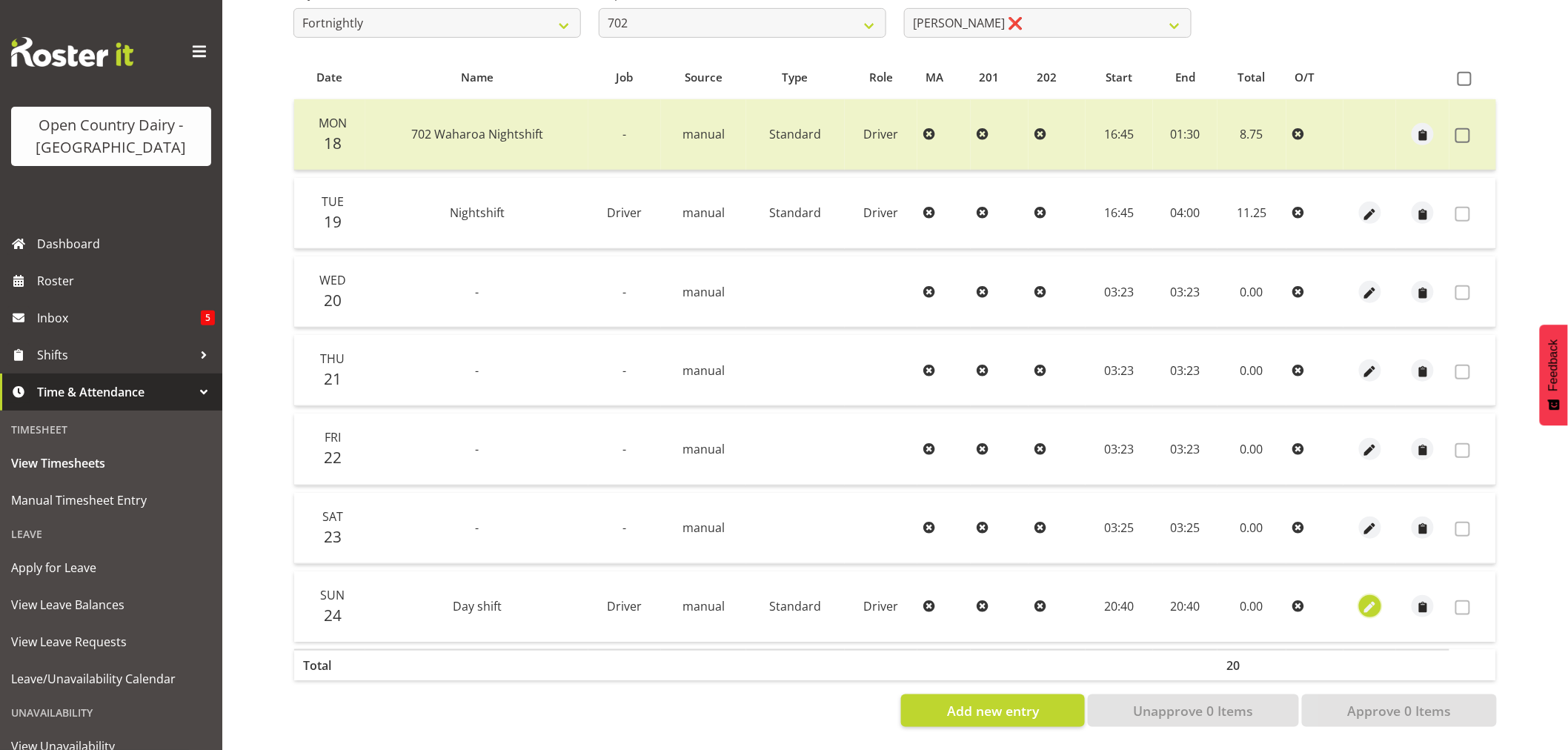
click at [1376, 600] on span "button" at bounding box center [1371, 608] width 17 height 17
select select "Standard"
select select "7"
select select "2025"
select select "20"
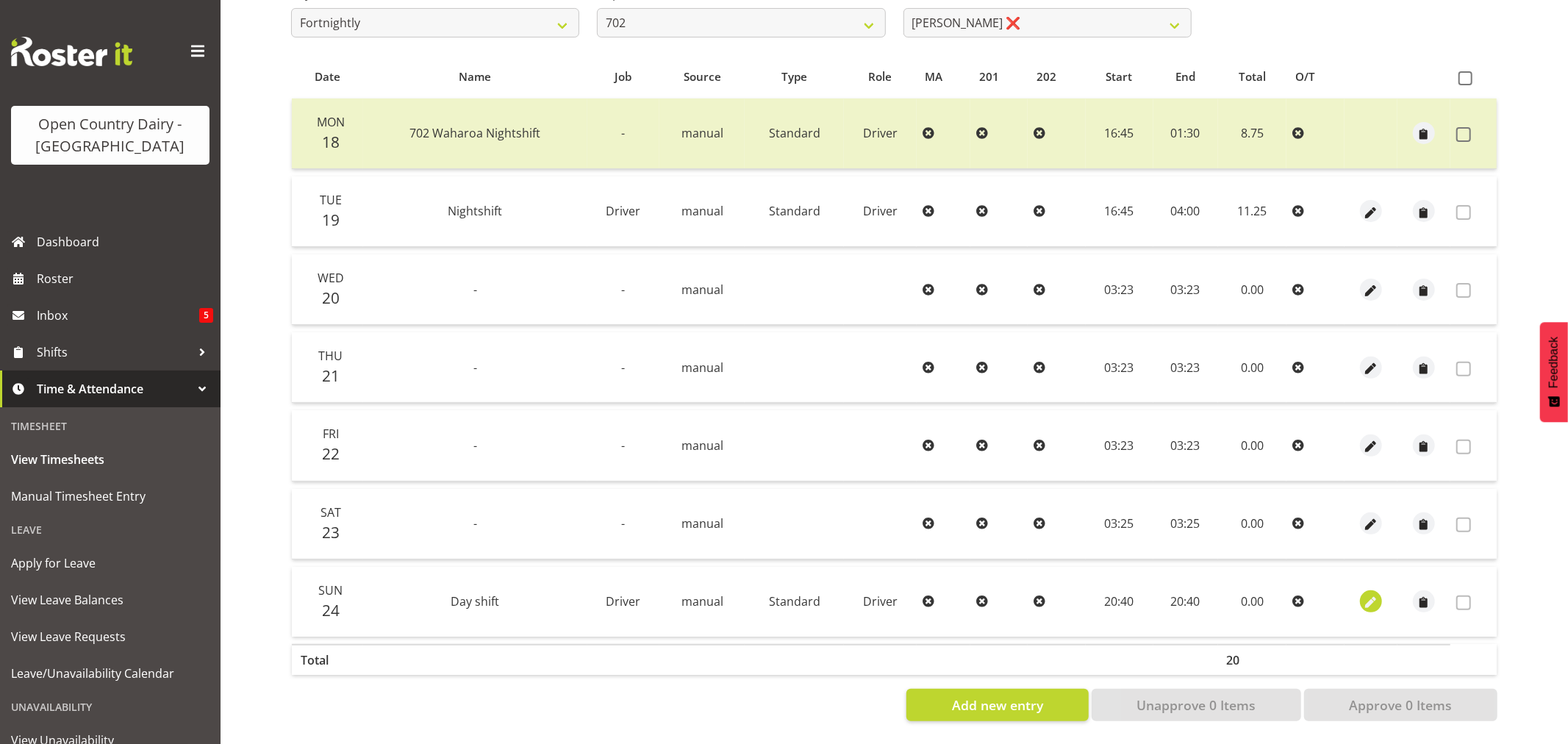
select select "40"
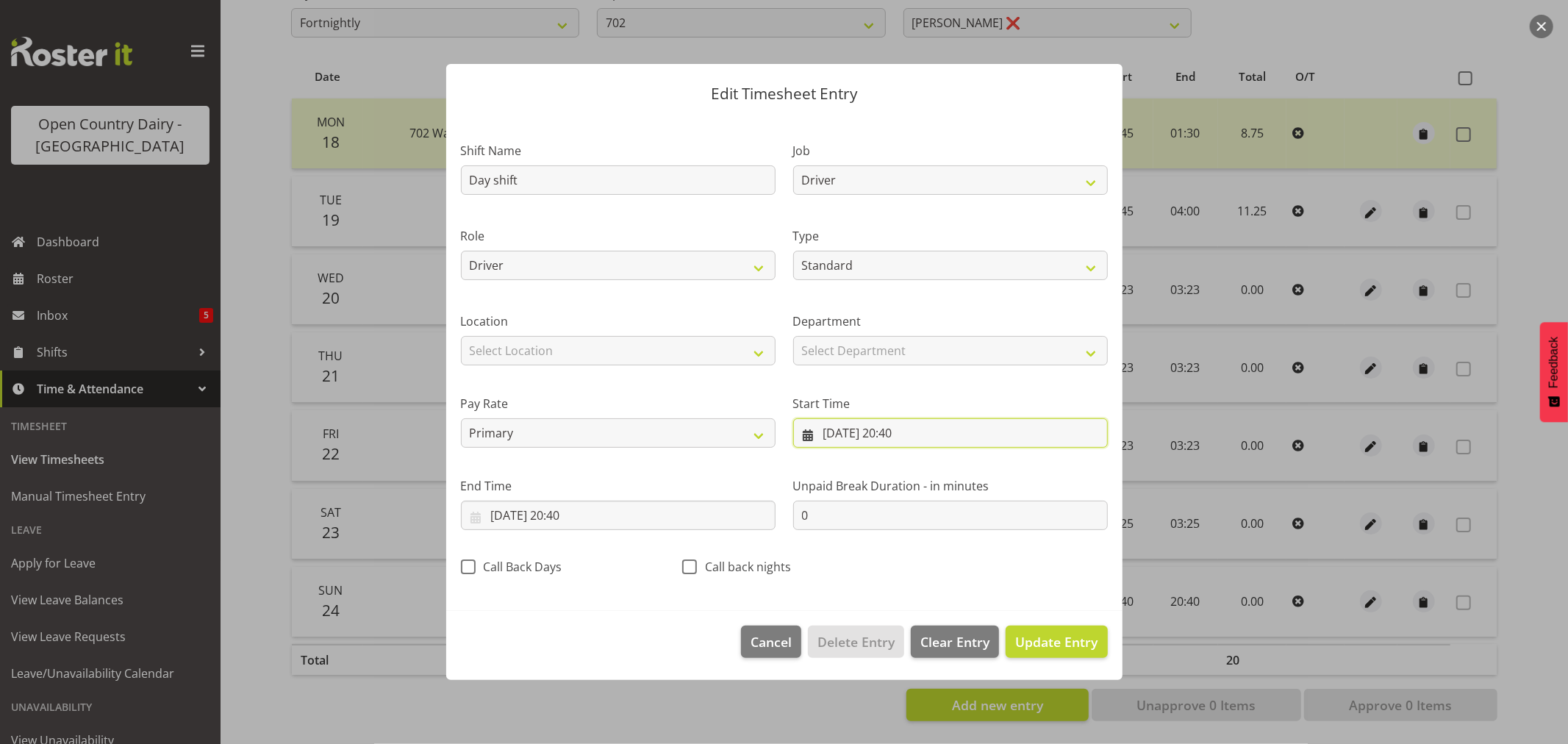
click at [861, 432] on input "[DATE] 20:40" at bounding box center [951, 433] width 314 height 30
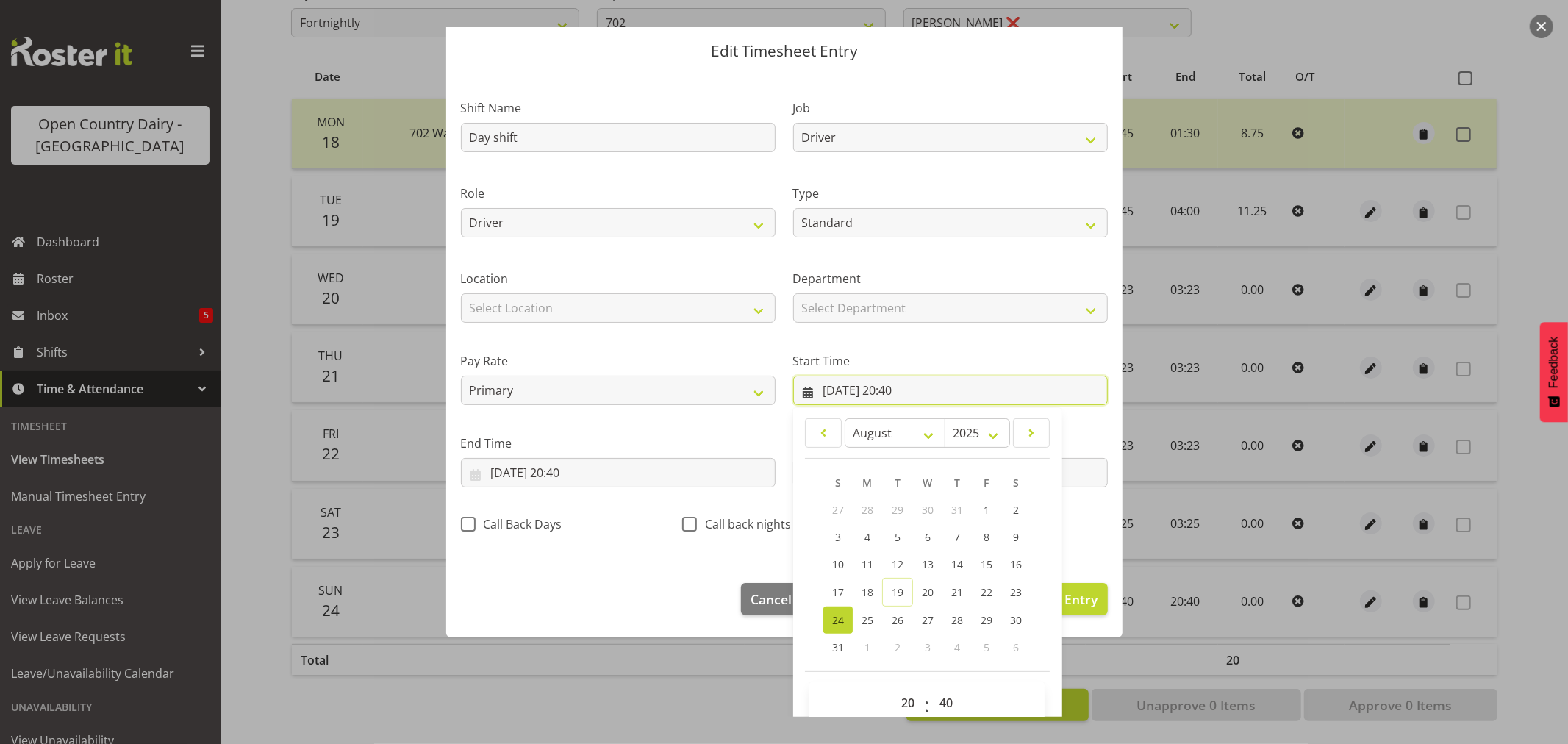
scroll to position [67, 0]
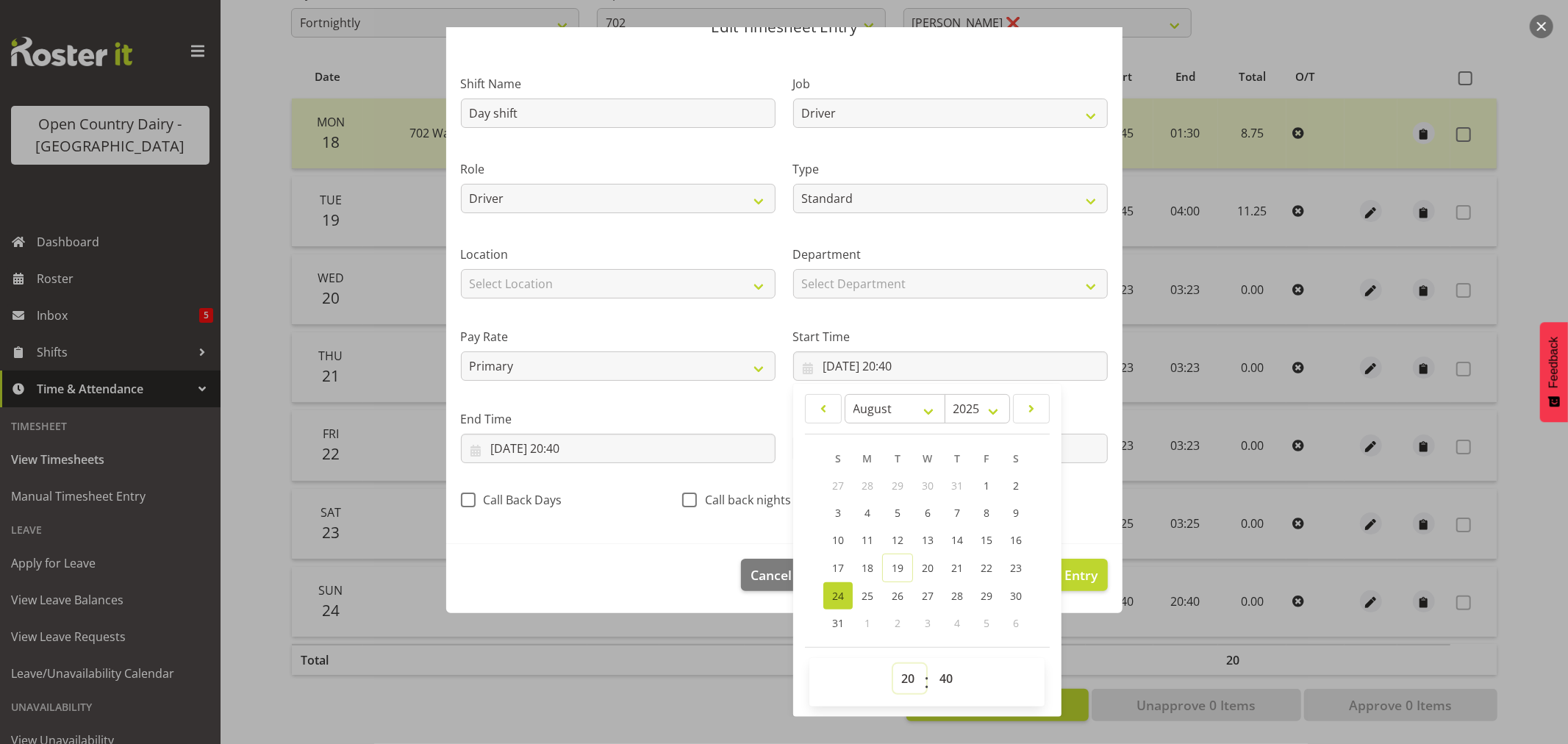
click at [903, 678] on select "00 01 02 03 04 05 06 07 08 09 10 11 12 13 14 15 16 17 18 19 20 21 22 23" at bounding box center [910, 679] width 33 height 30
select select "6"
click at [893, 664] on select "00 01 02 03 04 05 06 07 08 09 10 11 12 13 14 15 16 17 18 19 20 21 22 23" at bounding box center [910, 679] width 33 height 30
type input "[DATE] 06:40"
click at [942, 677] on select "00 01 02 03 04 05 06 07 08 09 10 11 12 13 14 15 16 17 18 19 20 21 22 23 24 25 2…" at bounding box center [948, 679] width 33 height 30
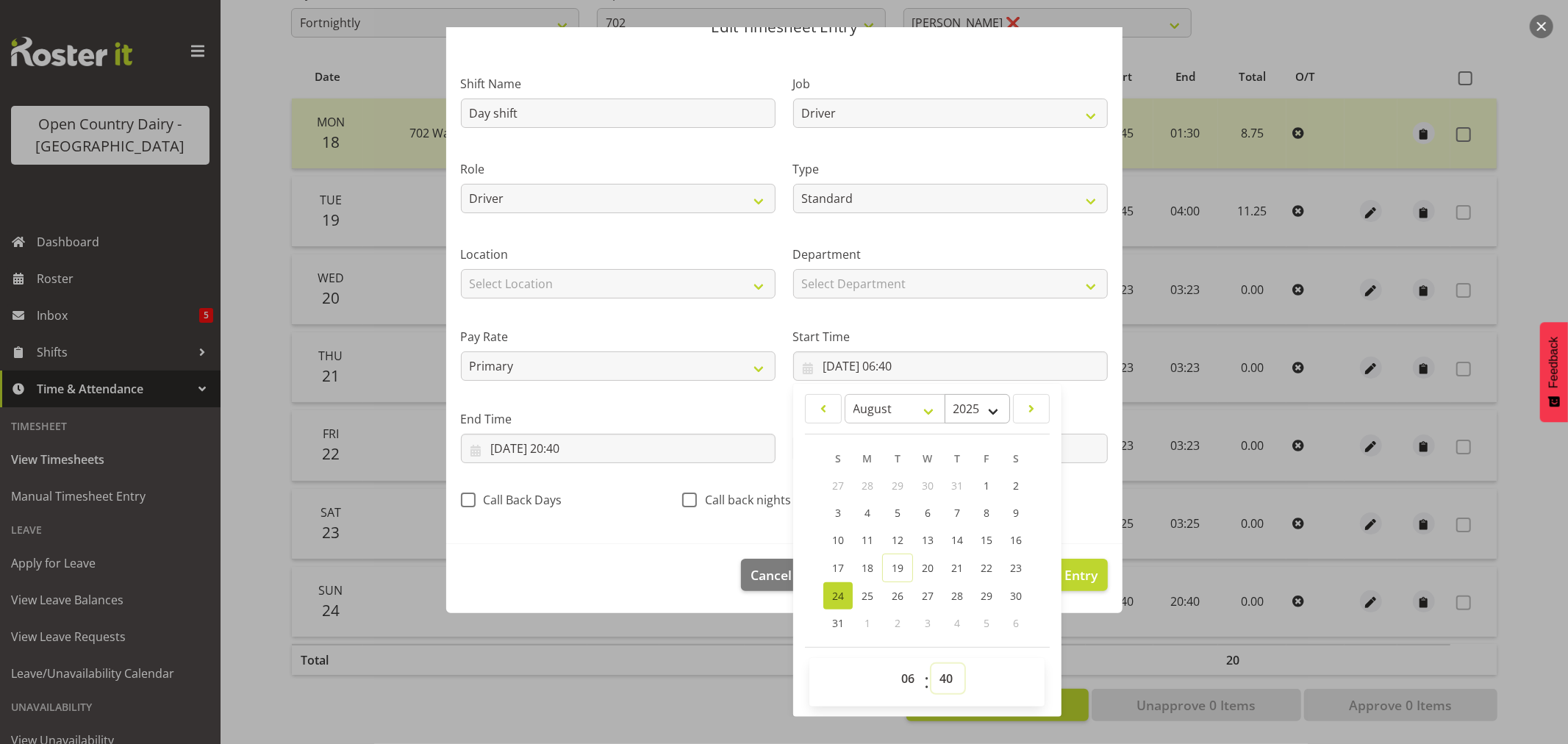
select select "30"
click at [932, 664] on select "00 01 02 03 04 05 06 07 08 09 10 11 12 13 14 15 16 17 18 19 20 21 22 23 24 25 2…" at bounding box center [948, 679] width 33 height 30
type input "[DATE] 06:30"
click at [541, 449] on input "[DATE] 20:40" at bounding box center [618, 449] width 314 height 30
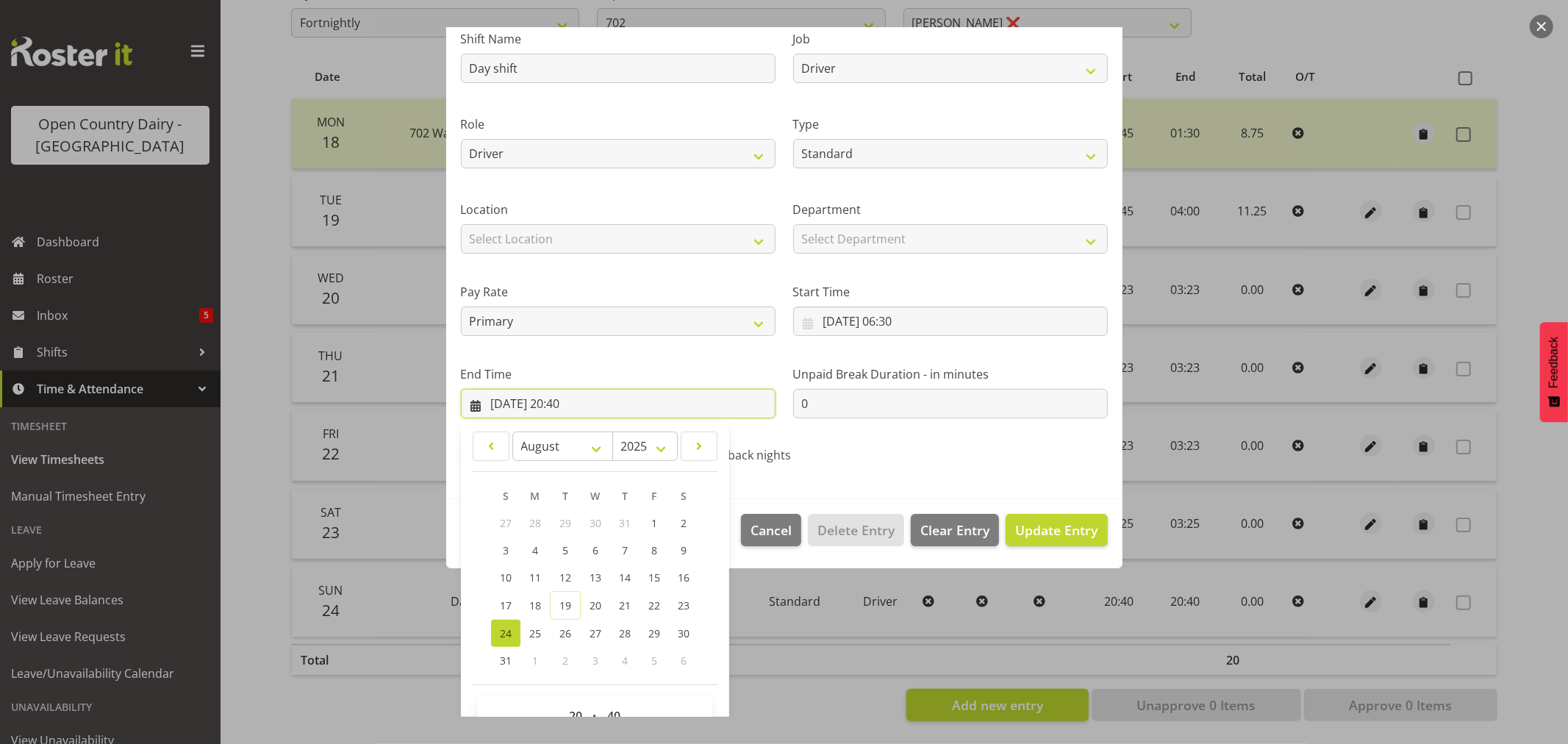
scroll to position [149, 0]
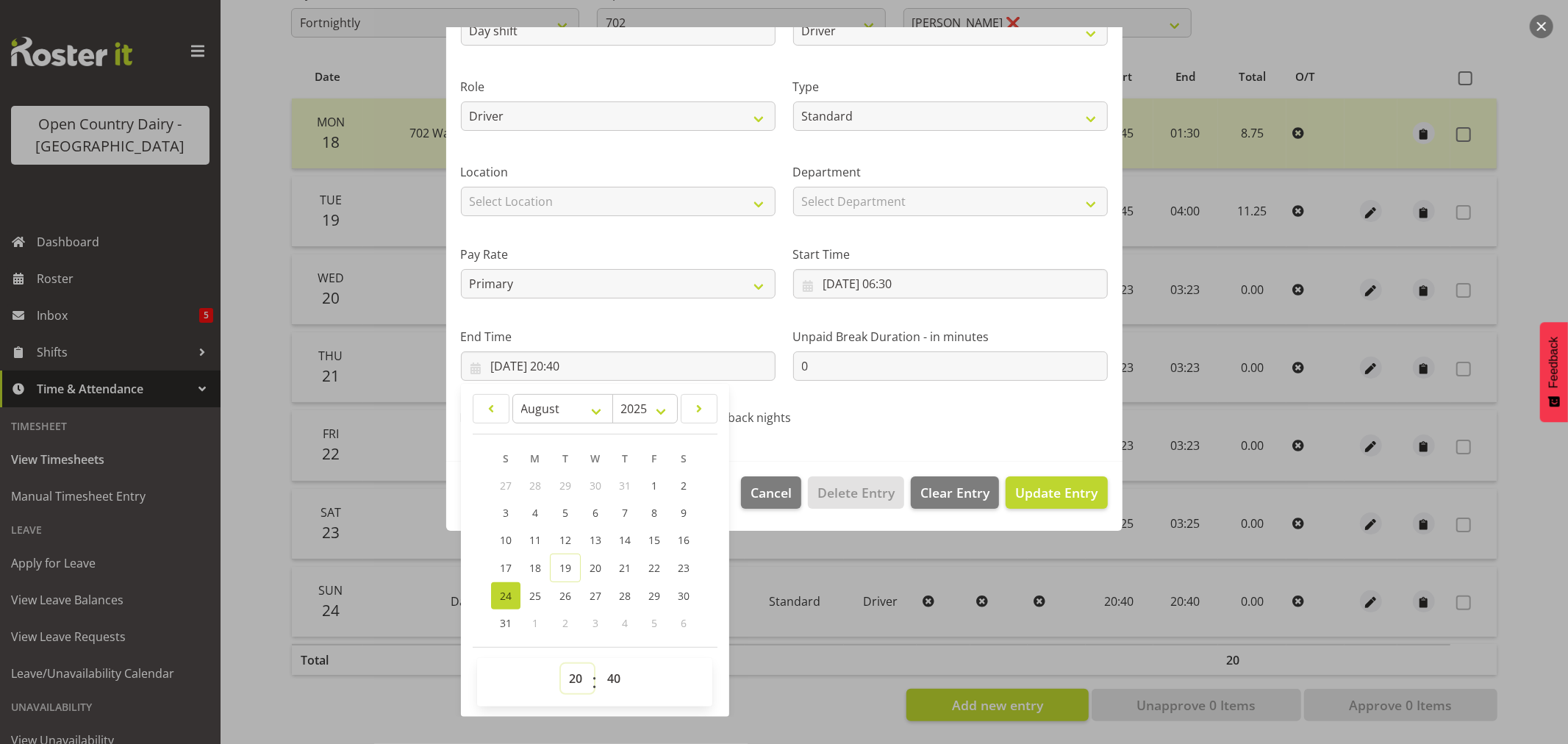
click at [577, 681] on select "00 01 02 03 04 05 06 07 08 09 10 11 12 13 14 15 16 17 18 19 20 21 22 23" at bounding box center [578, 679] width 33 height 30
select select "16"
click at [561, 664] on select "00 01 02 03 04 05 06 07 08 09 10 11 12 13 14 15 16 17 18 19 20 21 22 23" at bounding box center [578, 679] width 33 height 30
type input "[DATE] 16:40"
click at [621, 681] on select "00 01 02 03 04 05 06 07 08 09 10 11 12 13 14 15 16 17 18 19 20 21 22 23 24 25 2…" at bounding box center [616, 679] width 33 height 30
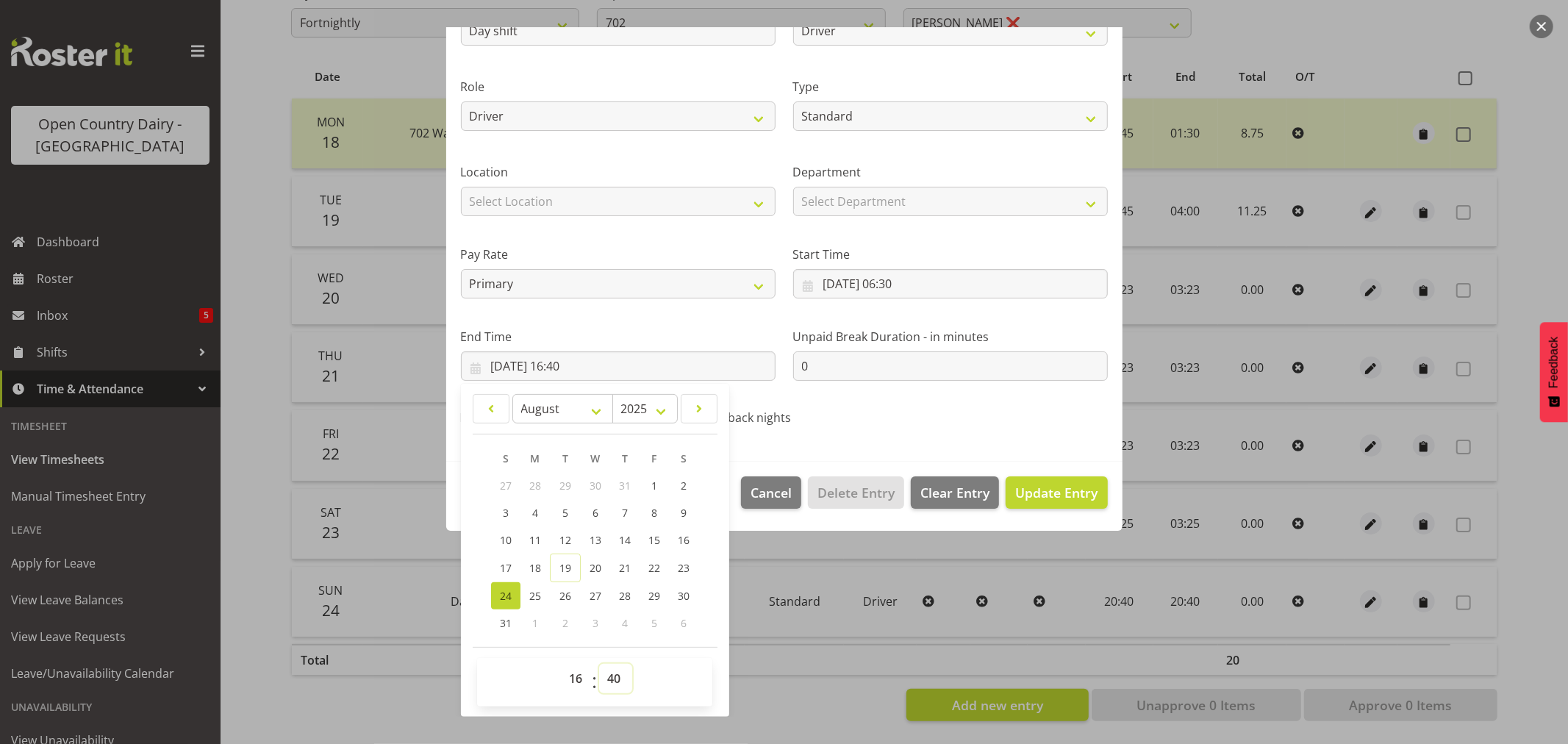
select select "0"
click at [599, 664] on select "00 01 02 03 04 05 06 07 08 09 10 11 12 13 14 15 16 17 18 19 20 21 22 23 24 25 2…" at bounding box center [616, 679] width 33 height 30
type input "[DATE] 16:00"
click at [1045, 495] on span "Update Entry" at bounding box center [1057, 492] width 82 height 17
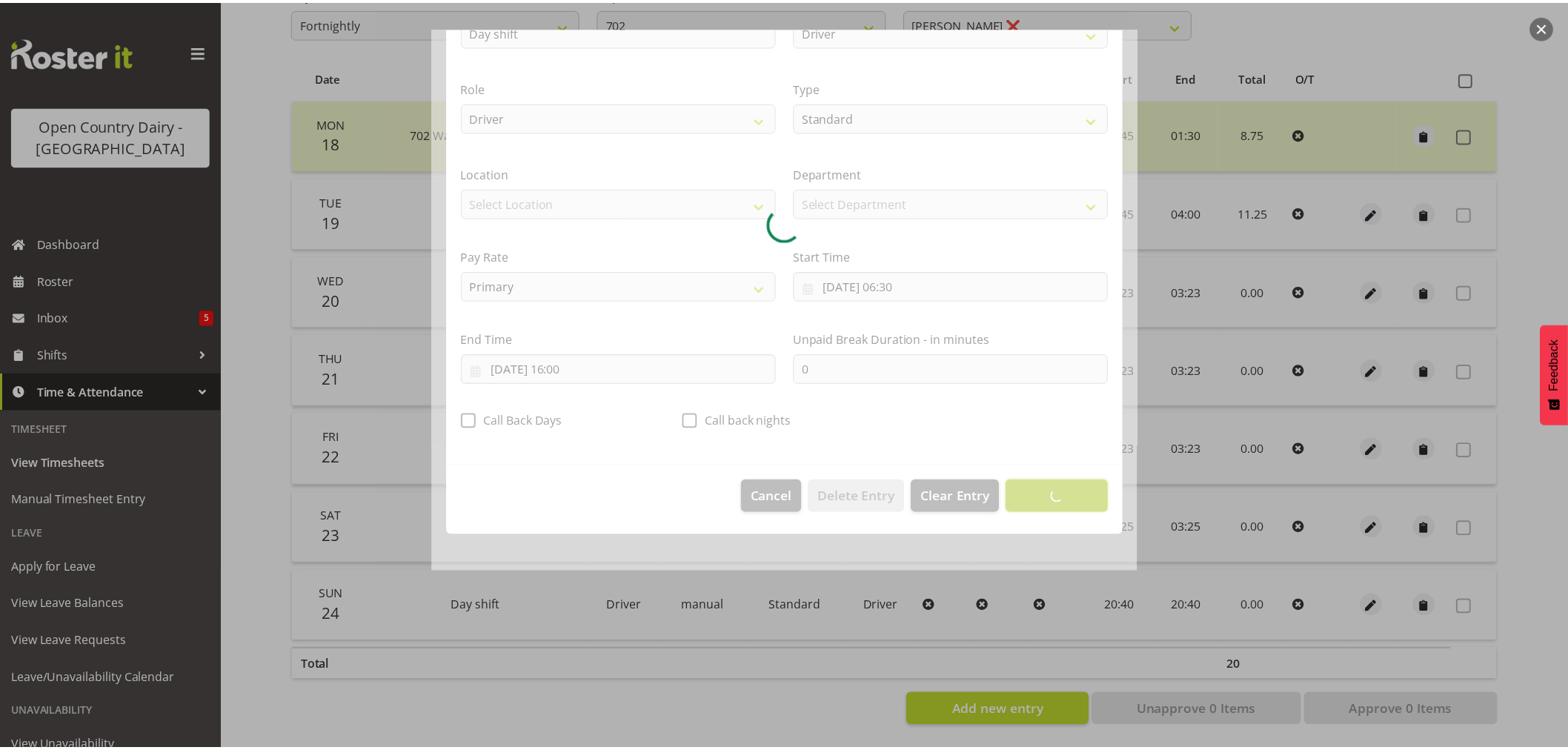
scroll to position [0, 0]
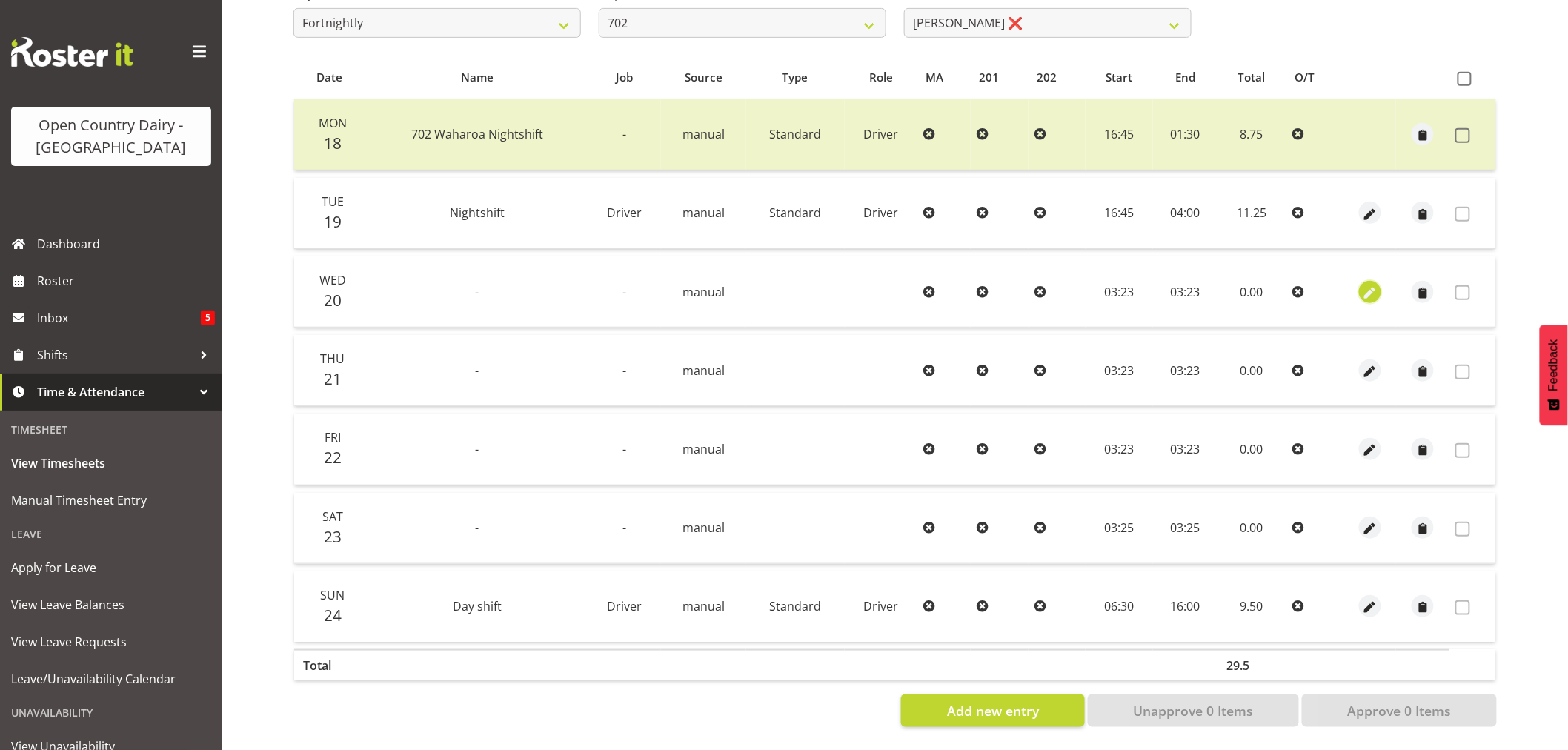
click at [1366, 285] on span "button" at bounding box center [1371, 293] width 17 height 17
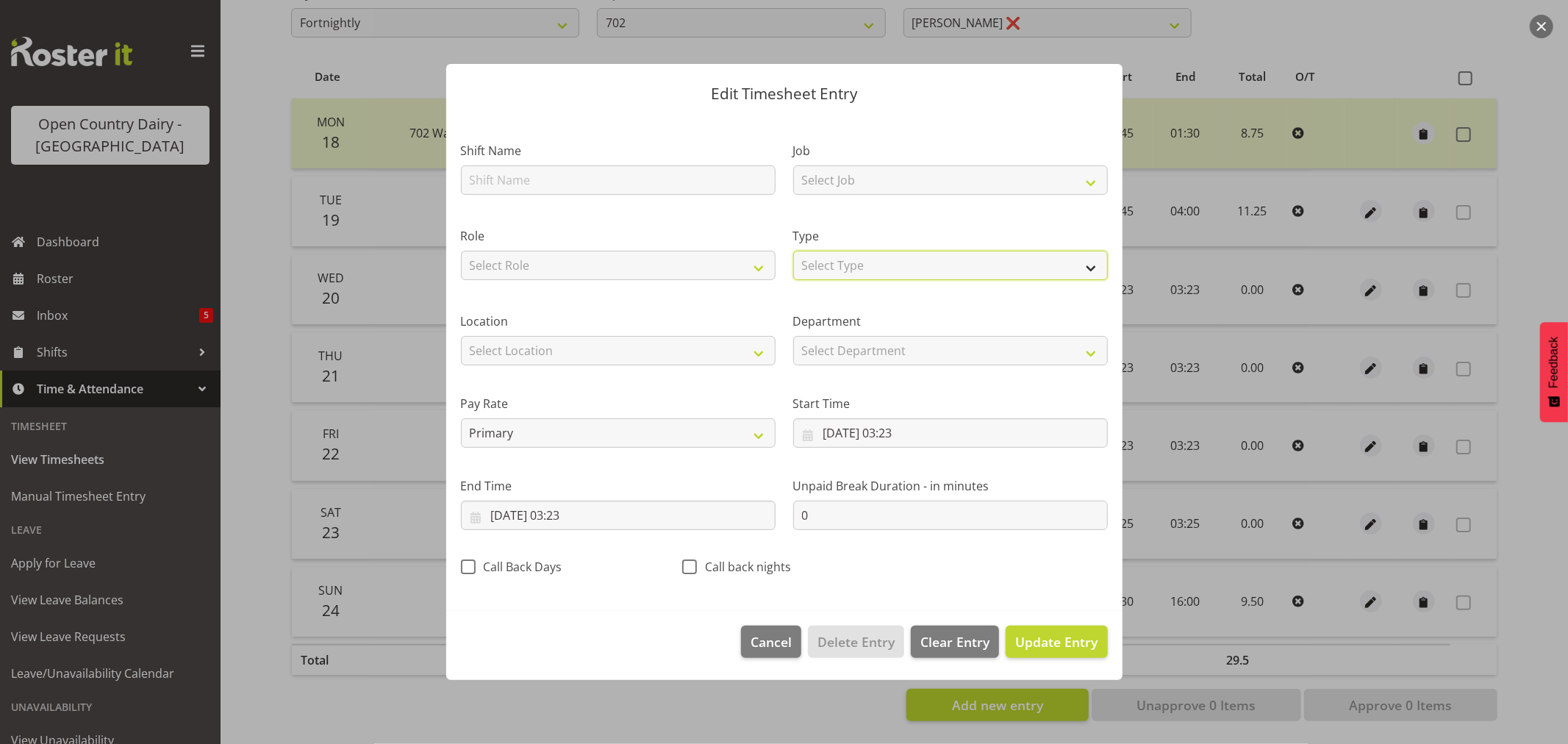
click at [842, 263] on select "Select Type Off Standard Public Holiday Public Holiday (Worked) Day In Lieu Ann…" at bounding box center [951, 266] width 314 height 30
select select "Off"
click at [793, 280] on select "Select Type Off Standard Public Holiday Public Holiday (Worked) Day In Lieu Ann…" at bounding box center [951, 266] width 314 height 30
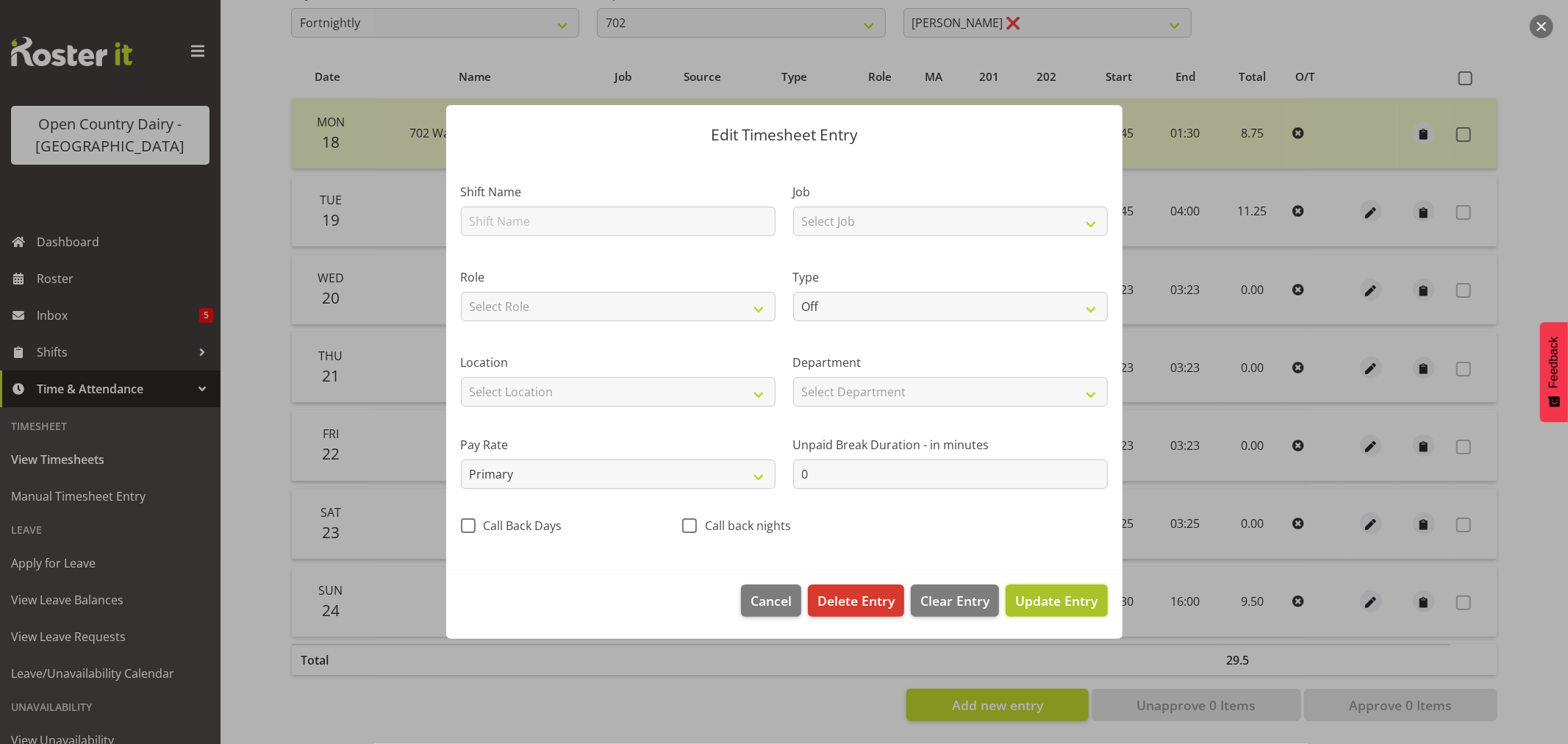
click at [1074, 602] on span "Update Entry" at bounding box center [1057, 600] width 82 height 17
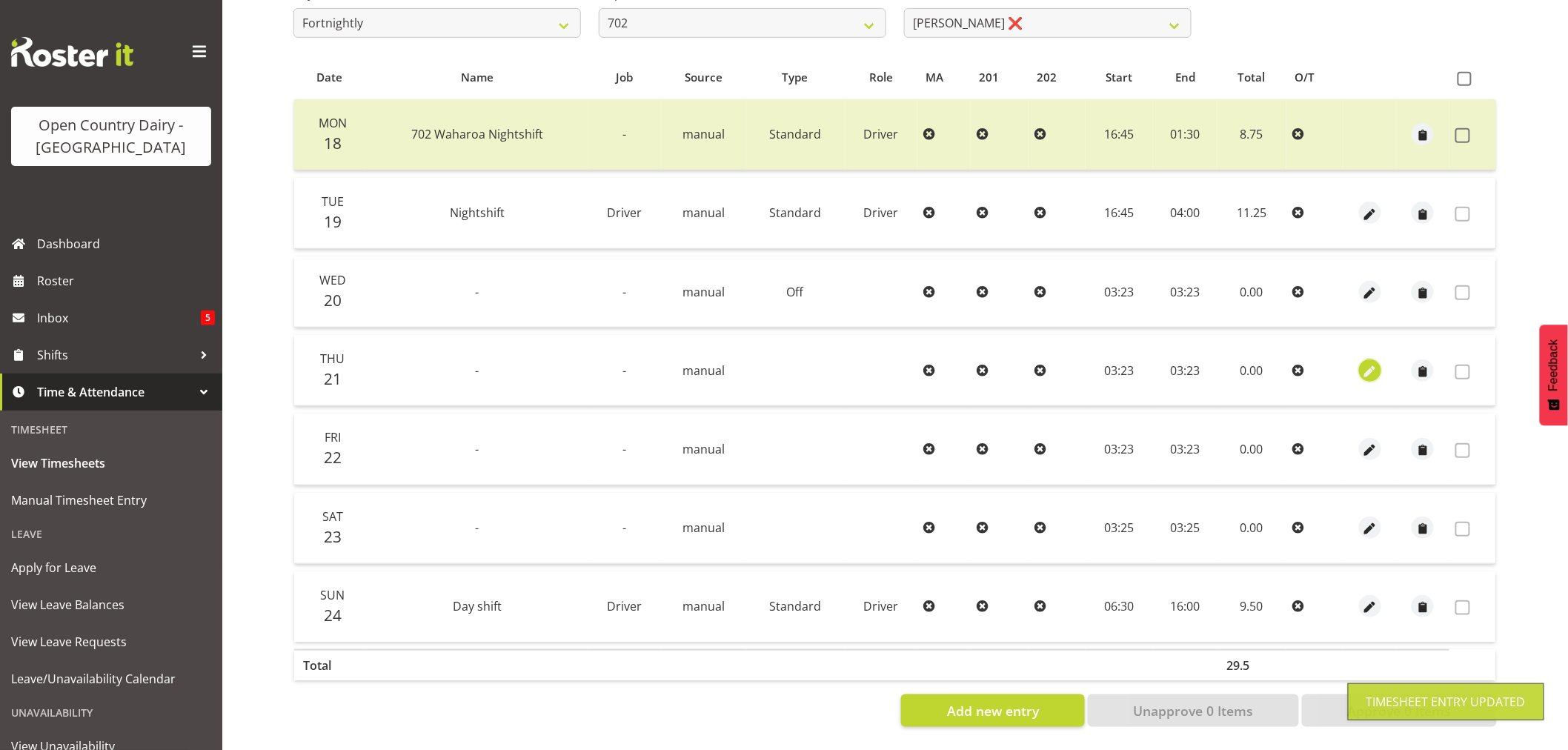
click at [1372, 363] on span "button" at bounding box center [1371, 372] width 17 height 17
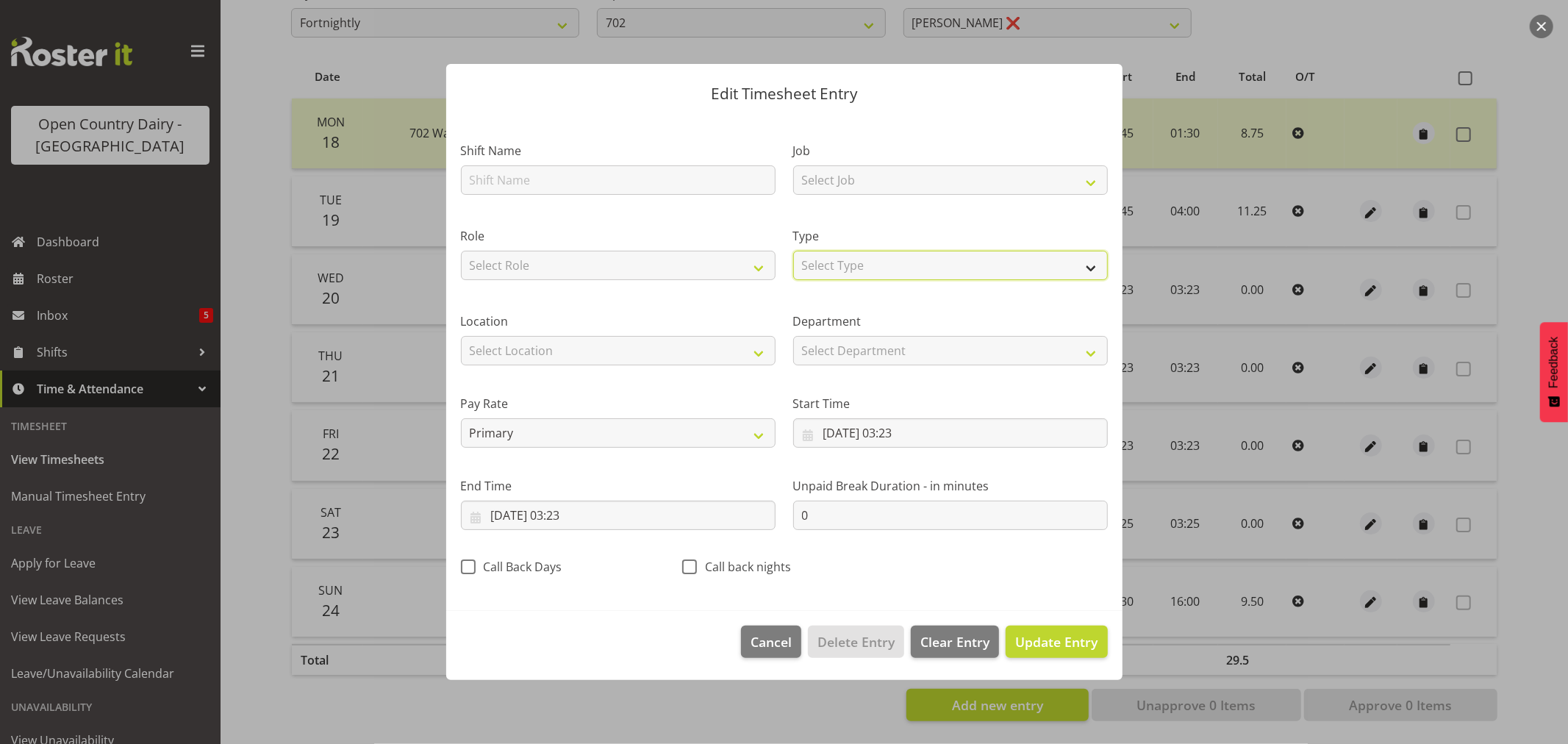
click at [887, 263] on select "Select Type Off Standard Public Holiday Public Holiday (Worked) Day In Lieu Ann…" at bounding box center [951, 266] width 314 height 30
select select "Off"
click at [793, 280] on select "Select Type Off Standard Public Holiday Public Holiday (Worked) Day In Lieu Ann…" at bounding box center [951, 266] width 314 height 30
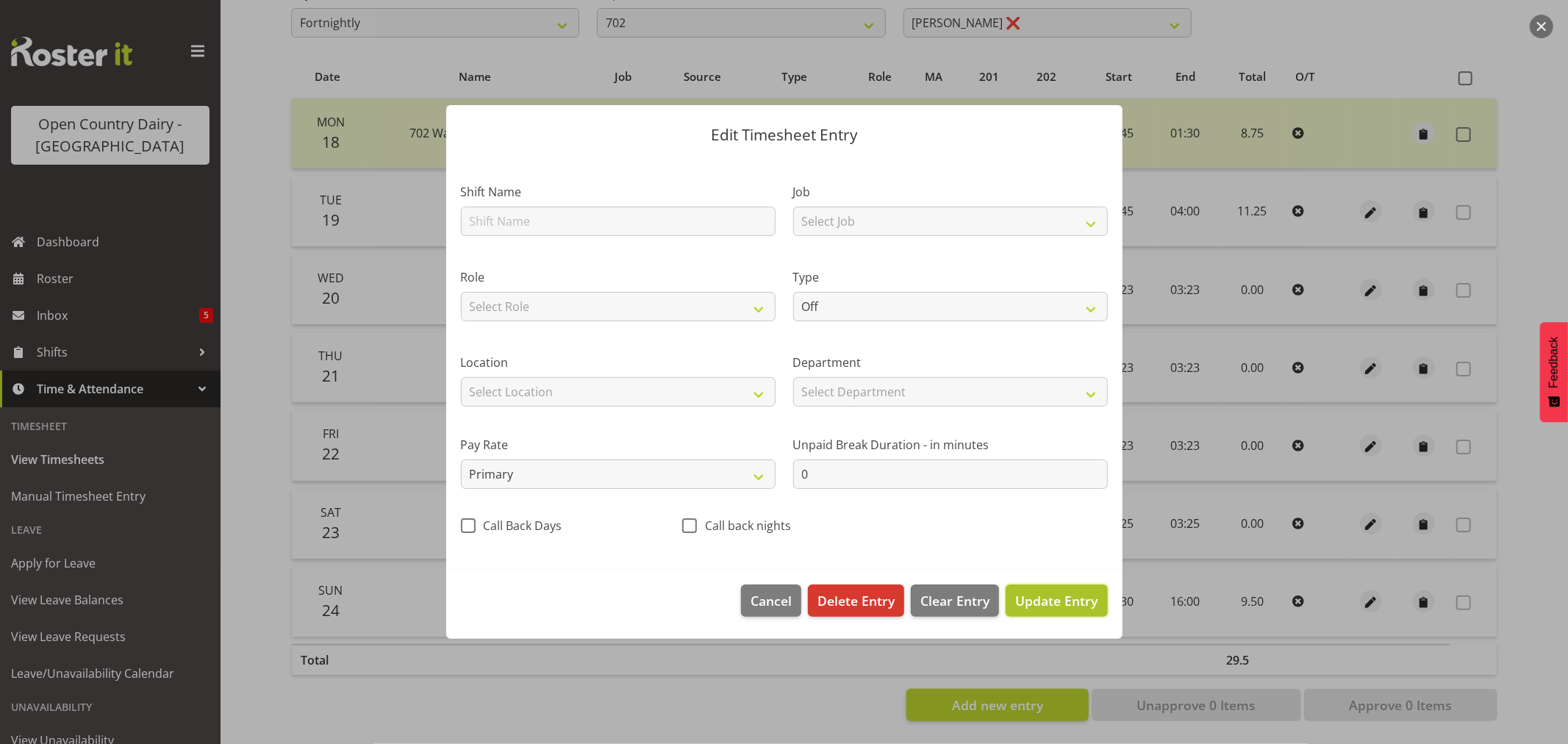
click at [1068, 611] on button "Update Entry" at bounding box center [1056, 600] width 101 height 32
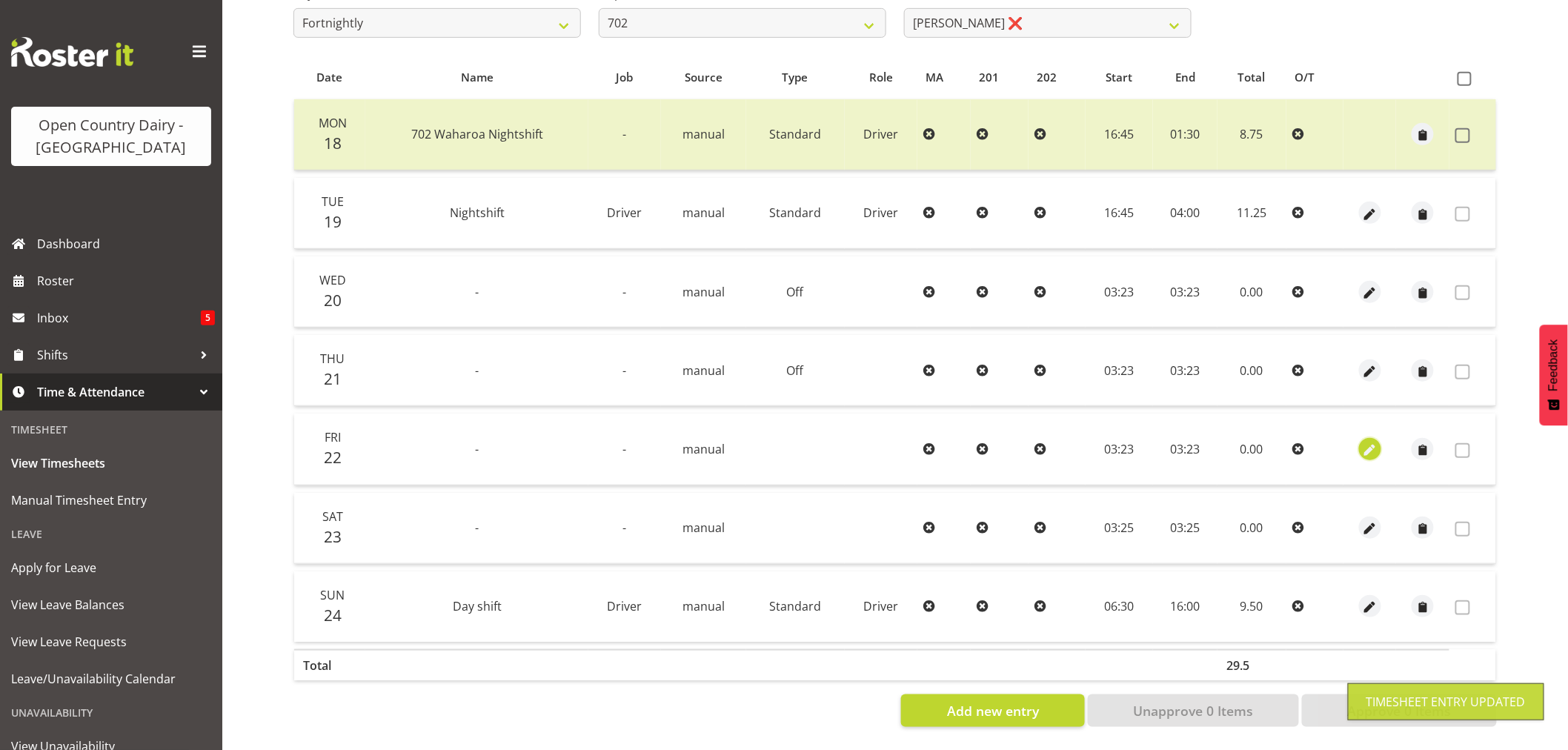
click at [1369, 441] on span "button" at bounding box center [1371, 450] width 17 height 17
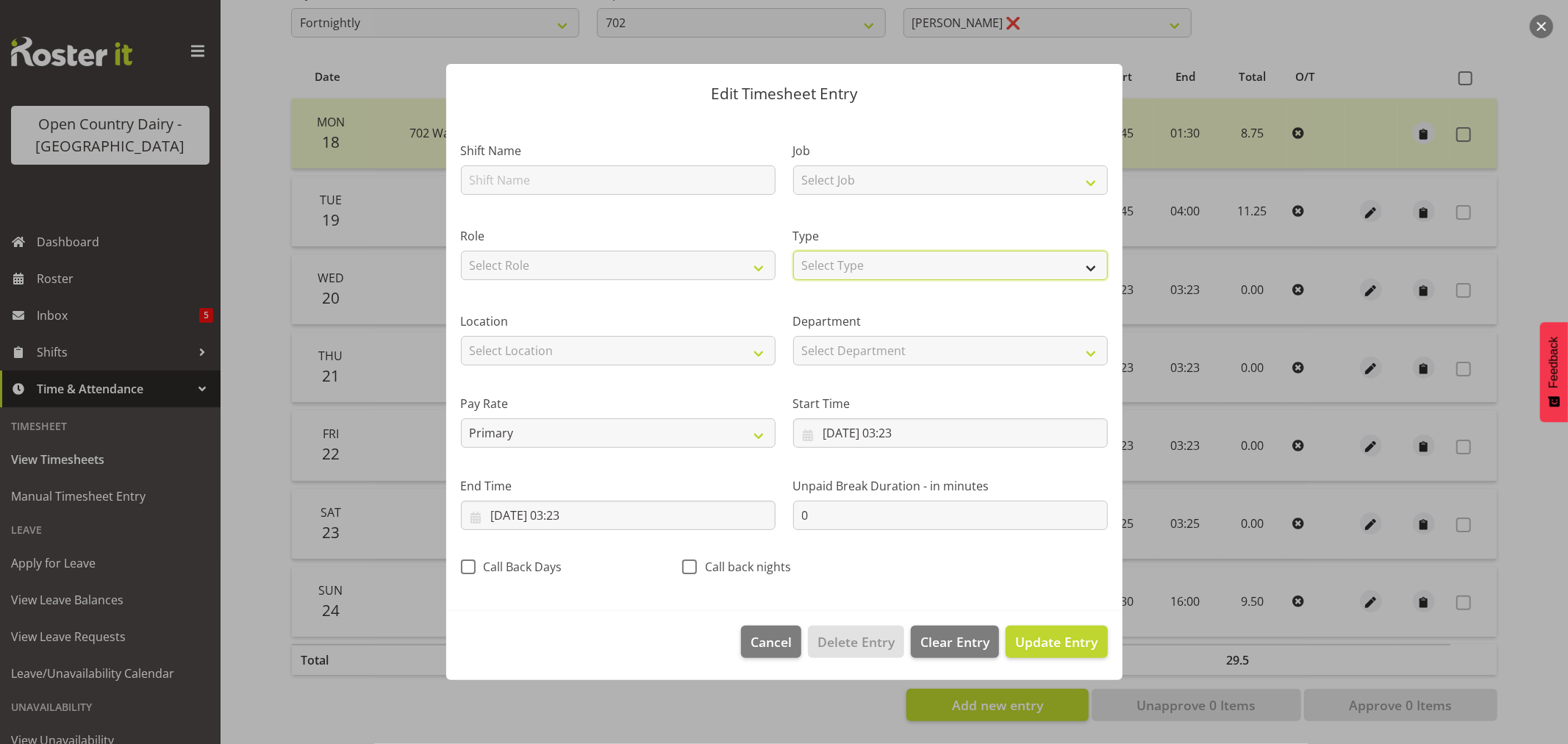
click at [849, 265] on select "Select Type Off Standard Public Holiday Public Holiday (Worked) Day In Lieu Ann…" at bounding box center [951, 266] width 314 height 30
select select "Off"
click at [793, 280] on select "Select Type Off Standard Public Holiday Public Holiday (Worked) Day In Lieu Ann…" at bounding box center [951, 266] width 314 height 30
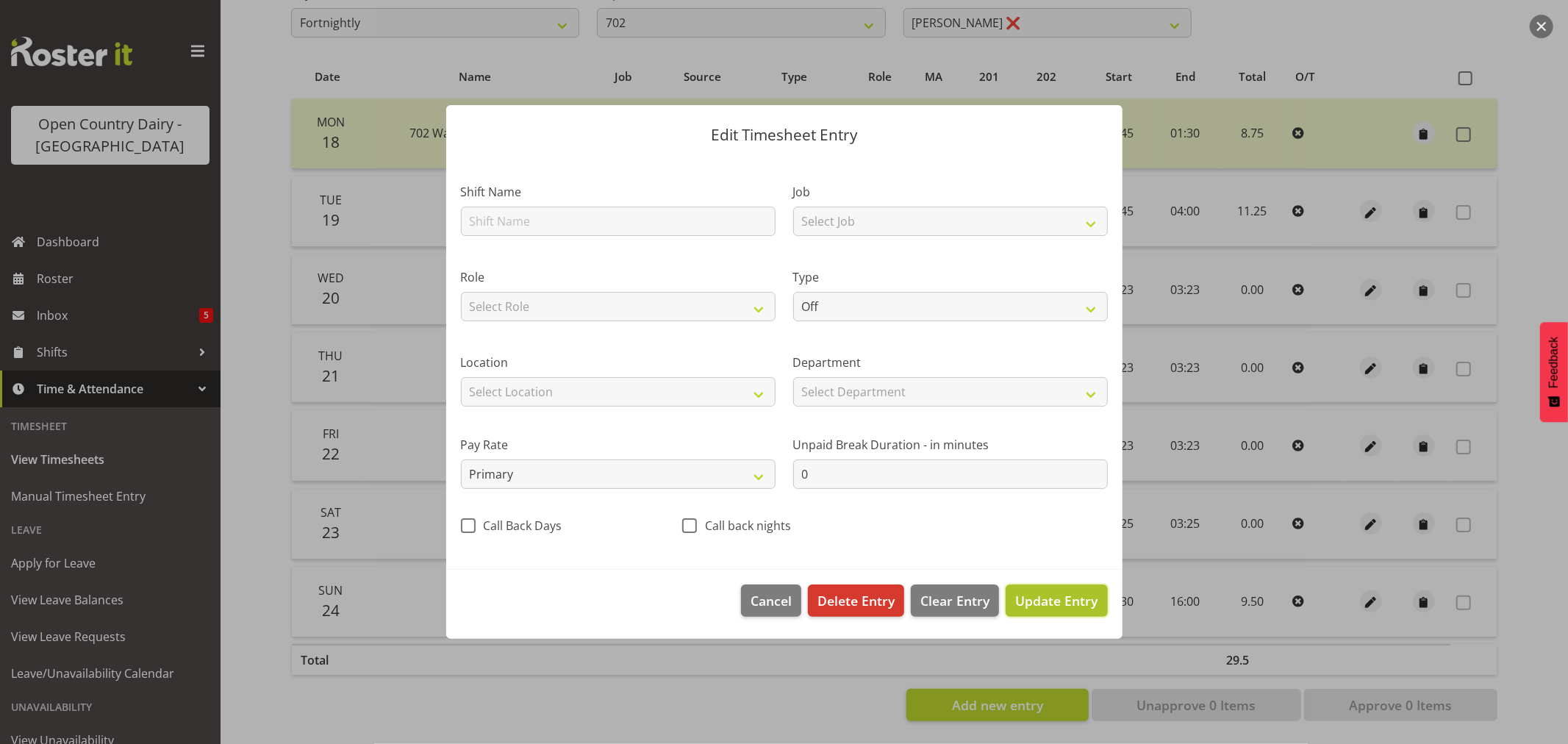
click at [1052, 607] on span "Update Entry" at bounding box center [1057, 600] width 82 height 17
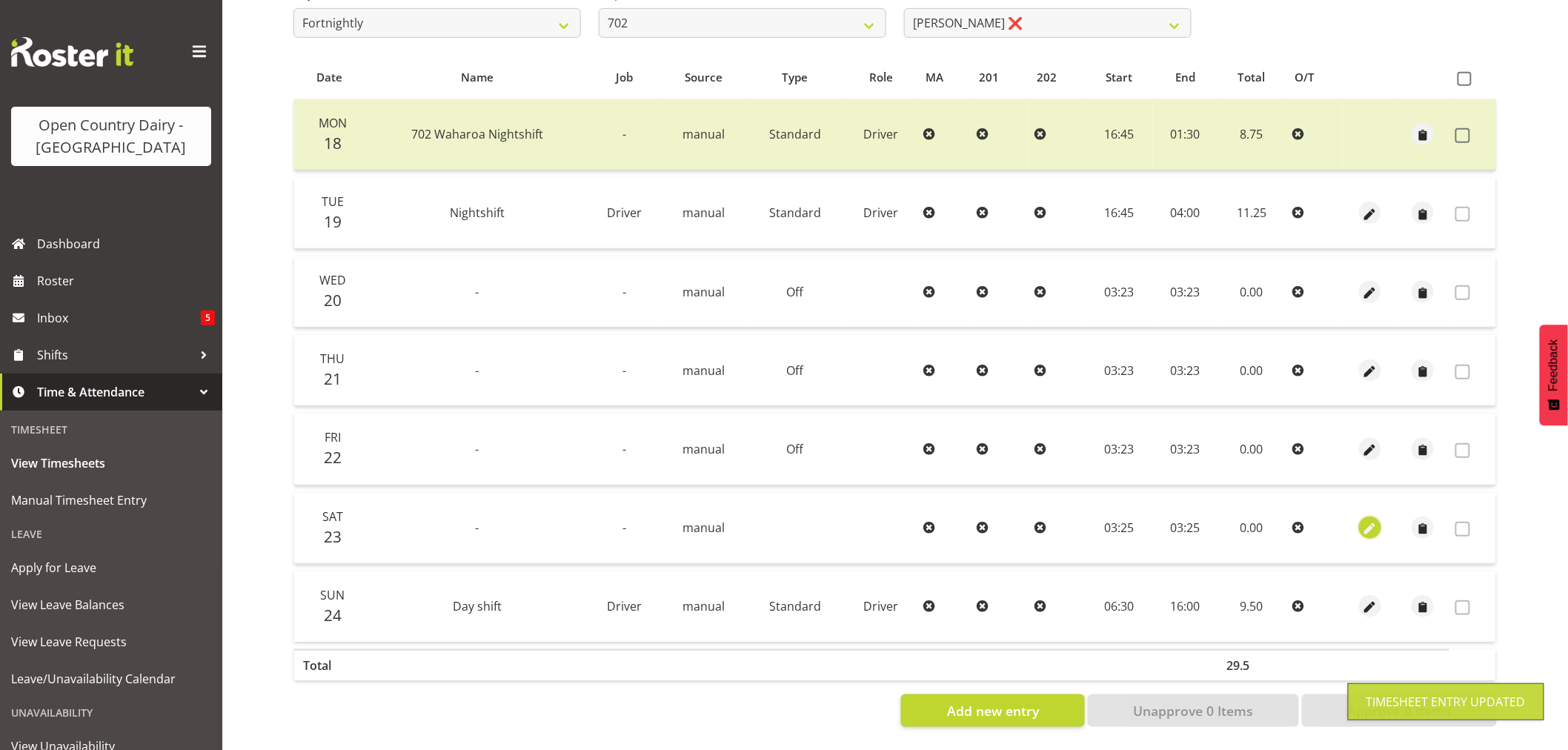
click at [1376, 521] on span "button" at bounding box center [1371, 529] width 17 height 17
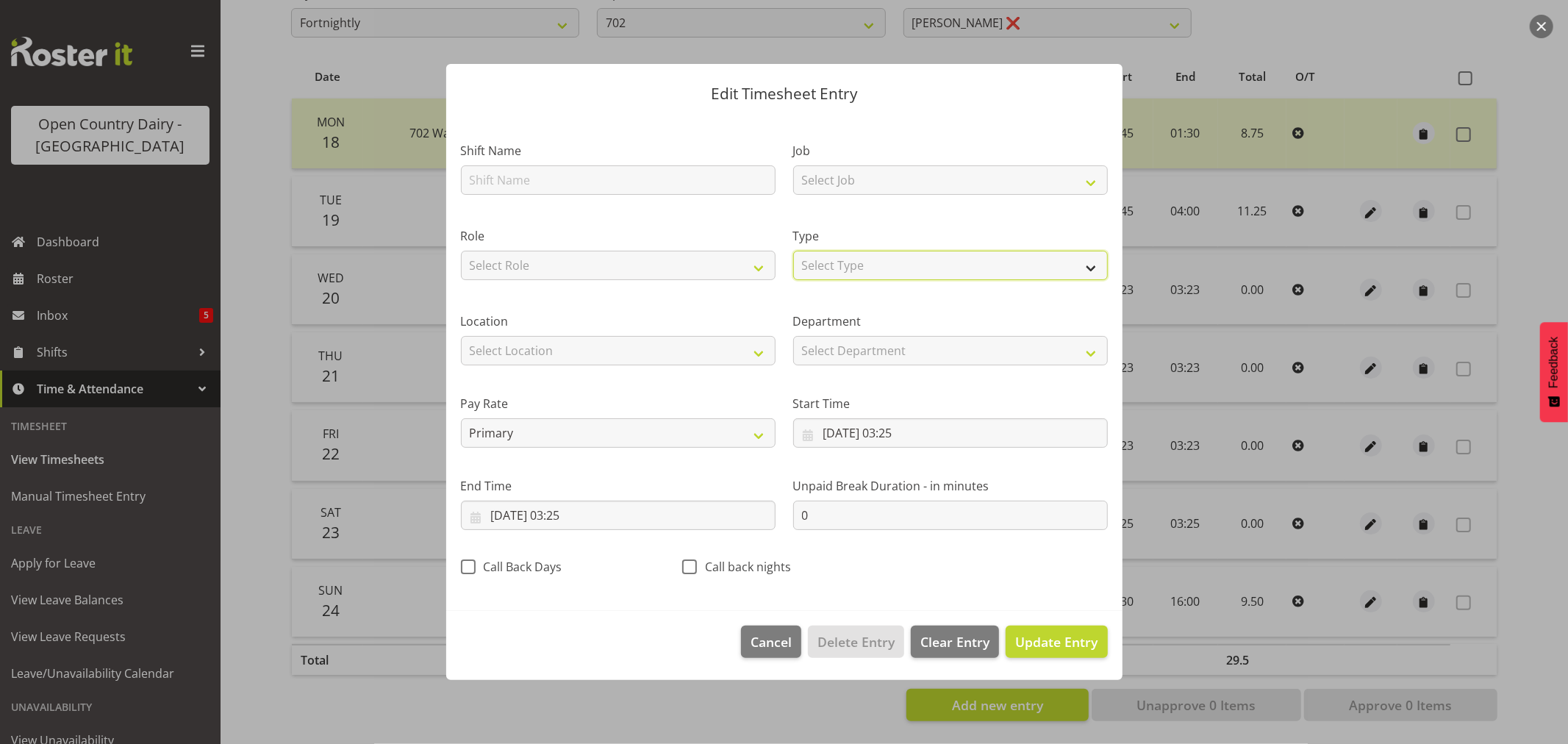
click at [848, 263] on select "Select Type Off Standard Public Holiday Public Holiday (Worked) Day In Lieu Ann…" at bounding box center [951, 266] width 314 height 30
select select "Off"
click at [793, 280] on select "Select Type Off Standard Public Holiday Public Holiday (Worked) Day In Lieu Ann…" at bounding box center [951, 266] width 314 height 30
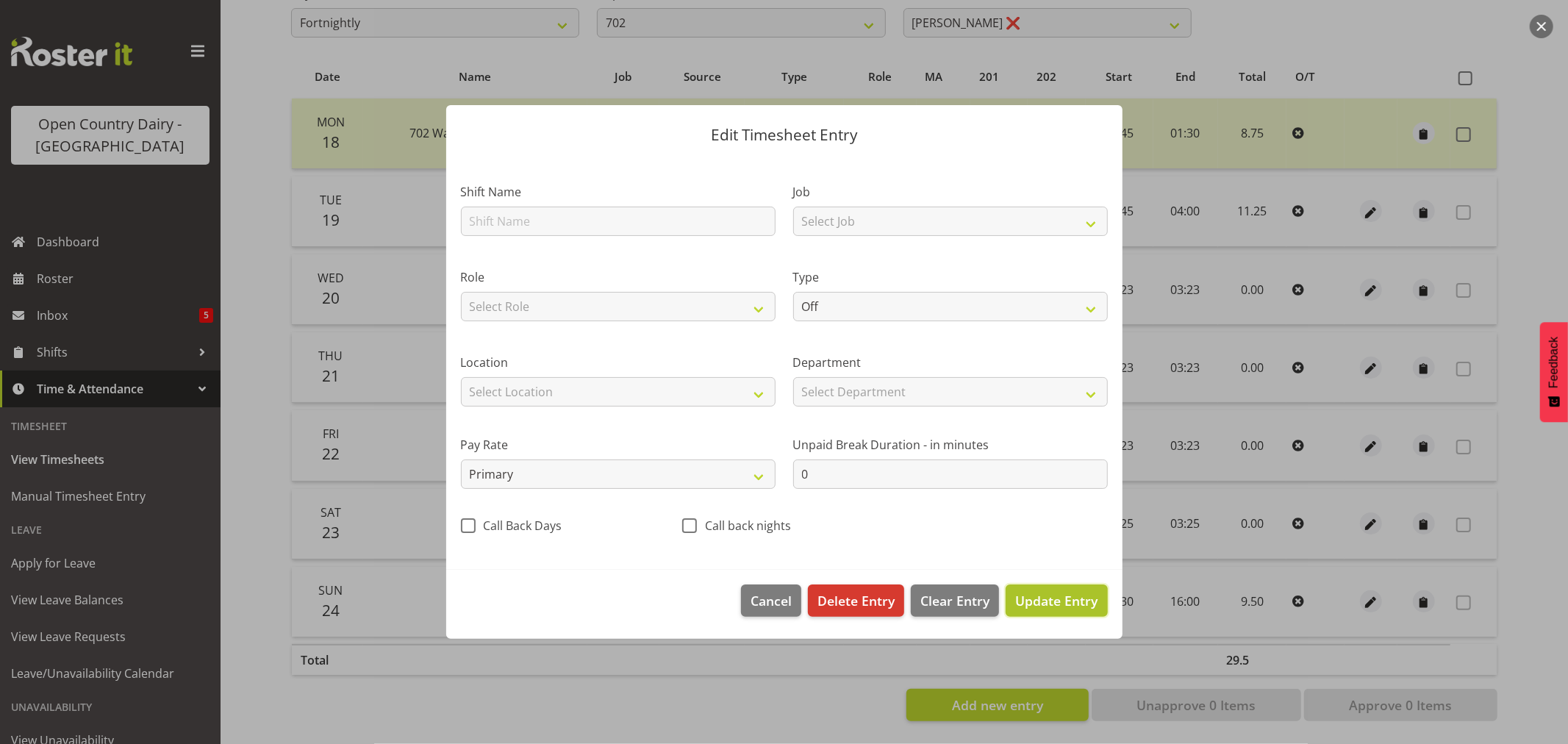
click at [1068, 602] on span "Update Entry" at bounding box center [1057, 600] width 82 height 17
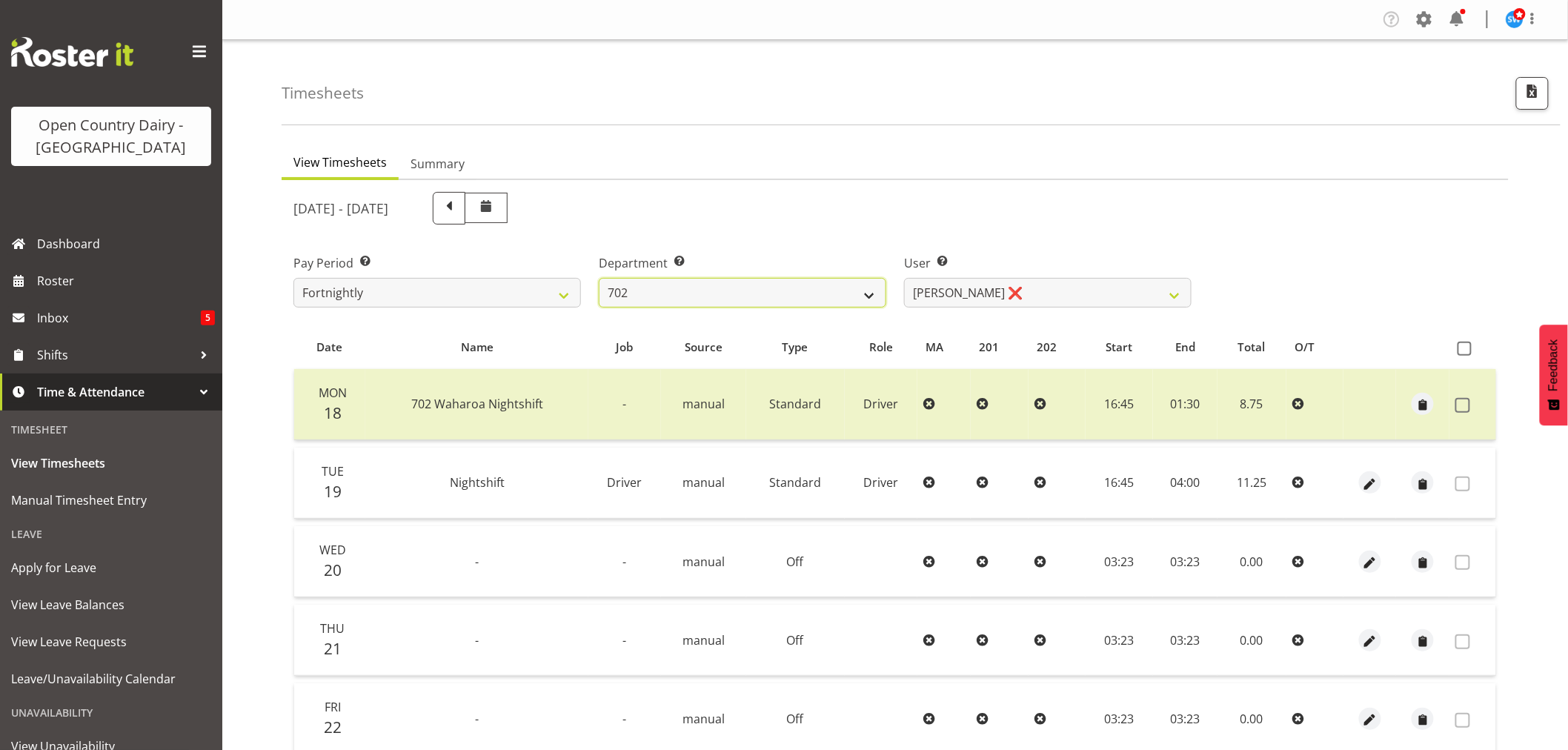
click at [802, 297] on select "701 702 703 704 705 706 707 708 709 710 711 712 713 714 715 716 717 718 719 720" at bounding box center [743, 293] width 288 height 30
click at [1102, 280] on select "[PERSON_NAME] ❌ [PERSON_NAME] ❌ [PERSON_NAME] ❌ [PERSON_NAME] ❌" at bounding box center [1048, 293] width 288 height 30
click at [694, 285] on select "701 702 703 704 705 706 707 708 709 710 711 712 713 714 715 716 717 718 719 720" at bounding box center [743, 293] width 288 height 30
select select "710"
click at [599, 278] on select "701 702 703 704 705 706 707 708 709 710 711 712 713 714 715 716 717 718 719 720" at bounding box center [743, 293] width 288 height 30
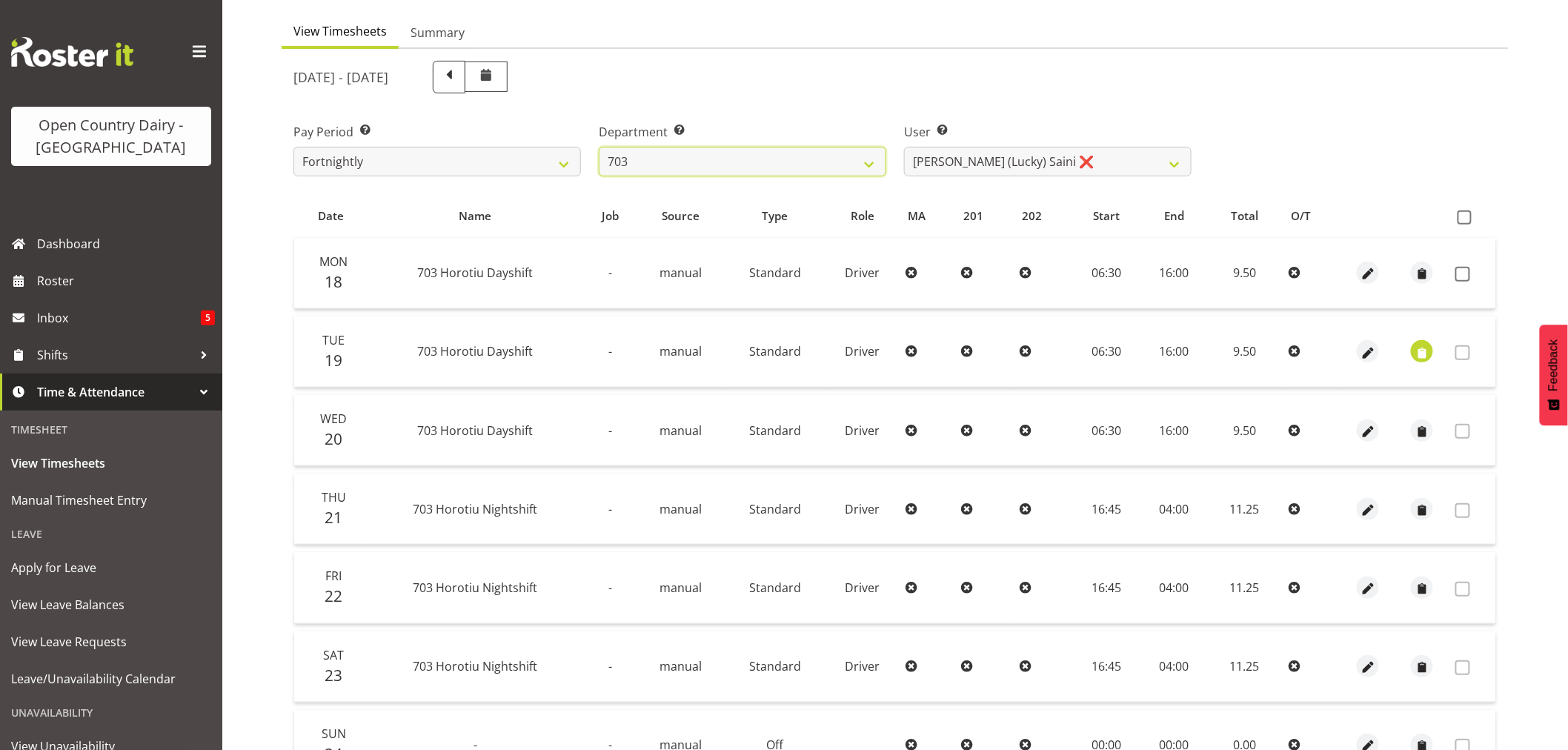
scroll to position [246, 0]
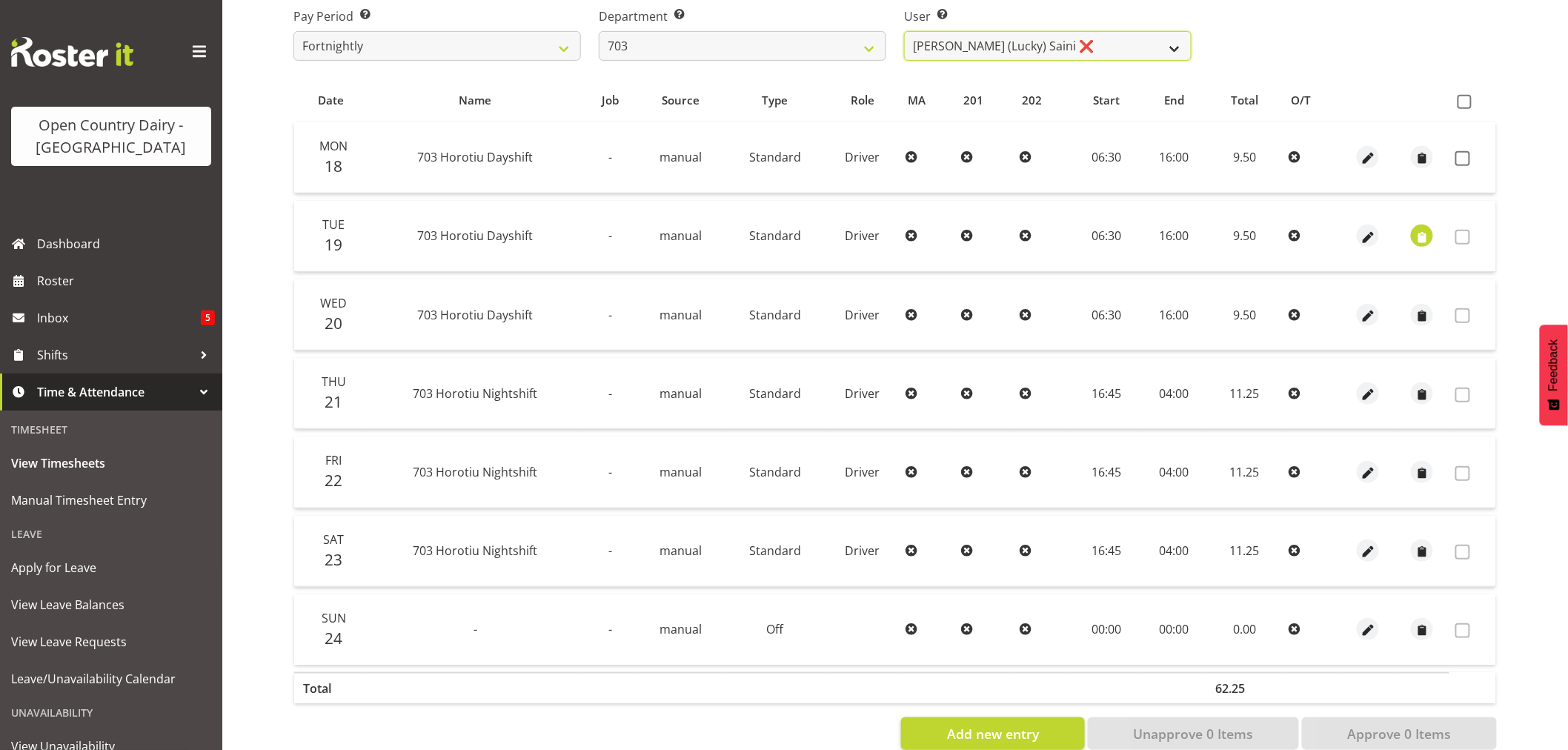
click at [1093, 38] on select "[PERSON_NAME] (Lucky) Saini ❌ [PERSON_NAME] ❌ [PERSON_NAME] ❌" at bounding box center [1048, 46] width 288 height 30
select select "8209"
click at [904, 32] on select "[PERSON_NAME] (Lucky) Saini ❌ [PERSON_NAME] ❌ [PERSON_NAME] ❌" at bounding box center [1048, 46] width 288 height 30
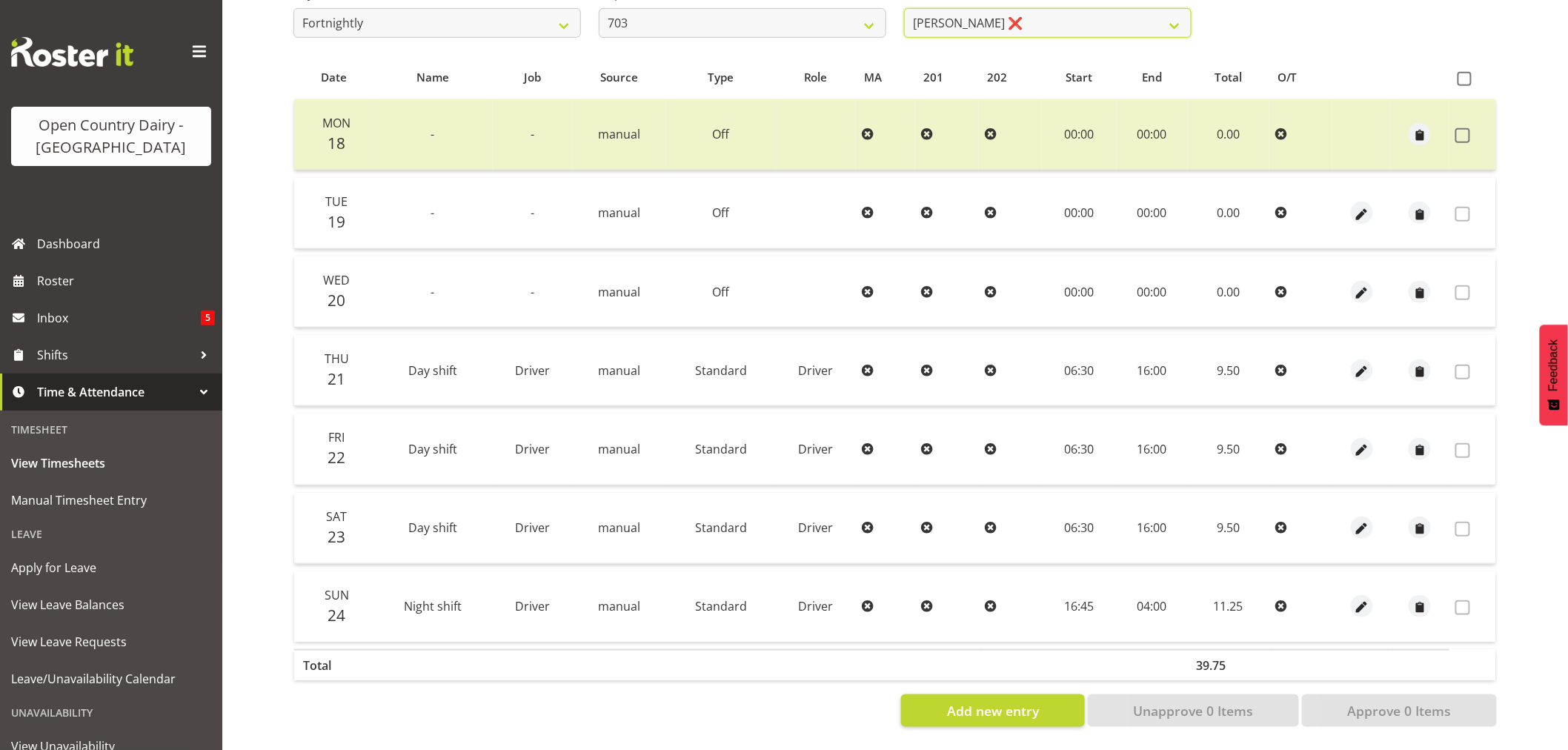
scroll to position [34, 0]
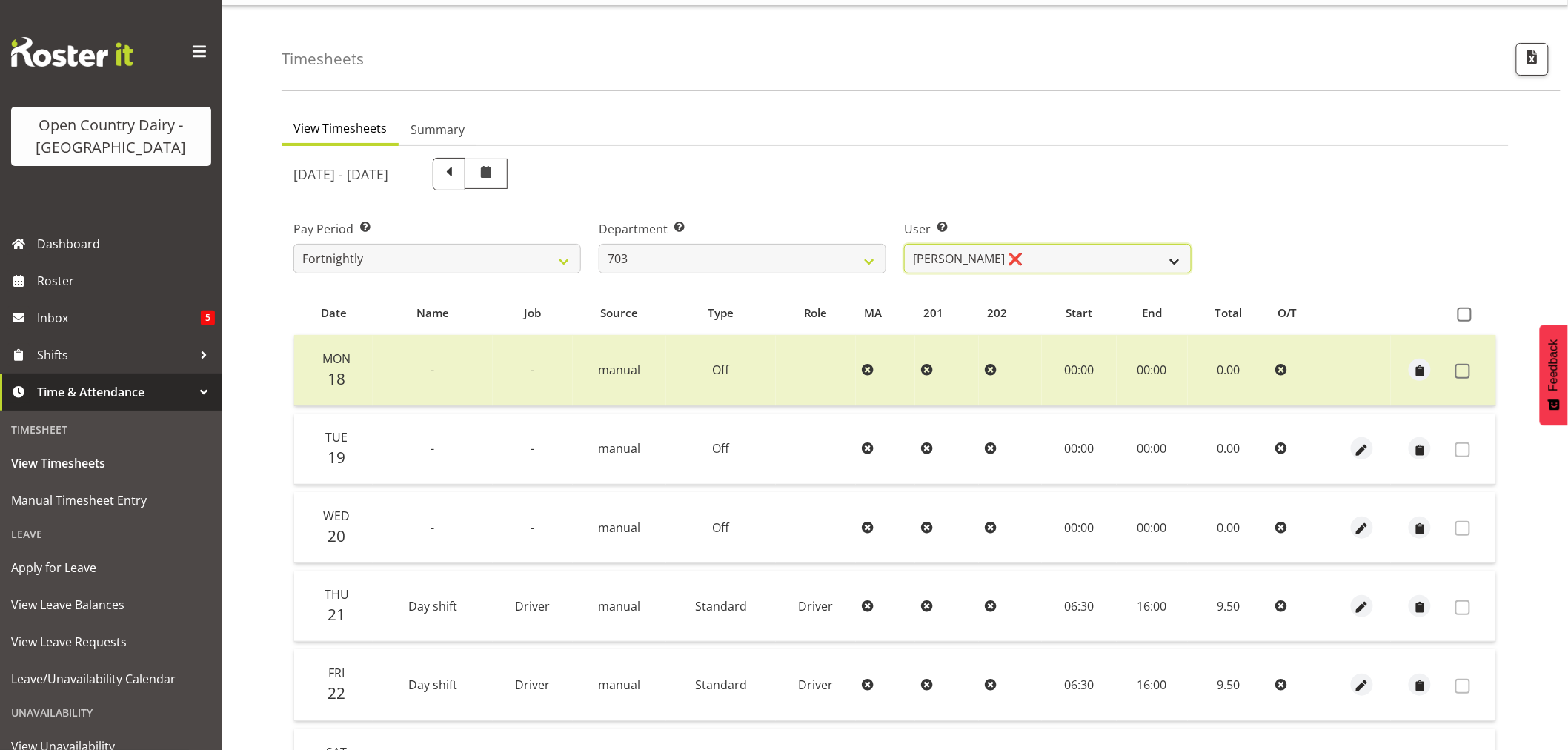
click at [1026, 256] on select "[PERSON_NAME] (Lucky) Saini ❌ [PERSON_NAME] ❌ [PERSON_NAME] ❌" at bounding box center [1048, 259] width 288 height 30
drag, startPoint x: 1026, startPoint y: 256, endPoint x: 957, endPoint y: 261, distance: 69.2
click at [1026, 256] on select "[PERSON_NAME] (Lucky) Saini ❌ [PERSON_NAME] ❌ [PERSON_NAME] ❌" at bounding box center [1048, 259] width 288 height 30
click at [769, 255] on select "701 702 703 704 705 706 707 708 709 710 711 712 713 714 715 716 717 718 719 720" at bounding box center [743, 259] width 288 height 30
select select "717"
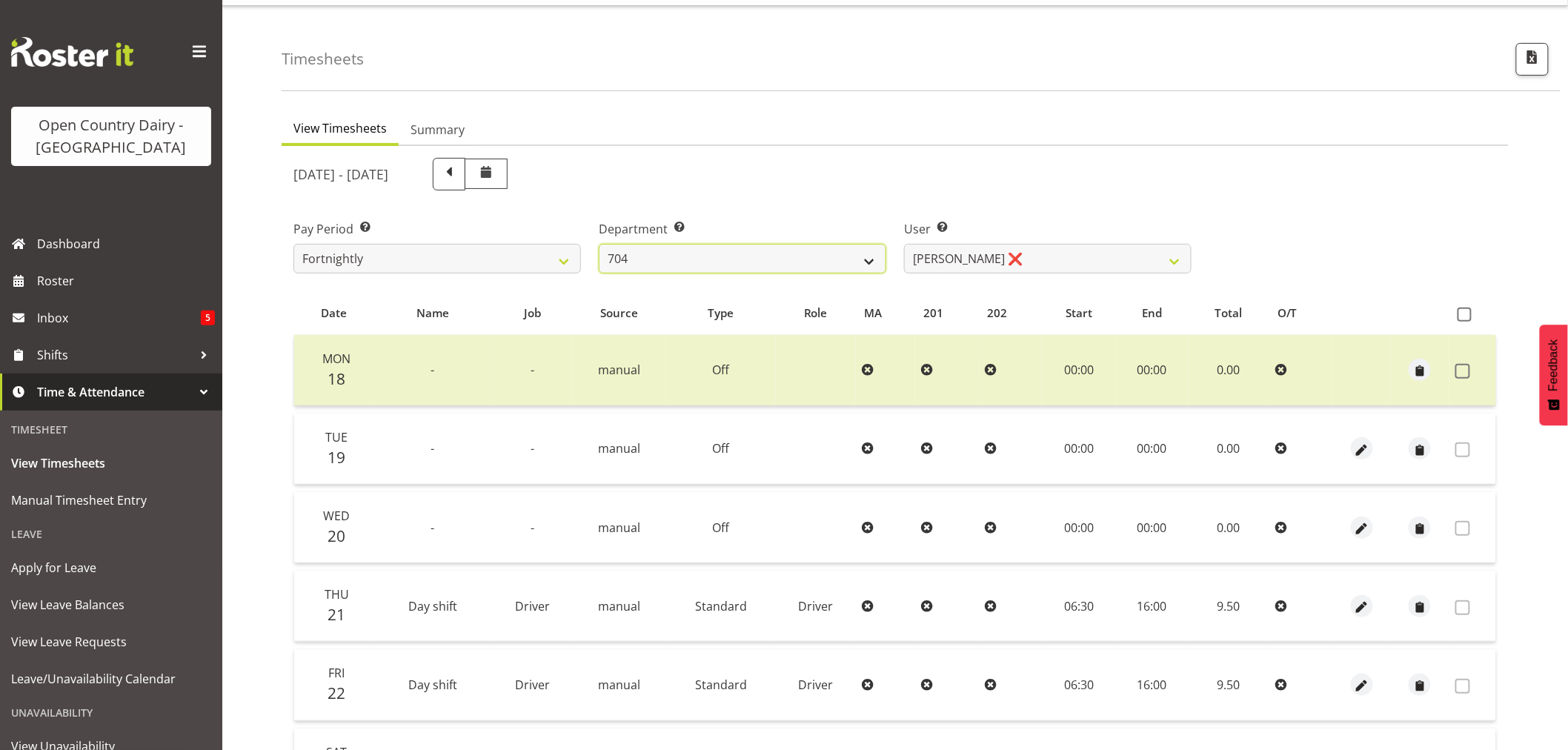
click at [599, 244] on select "701 702 703 704 705 706 707 708 709 710 711 712 713 714 715 716 717 718 719 720" at bounding box center [743, 259] width 288 height 30
select select "8496"
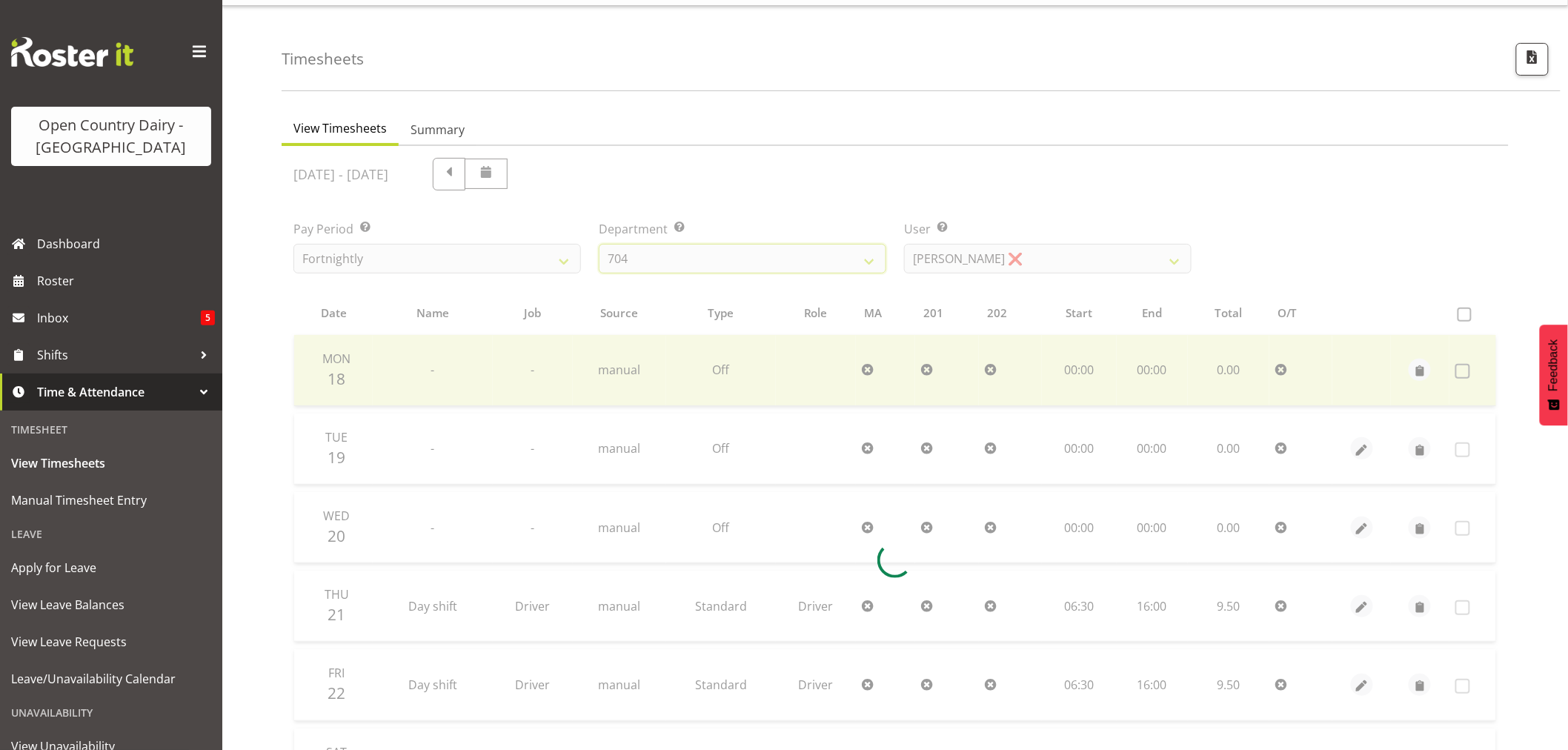
scroll to position [0, 0]
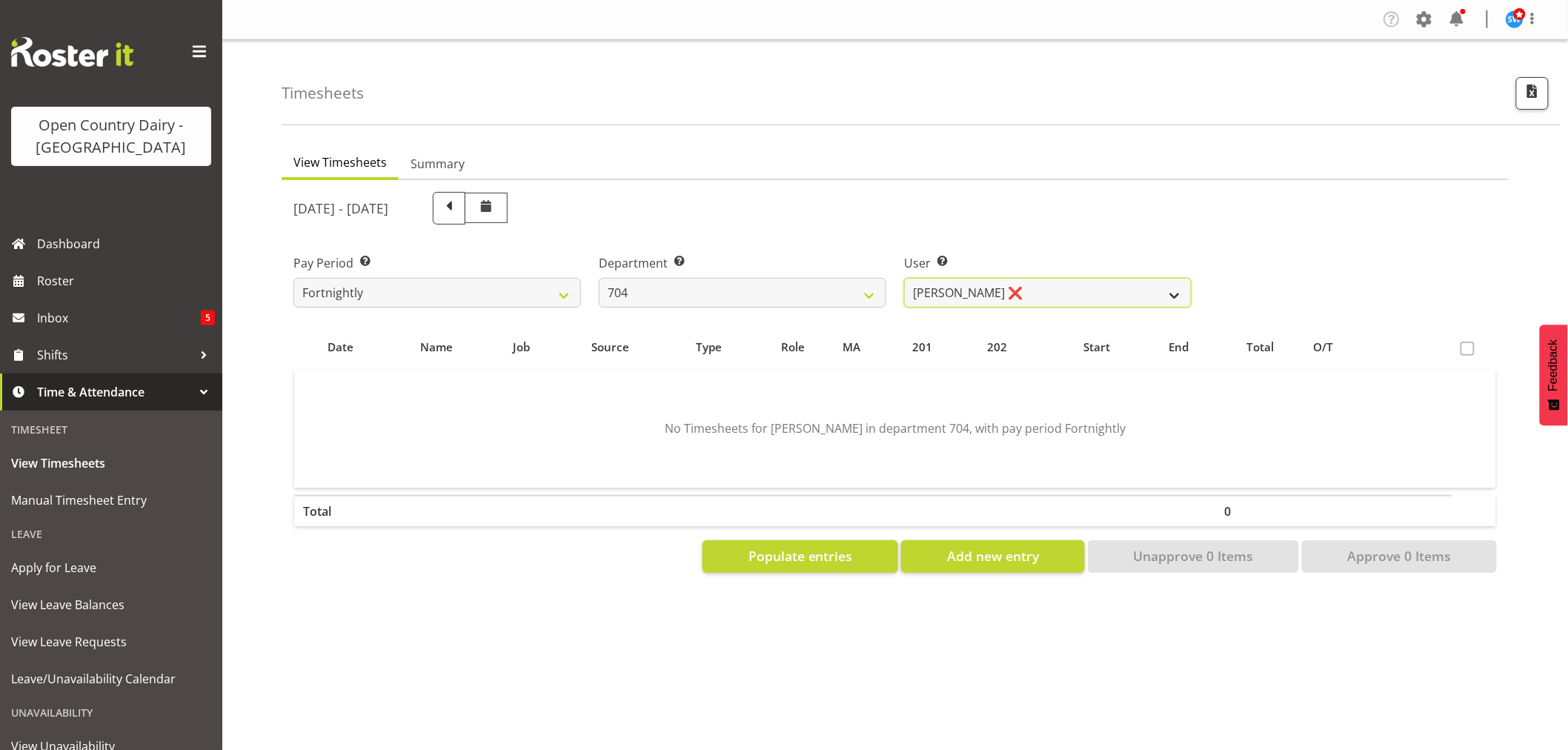
click at [1086, 284] on select "[PERSON_NAME] ❌ [PERSON_NAME] ❌ [PERSON_NAME] ❌" at bounding box center [1048, 293] width 288 height 30
click at [701, 288] on select "701 702 703 704 705 706 707 708 709 710 711 712 713 714 715 716 717 718 719 720" at bounding box center [743, 293] width 288 height 30
click at [599, 278] on select "701 702 703 704 705 706 707 708 709 710 711 712 713 714 715 716 717 718 719 720" at bounding box center [743, 293] width 288 height 30
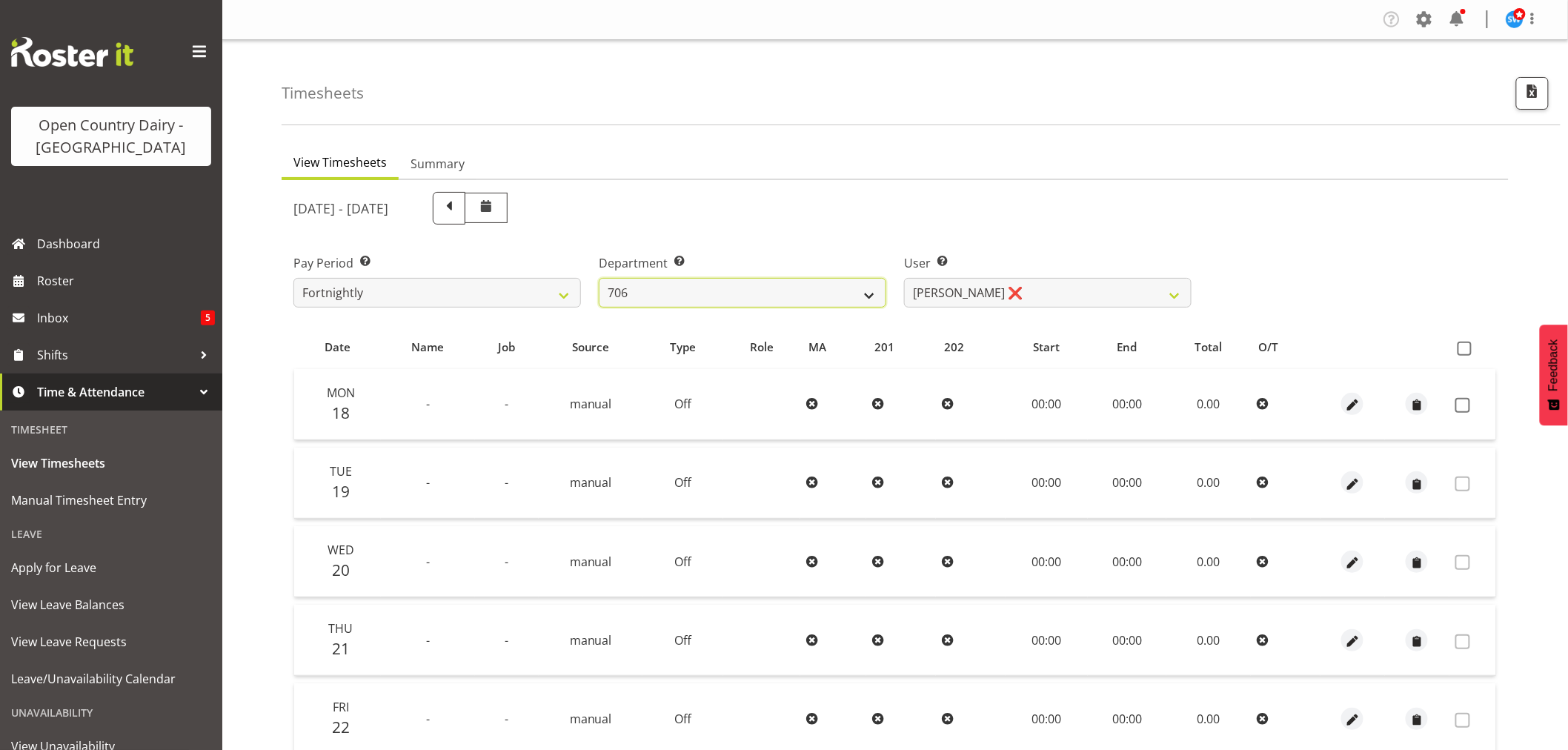
click at [717, 291] on select "701 702 703 704 705 706 707 708 709 710 711 712 713 714 715 716 717 718 719 720" at bounding box center [743, 293] width 288 height 30
select select "714"
click at [599, 278] on select "701 702 703 704 705 706 707 708 709 710 711 712 713 714 715 716 717 718 719 720" at bounding box center [743, 293] width 288 height 30
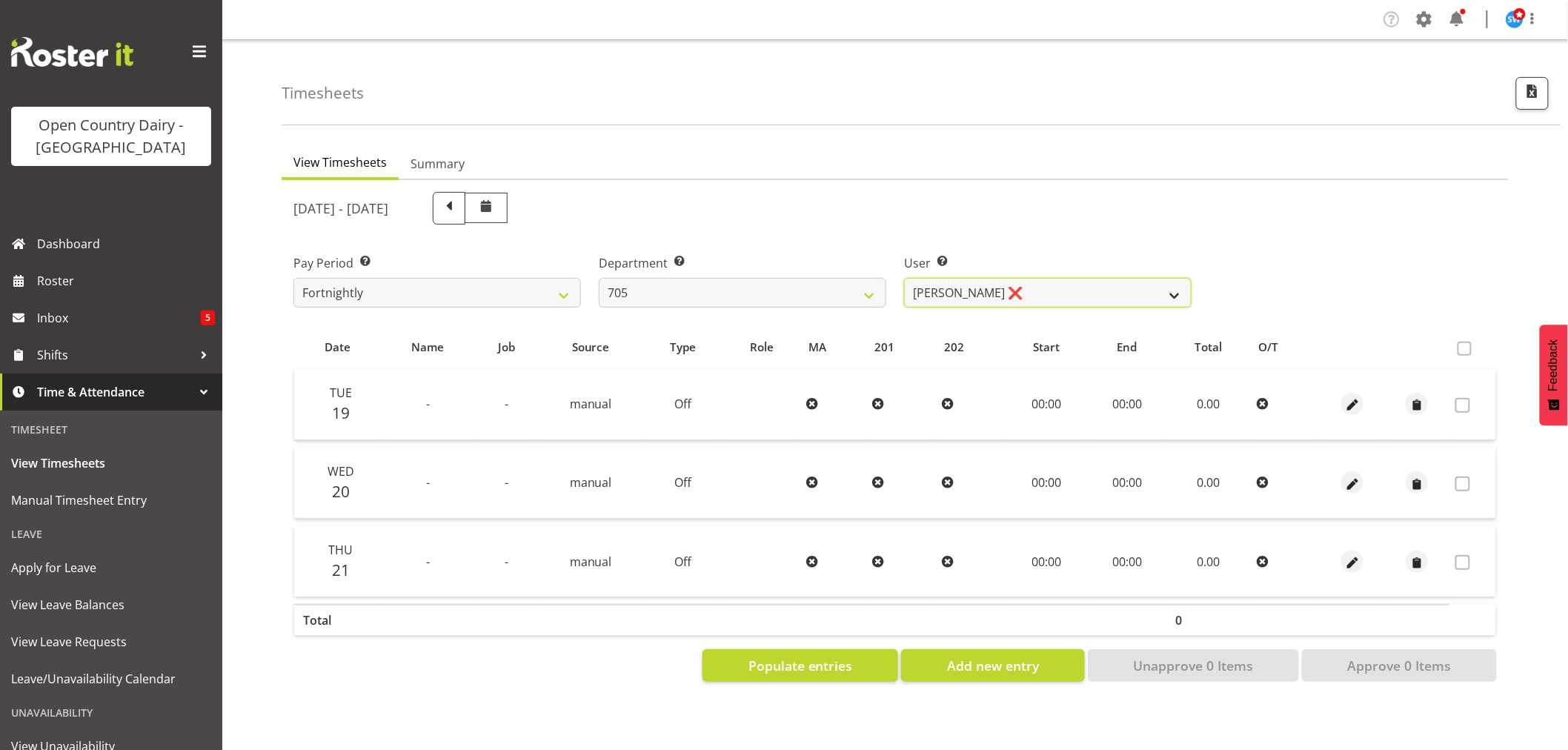
click at [1051, 288] on select "[PERSON_NAME] ❌ [PERSON_NAME] ❌ [PERSON_NAME] ❌" at bounding box center [1048, 293] width 288 height 30
select select "11696"
click at [904, 278] on select "[PERSON_NAME] ❌ [PERSON_NAME] ❌ [PERSON_NAME] ❌" at bounding box center [1048, 293] width 288 height 30
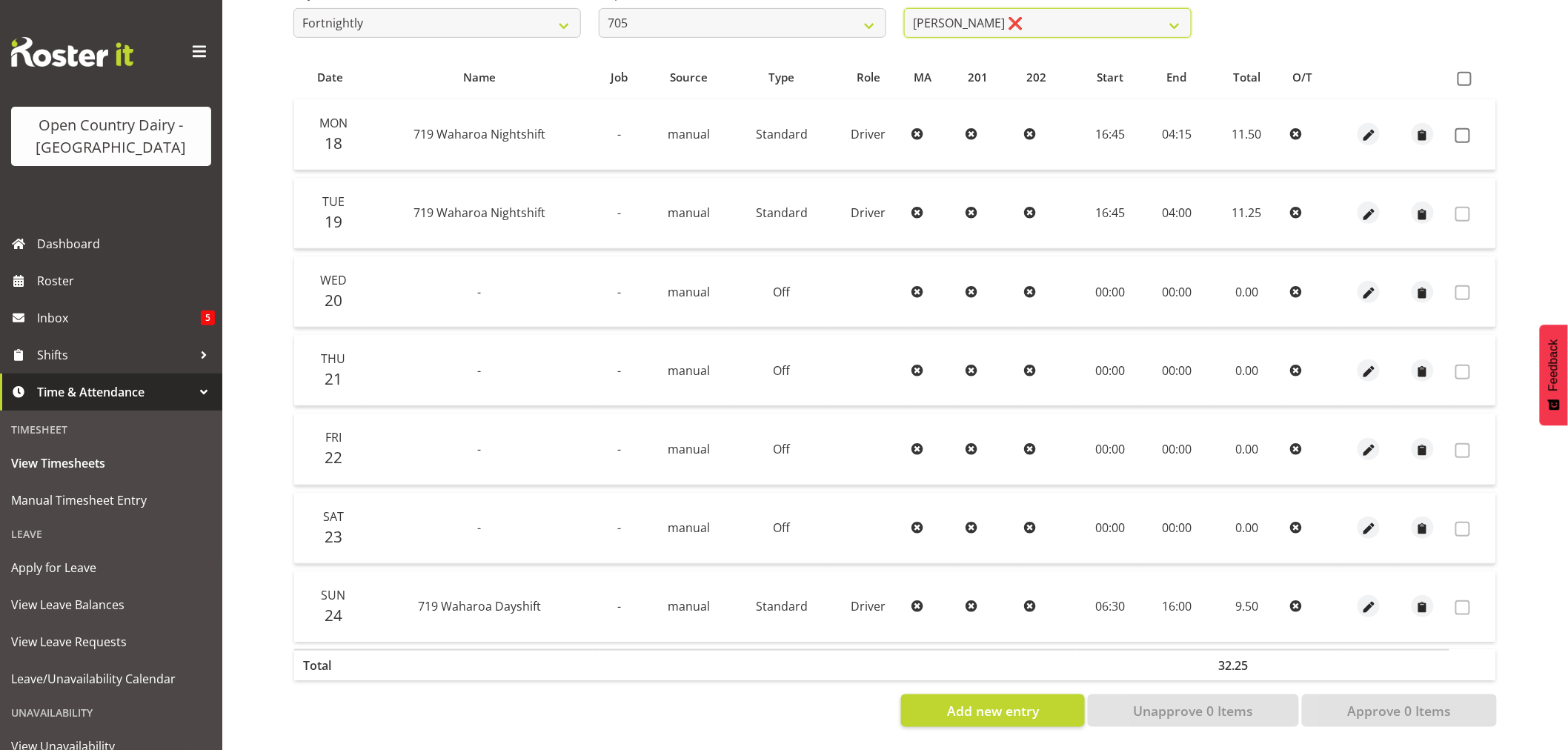
scroll to position [198, 0]
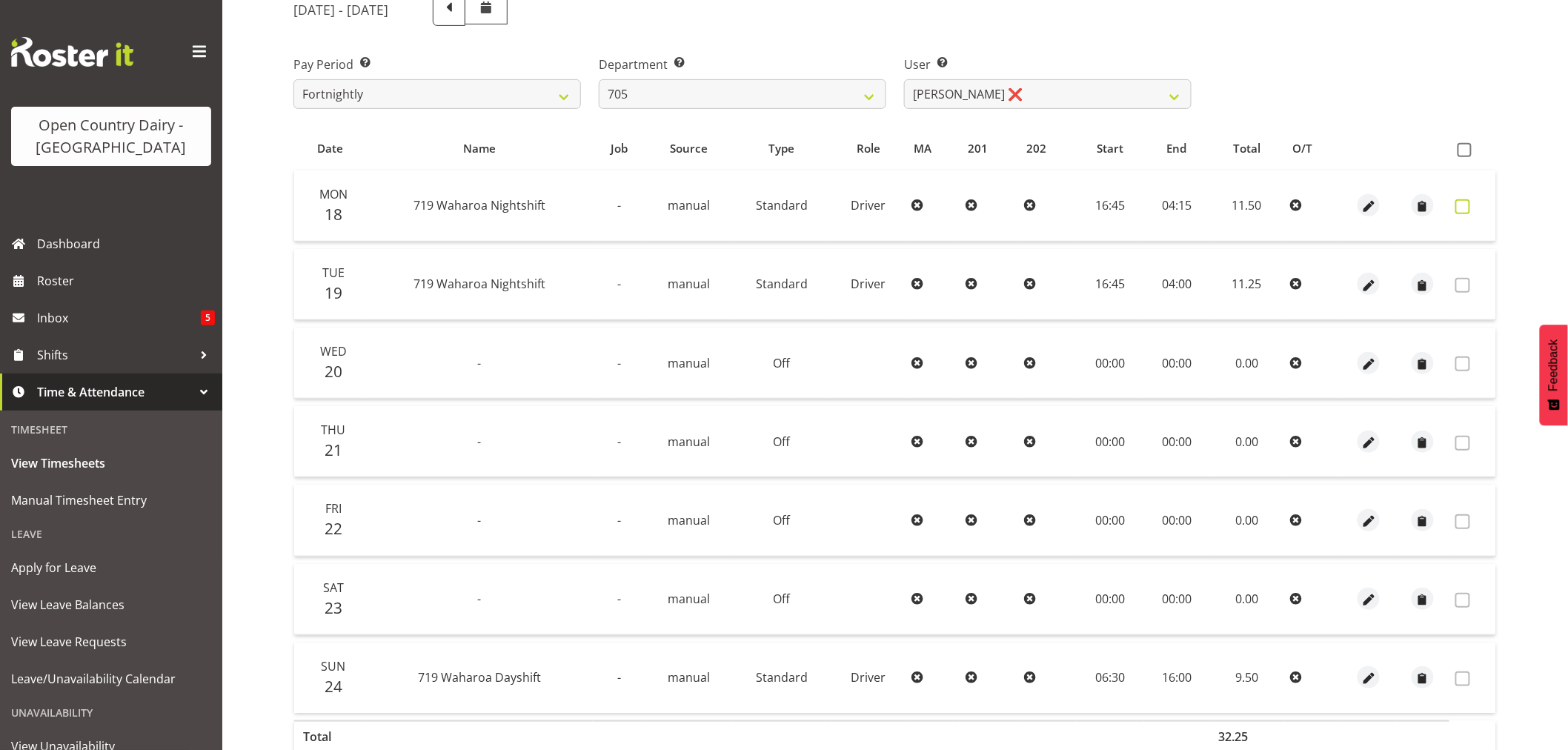
click at [1468, 204] on span at bounding box center [1463, 207] width 15 height 15
checkbox input "true"
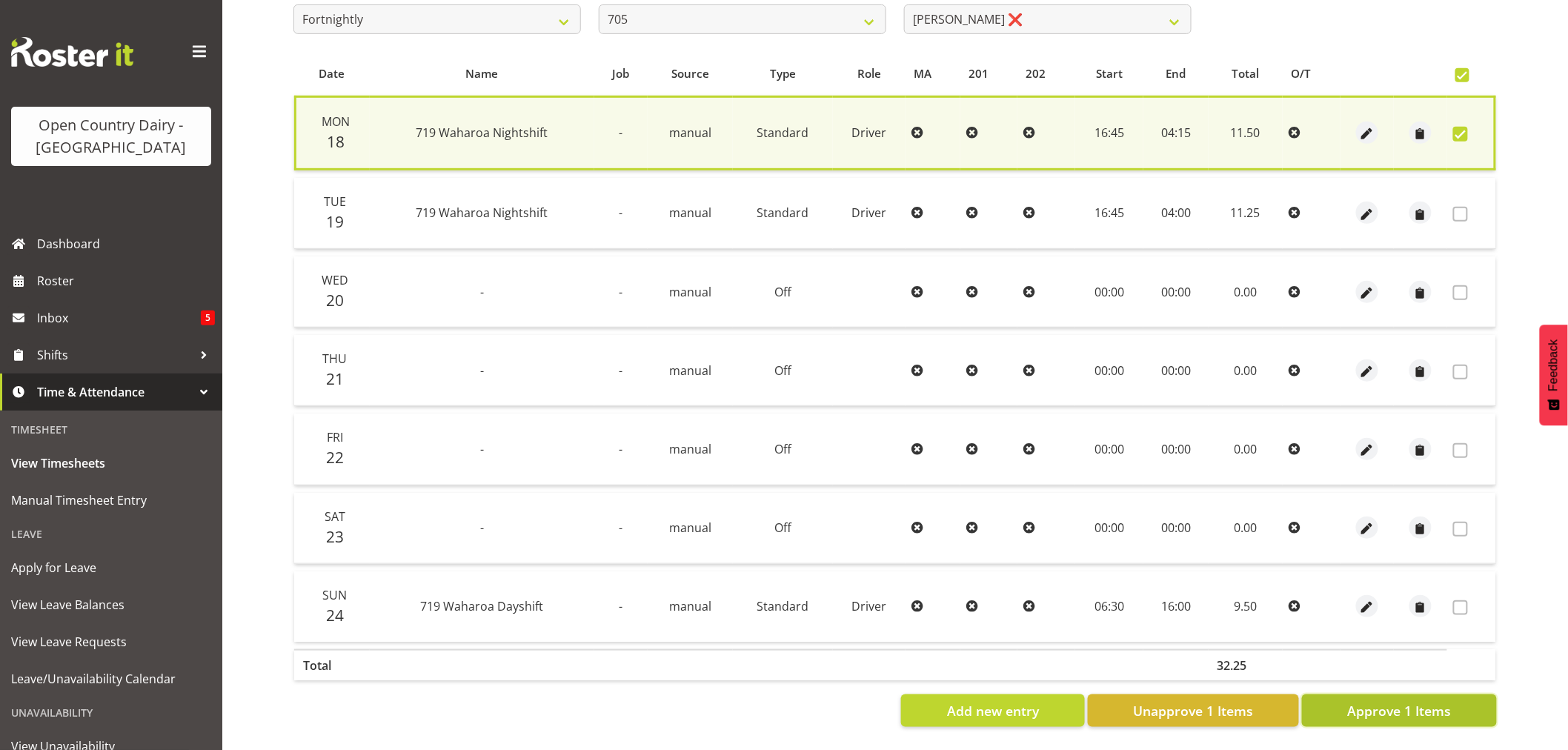
click at [1464, 695] on button "Approve 1 Items" at bounding box center [1399, 710] width 195 height 32
checkbox input "false"
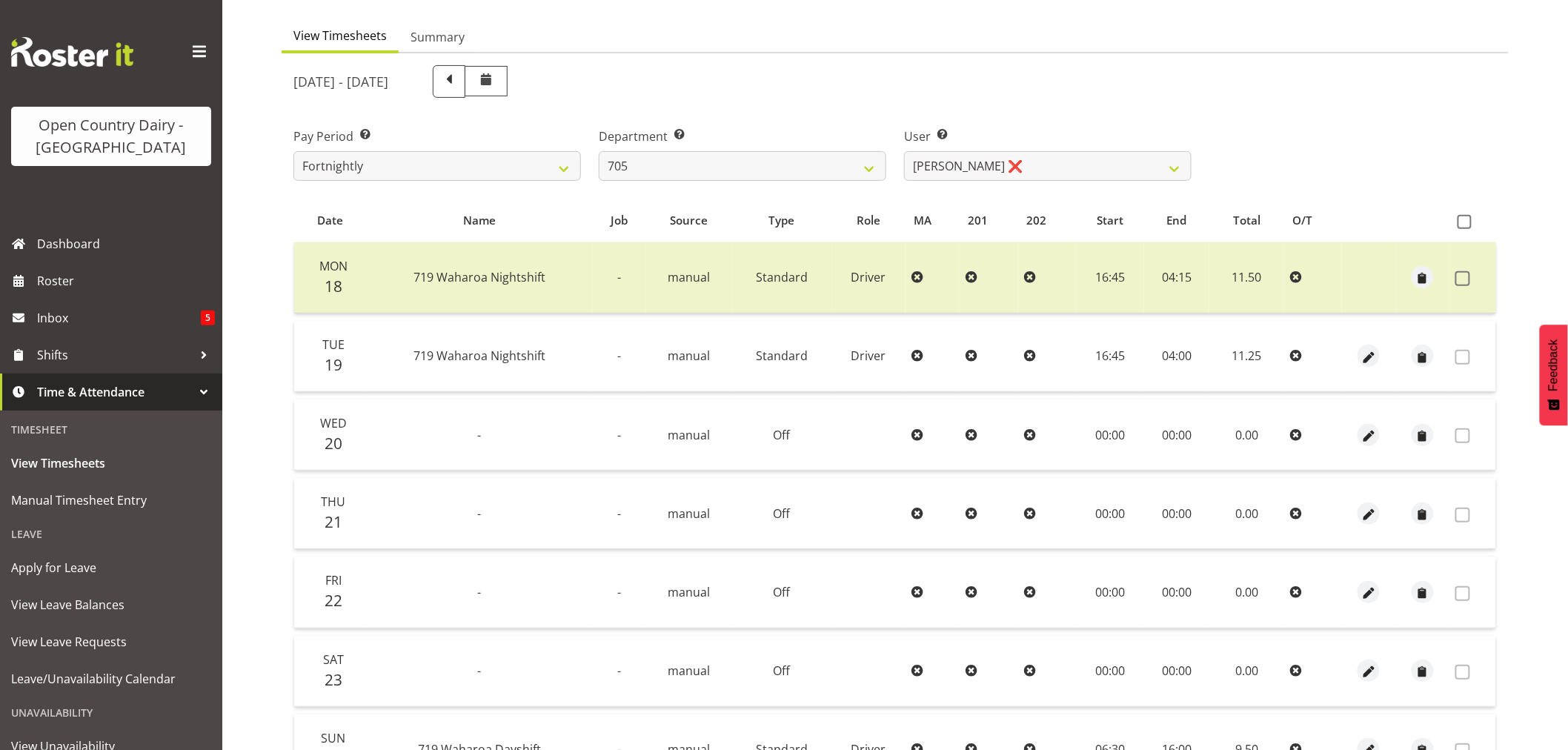
scroll to position [116, 0]
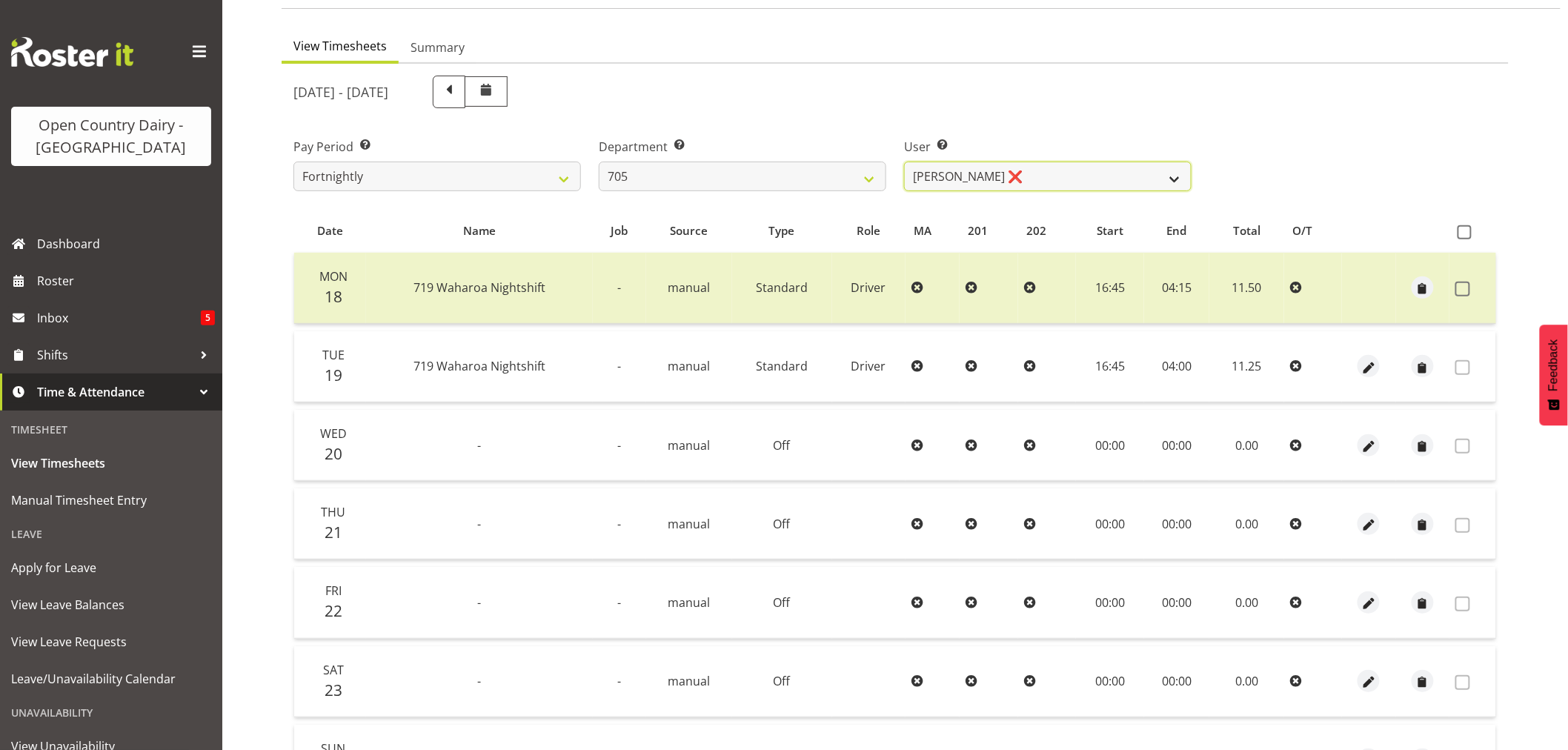
click at [1024, 167] on select "[PERSON_NAME] ❌ [PERSON_NAME] ❌ [PERSON_NAME] ❌" at bounding box center [1048, 177] width 288 height 30
click at [684, 168] on select "701 702 703 704 705 706 707 708 709 710 711 712 713 714 715 716 717 718 719 720" at bounding box center [743, 177] width 288 height 30
select select "721"
click at [599, 162] on select "701 702 703 704 705 706 707 708 709 710 711 712 713 714 715 716 717 718 719 720" at bounding box center [743, 177] width 288 height 30
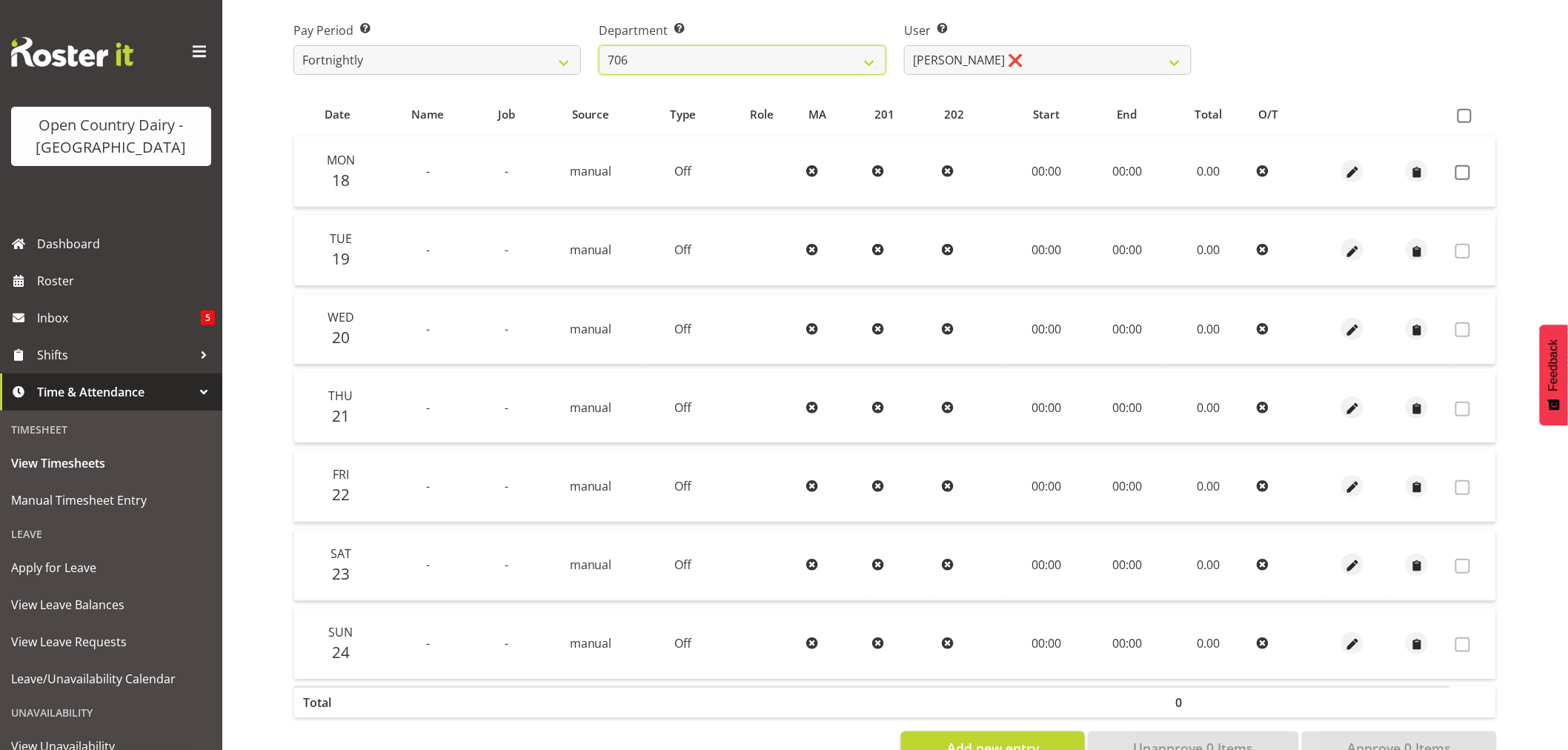
scroll to position [281, 0]
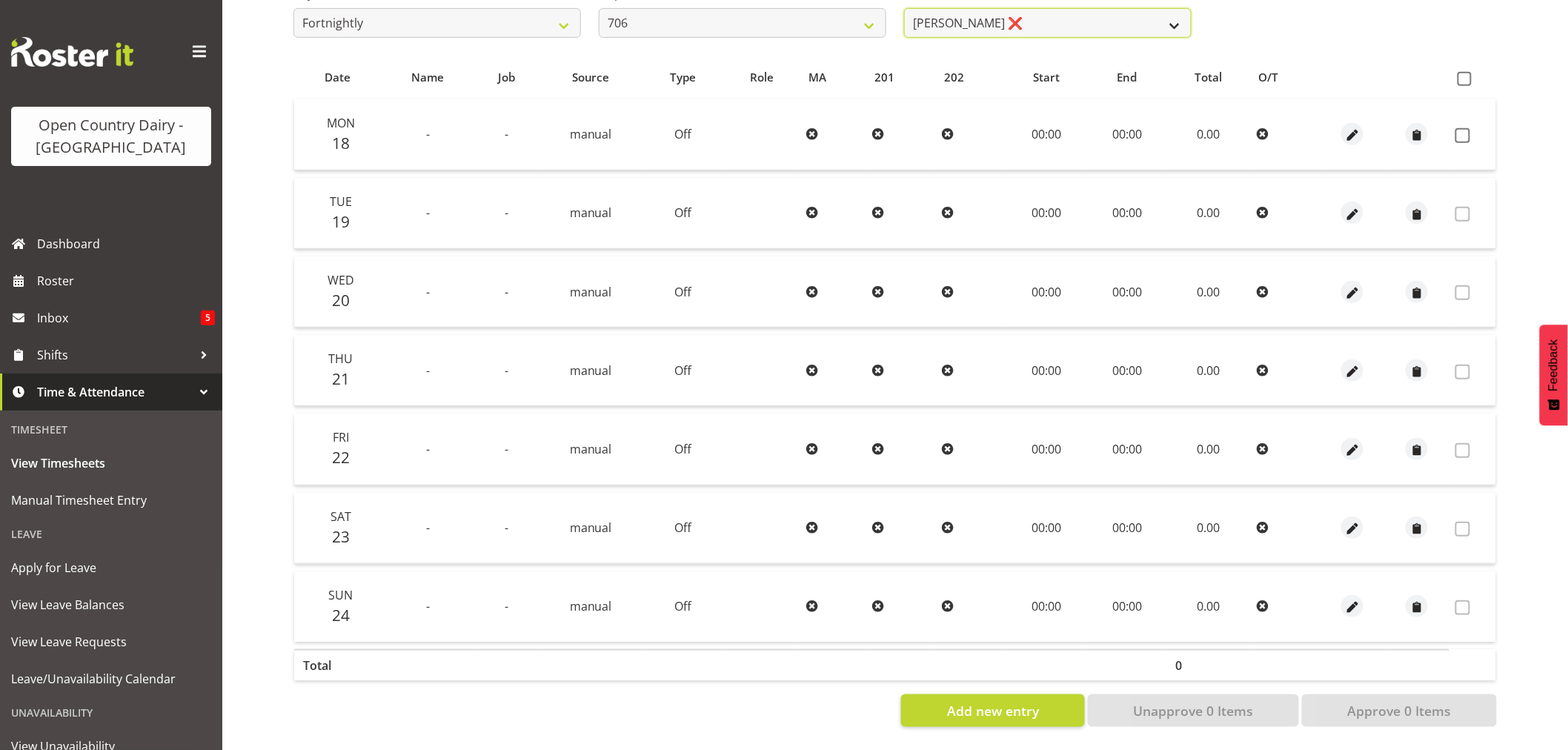
click at [1040, 8] on select "[PERSON_NAME] ❌ [PERSON_NAME] ❌ [PERSON_NAME] ❌ [PERSON_NAME] ❌" at bounding box center [1048, 23] width 288 height 30
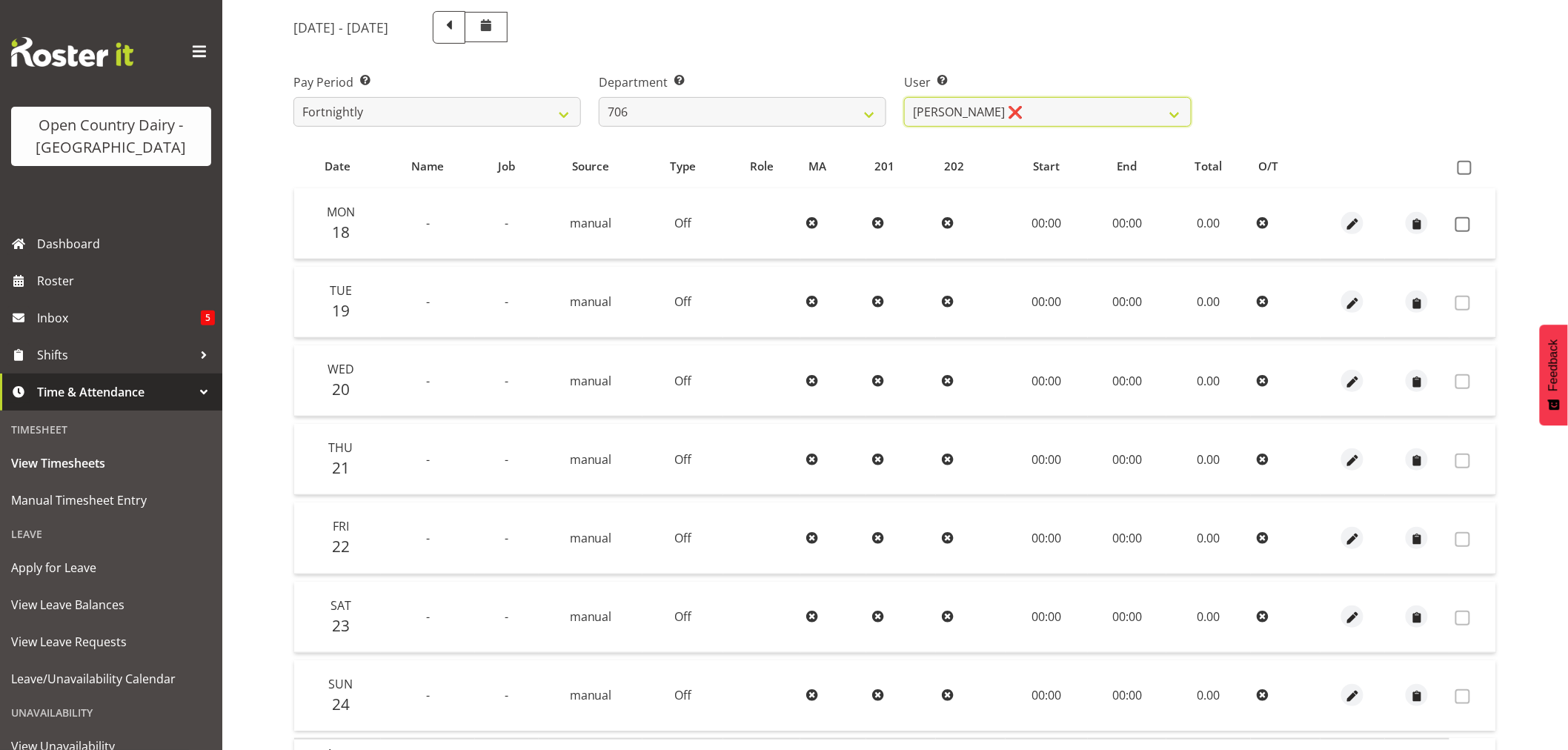
scroll to position [112, 0]
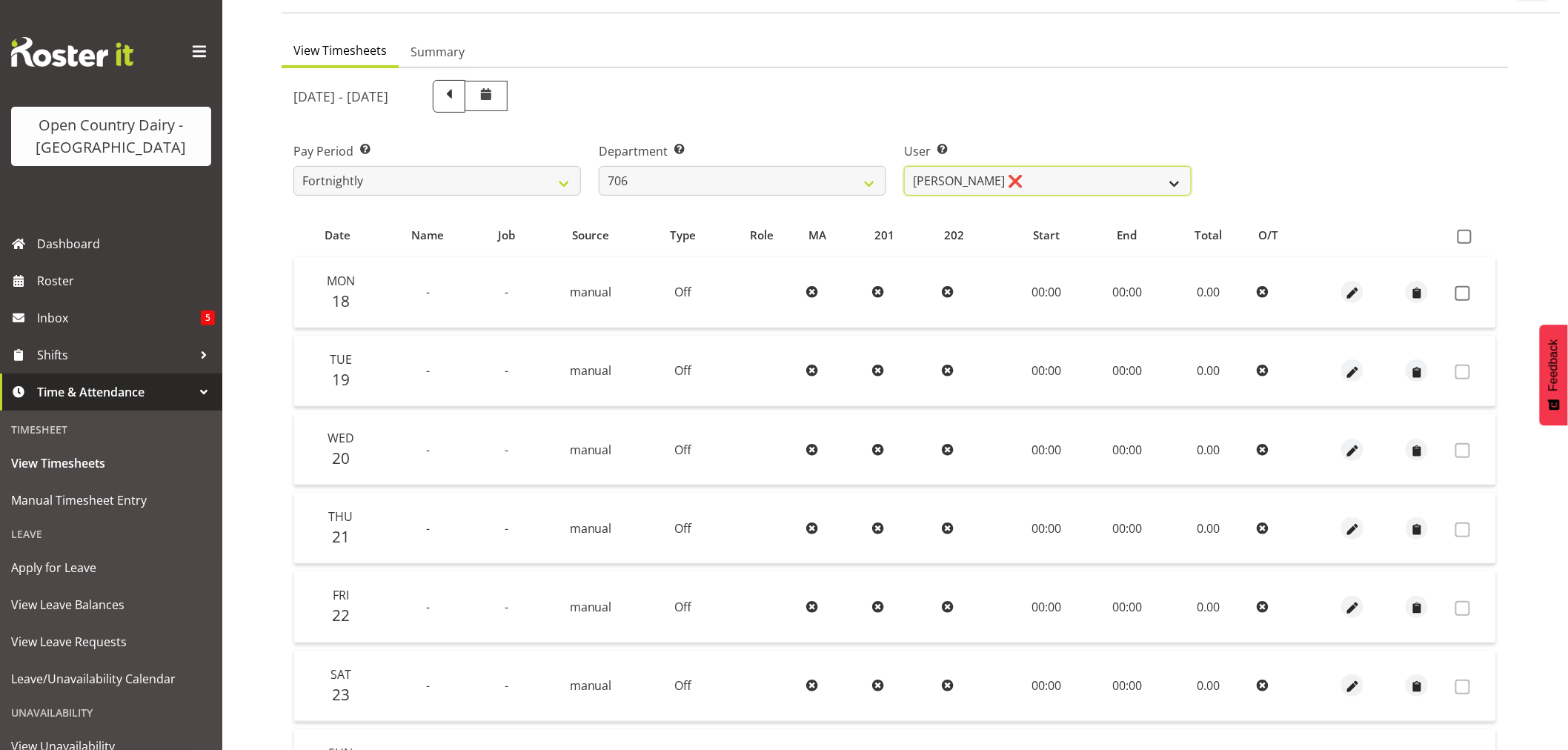
click at [1046, 175] on select "[PERSON_NAME] ❌ [PERSON_NAME] ❌ [PERSON_NAME] ❌ [PERSON_NAME] ❌" at bounding box center [1048, 181] width 288 height 30
select select "11079"
click at [904, 166] on select "[PERSON_NAME] ❌ [PERSON_NAME] ❌ [PERSON_NAME] ❌ [PERSON_NAME] ❌" at bounding box center [1048, 181] width 288 height 30
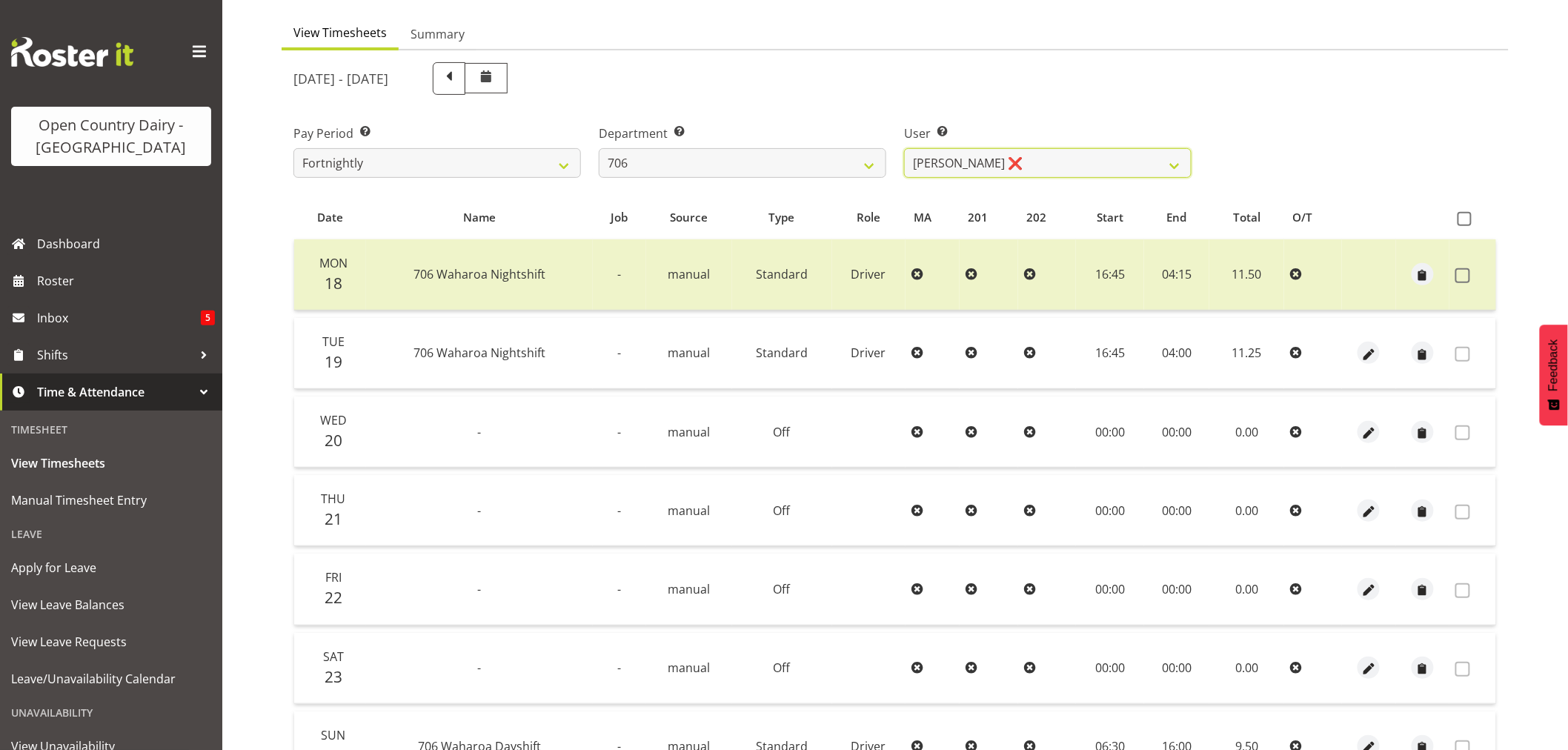
scroll to position [0, 0]
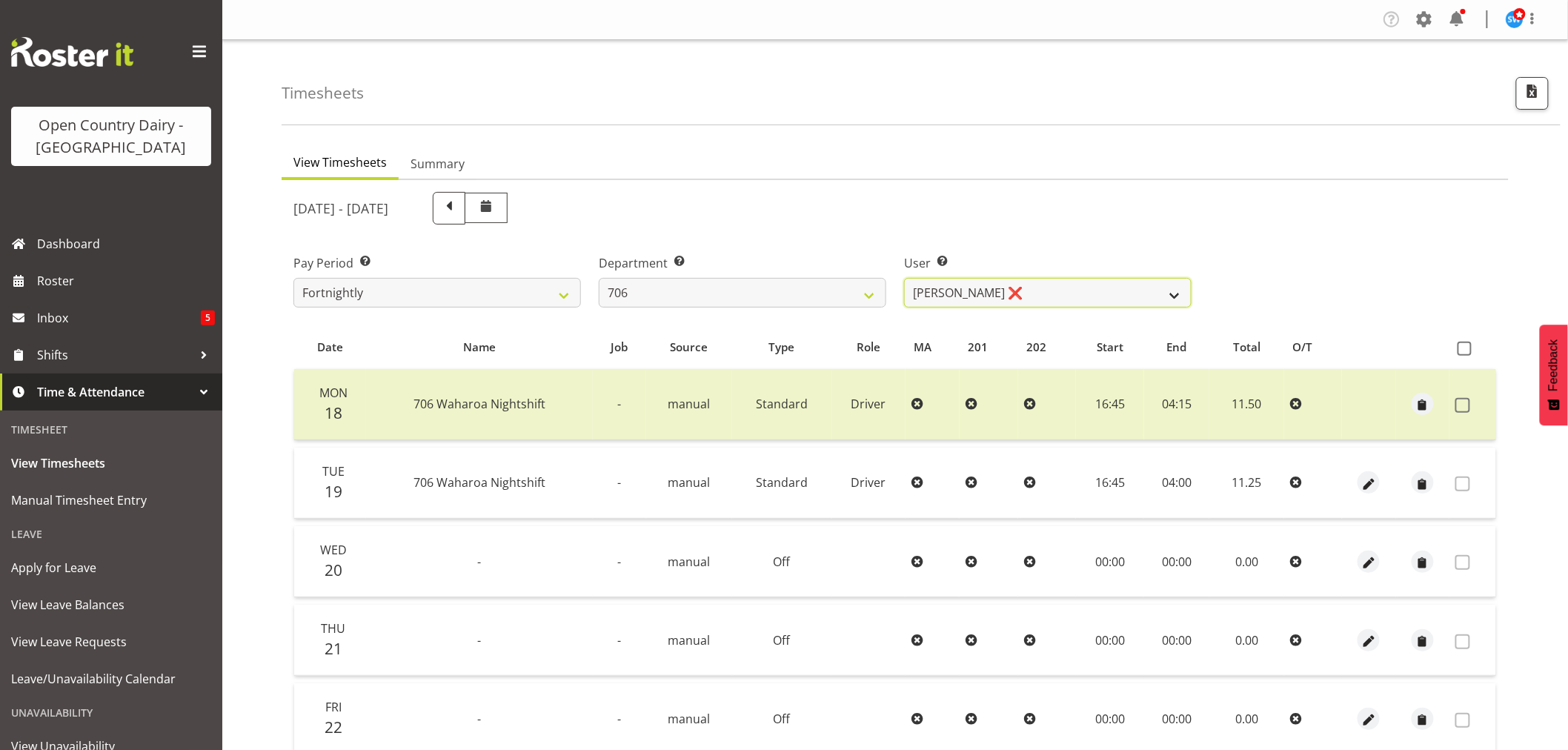
click at [1068, 286] on select "[PERSON_NAME] ❌ [PERSON_NAME] ❌ [PERSON_NAME] ❌ [PERSON_NAME] ❌" at bounding box center [1048, 293] width 288 height 30
click at [736, 284] on select "701 702 703 704 705 706 707 708 709 710 711 712 713 714 715 716 717 718 719 720" at bounding box center [743, 293] width 288 height 30
select select "811"
click at [599, 278] on select "701 702 703 704 705 706 707 708 709 710 711 712 713 714 715 716 717 718 719 720" at bounding box center [743, 293] width 288 height 30
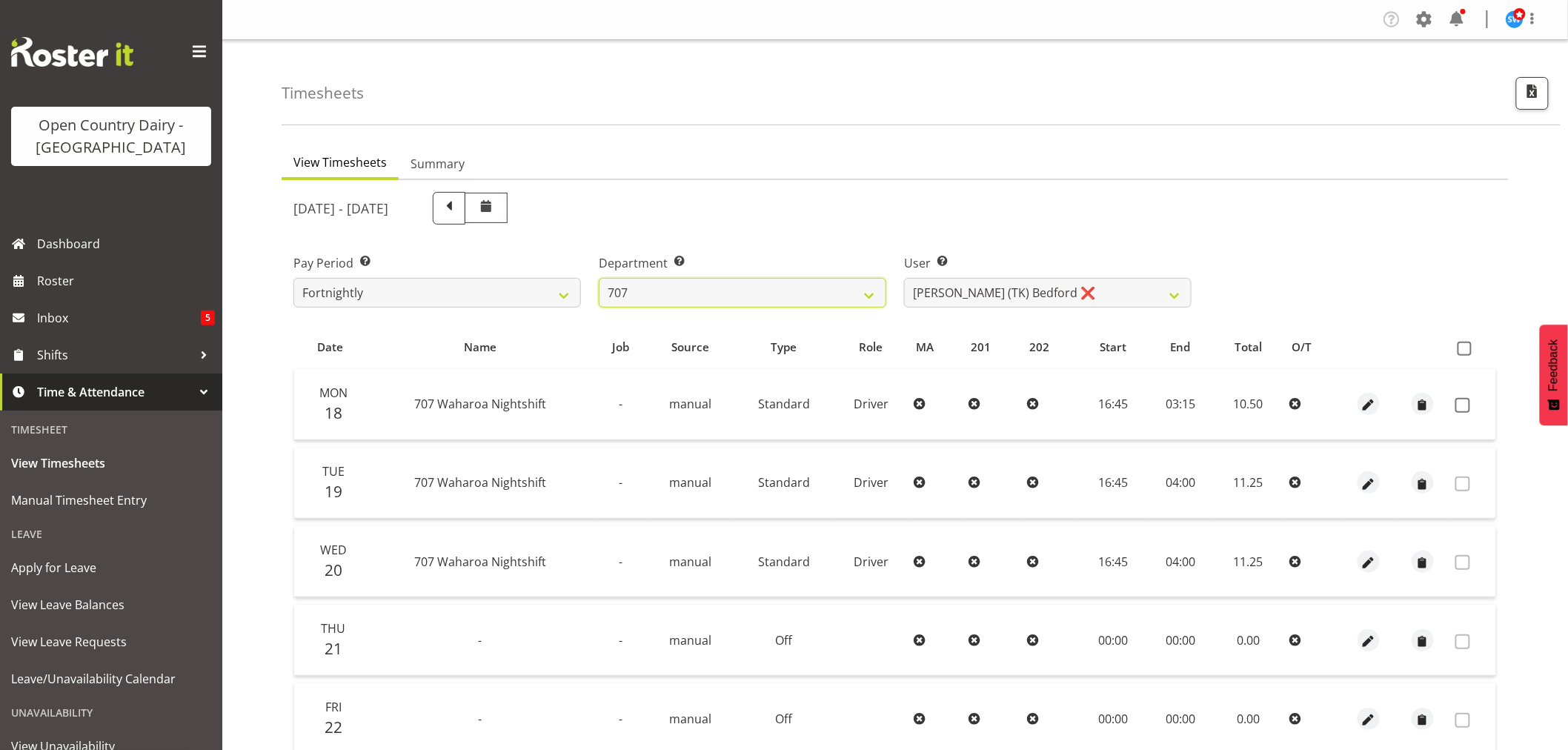
scroll to position [246, 0]
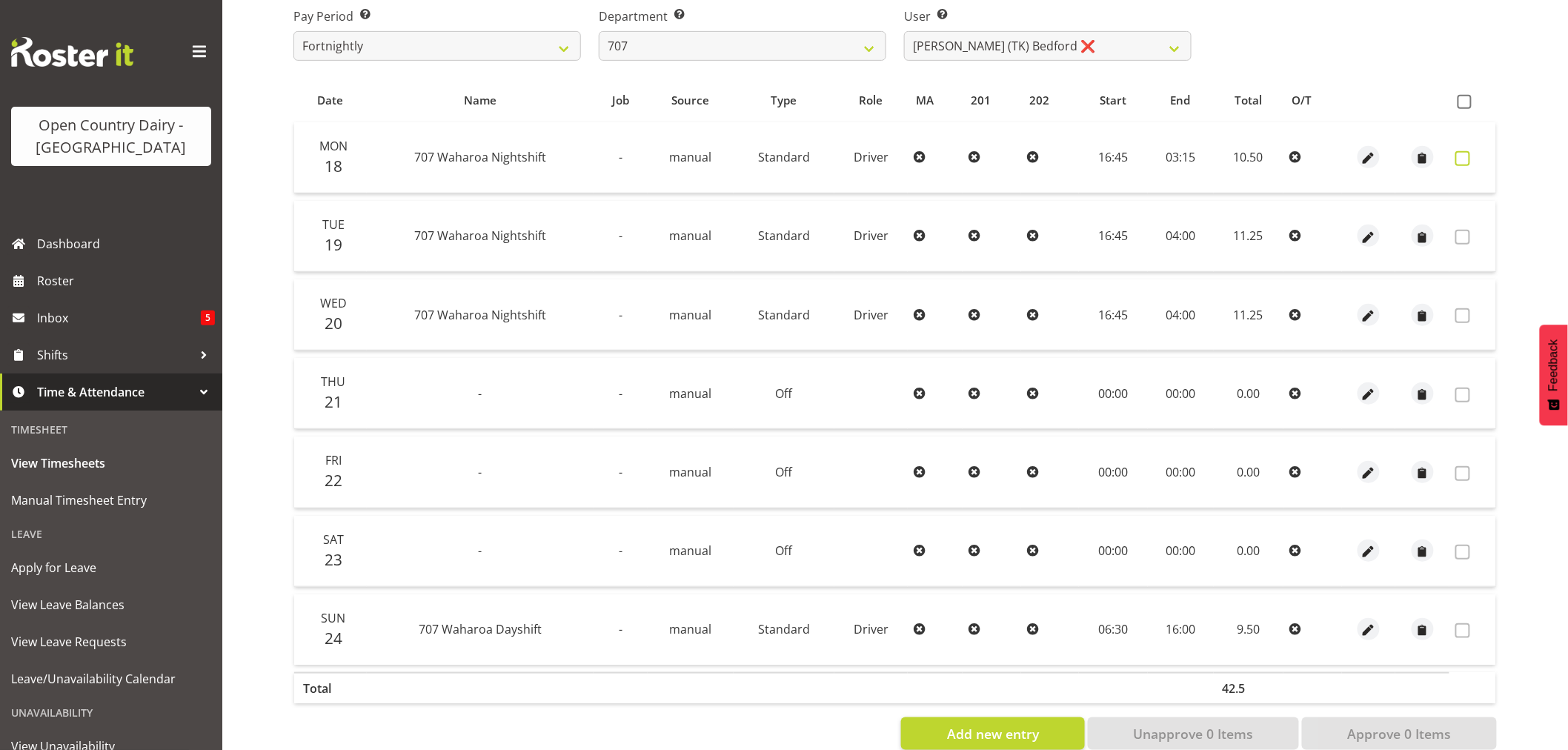
click at [1458, 154] on span at bounding box center [1463, 158] width 15 height 15
checkbox input "true"
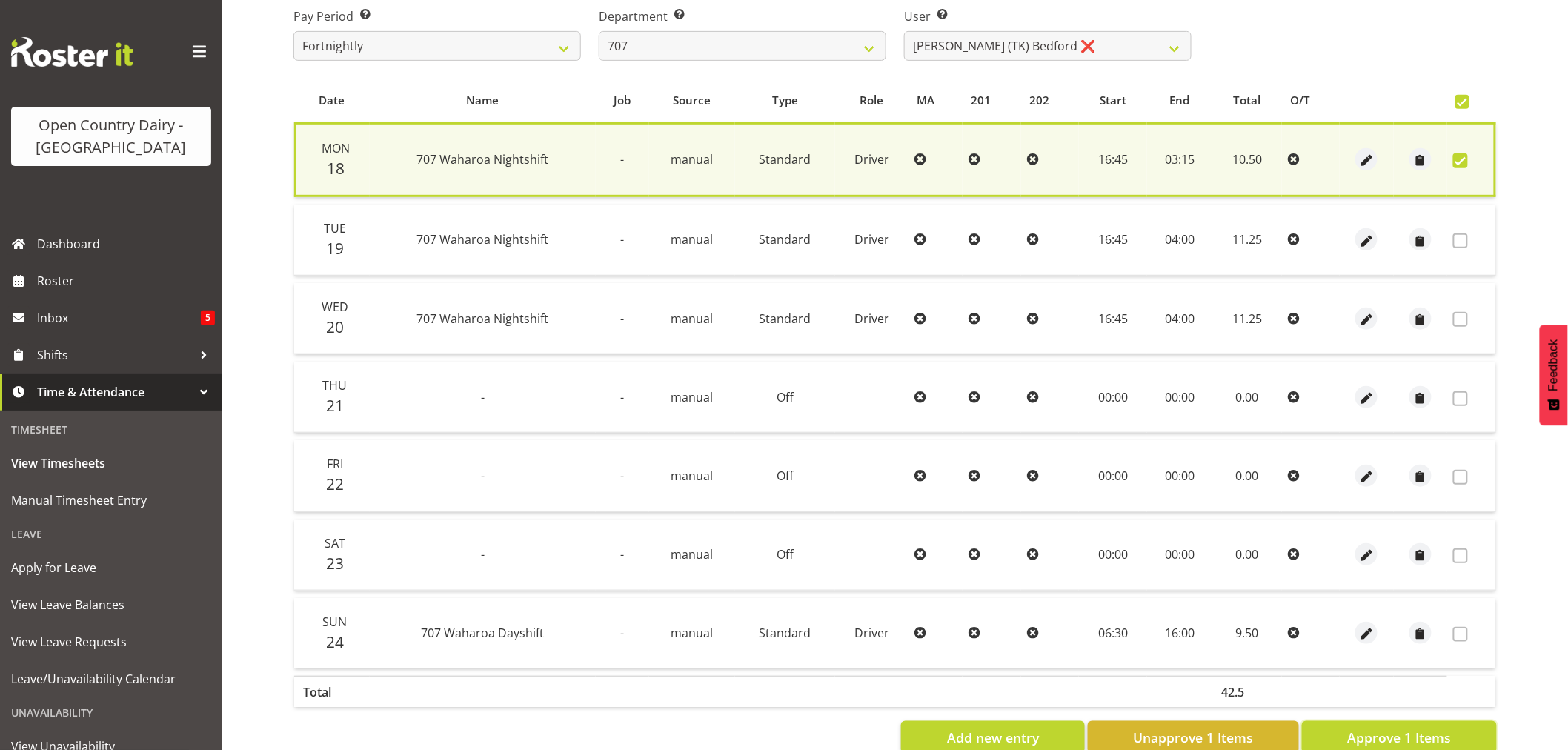
click at [1403, 737] on span "Approve 1 Items" at bounding box center [1399, 737] width 104 height 19
checkbox input "false"
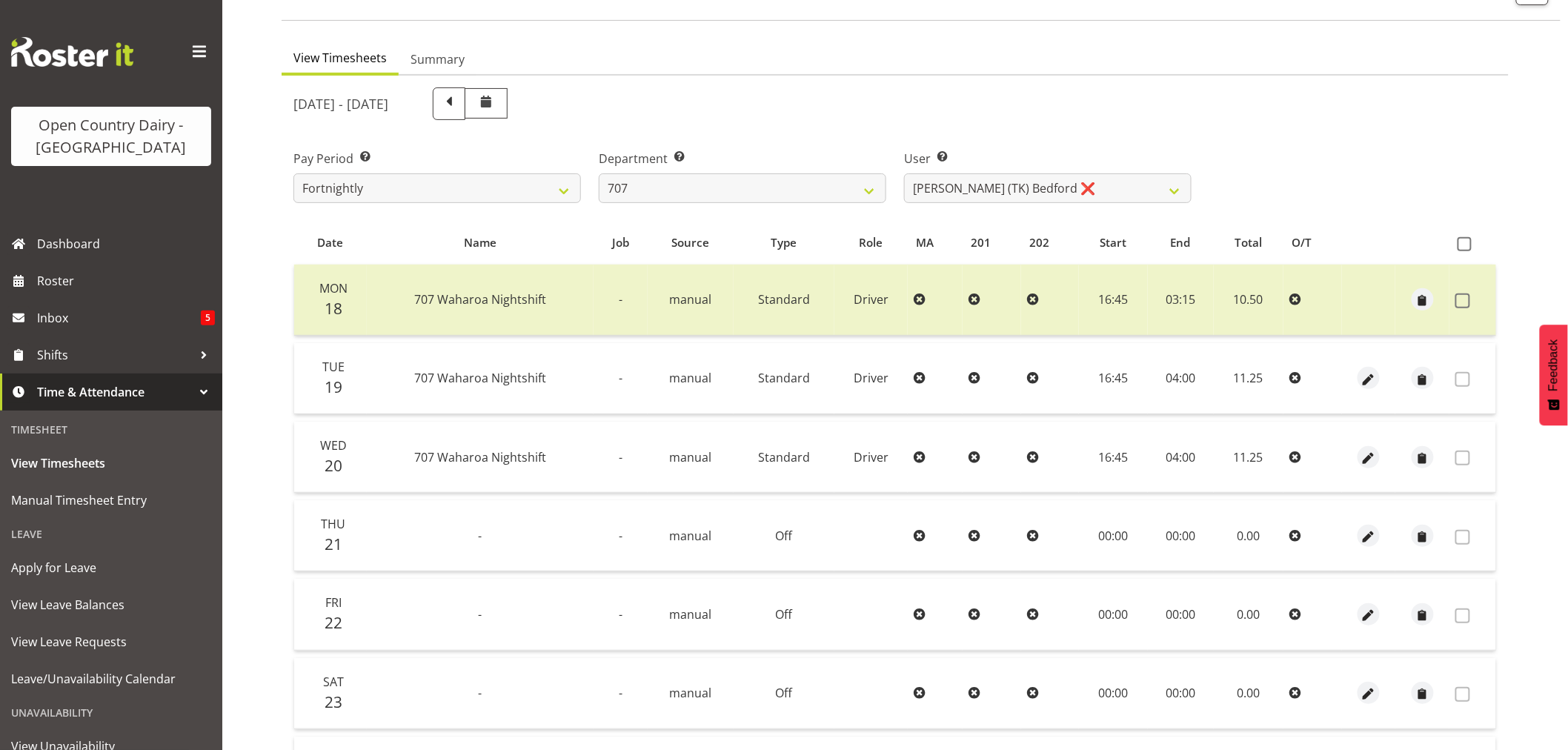
scroll to position [0, 0]
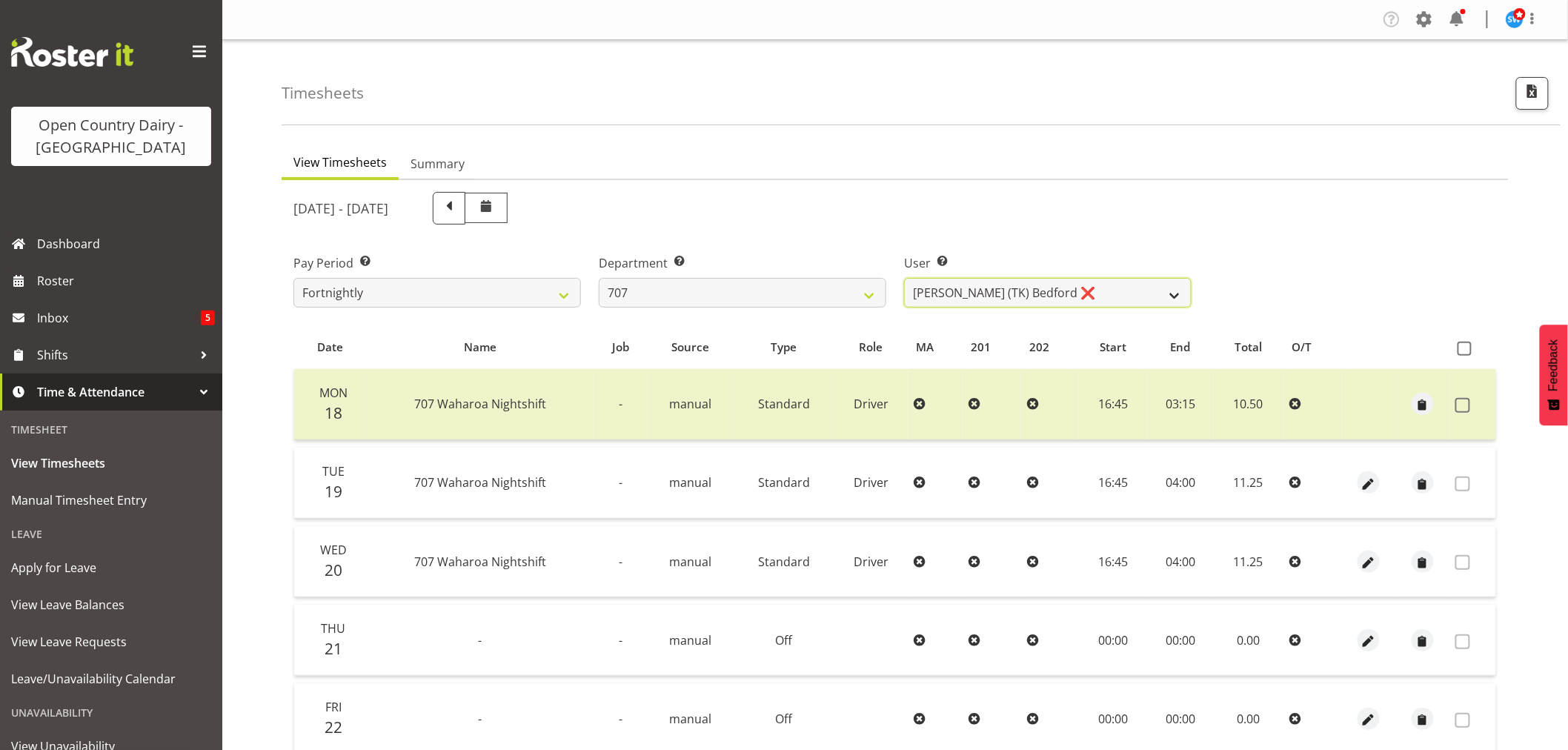
click at [1054, 289] on select "[PERSON_NAME] (TK) [PERSON_NAME] ❌ [PERSON_NAME] ❌" at bounding box center [1048, 293] width 288 height 30
select select "8199"
click at [904, 278] on select "[PERSON_NAME] (TK) [PERSON_NAME] ❌ [PERSON_NAME] ❌" at bounding box center [1048, 293] width 288 height 30
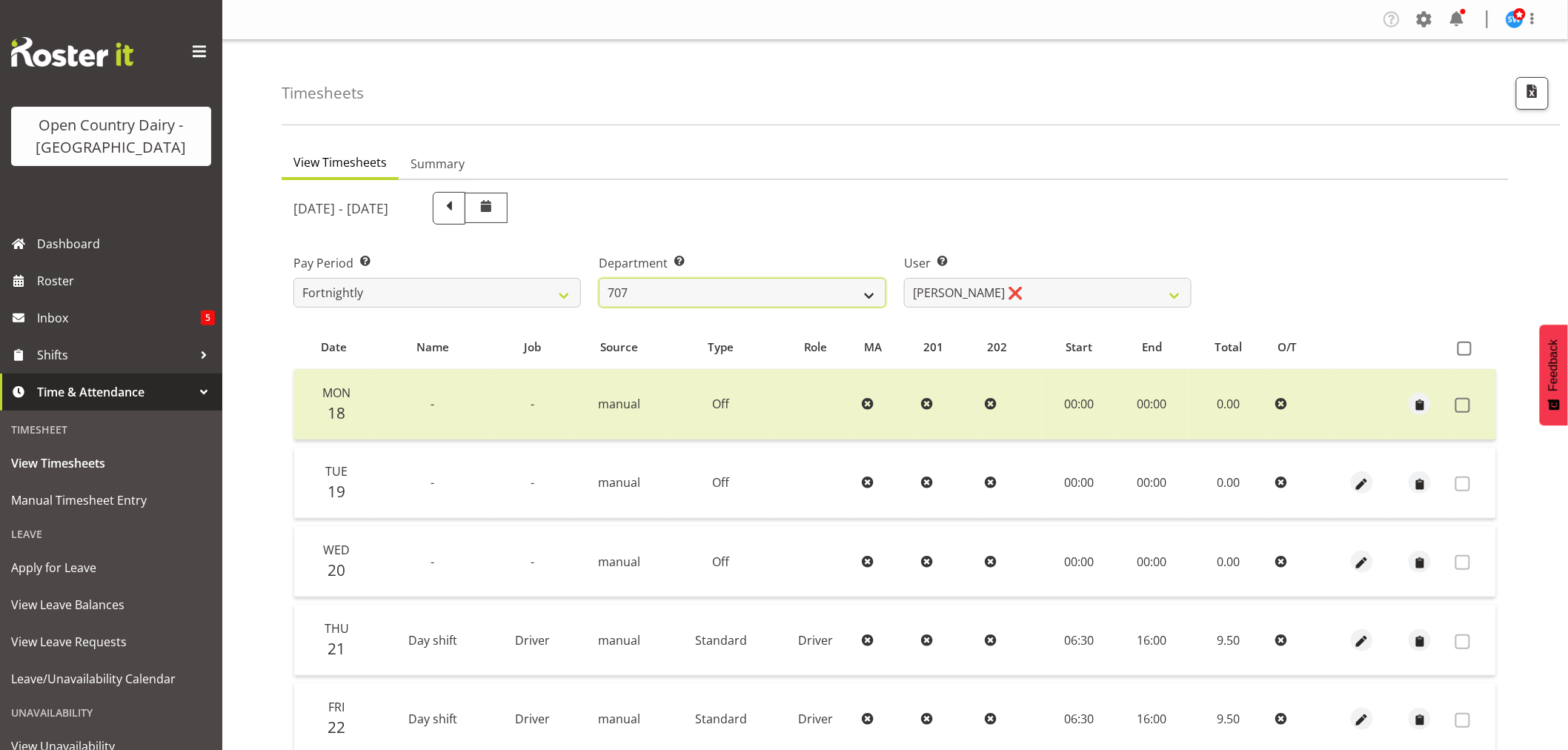
click at [814, 295] on select "701 702 703 704 705 706 707 708 709 710 711 712 713 714 715 716 717 718 719 720" at bounding box center [743, 293] width 288 height 30
select select "762"
click at [599, 278] on select "701 702 703 704 705 706 707 708 709 710 711 712 713 714 715 716 717 718 719 720" at bounding box center [743, 293] width 288 height 30
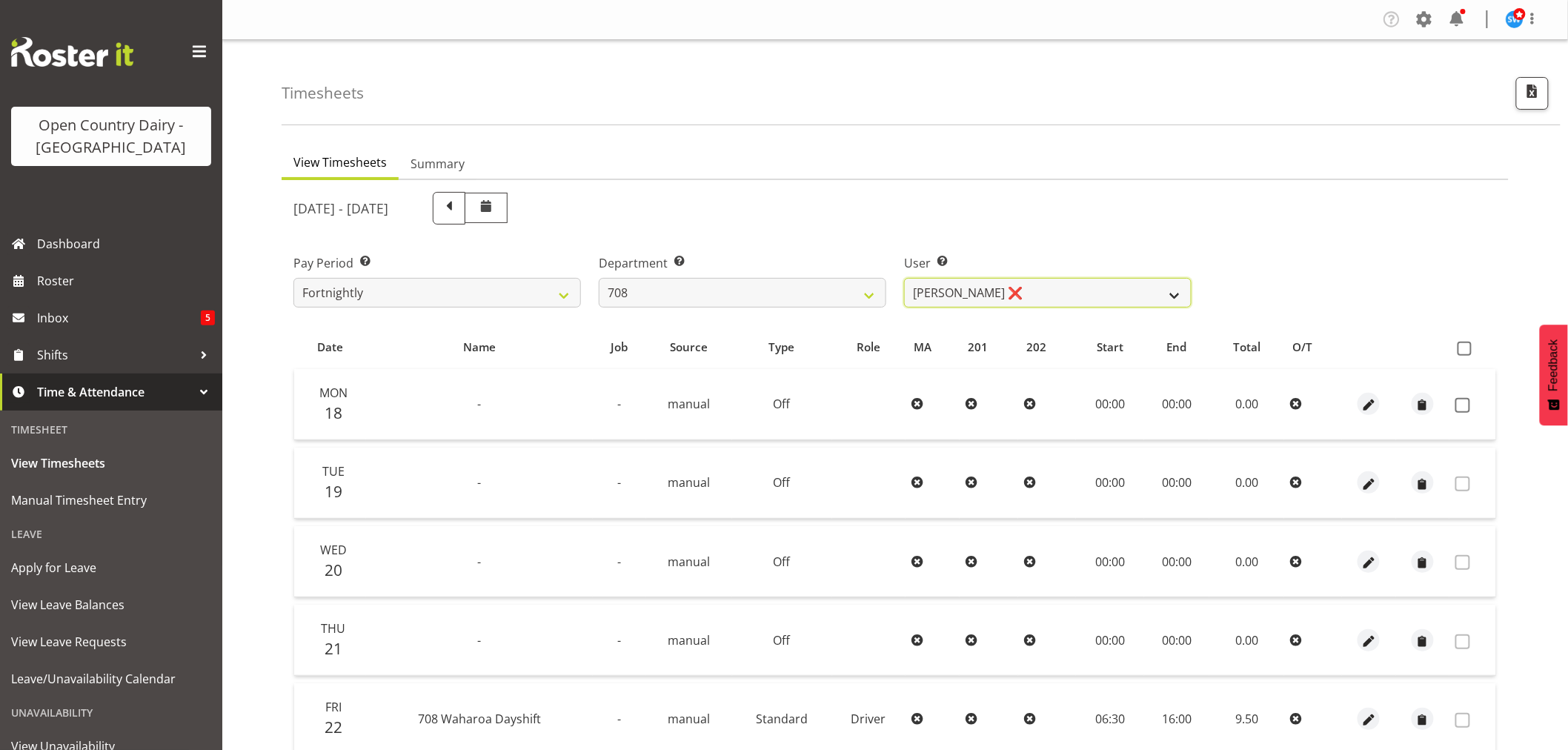
click at [1027, 286] on select "[PERSON_NAME] ❌ [PERSON_NAME] ❌" at bounding box center [1048, 293] width 288 height 30
select select "11697"
click at [904, 278] on select "[PERSON_NAME] ❌ [PERSON_NAME] ❌" at bounding box center [1048, 293] width 288 height 30
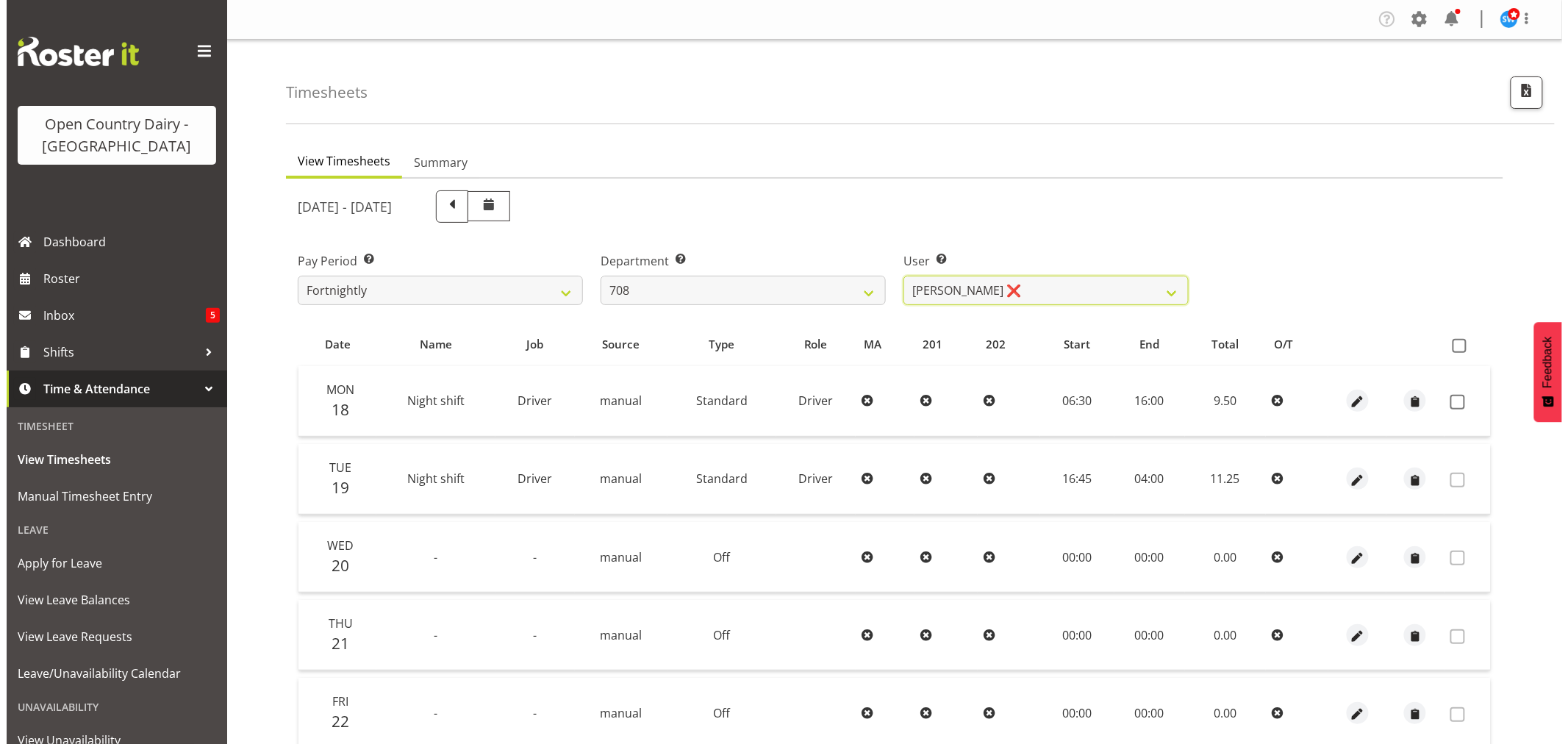
scroll to position [279, 0]
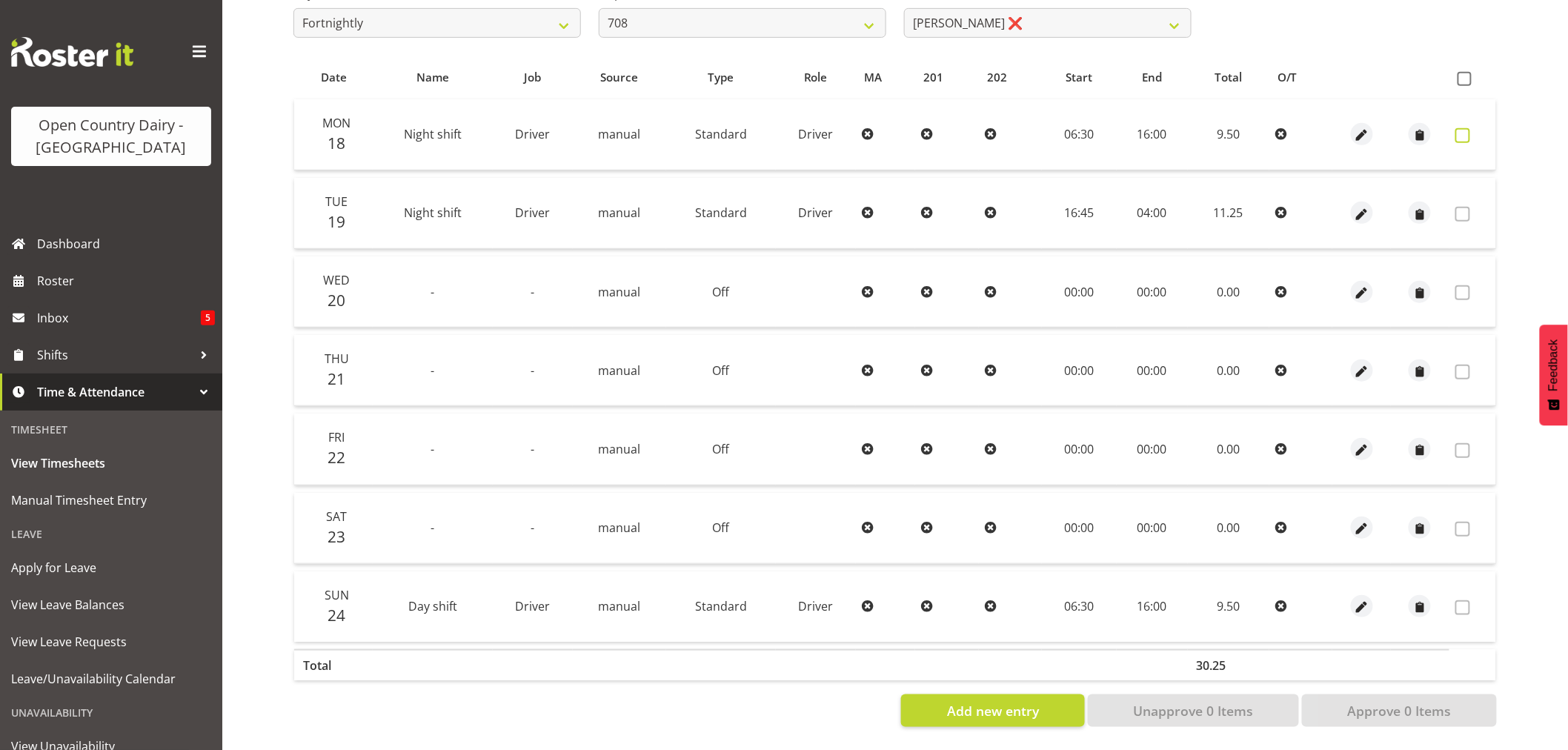
click at [1465, 129] on span at bounding box center [1463, 136] width 15 height 15
checkbox input "true"
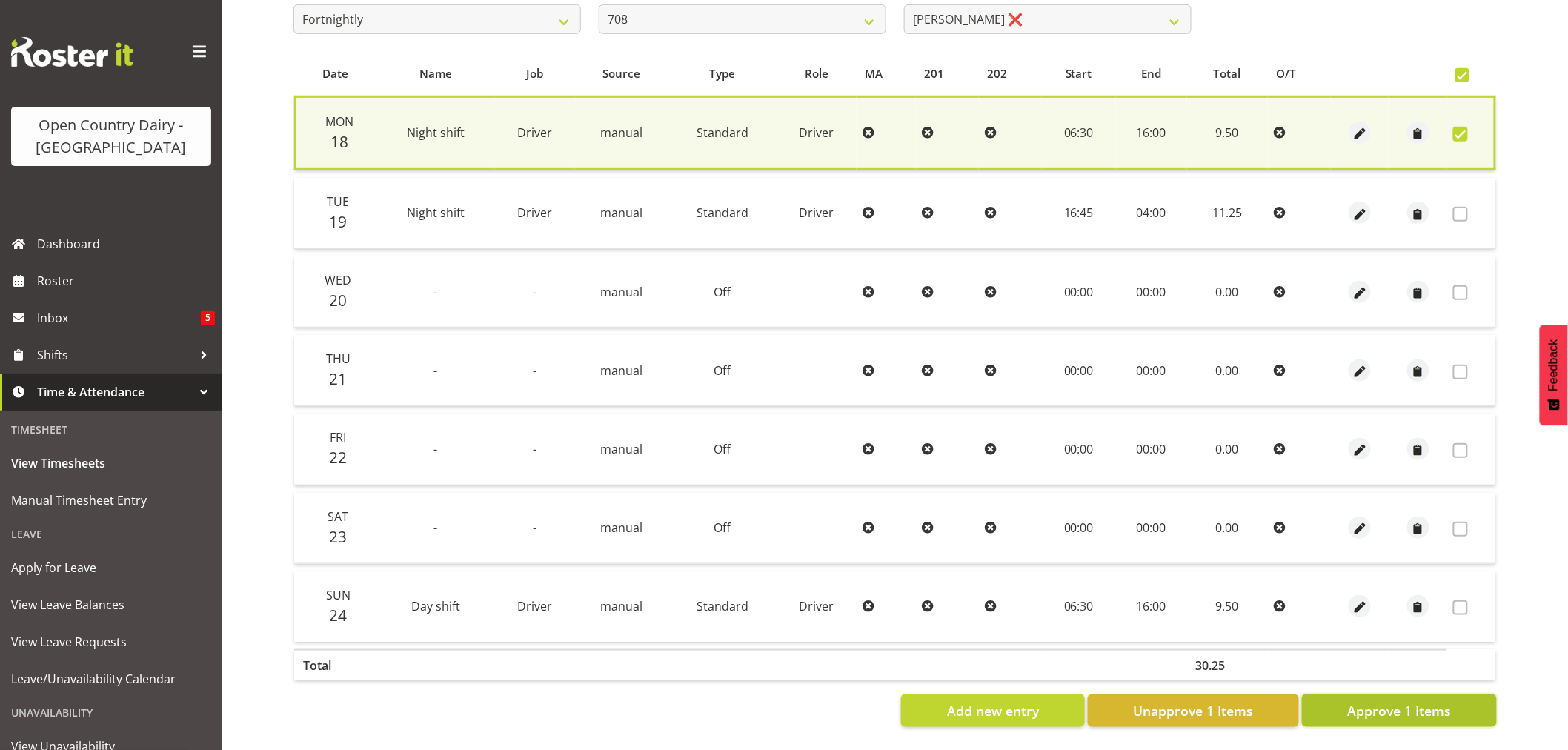
click at [1376, 703] on span "Approve 1 Items" at bounding box center [1399, 710] width 104 height 19
checkbox input "false"
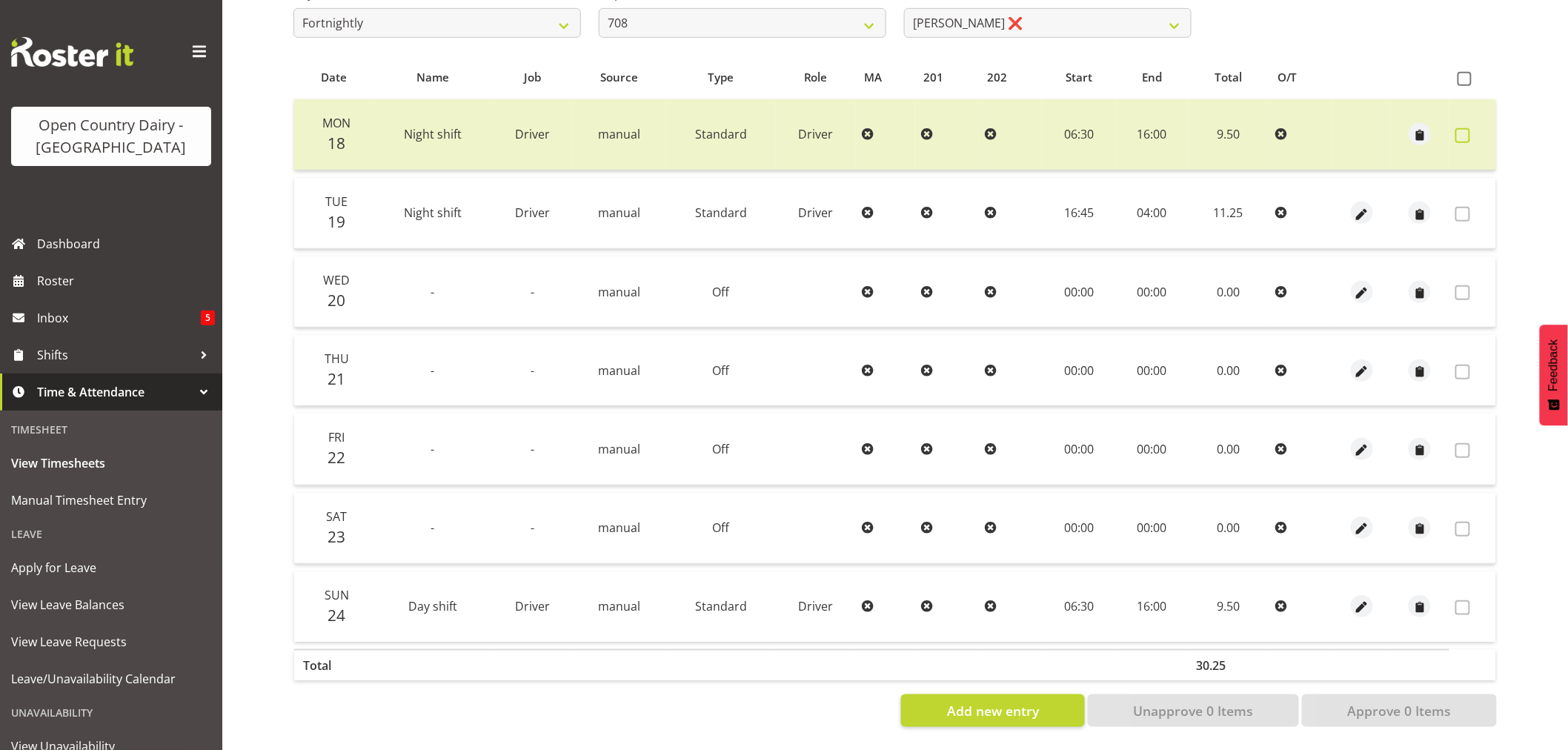
click at [1463, 129] on span at bounding box center [1463, 136] width 15 height 15
checkbox input "true"
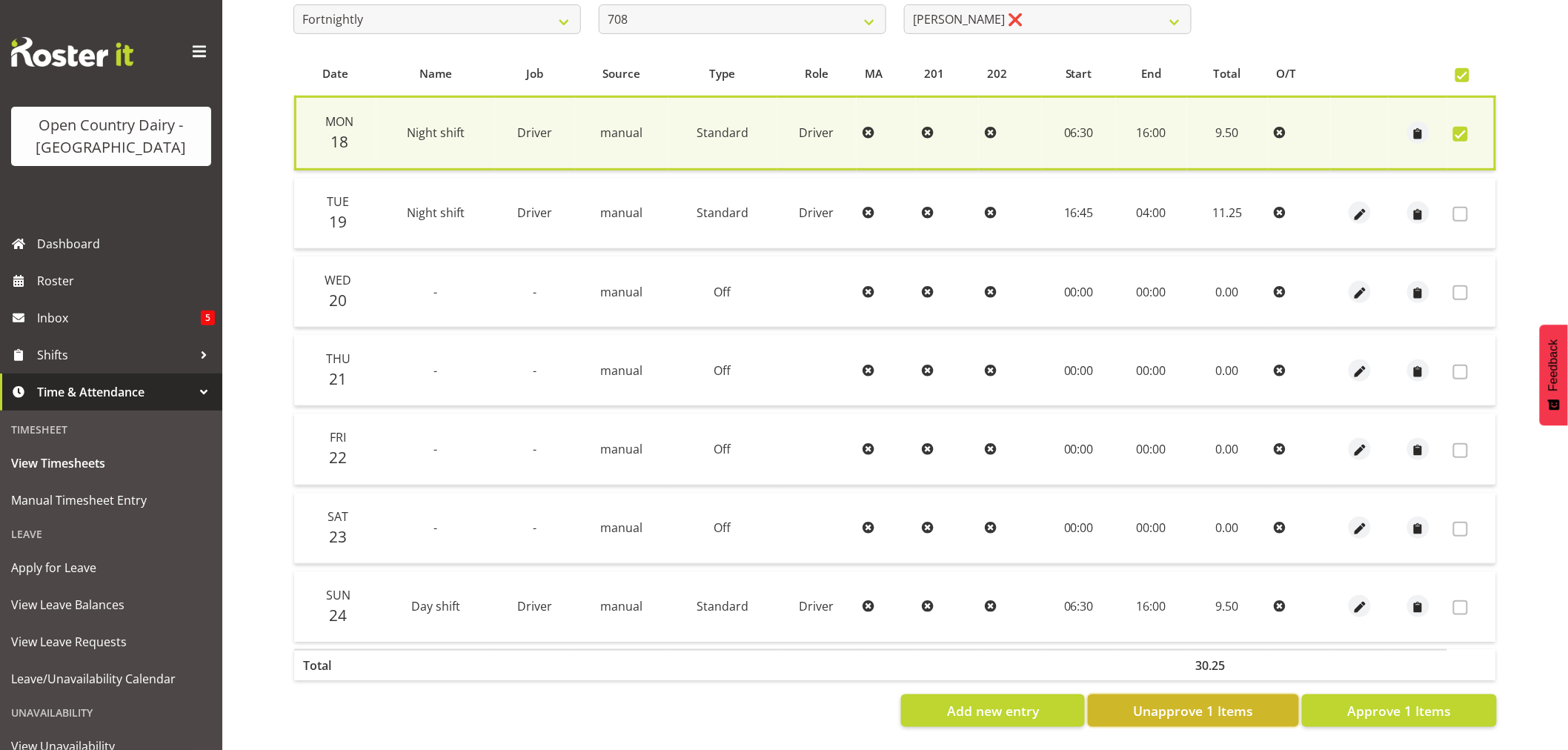
click at [1157, 704] on span "Unapprove 1 Items" at bounding box center [1193, 710] width 120 height 19
checkbox input "false"
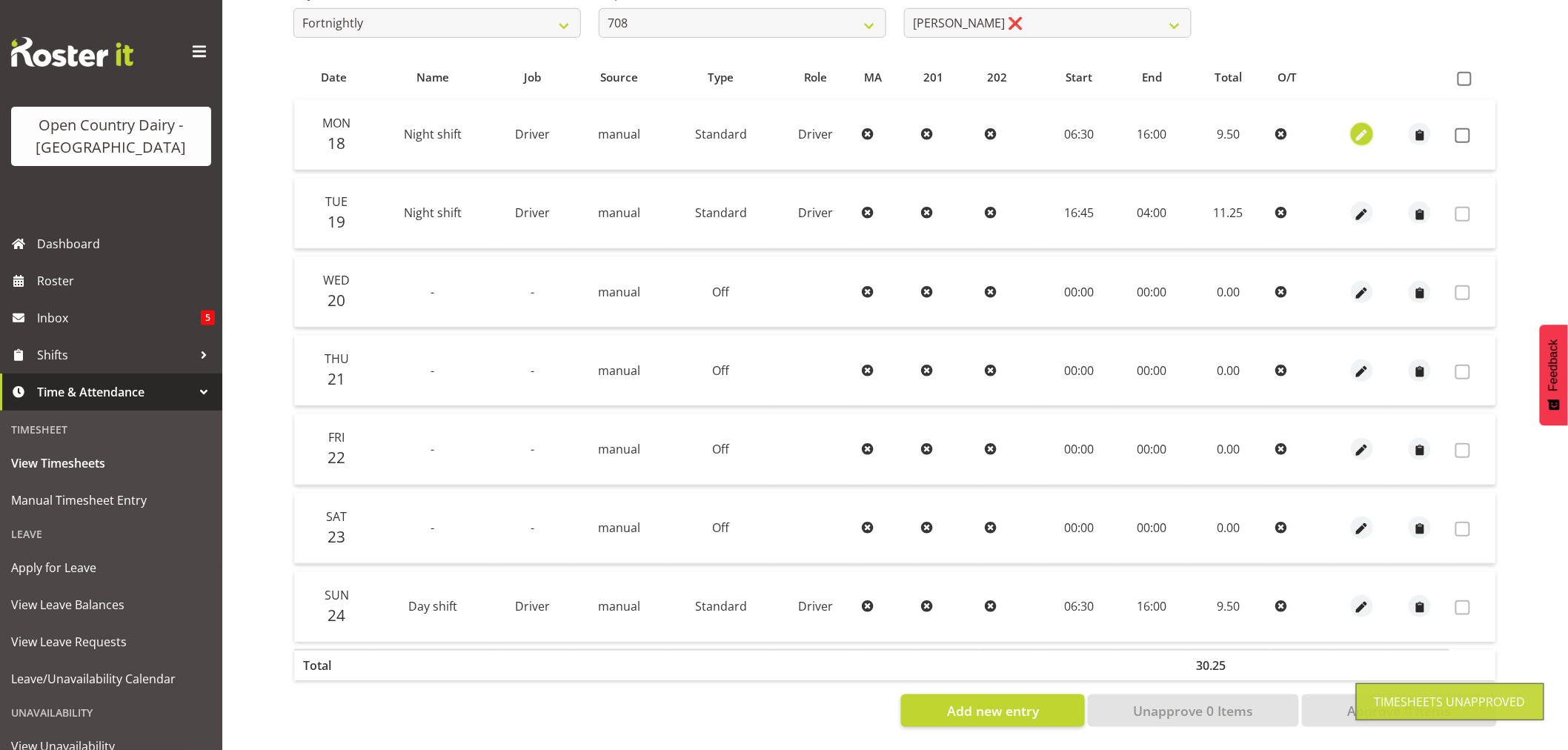
click at [1358, 128] on span "button" at bounding box center [1361, 136] width 17 height 17
select select "Standard"
select select "7"
select select "2025"
select select "6"
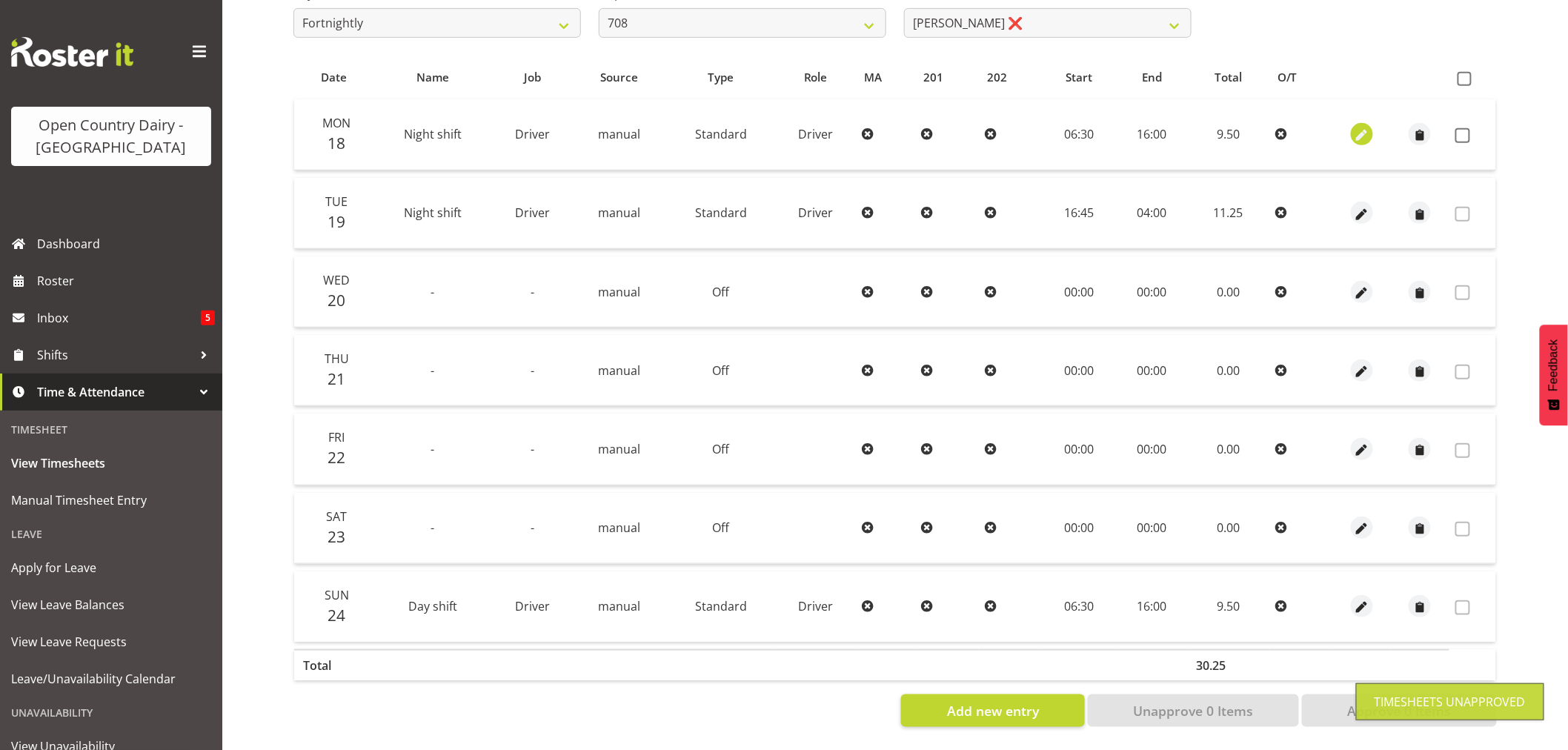
select select "30"
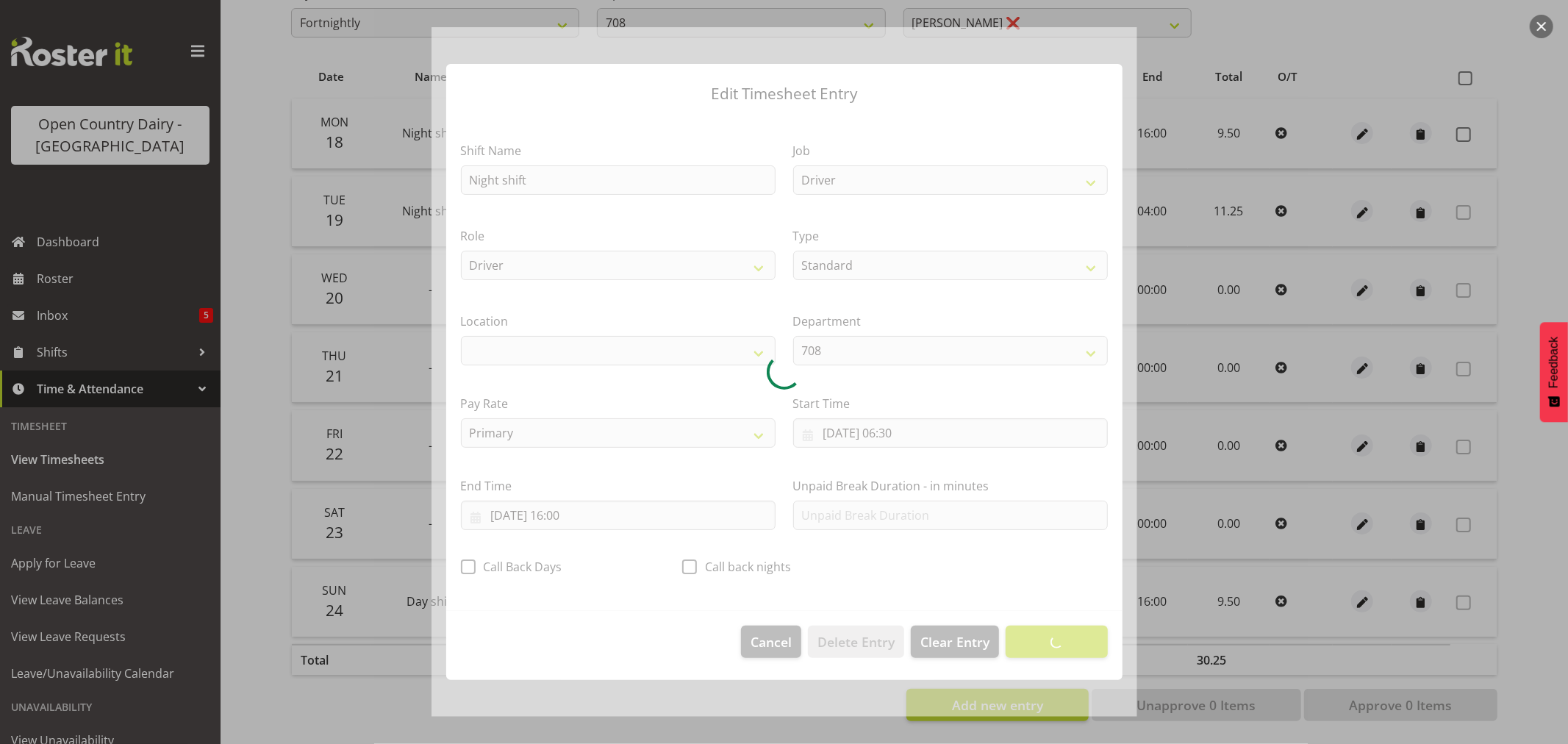
select select "1054"
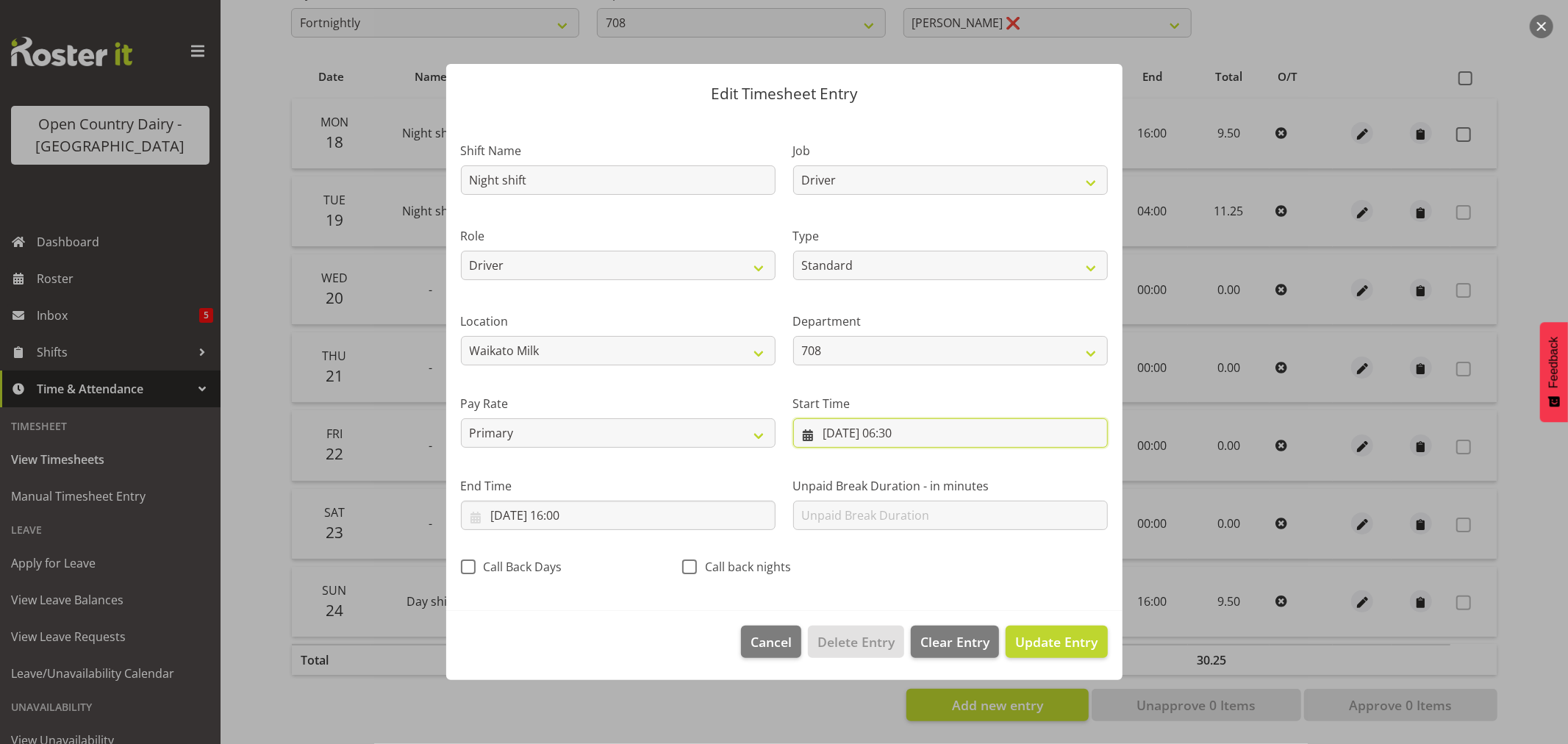
click at [883, 430] on input "[DATE] 06:30" at bounding box center [951, 433] width 314 height 30
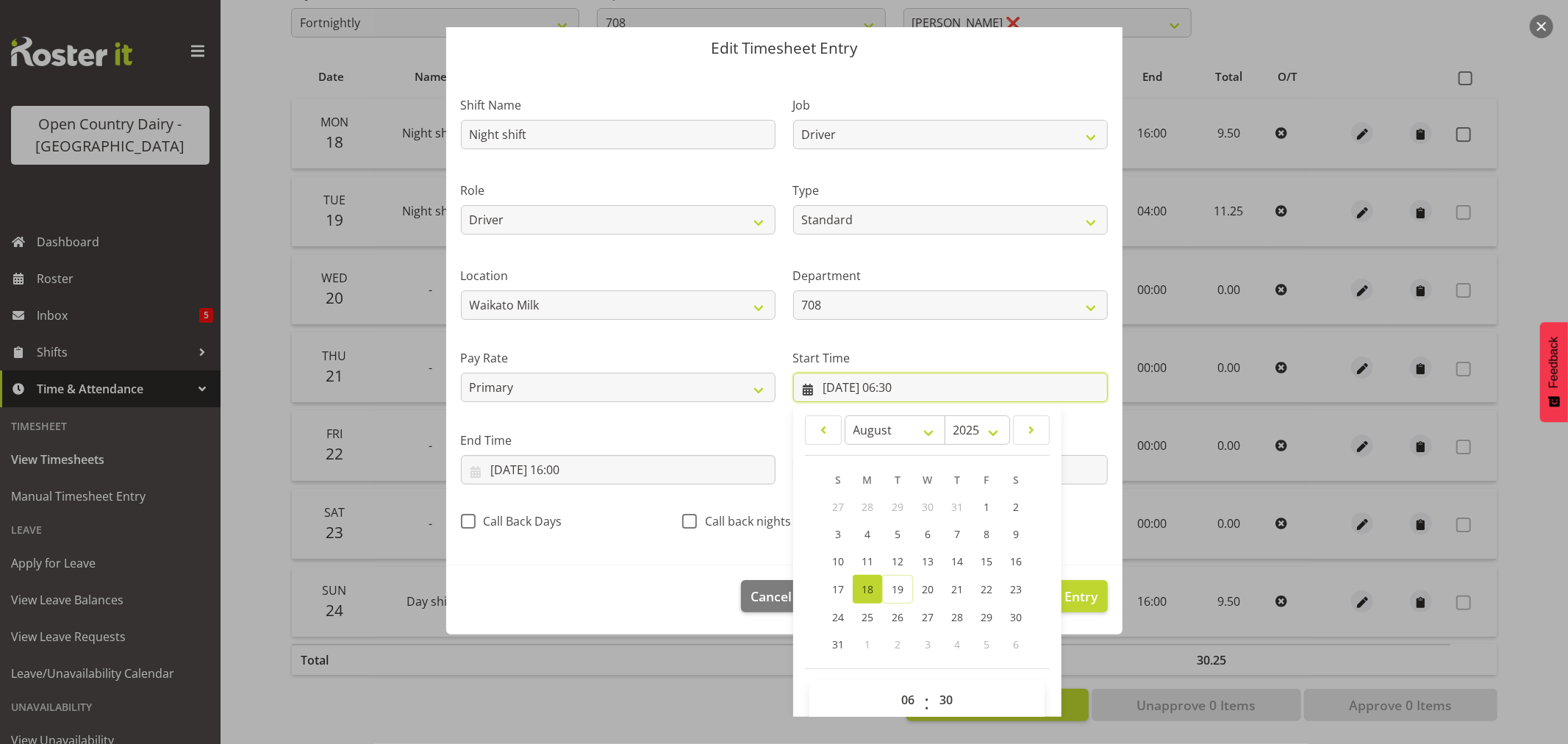
scroll to position [67, 0]
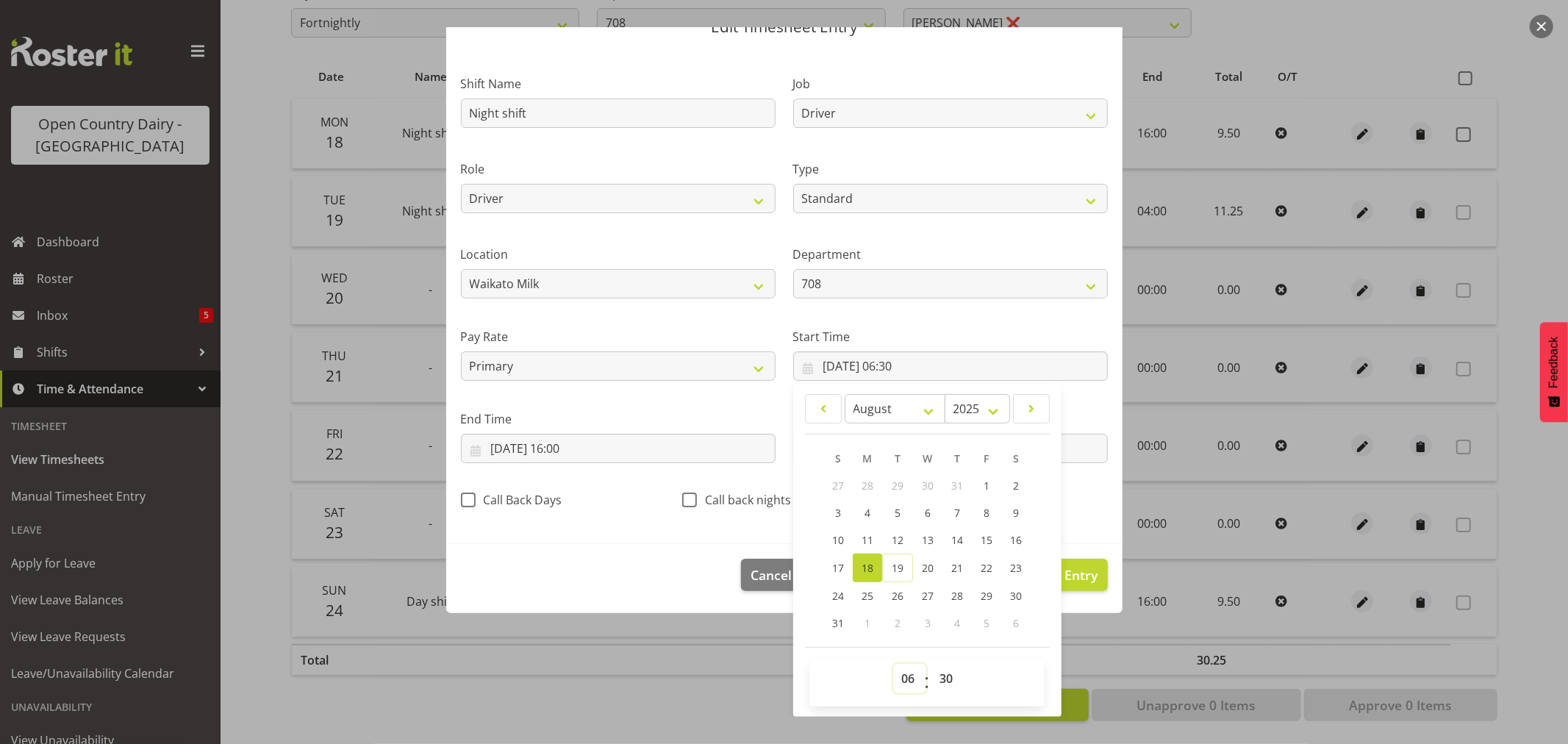
click at [905, 686] on select "00 01 02 03 04 05 06 07 08 09 10 11 12 13 14 15 16 17 18 19 20 21 22 23" at bounding box center [910, 679] width 33 height 30
select select "16"
click at [893, 664] on select "00 01 02 03 04 05 06 07 08 09 10 11 12 13 14 15 16 17 18 19 20 21 22 23" at bounding box center [910, 679] width 33 height 30
type input "[DATE] 16:30"
click at [938, 681] on select "00 01 02 03 04 05 06 07 08 09 10 11 12 13 14 15 16 17 18 19 20 21 22 23 24 25 2…" at bounding box center [948, 679] width 33 height 30
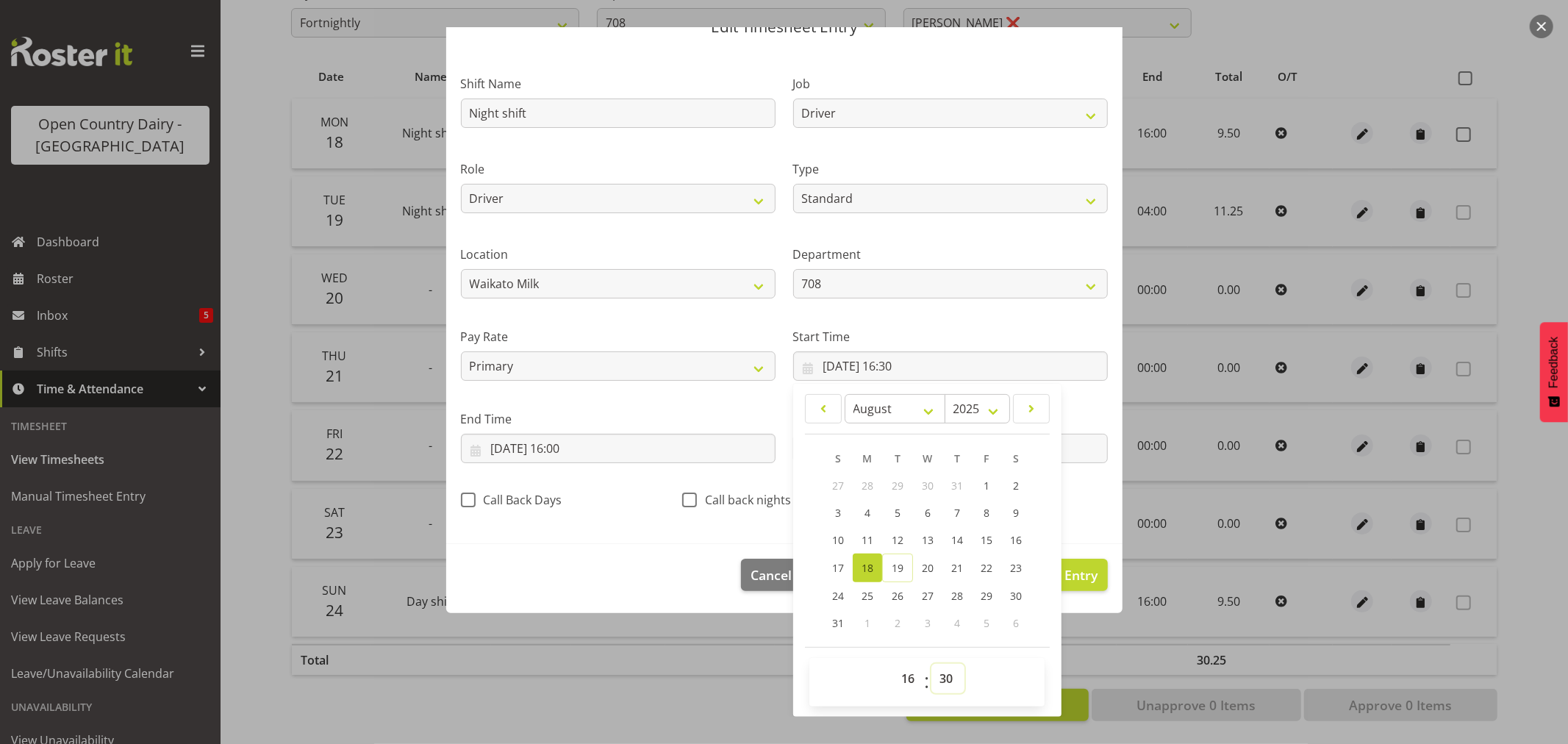
select select "45"
click at [932, 664] on select "00 01 02 03 04 05 06 07 08 09 10 11 12 13 14 15 16 17 18 19 20 21 22 23 24 25 2…" at bounding box center [948, 679] width 33 height 30
type input "[DATE] 16:45"
click at [567, 446] on input "[DATE] 16:00" at bounding box center [618, 449] width 314 height 30
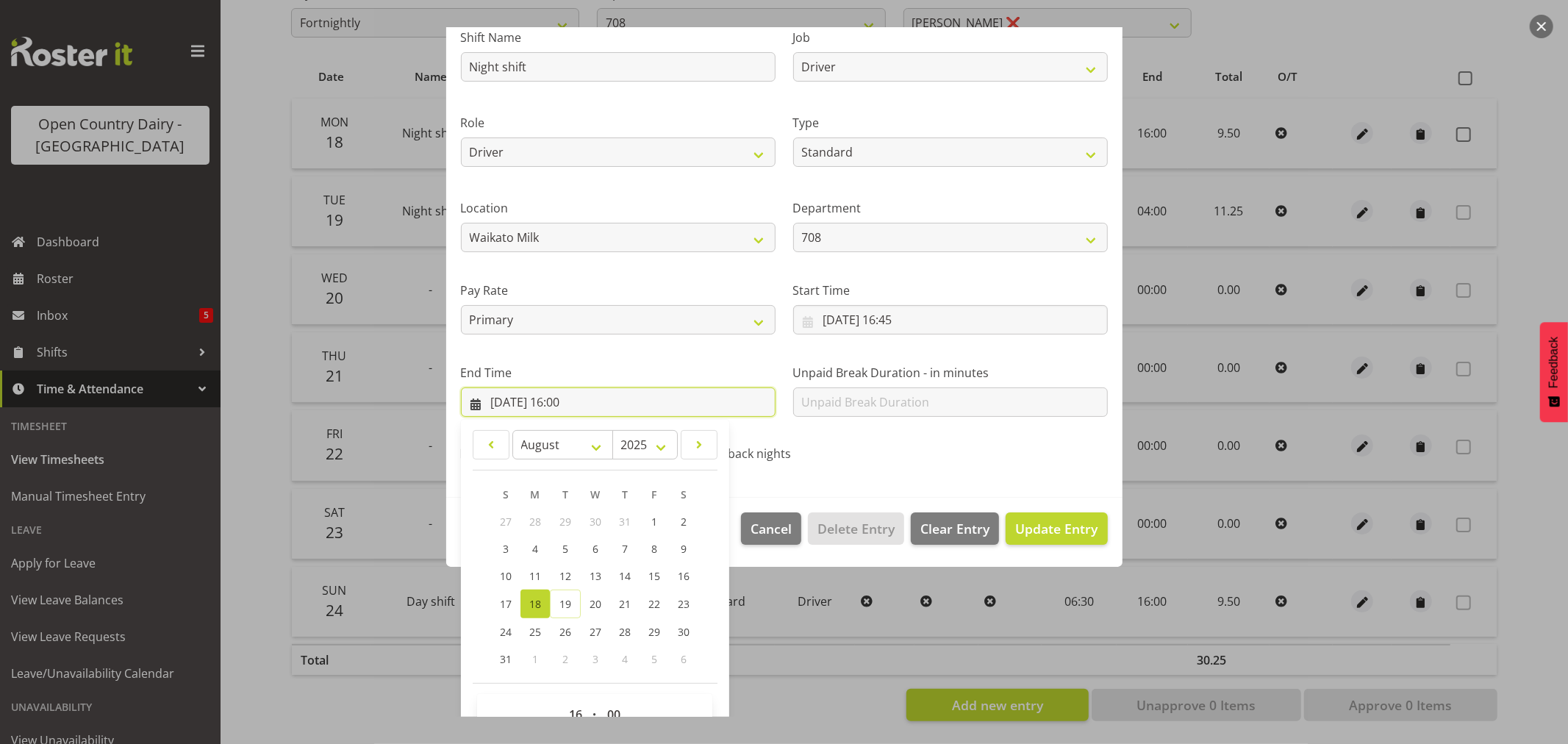
scroll to position [149, 0]
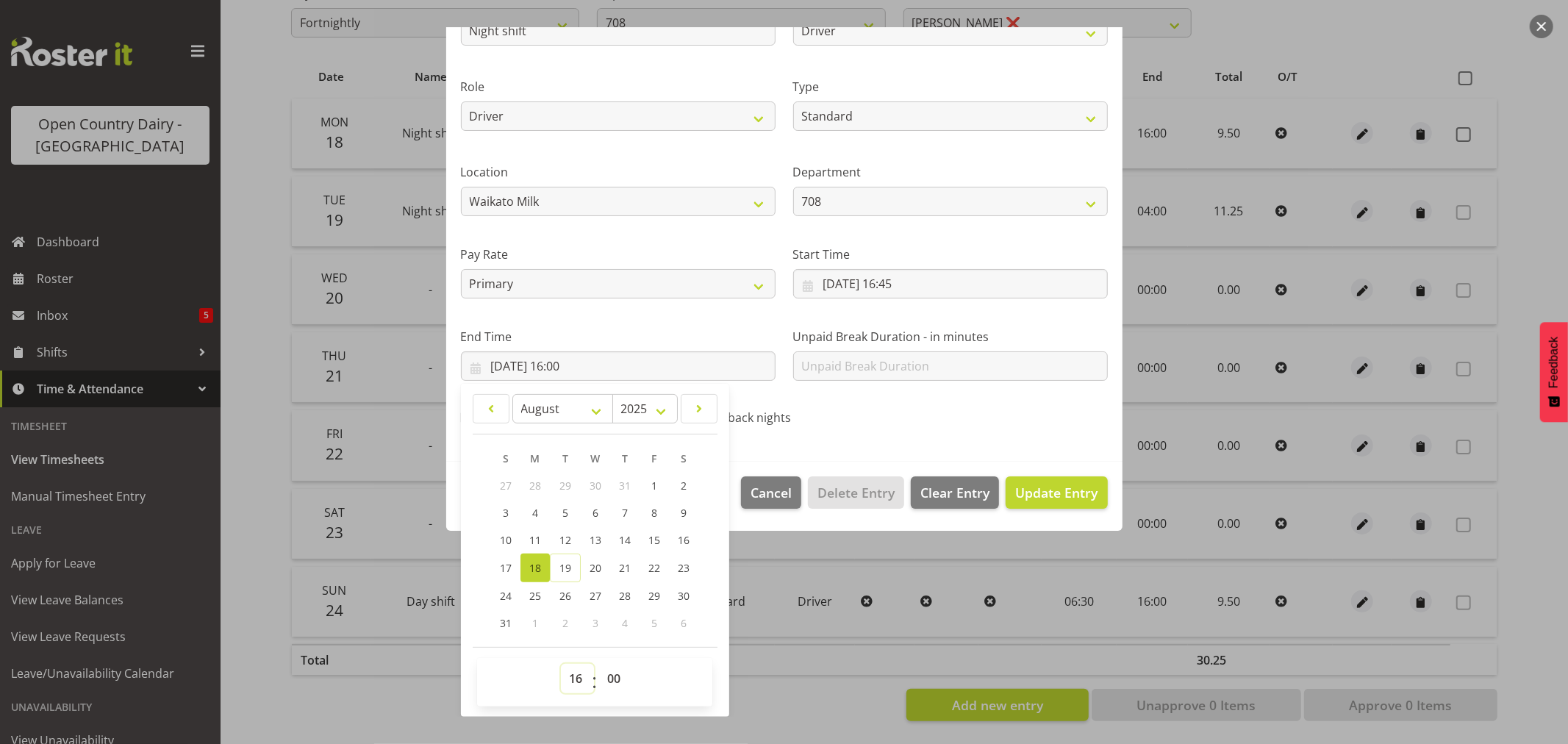
click at [577, 680] on select "00 01 02 03 04 05 06 07 08 09 10 11 12 13 14 15 16 17 18 19 20 21 22 23" at bounding box center [578, 679] width 33 height 30
select select "4"
click at [561, 664] on select "00 01 02 03 04 05 06 07 08 09 10 11 12 13 14 15 16 17 18 19 20 21 22 23" at bounding box center [578, 679] width 33 height 30
type input "[DATE] 04:00"
click at [1049, 496] on span "Update Entry" at bounding box center [1057, 492] width 82 height 17
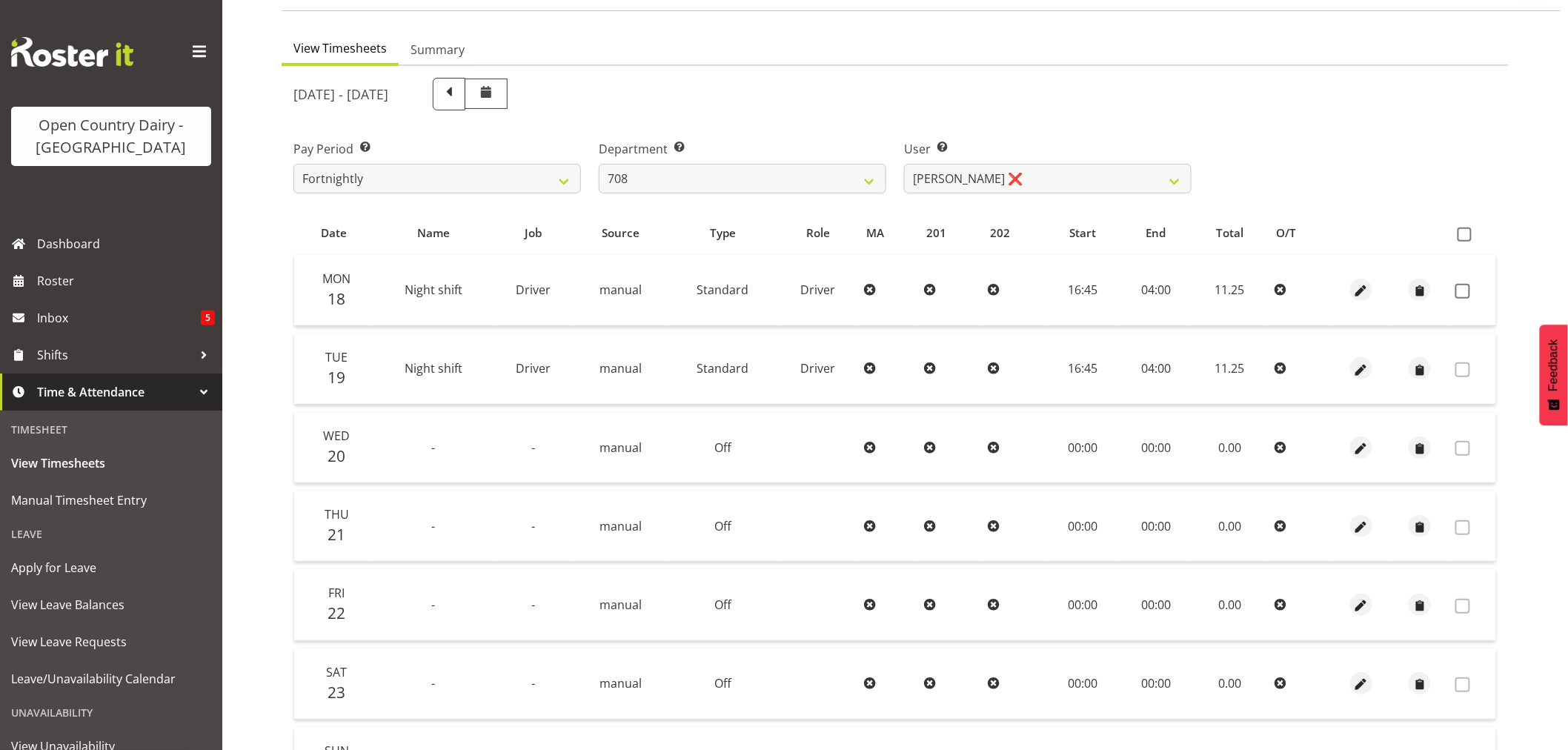
scroll to position [0, 0]
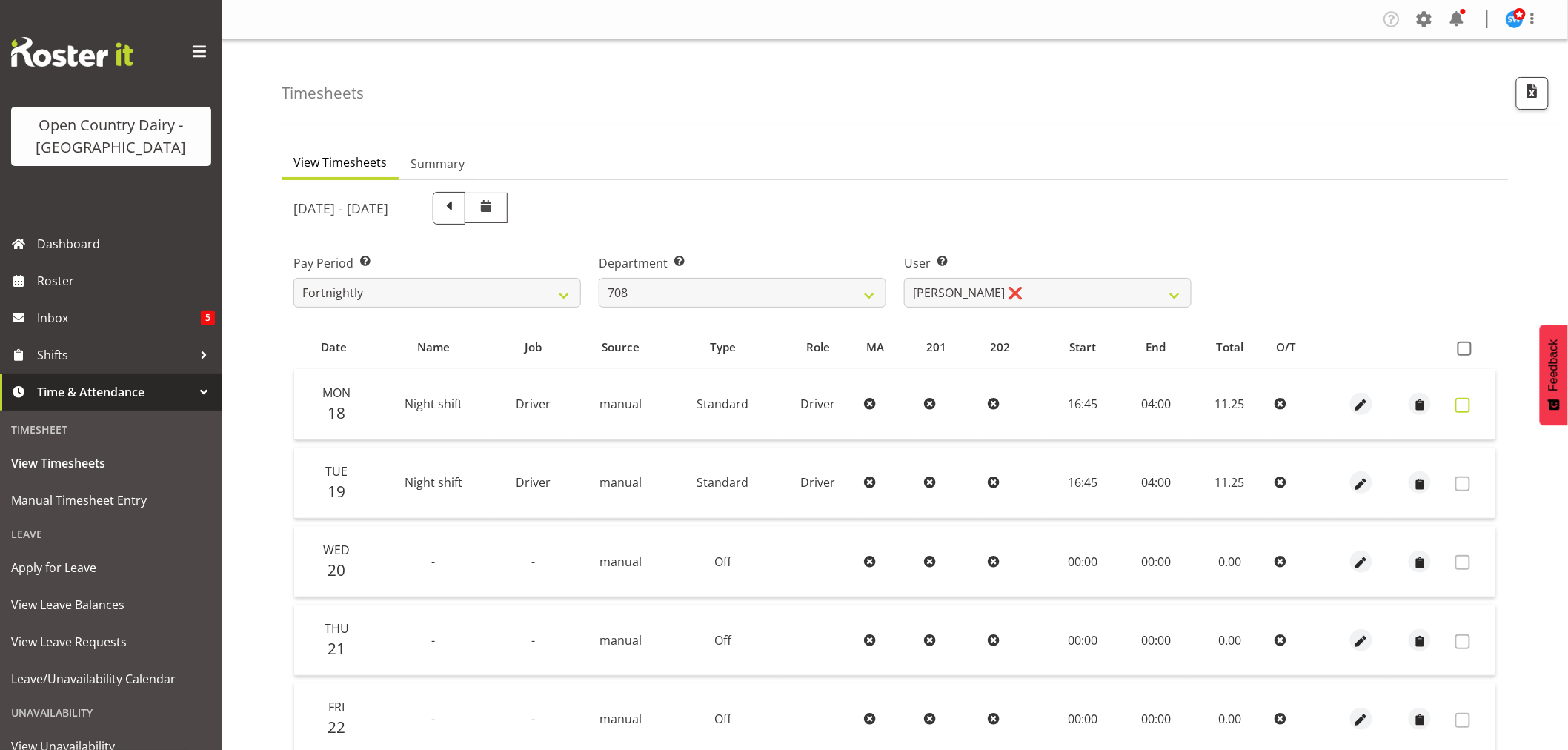
click at [1463, 407] on span at bounding box center [1463, 406] width 15 height 15
checkbox input "true"
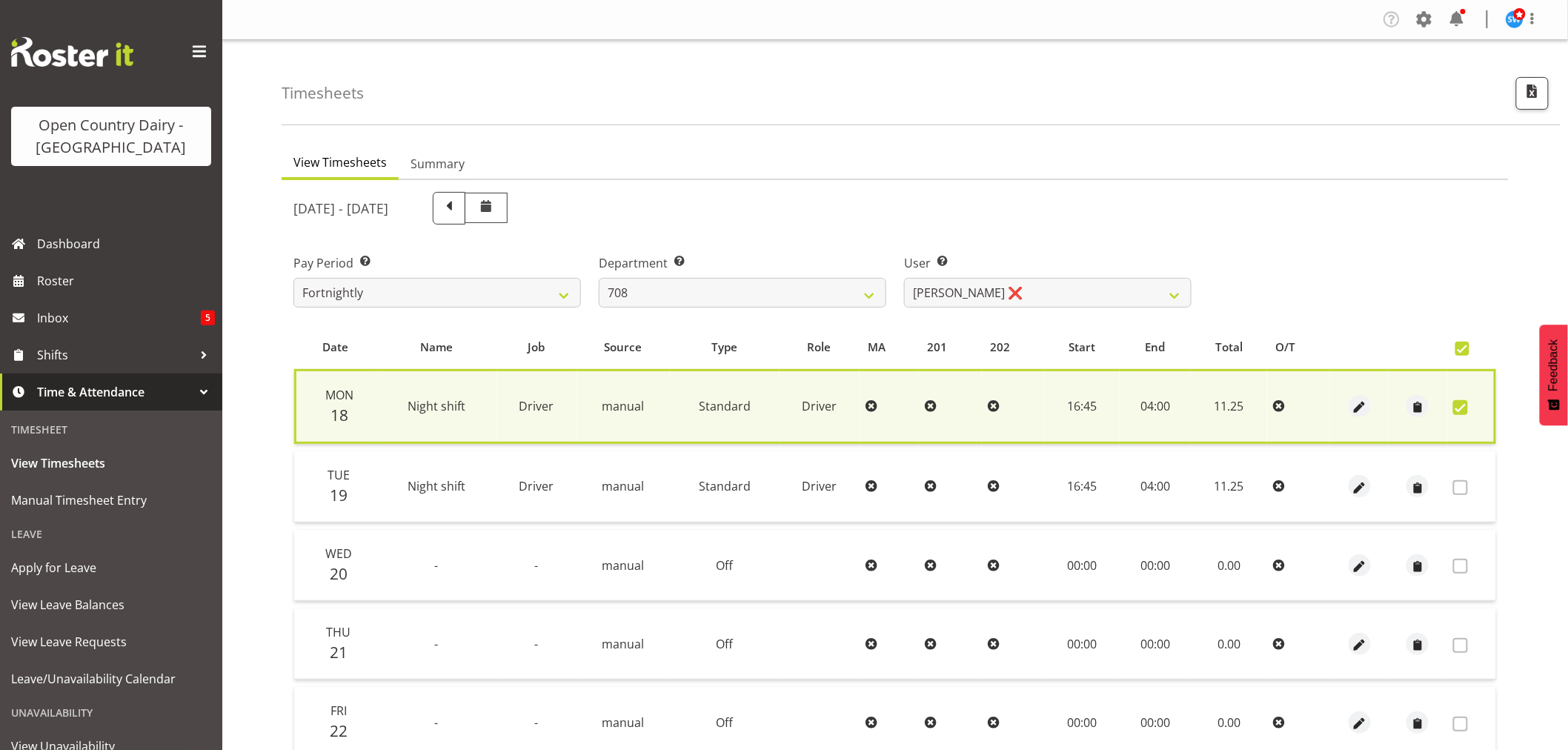
click at [1466, 413] on label at bounding box center [1465, 407] width 23 height 15
checkbox input "false"
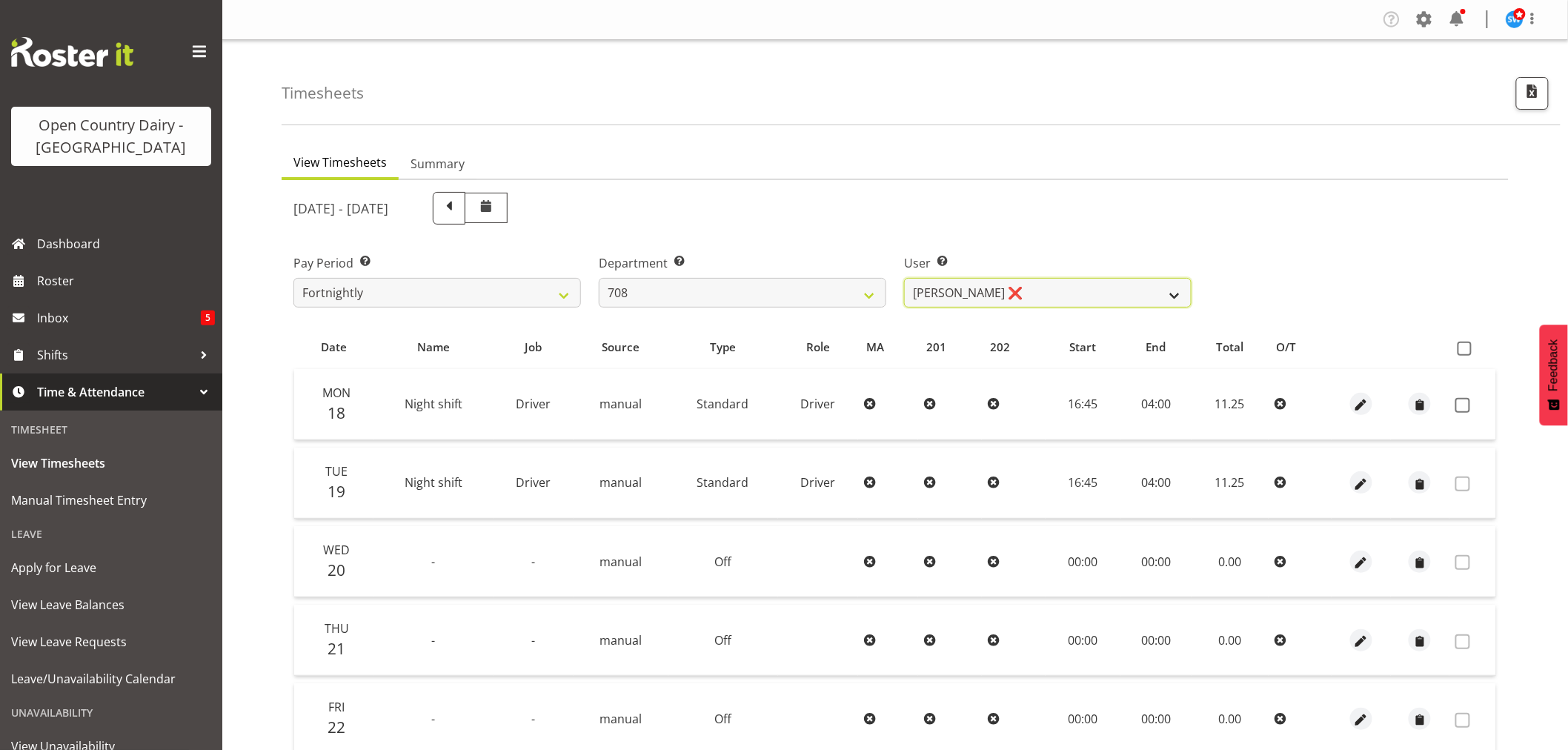
click at [1093, 295] on select "[PERSON_NAME] ❌ [PERSON_NAME] ❌" at bounding box center [1048, 293] width 288 height 30
click at [667, 293] on select "701 702 703 704 705 706 707 708 709 710 711 712 713 714 715 716 717 718 719 720" at bounding box center [743, 293] width 288 height 30
select select "735"
click at [599, 278] on select "701 702 703 704 705 706 707 708 709 710 711 712 713 714 715 716 717 718 719 720" at bounding box center [743, 293] width 288 height 30
select select "10056"
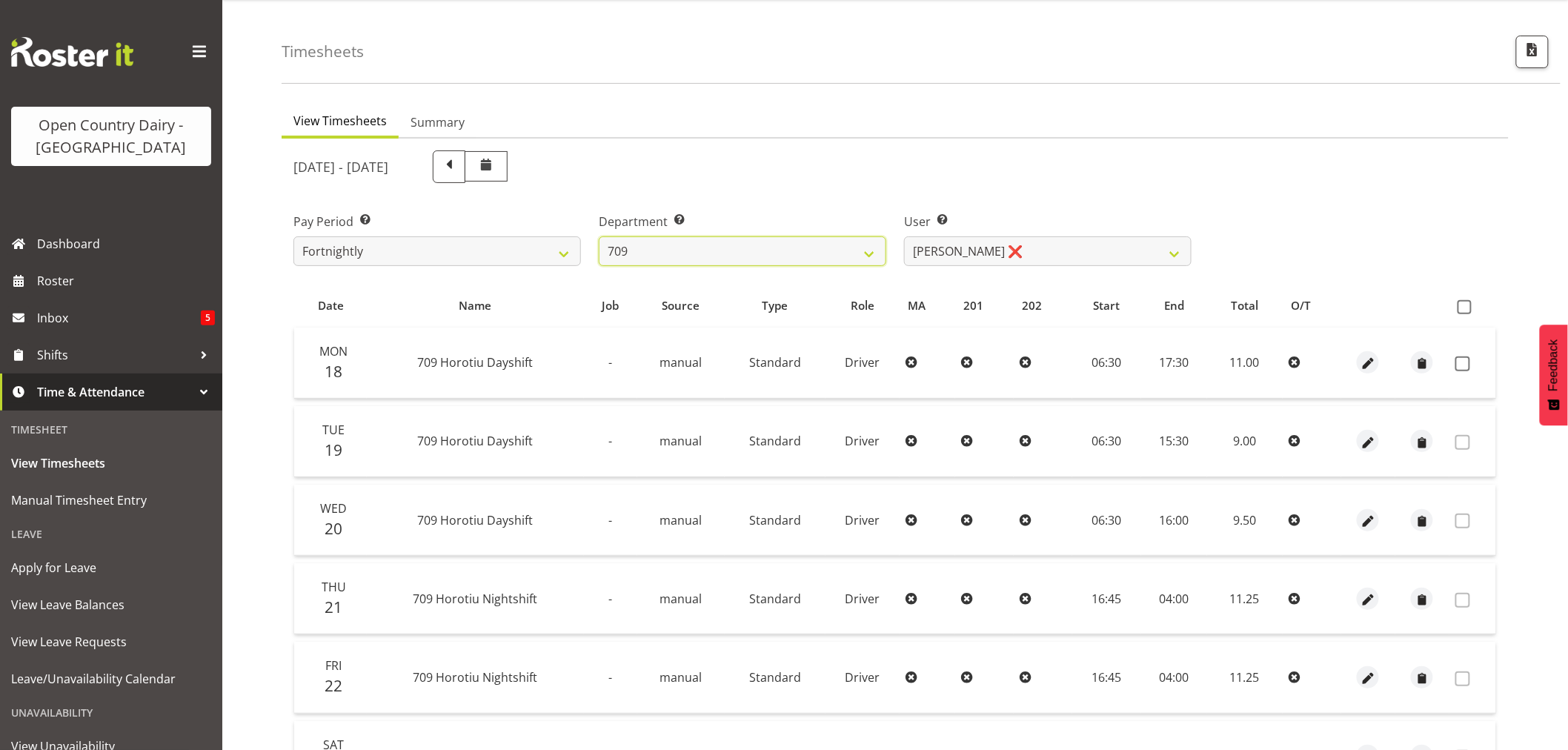
scroll to position [82, 0]
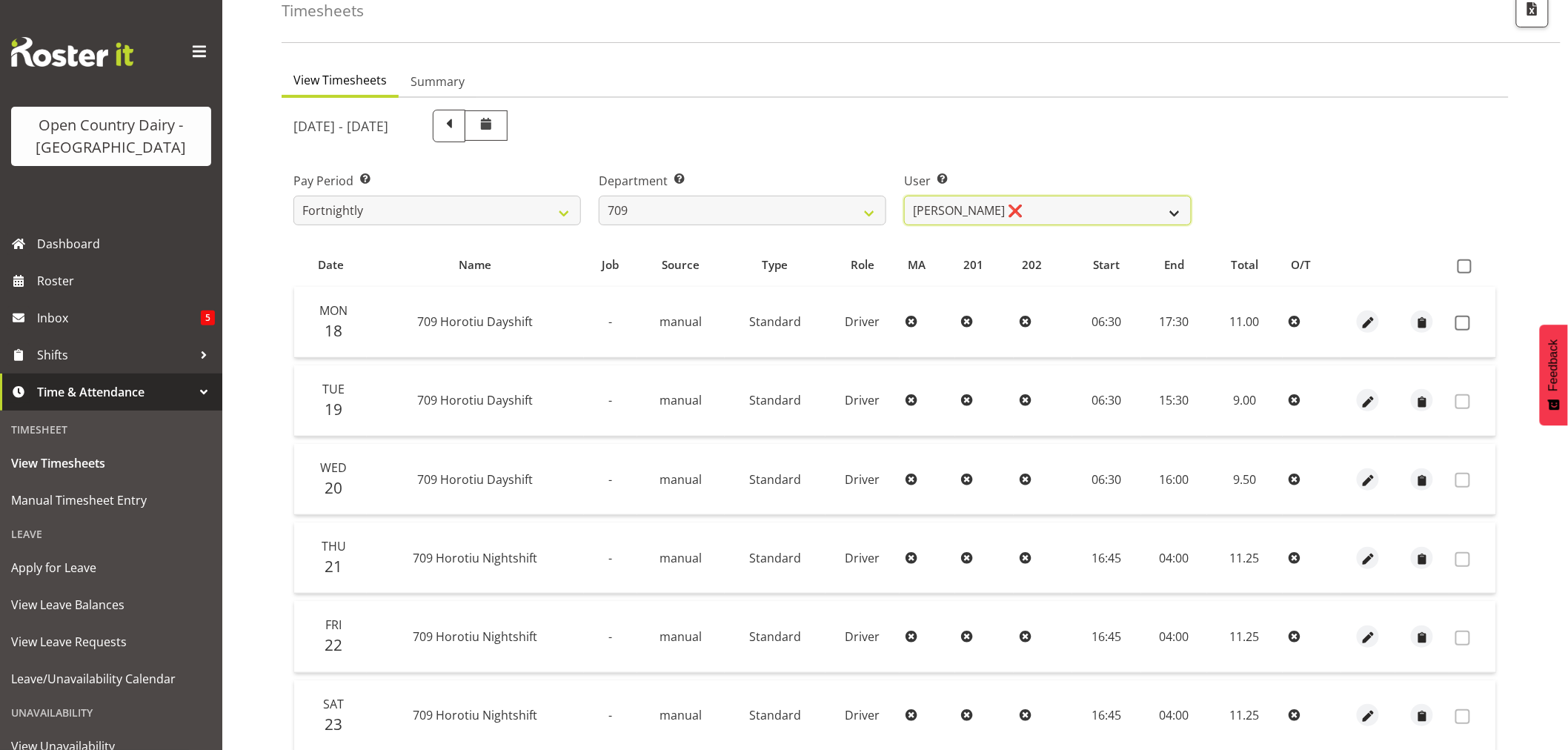
click at [1017, 201] on select "[PERSON_NAME] ❌ [PERSON_NAME] ❌ [PERSON_NAME] ❌ [PERSON_NAME] ❌" at bounding box center [1048, 211] width 288 height 30
click at [717, 205] on select "701 702 703 704 705 706 707 708 709 710 711 712 713 714 715 716 717 718 719 720" at bounding box center [743, 211] width 288 height 30
select select "875"
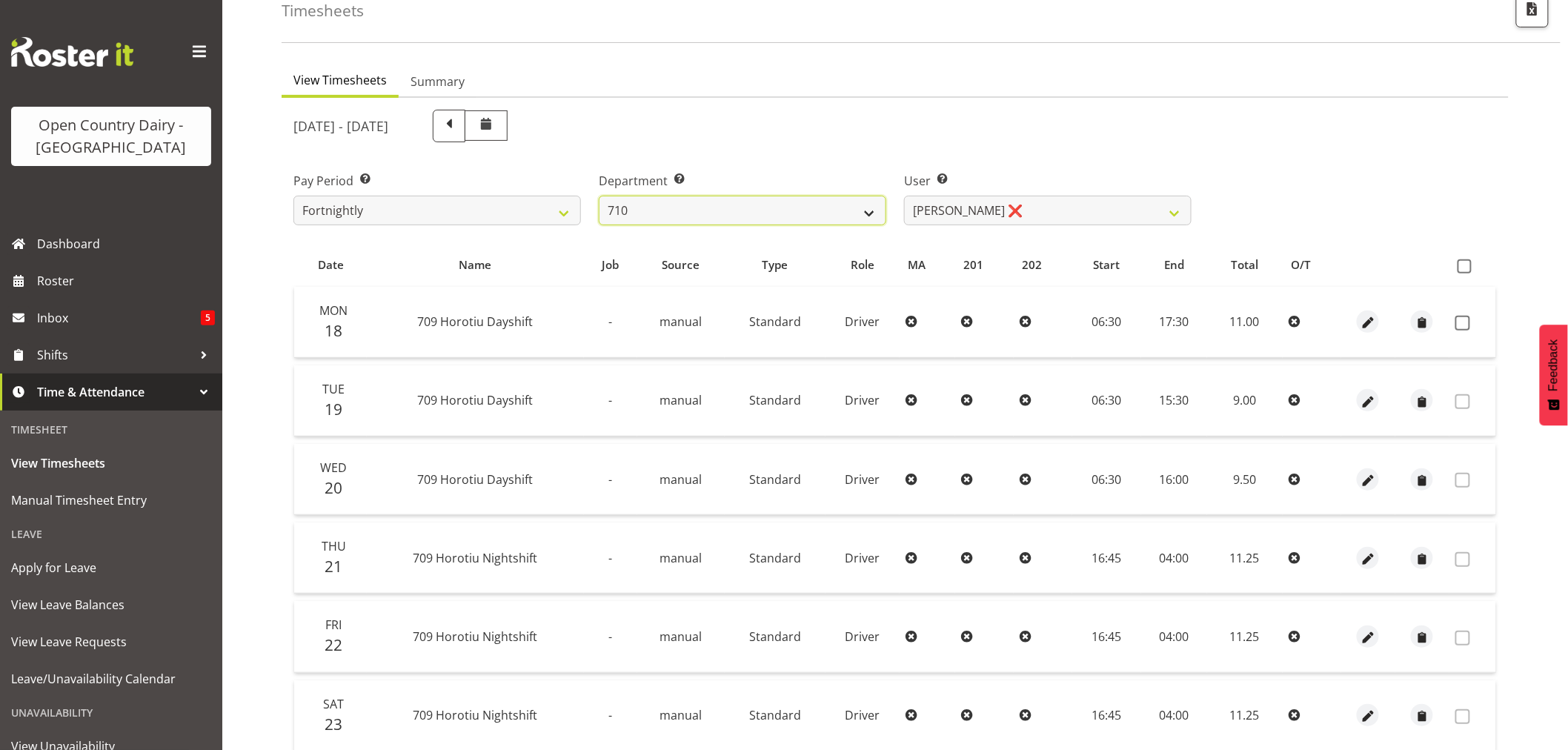
click at [599, 196] on select "701 702 703 704 705 706 707 708 709 710 711 712 713 714 715 716 717 718 719 720" at bounding box center [743, 211] width 288 height 30
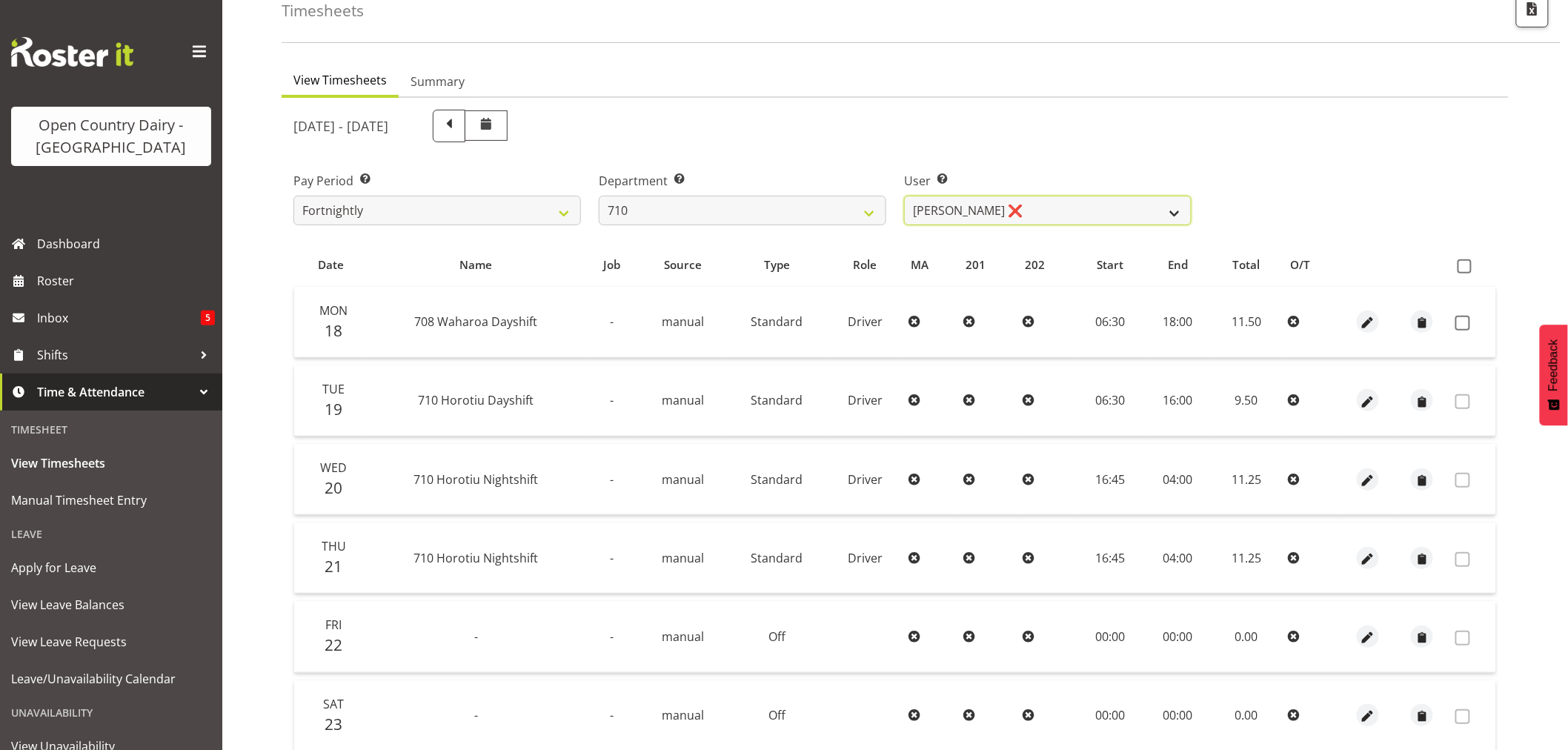
click at [1031, 205] on select "[PERSON_NAME] ❌ [PERSON_NAME] ❌ [PERSON_NAME] ❌ [PERSON_NAME] ❌" at bounding box center [1048, 211] width 288 height 30
select select "8203"
click at [904, 196] on select "[PERSON_NAME] ❌ [PERSON_NAME] ❌ [PERSON_NAME] ❌ [PERSON_NAME] ❌" at bounding box center [1048, 211] width 288 height 30
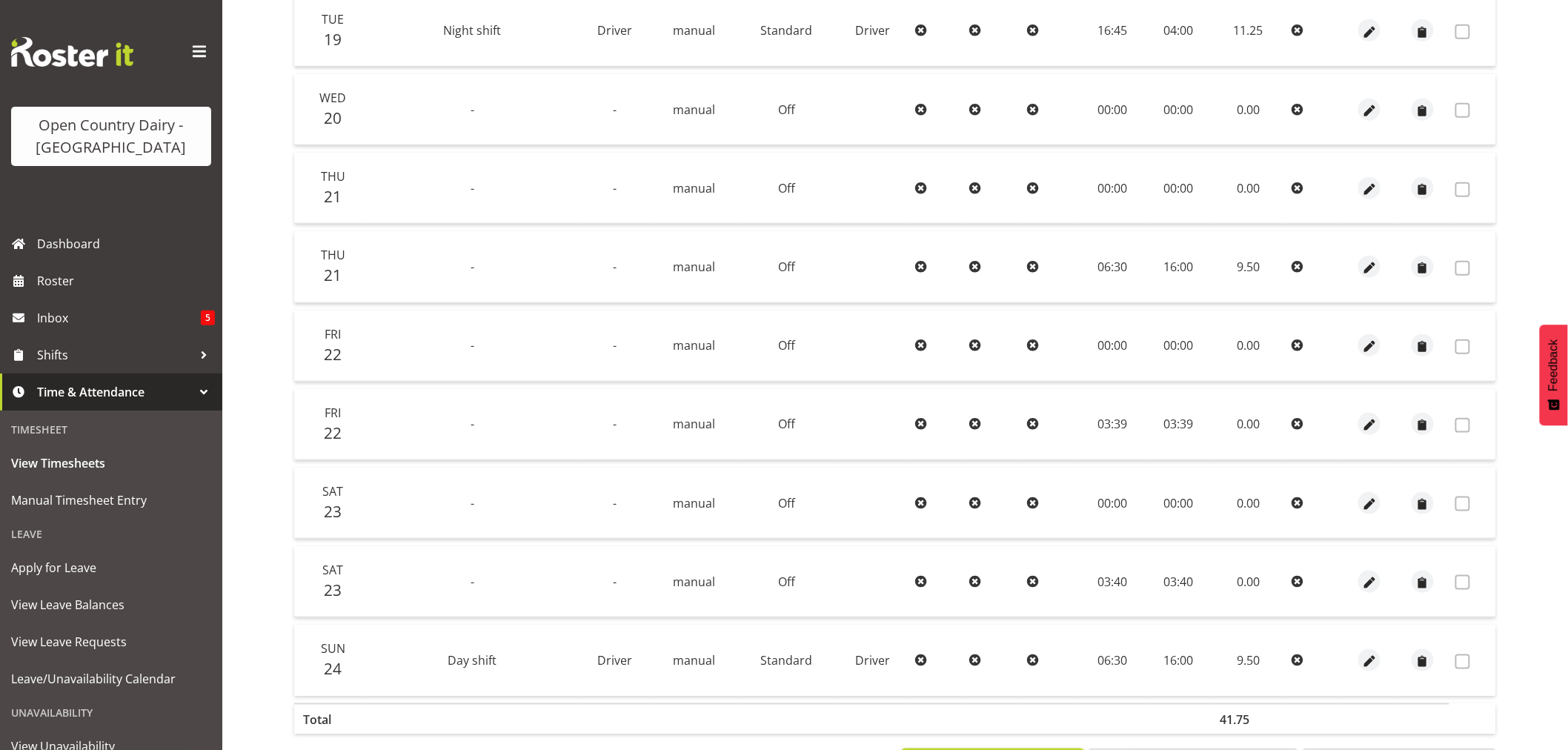
scroll to position [412, 0]
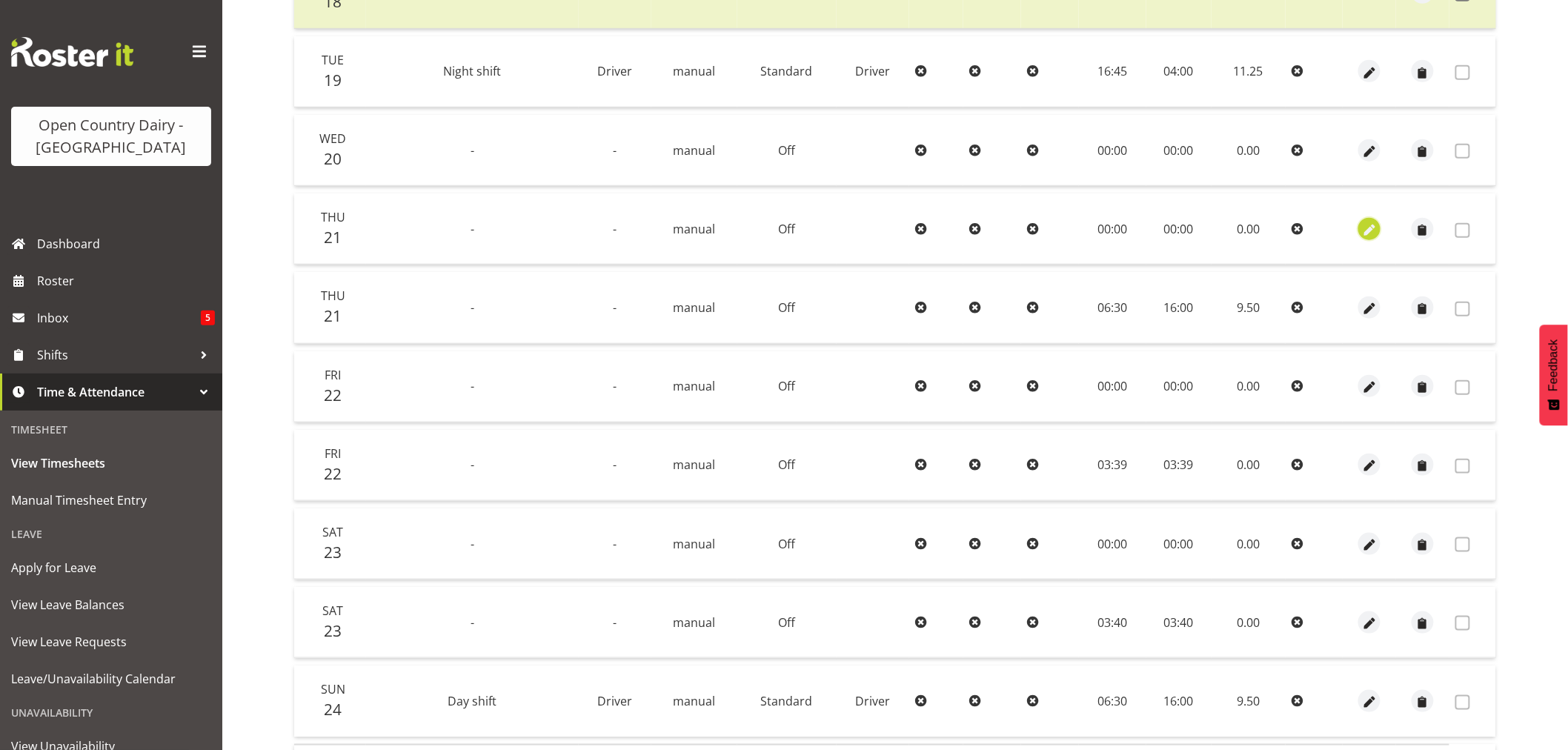
click at [1374, 230] on span "button" at bounding box center [1370, 230] width 17 height 17
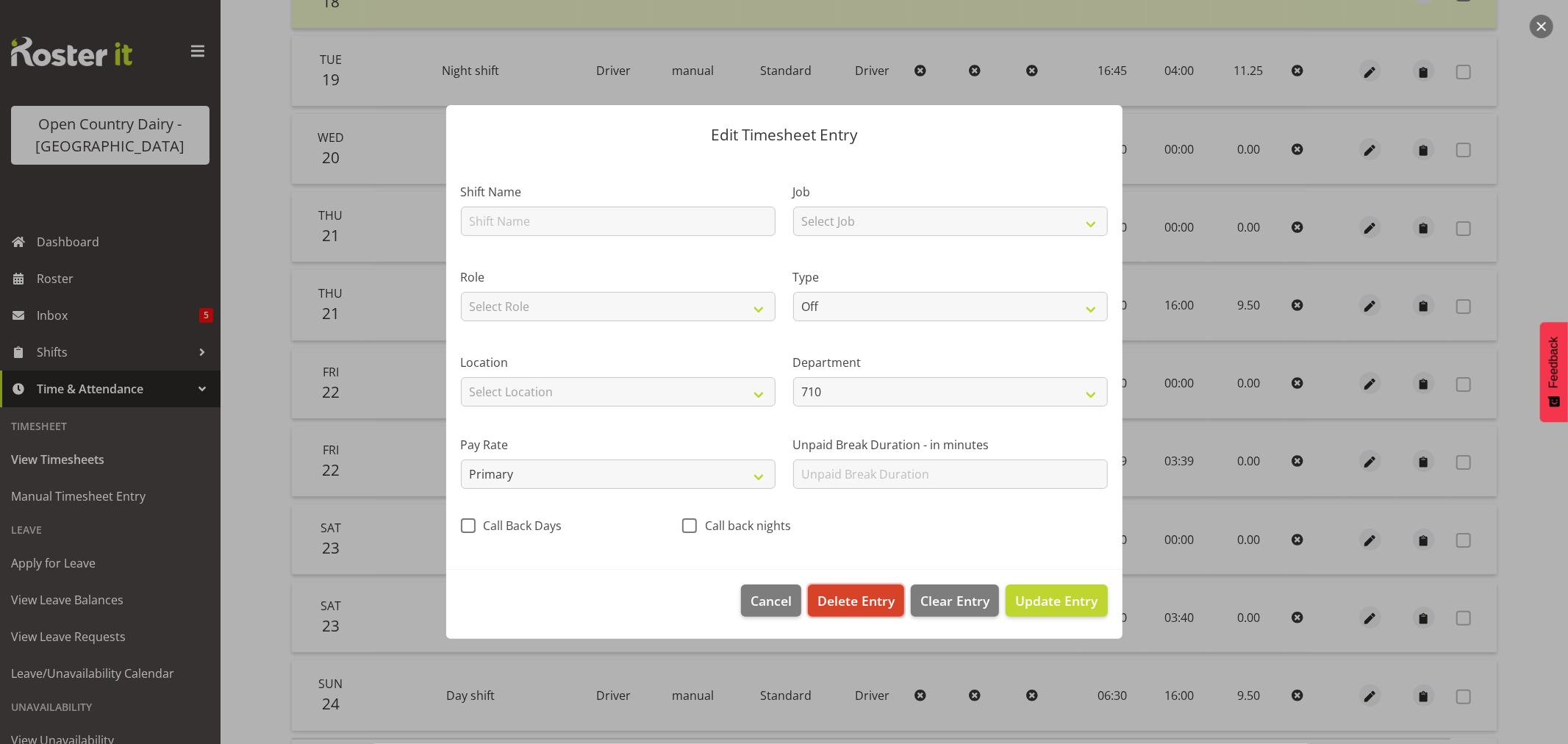
click at [854, 604] on span "Delete Entry" at bounding box center [856, 600] width 77 height 19
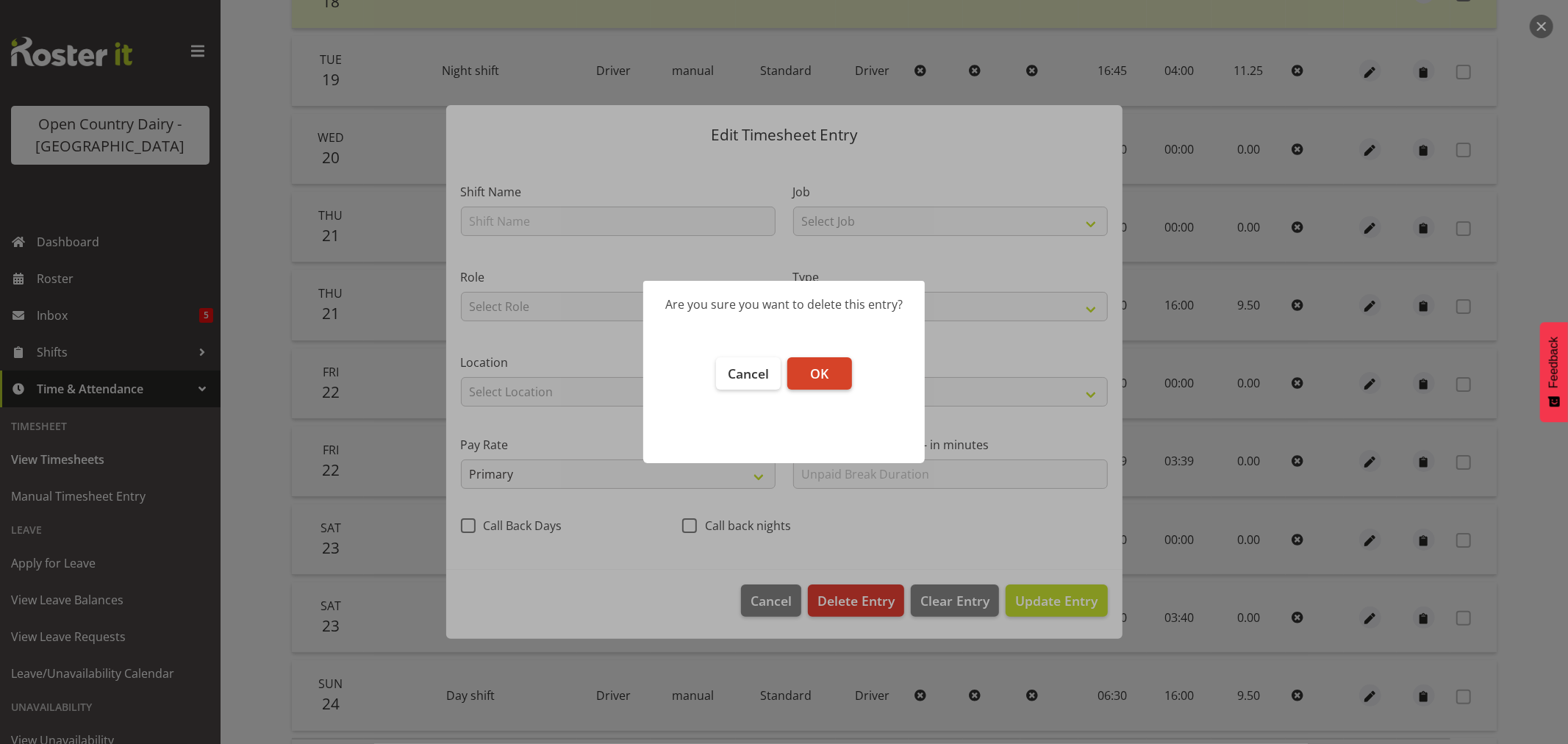
click at [831, 366] on button "OK" at bounding box center [820, 373] width 65 height 32
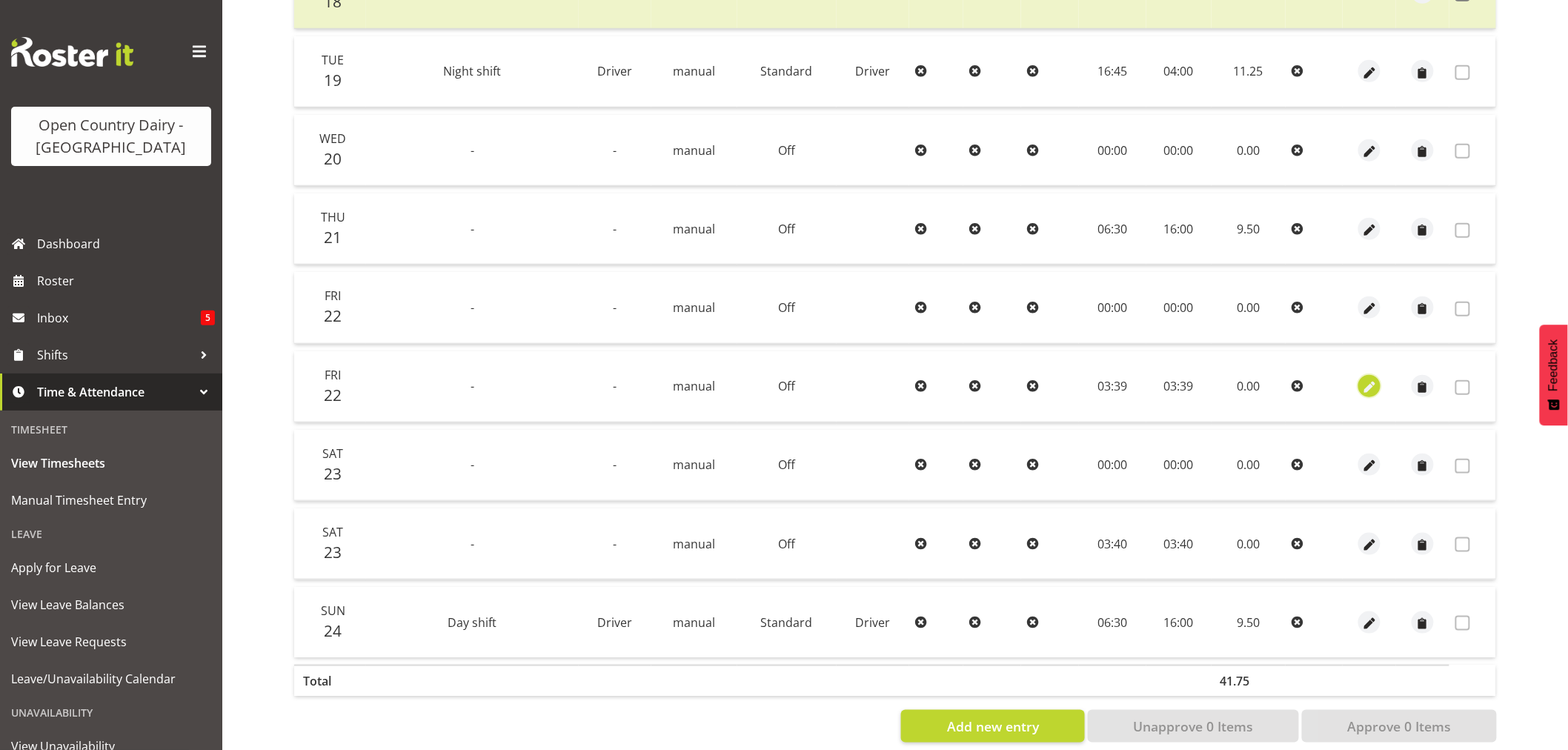
click at [1370, 391] on span "button" at bounding box center [1370, 387] width 17 height 17
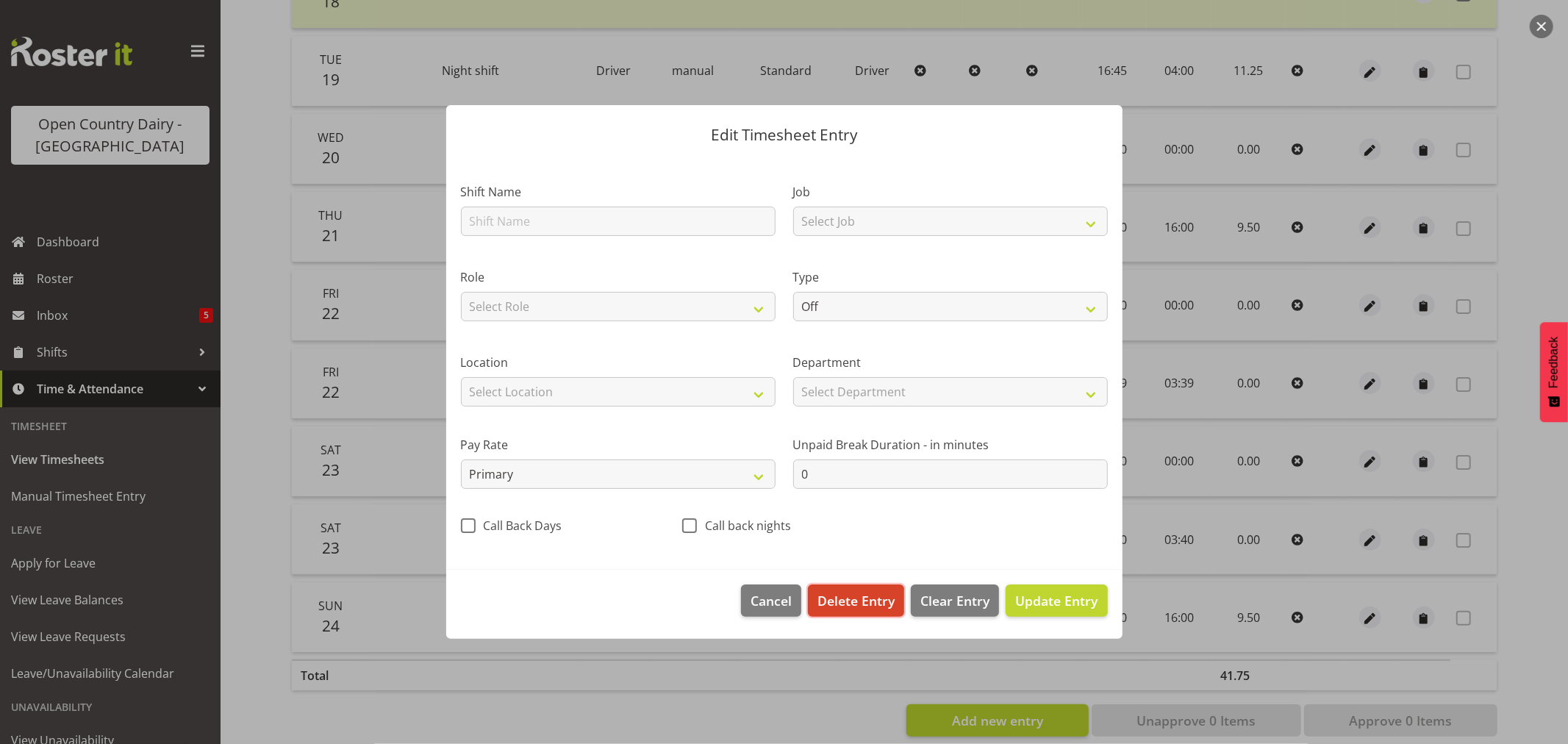
click at [858, 604] on span "Delete Entry" at bounding box center [856, 600] width 77 height 19
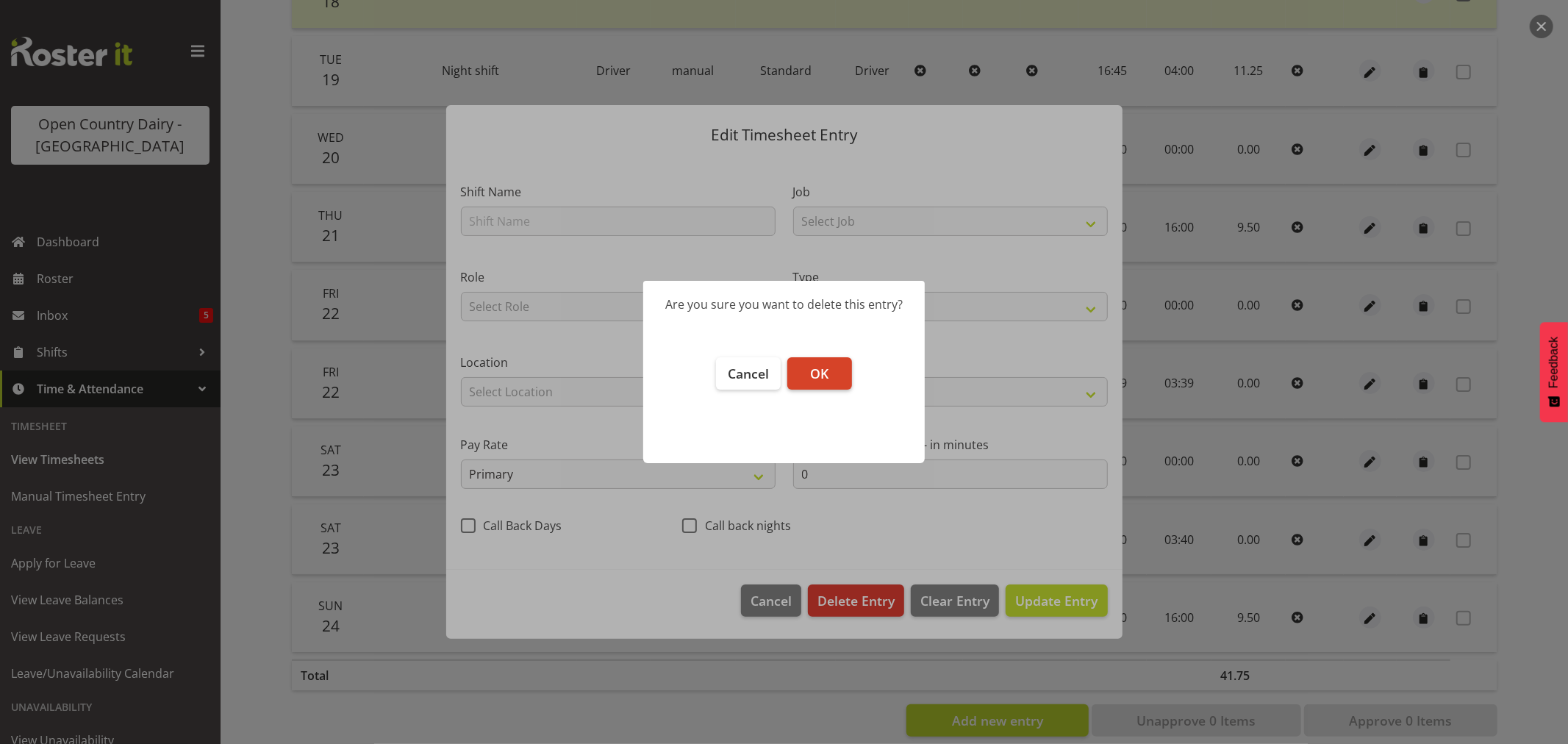
click at [823, 381] on span "OK" at bounding box center [819, 373] width 18 height 17
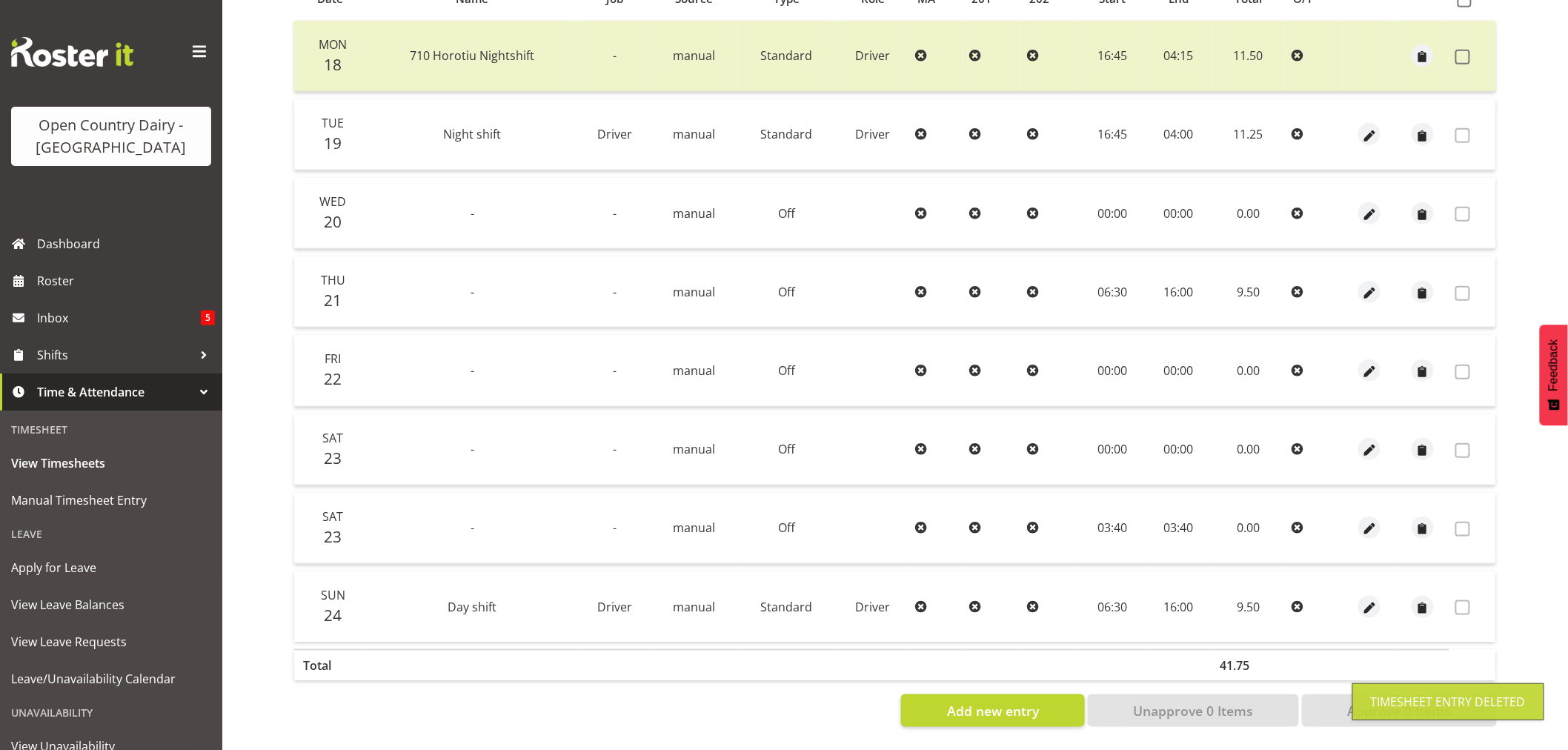
scroll to position [359, 0]
click at [1366, 442] on span "button" at bounding box center [1370, 450] width 17 height 17
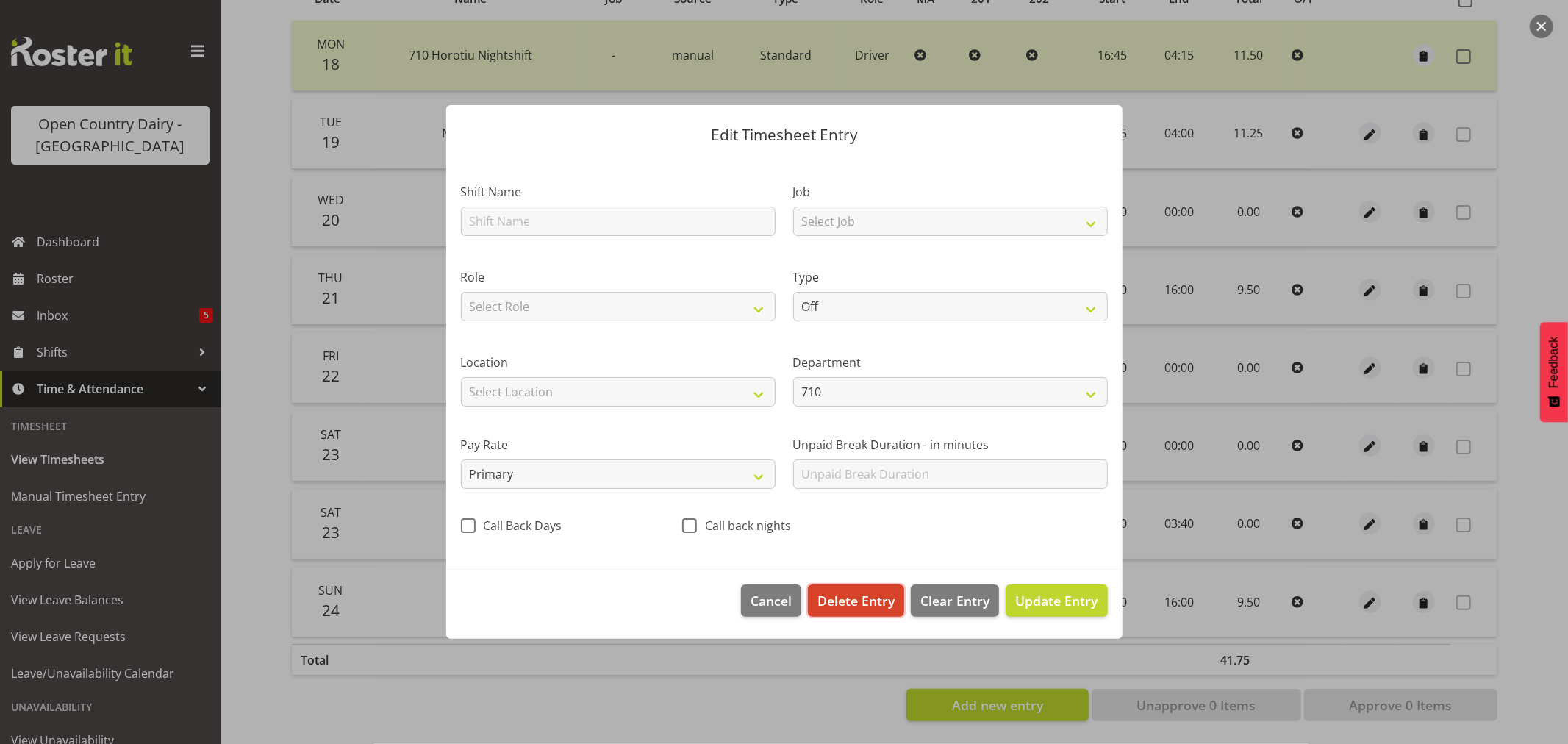
click at [865, 607] on span "Delete Entry" at bounding box center [856, 600] width 77 height 19
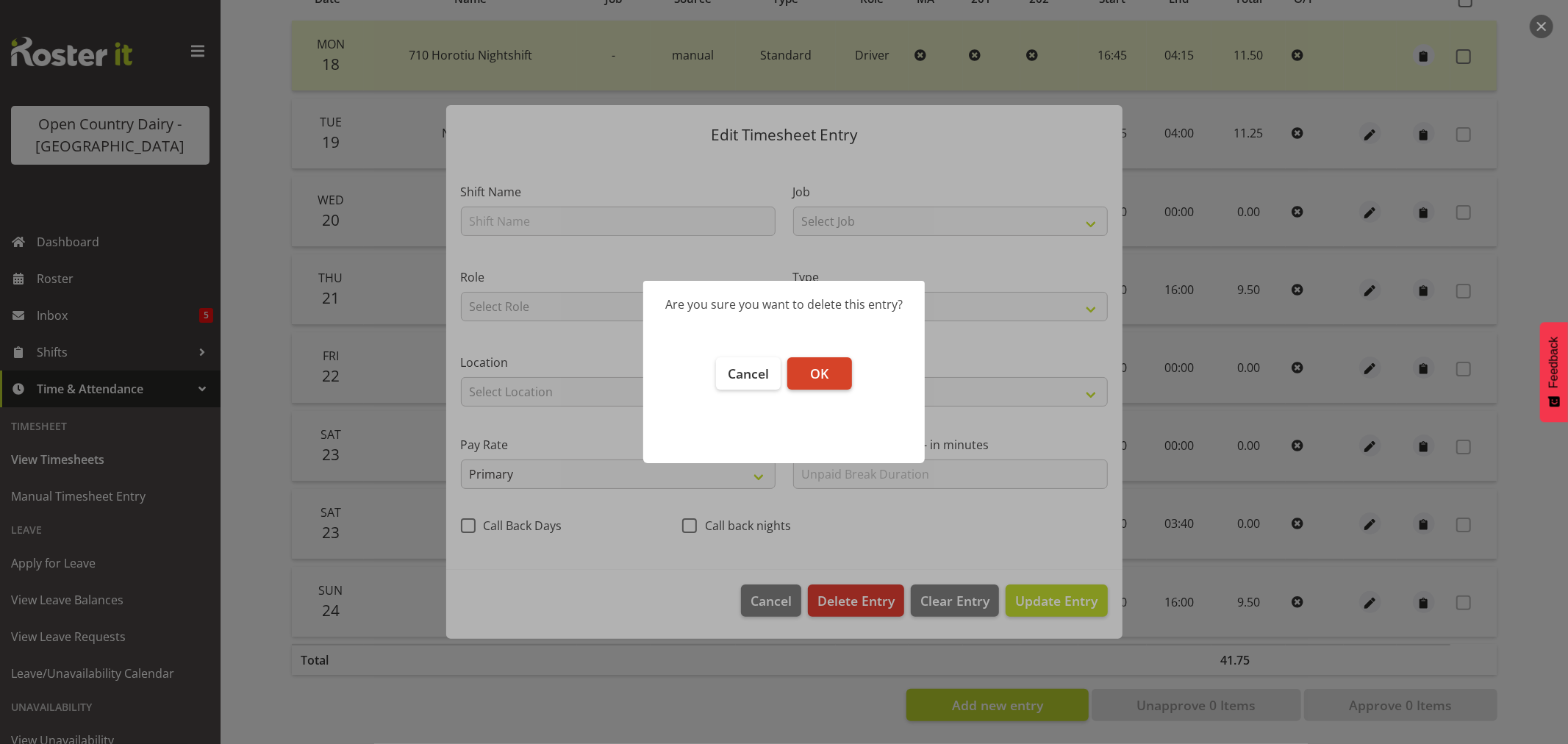
click at [822, 375] on span "OK" at bounding box center [819, 373] width 18 height 17
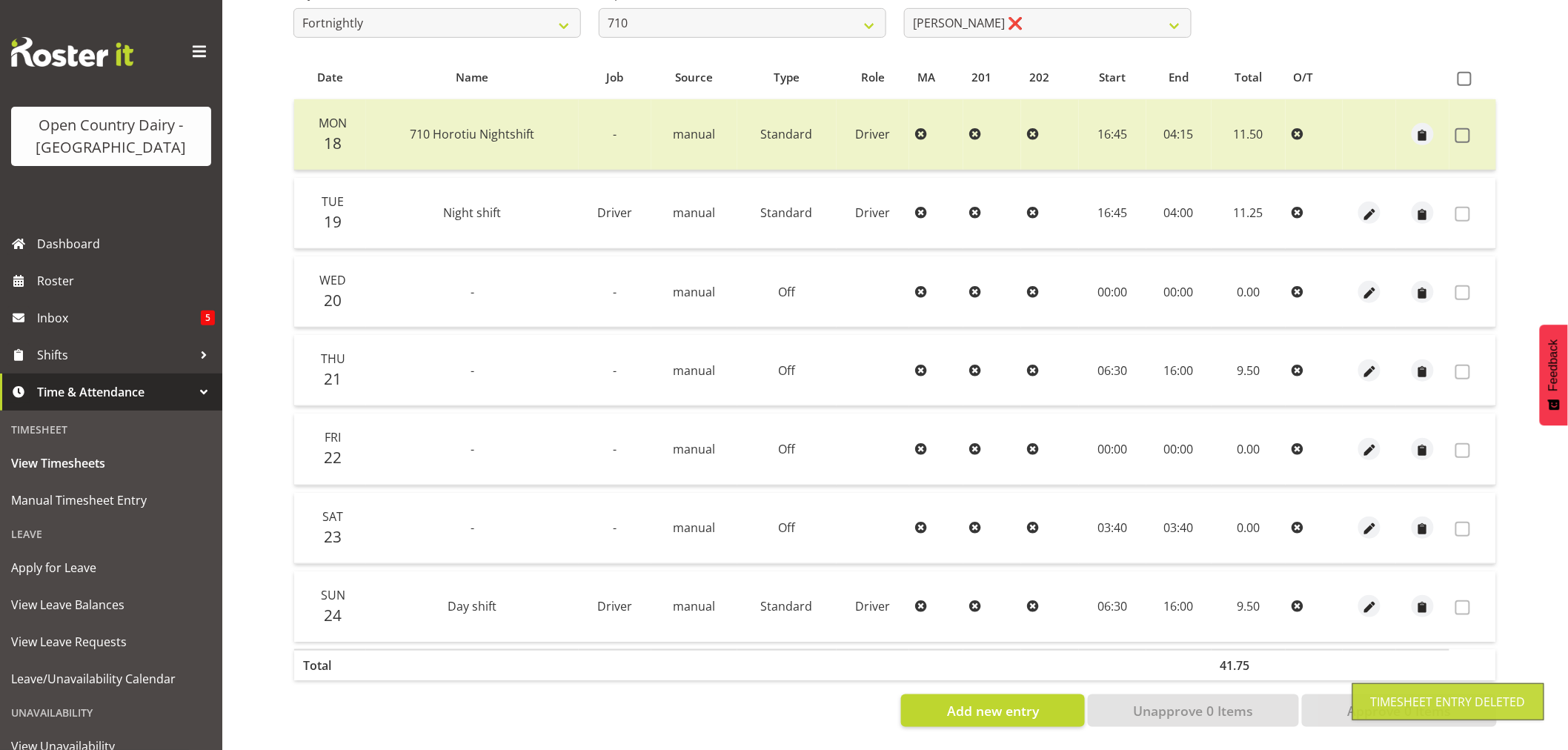
scroll to position [281, 0]
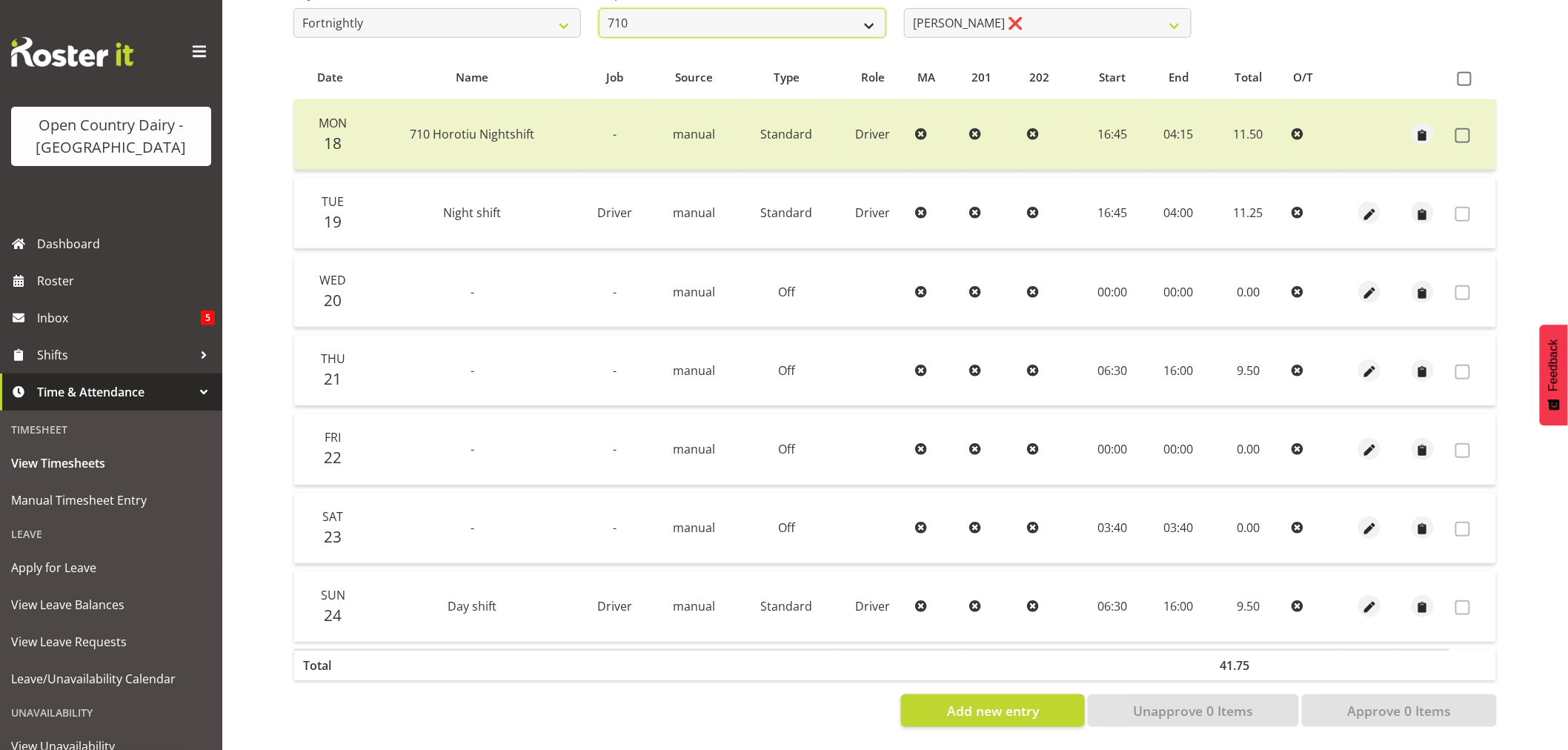
click at [762, 11] on select "701 702 703 704 705 706 707 708 709 710 711 712 713 714 715 716 717 718 719 720" at bounding box center [743, 23] width 288 height 30
select select "721"
click at [599, 8] on select "701 702 703 704 705 706 707 708 709 710 711 712 713 714 715 716 717 718 719 720" at bounding box center [743, 23] width 288 height 30
select select "11239"
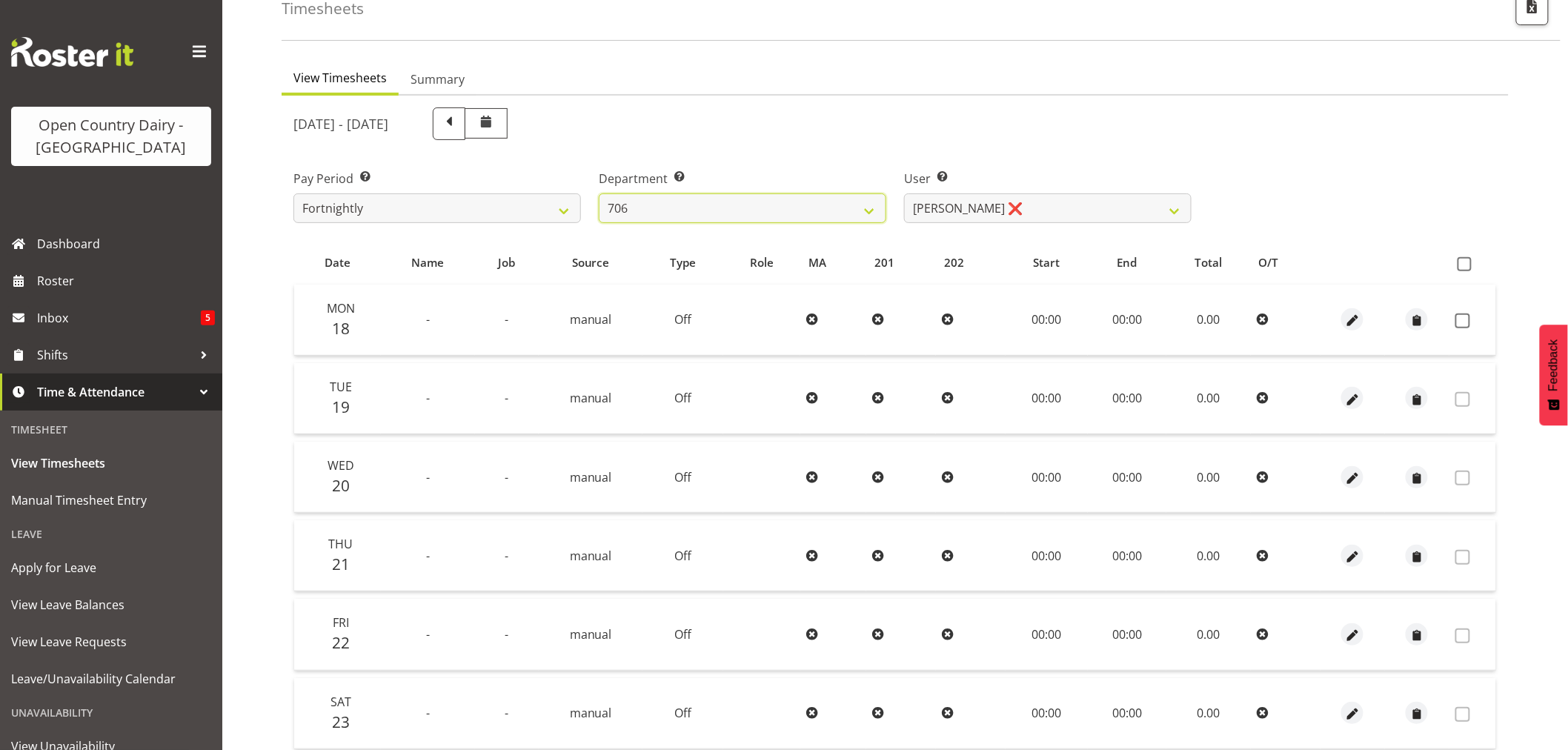
scroll to position [0, 0]
